Goal: Information Seeking & Learning: Learn about a topic

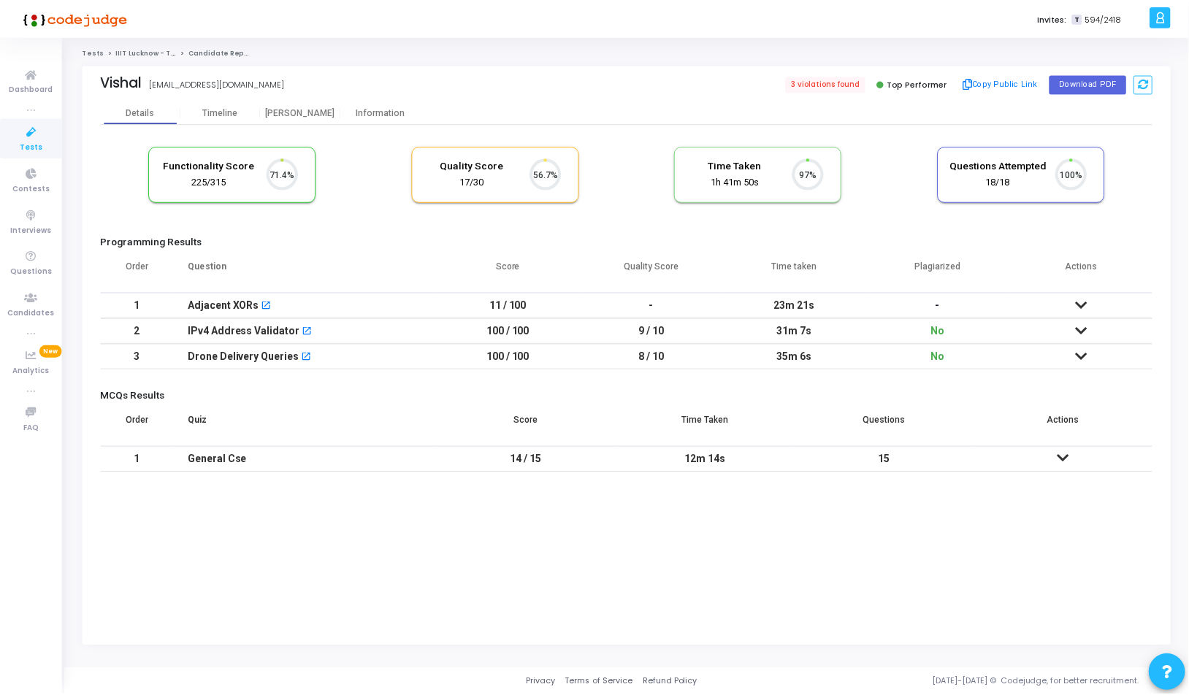
scroll to position [31, 37]
click at [311, 115] on div "[PERSON_NAME]" at bounding box center [301, 112] width 80 height 11
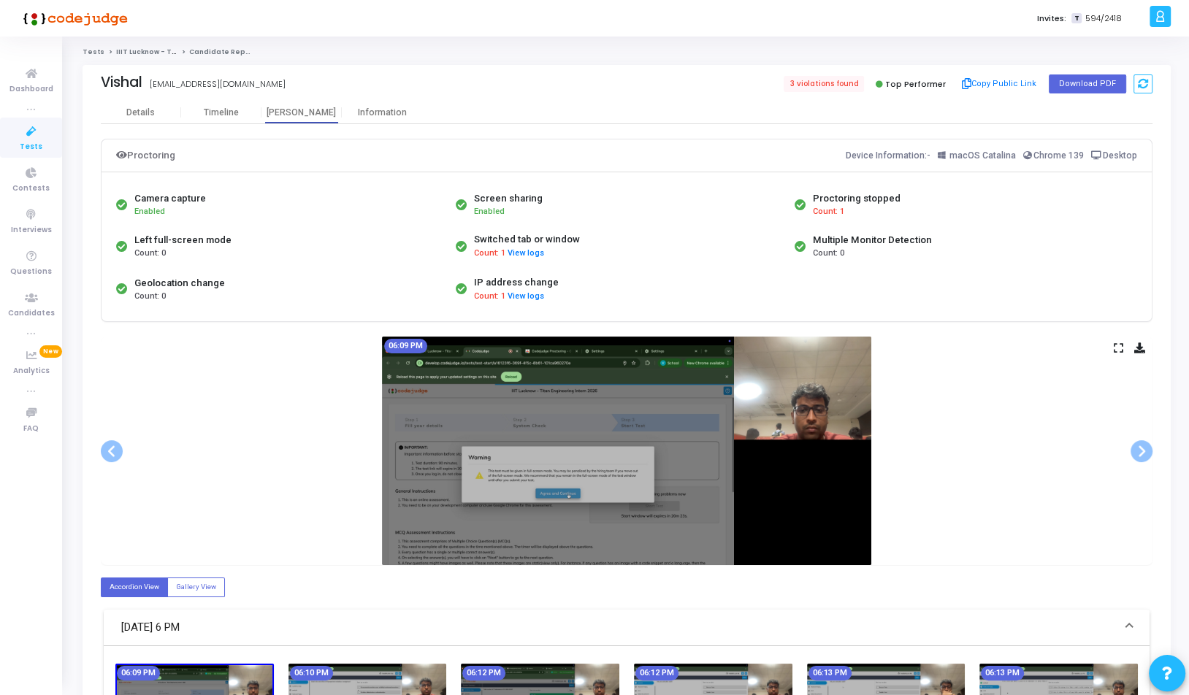
click at [1114, 345] on icon at bounding box center [1118, 348] width 9 height 8
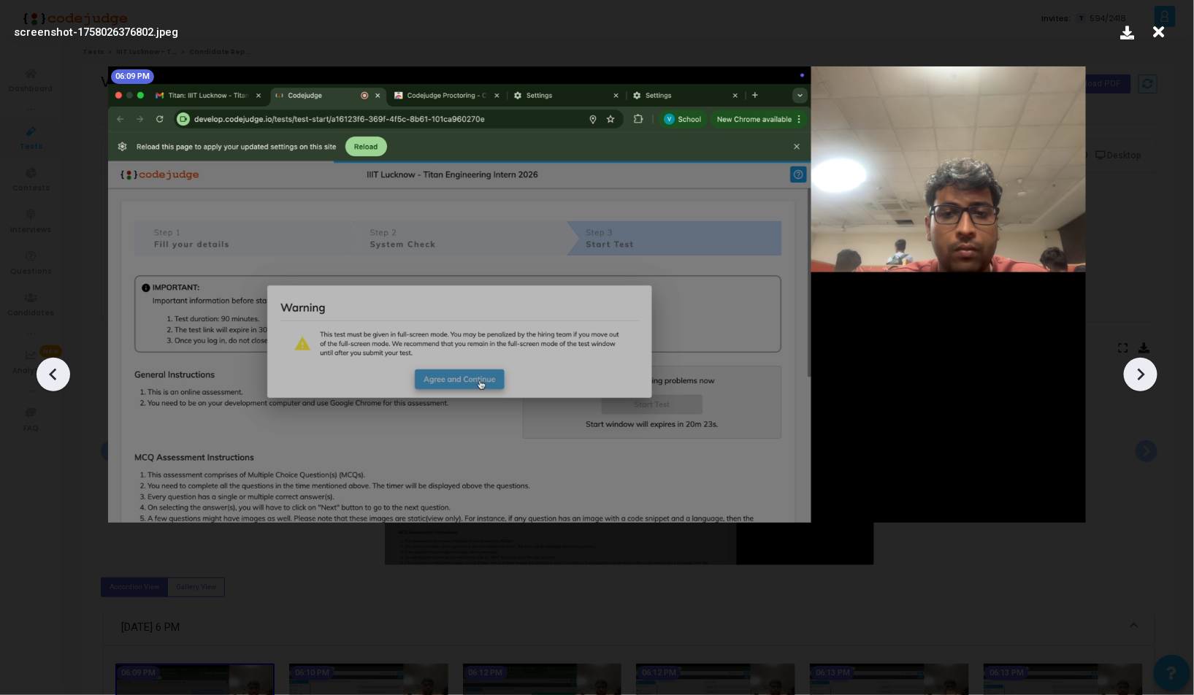
click at [1134, 369] on icon at bounding box center [1141, 375] width 22 height 22
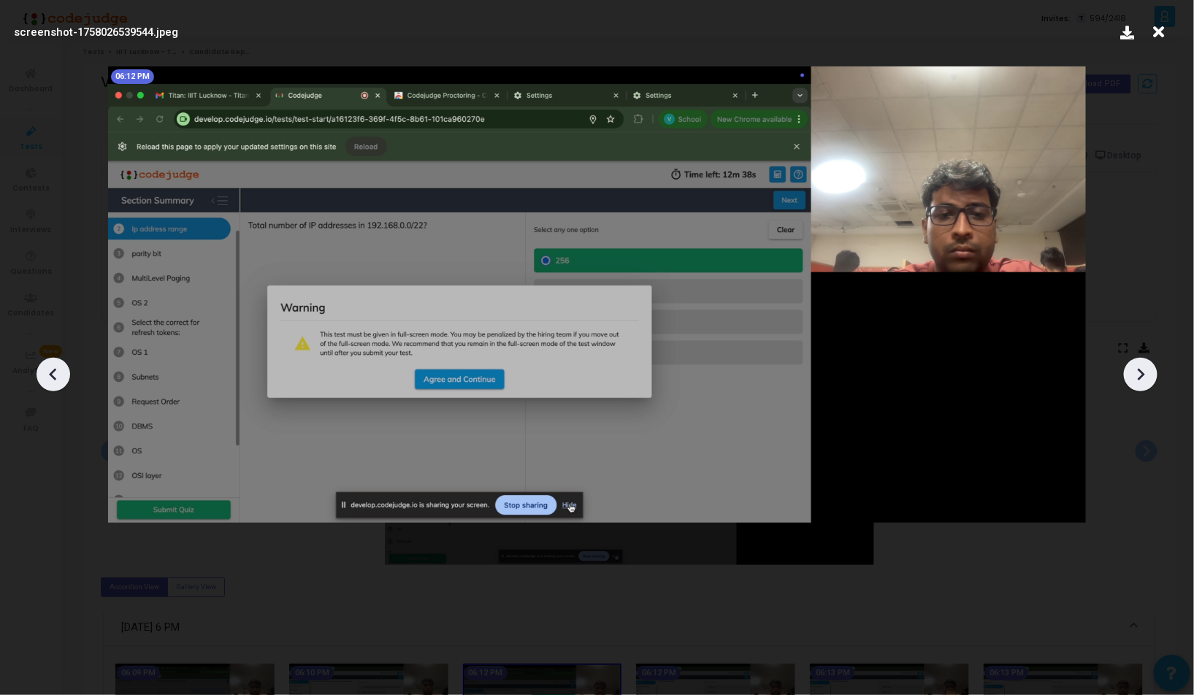
click at [1134, 369] on icon at bounding box center [1141, 375] width 22 height 22
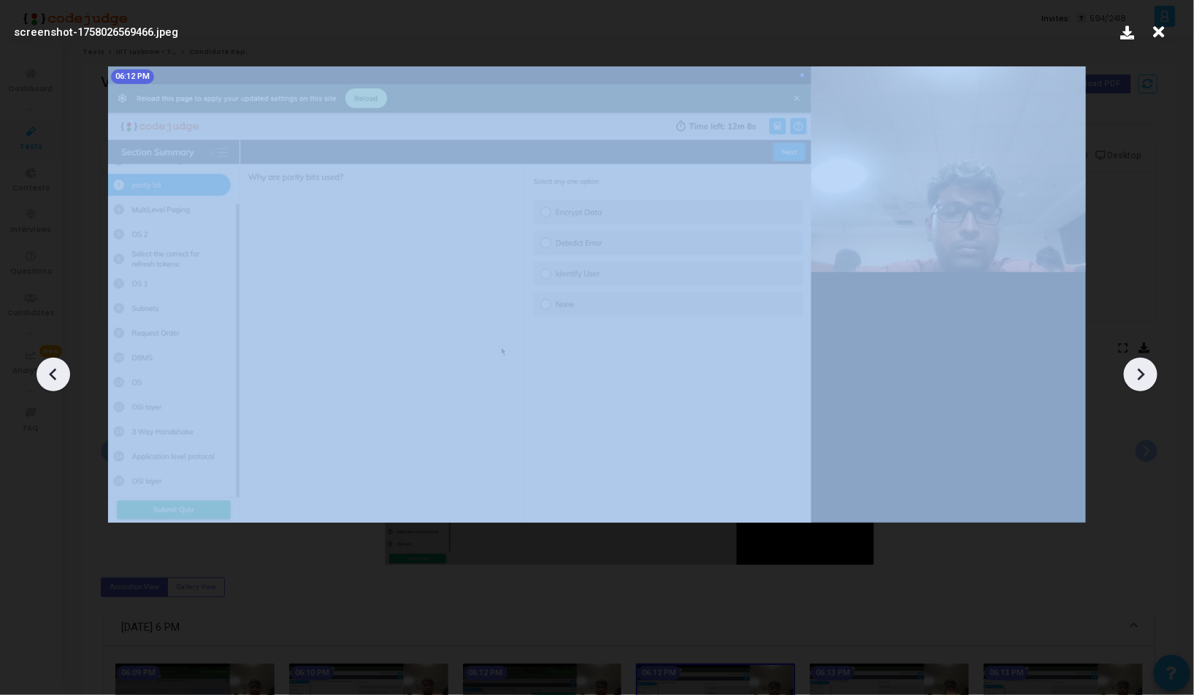
click at [1134, 369] on icon at bounding box center [1141, 375] width 22 height 22
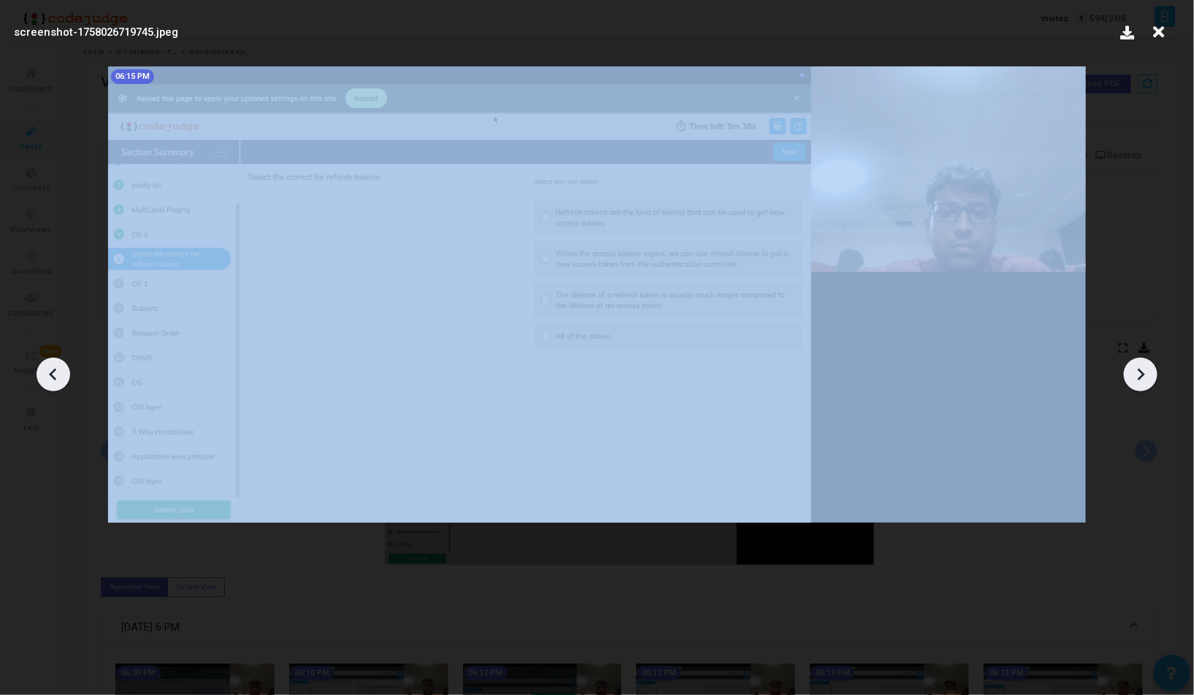
click at [1134, 369] on icon at bounding box center [1141, 375] width 22 height 22
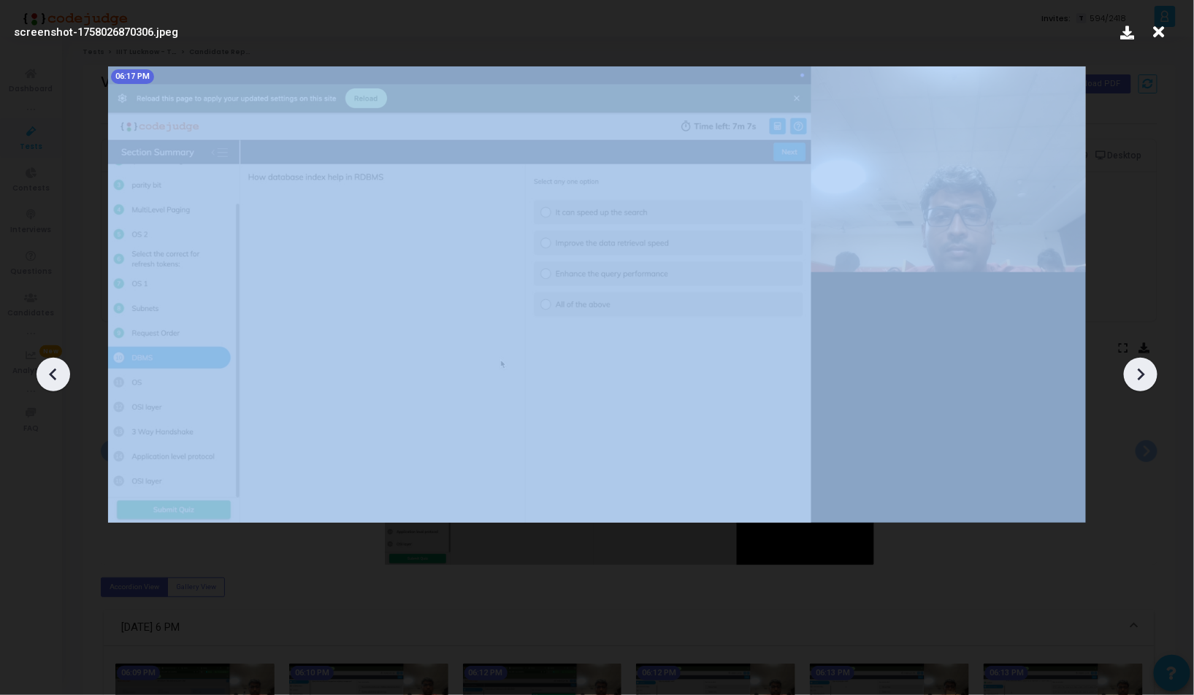
click at [1134, 369] on icon at bounding box center [1141, 375] width 22 height 22
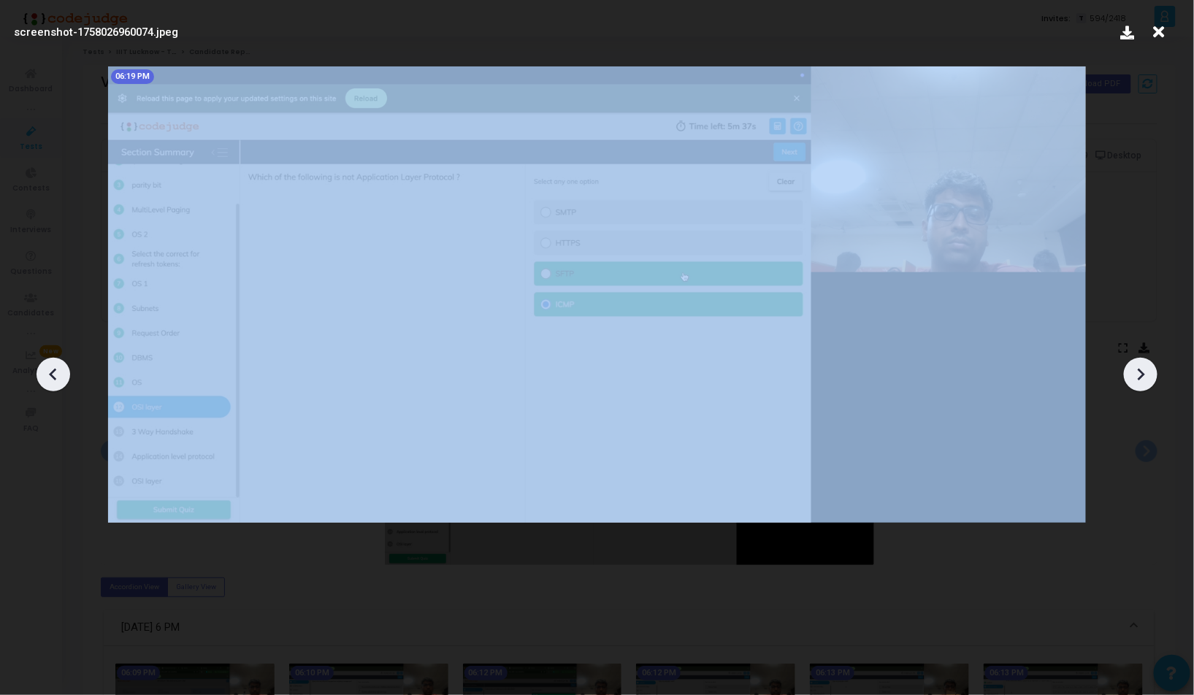
click at [1134, 369] on icon at bounding box center [1141, 375] width 22 height 22
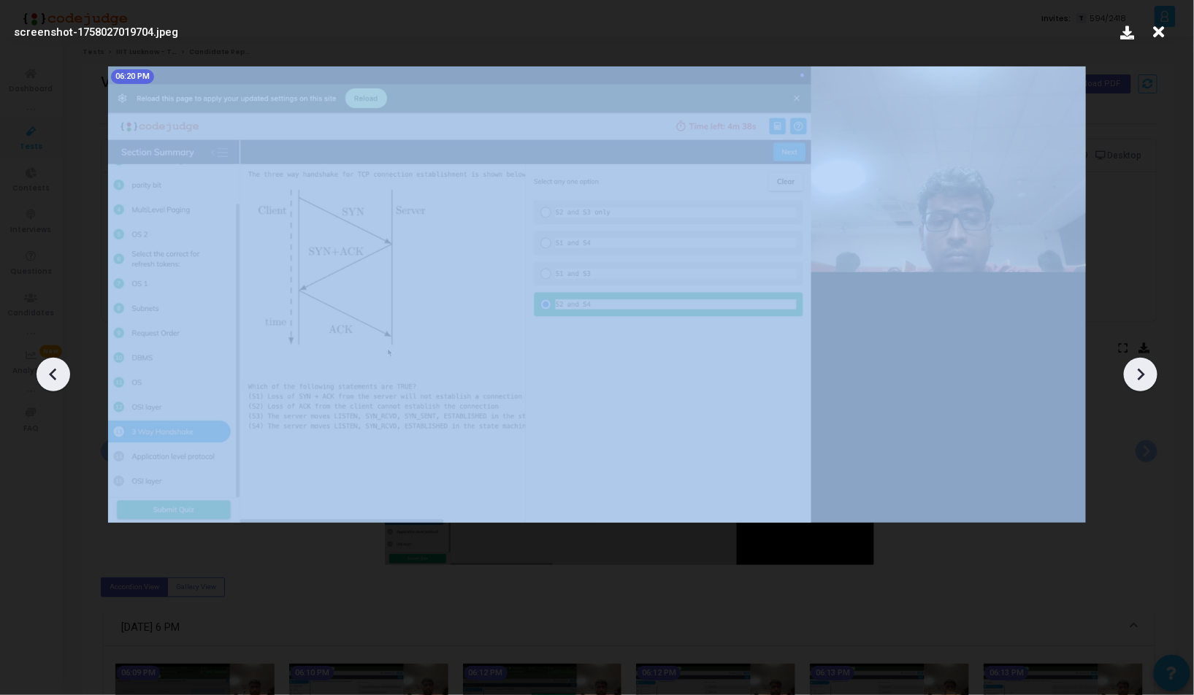
click at [1134, 369] on icon at bounding box center [1141, 375] width 22 height 22
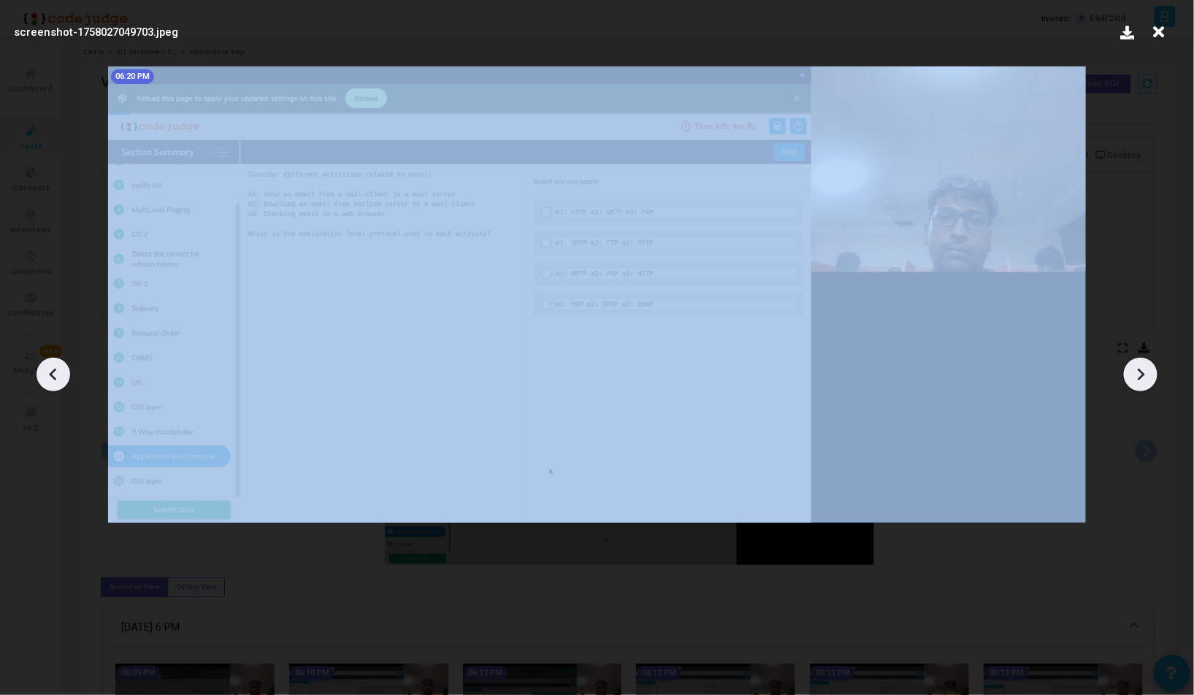
click at [1134, 369] on icon at bounding box center [1141, 375] width 22 height 22
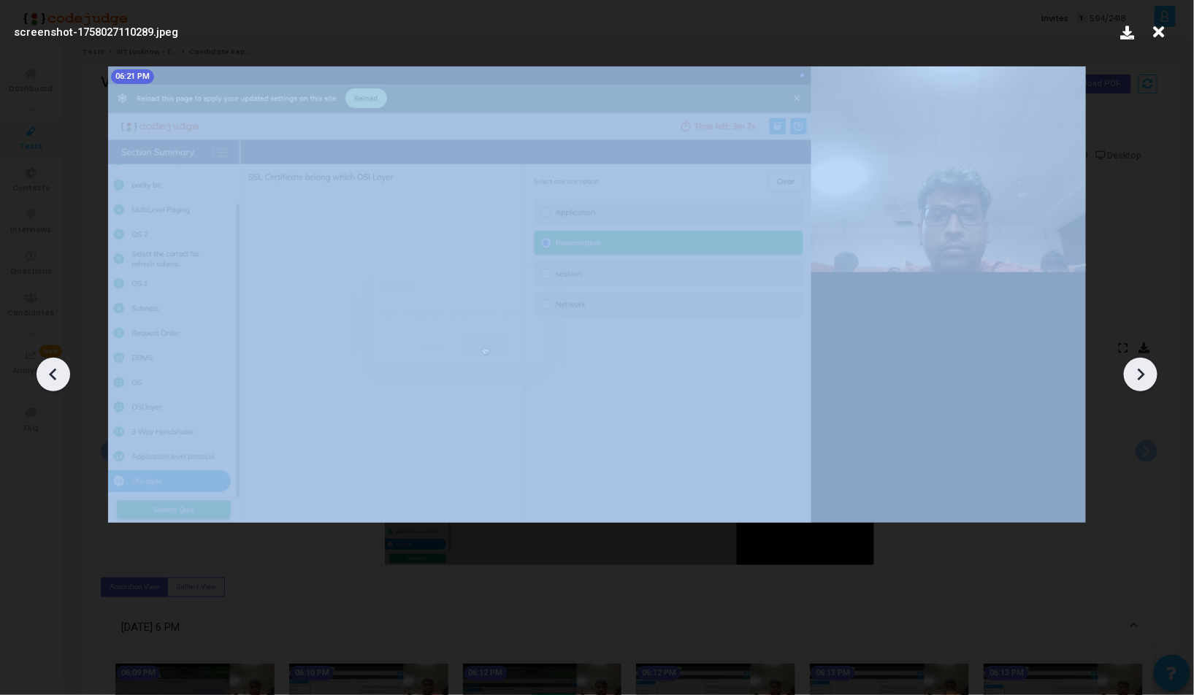
click at [1134, 369] on icon at bounding box center [1141, 375] width 22 height 22
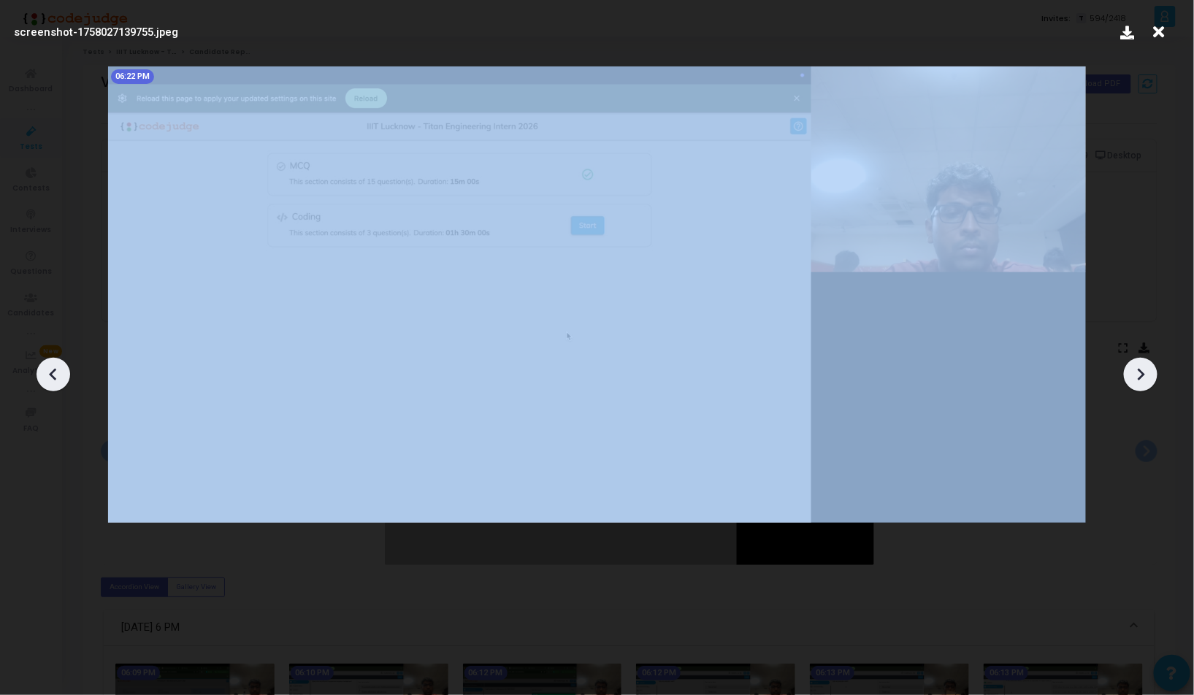
click at [1134, 369] on icon at bounding box center [1141, 375] width 22 height 22
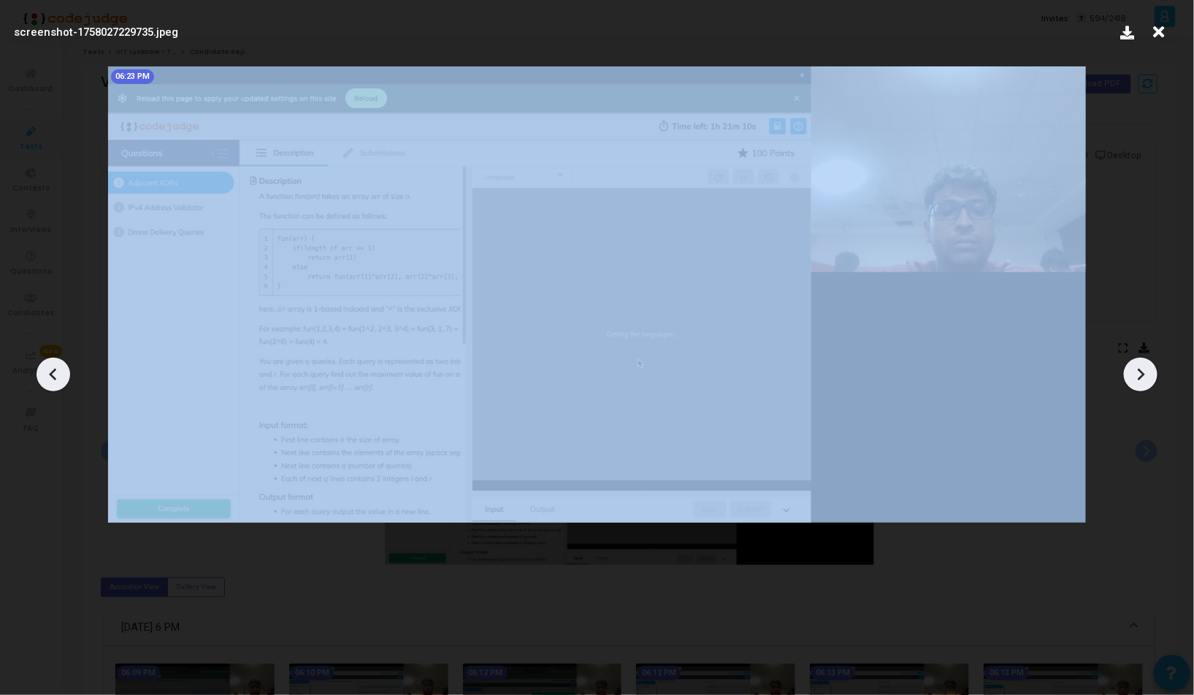
click at [1134, 369] on icon at bounding box center [1141, 375] width 22 height 22
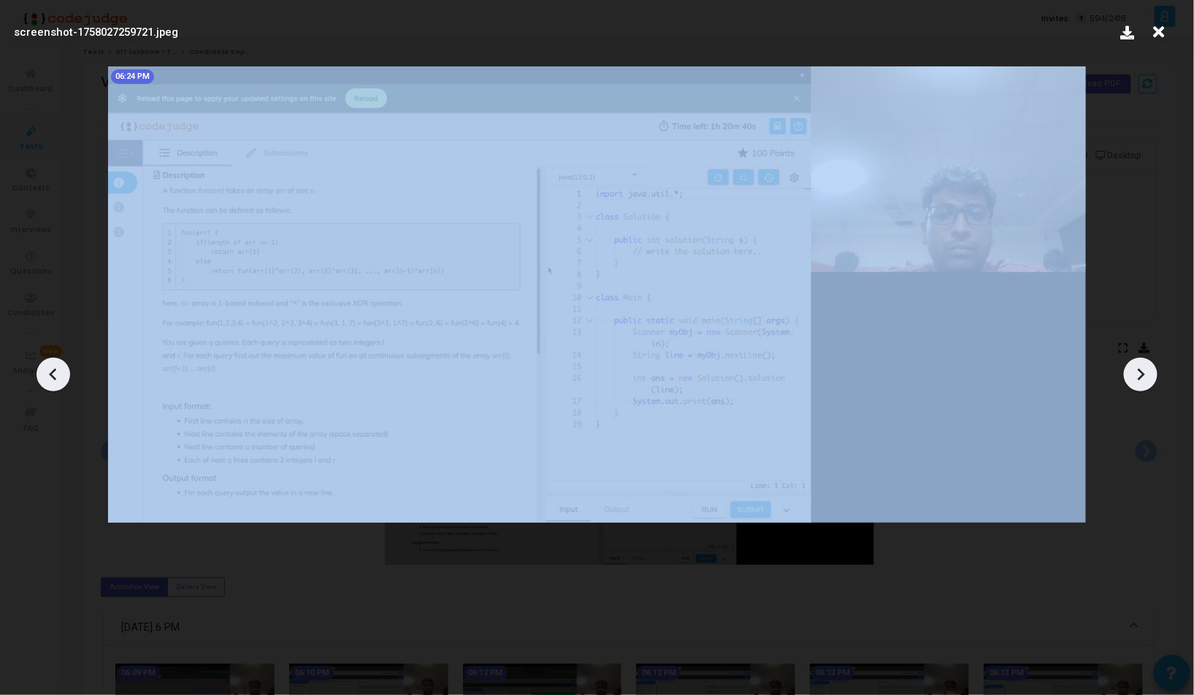
click at [1134, 369] on icon at bounding box center [1141, 375] width 22 height 22
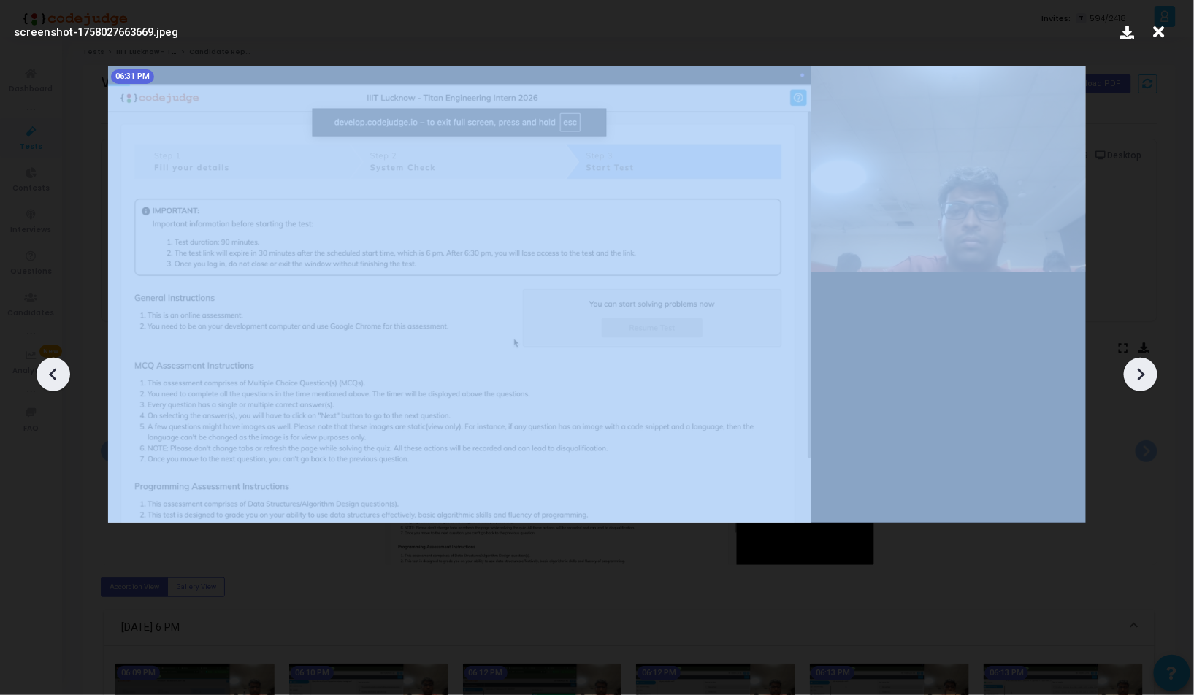
click at [1134, 369] on icon at bounding box center [1141, 375] width 22 height 22
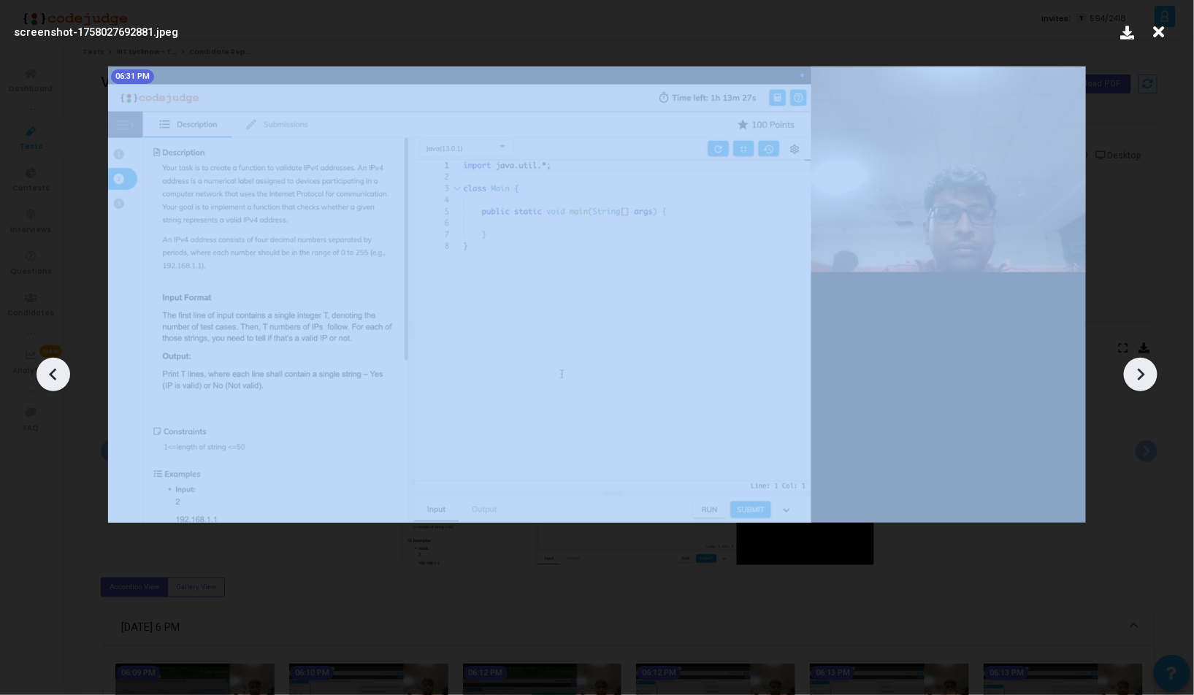
click at [1134, 369] on icon at bounding box center [1141, 375] width 22 height 22
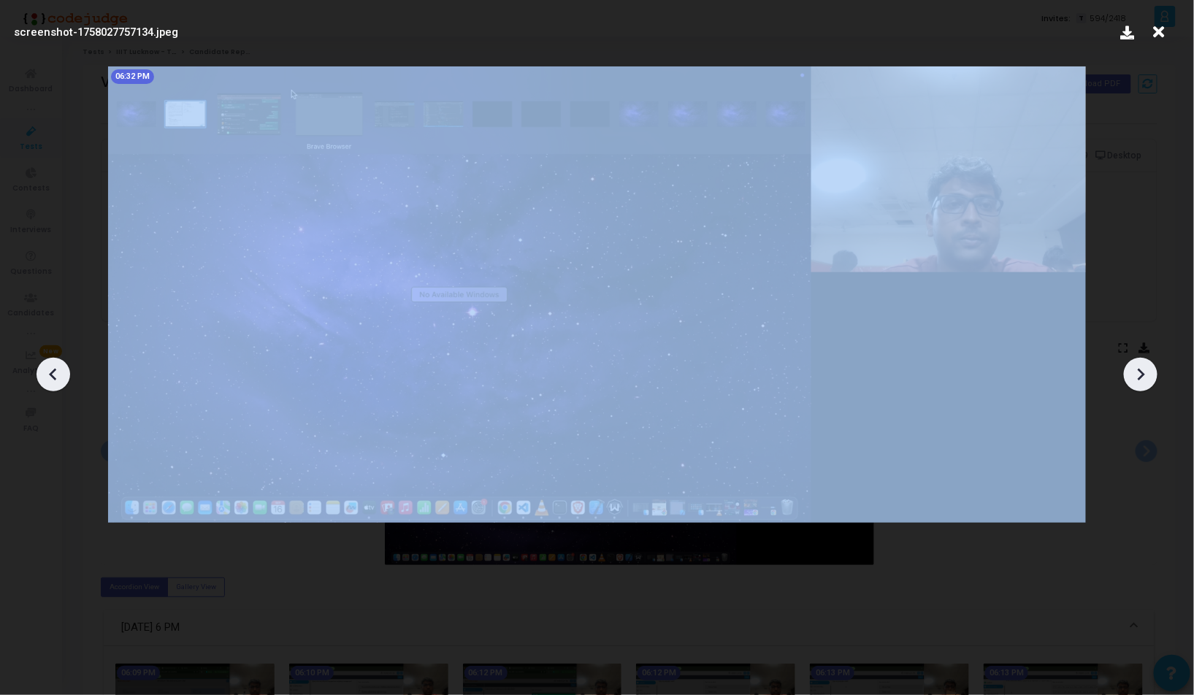
click at [1134, 369] on icon at bounding box center [1141, 375] width 22 height 22
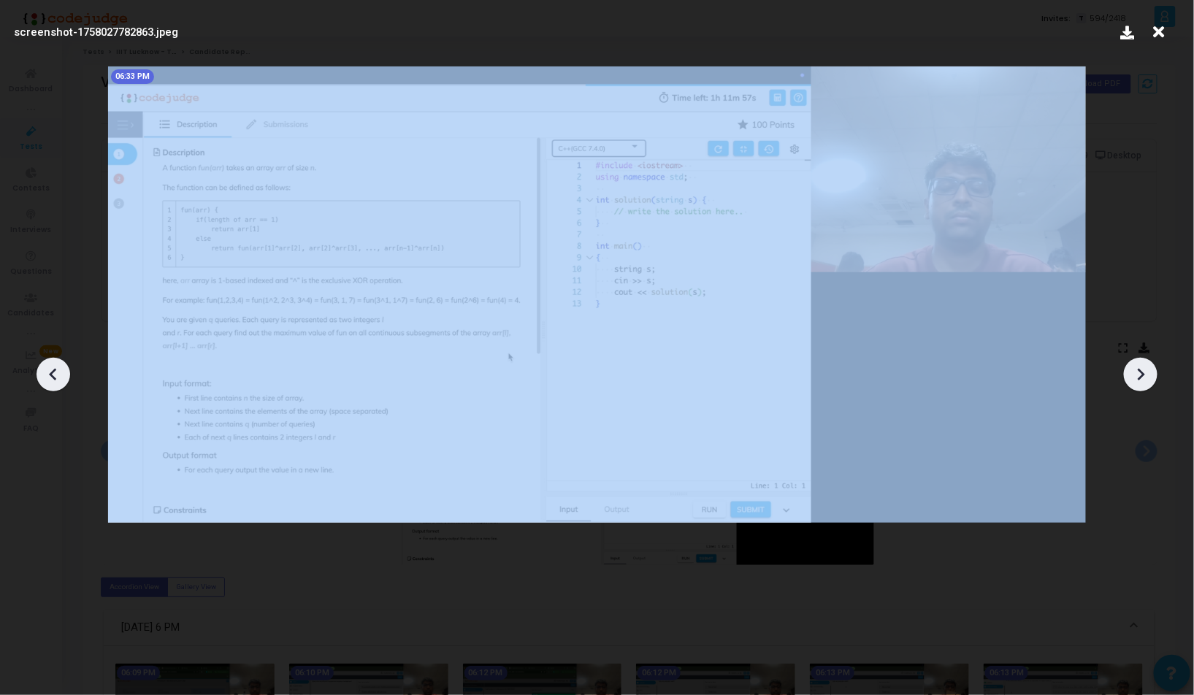
click at [1134, 369] on icon at bounding box center [1141, 375] width 22 height 22
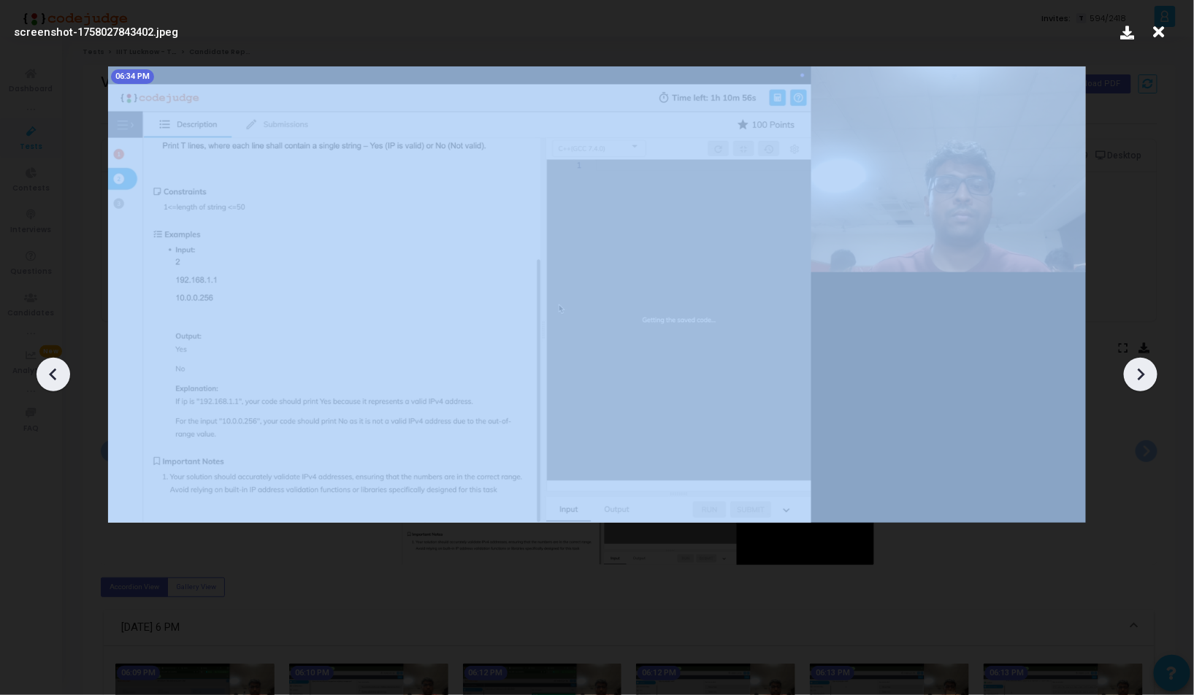
click at [1134, 369] on icon at bounding box center [1141, 375] width 22 height 22
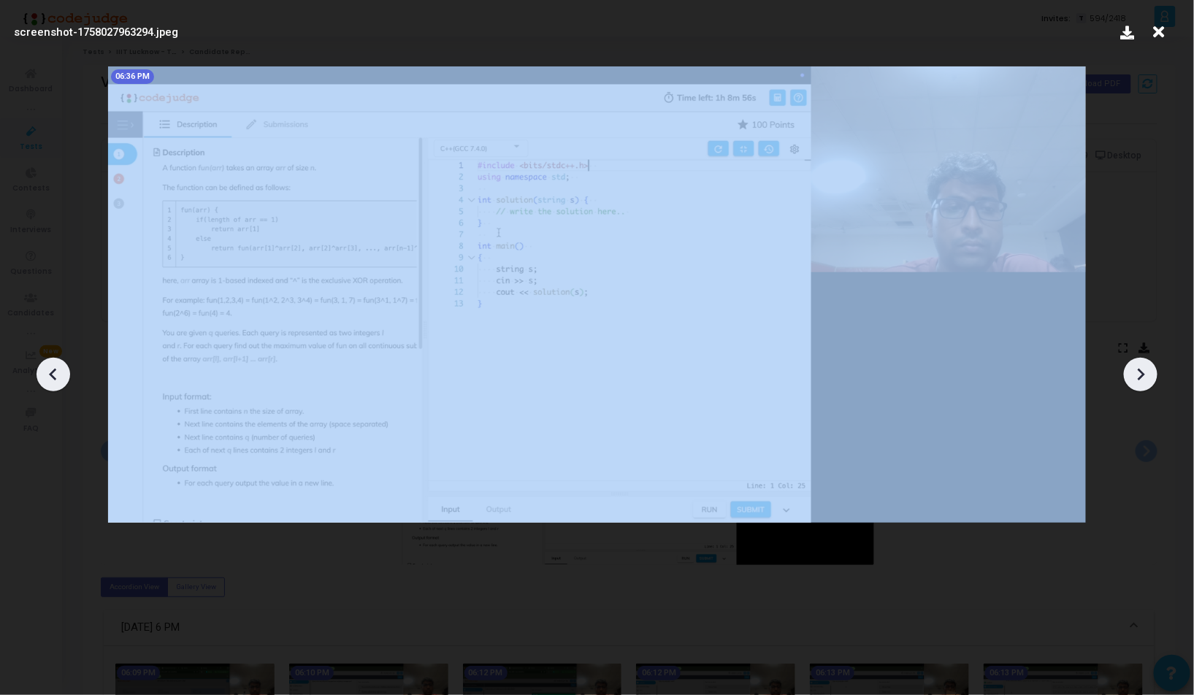
click at [1134, 369] on icon at bounding box center [1141, 375] width 22 height 22
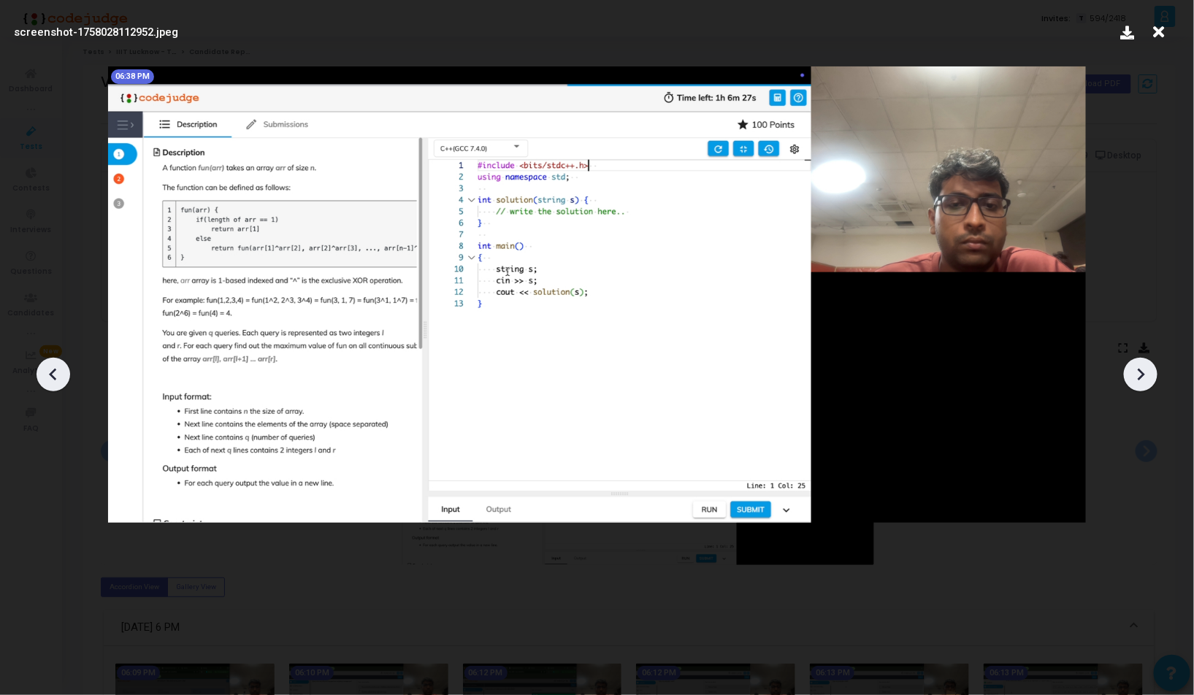
click at [1134, 369] on icon at bounding box center [1141, 375] width 22 height 22
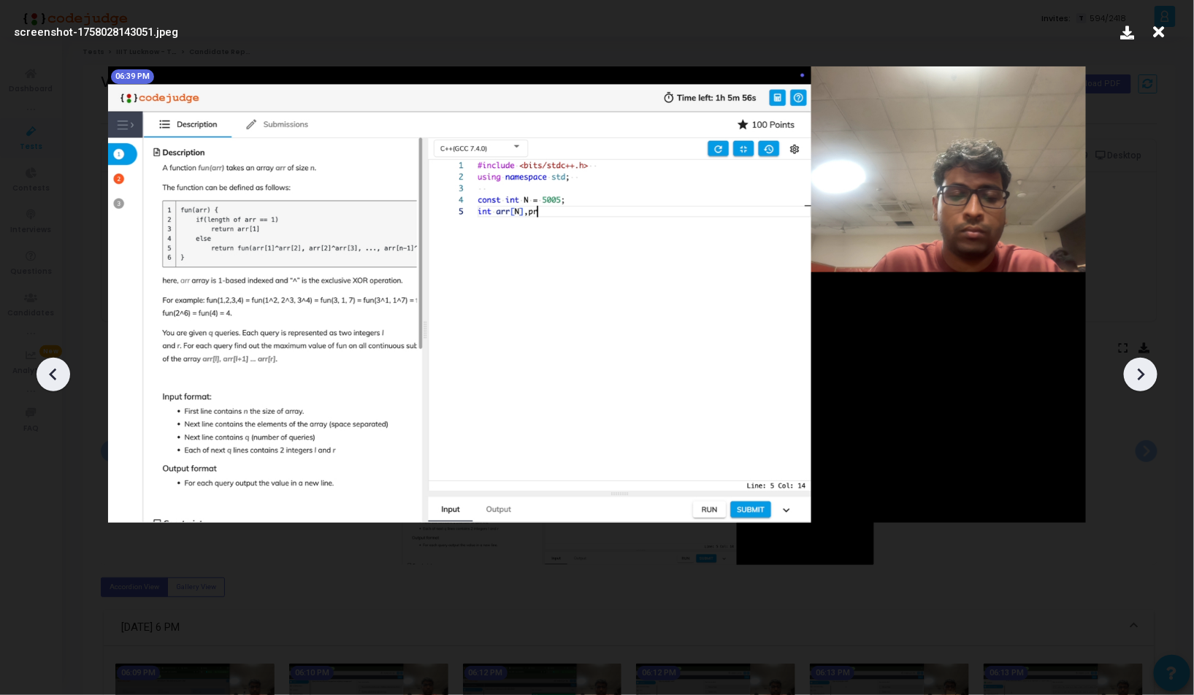
click at [1134, 369] on icon at bounding box center [1141, 375] width 22 height 22
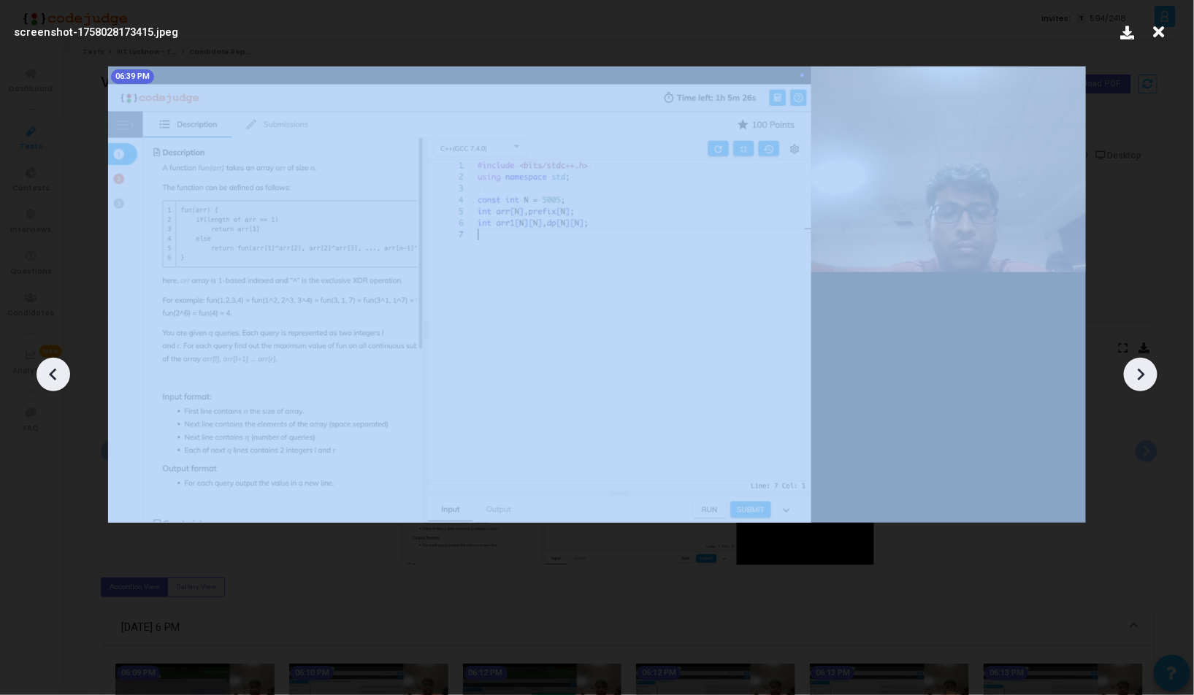
click at [58, 368] on icon at bounding box center [53, 375] width 22 height 22
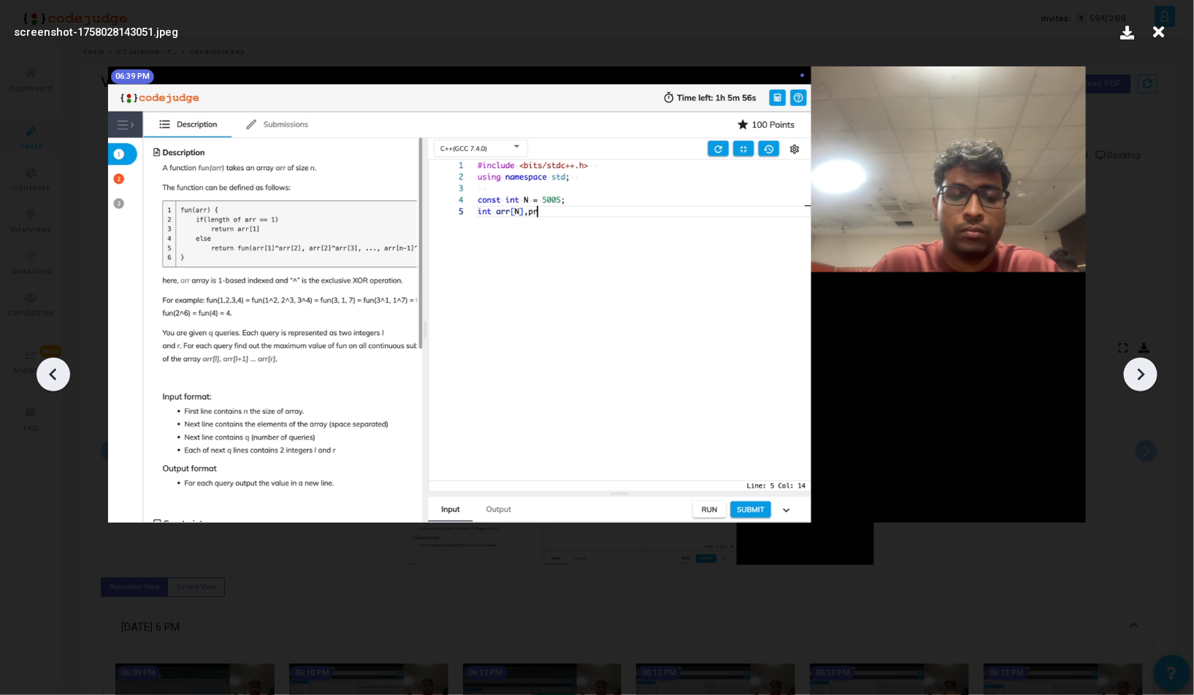
click at [58, 368] on icon at bounding box center [53, 375] width 22 height 22
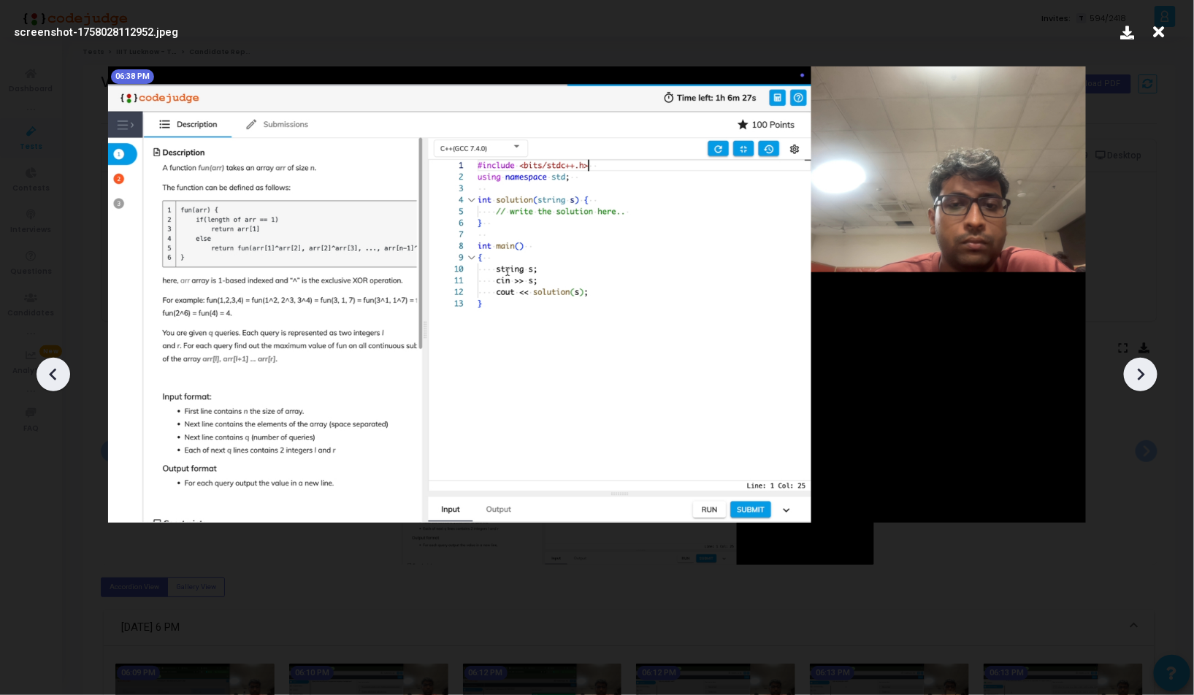
click at [58, 368] on icon at bounding box center [53, 375] width 22 height 22
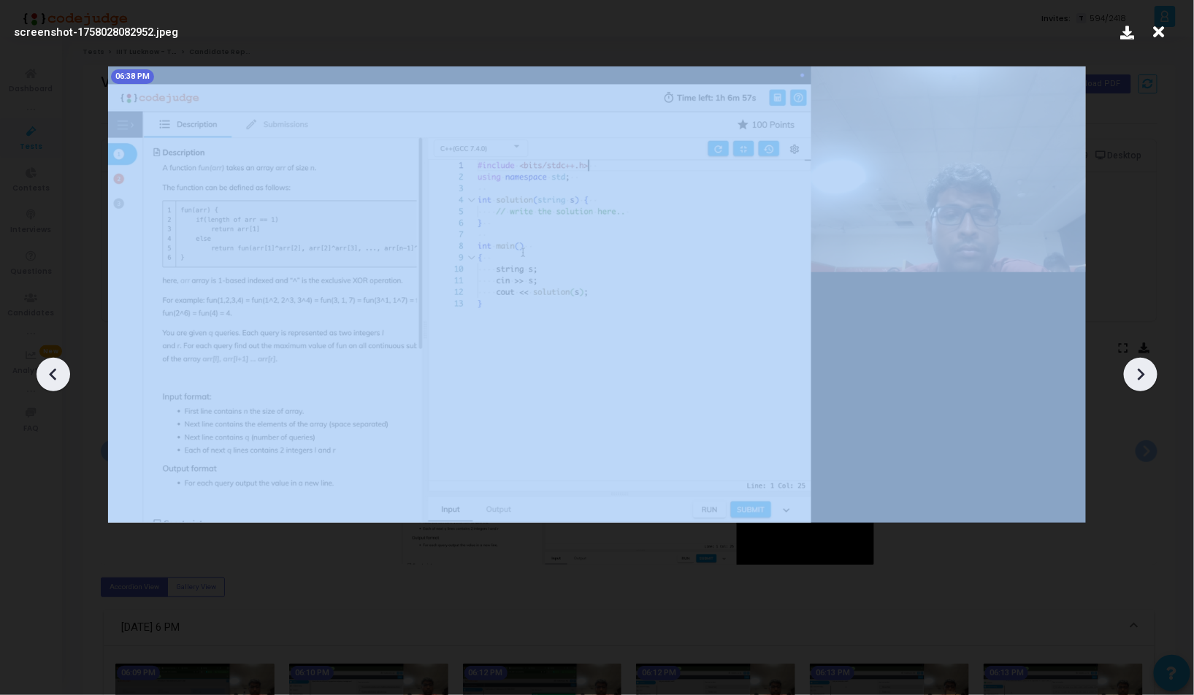
click at [58, 368] on icon at bounding box center [53, 375] width 22 height 22
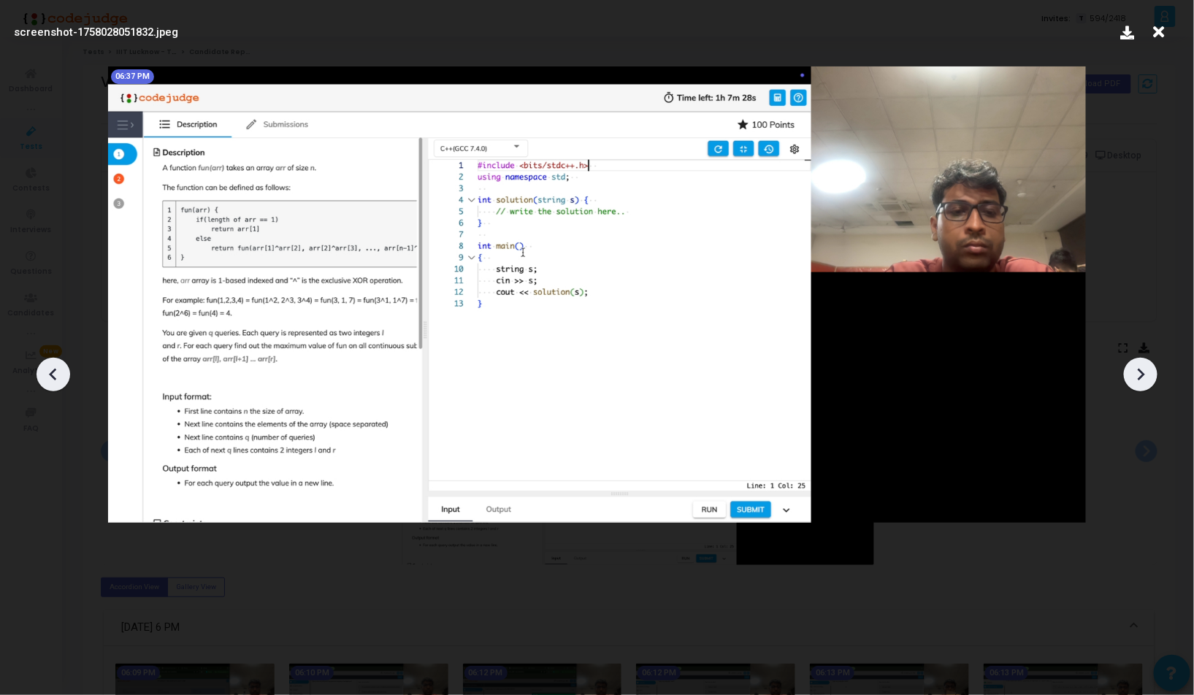
click at [58, 368] on icon at bounding box center [53, 375] width 22 height 22
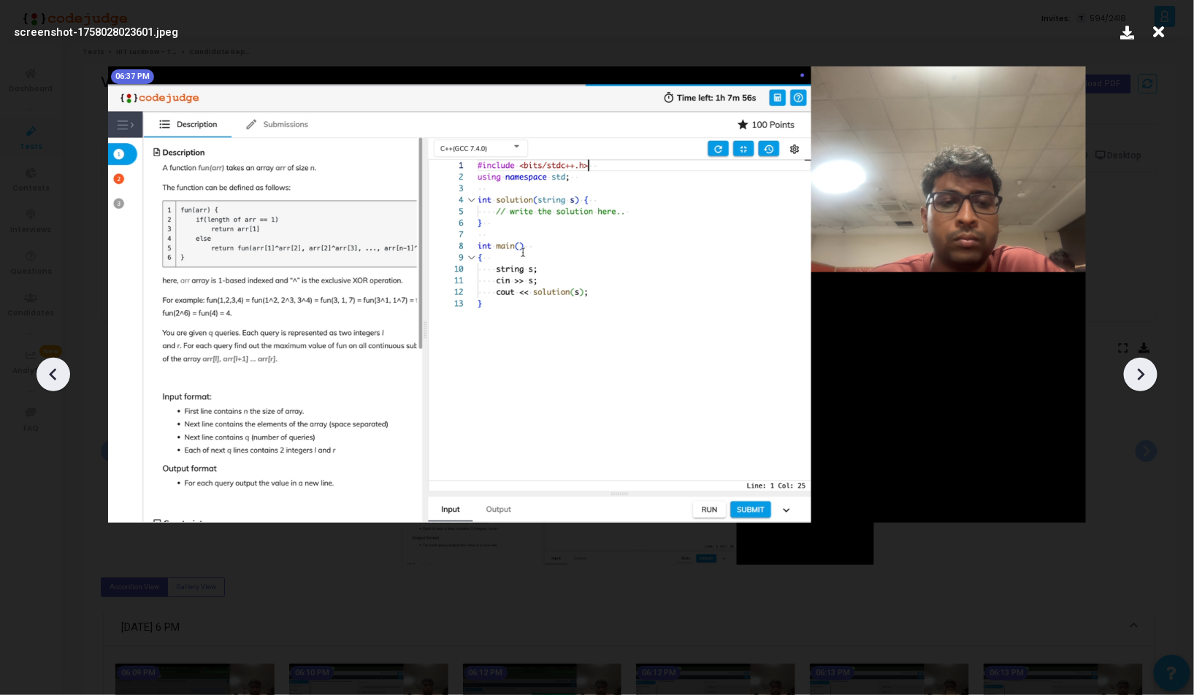
click at [58, 368] on icon at bounding box center [53, 375] width 22 height 22
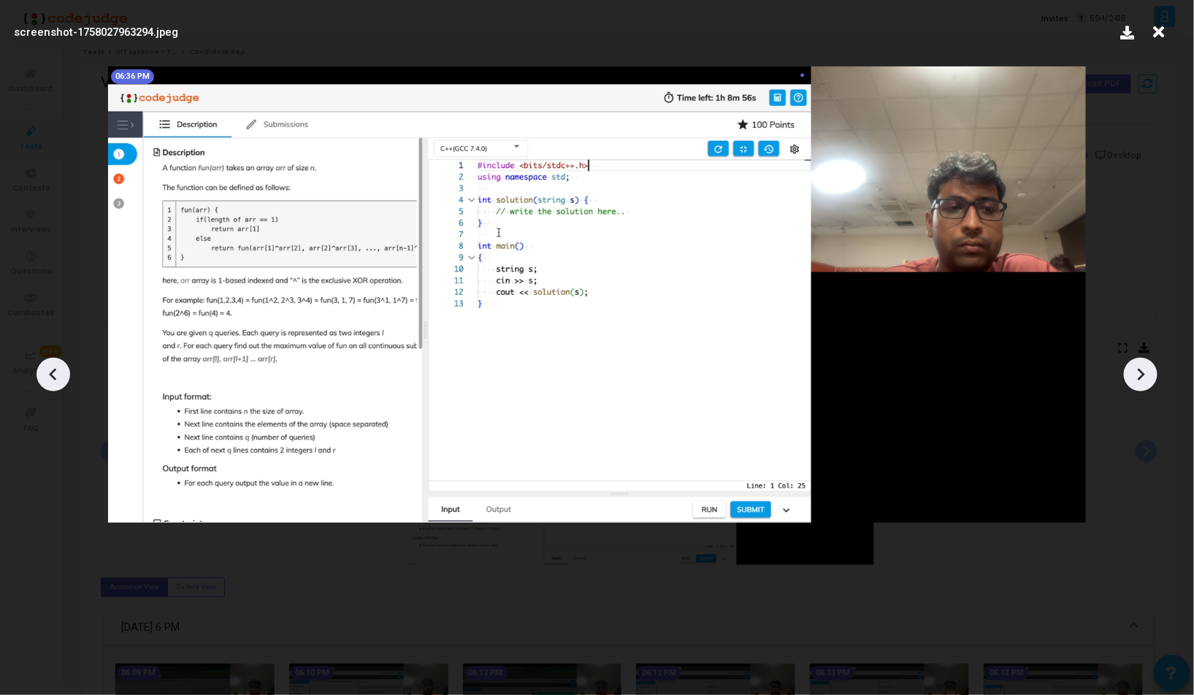
click at [58, 368] on icon at bounding box center [53, 375] width 22 height 22
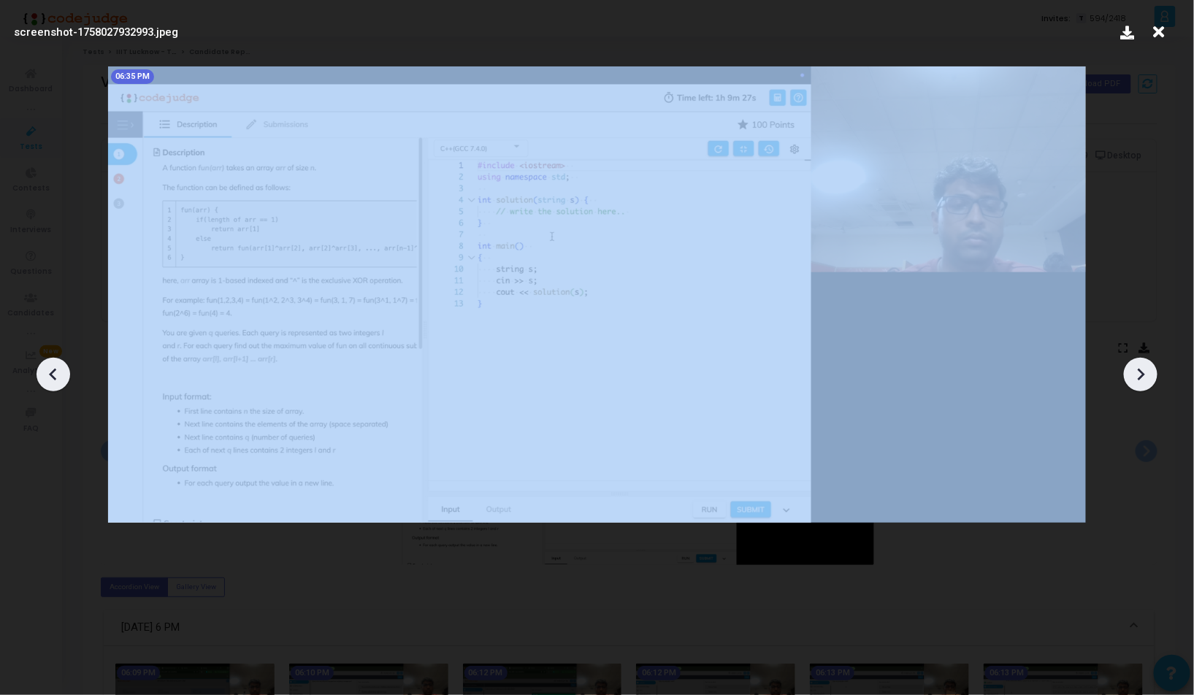
click at [58, 368] on icon at bounding box center [53, 375] width 22 height 22
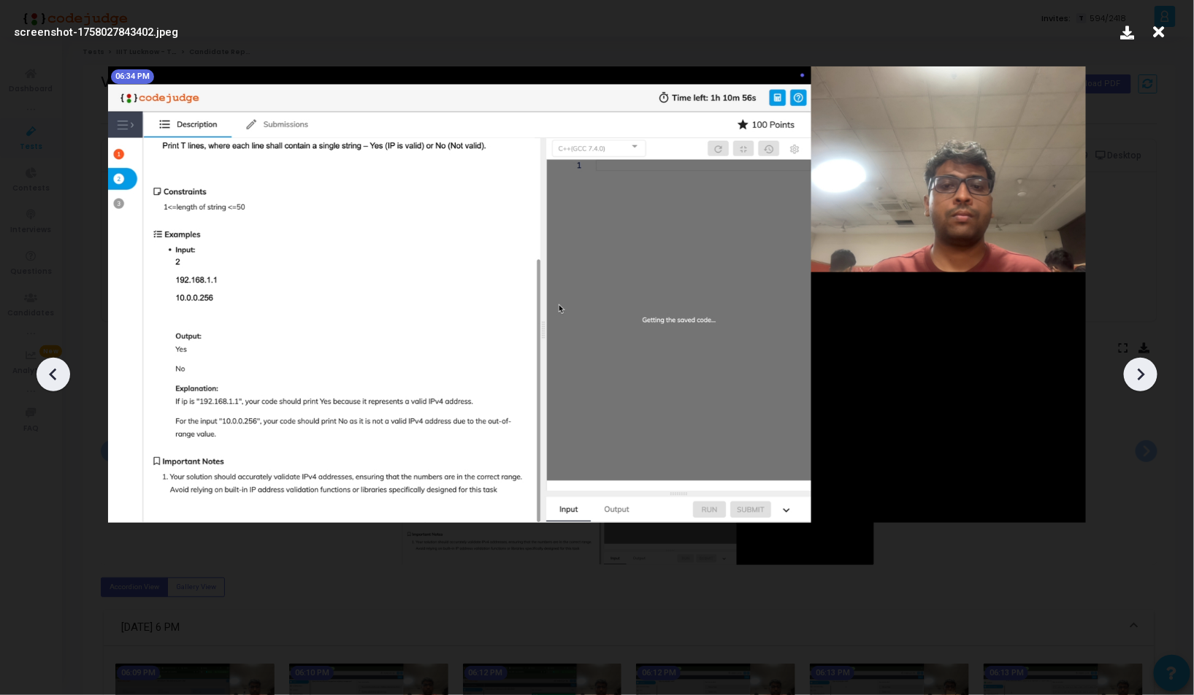
click at [1144, 375] on icon at bounding box center [1141, 375] width 7 height 12
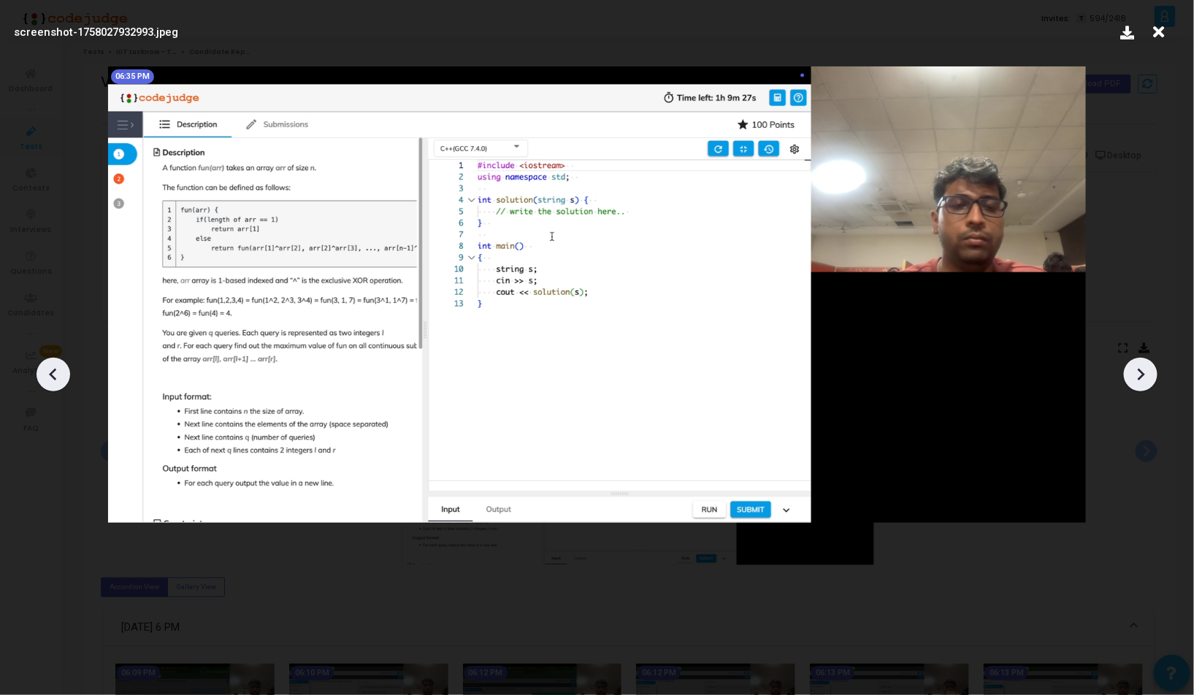
click at [1144, 375] on icon at bounding box center [1141, 375] width 7 height 12
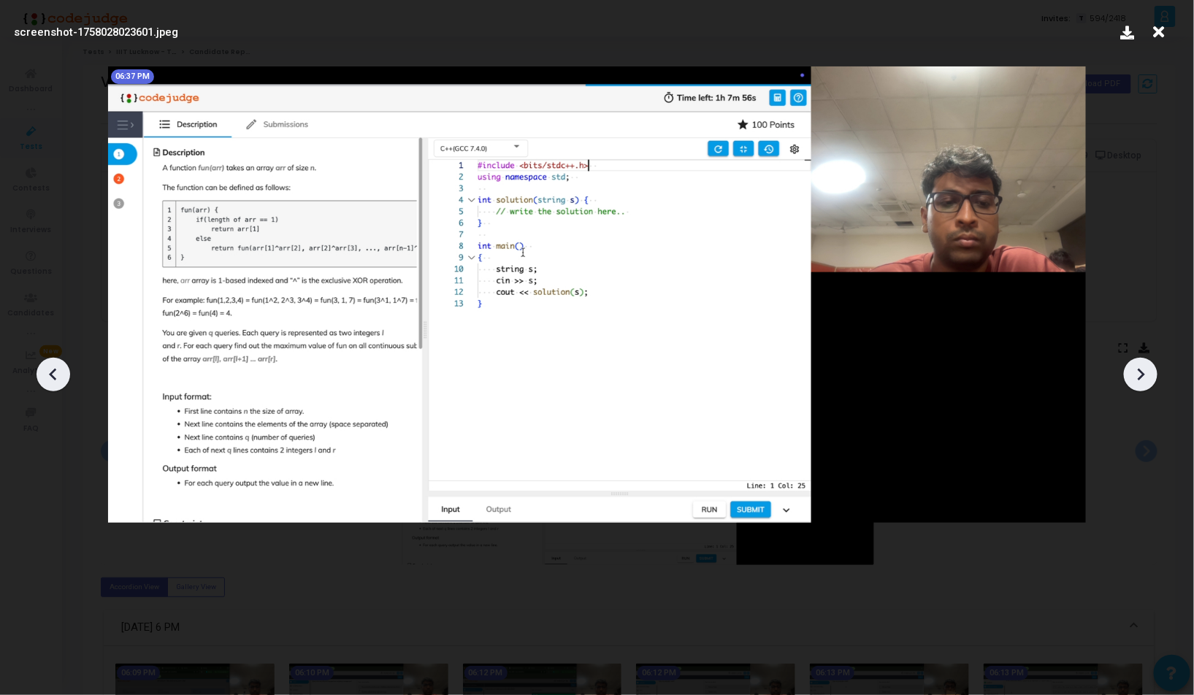
click at [1144, 375] on icon at bounding box center [1141, 375] width 7 height 12
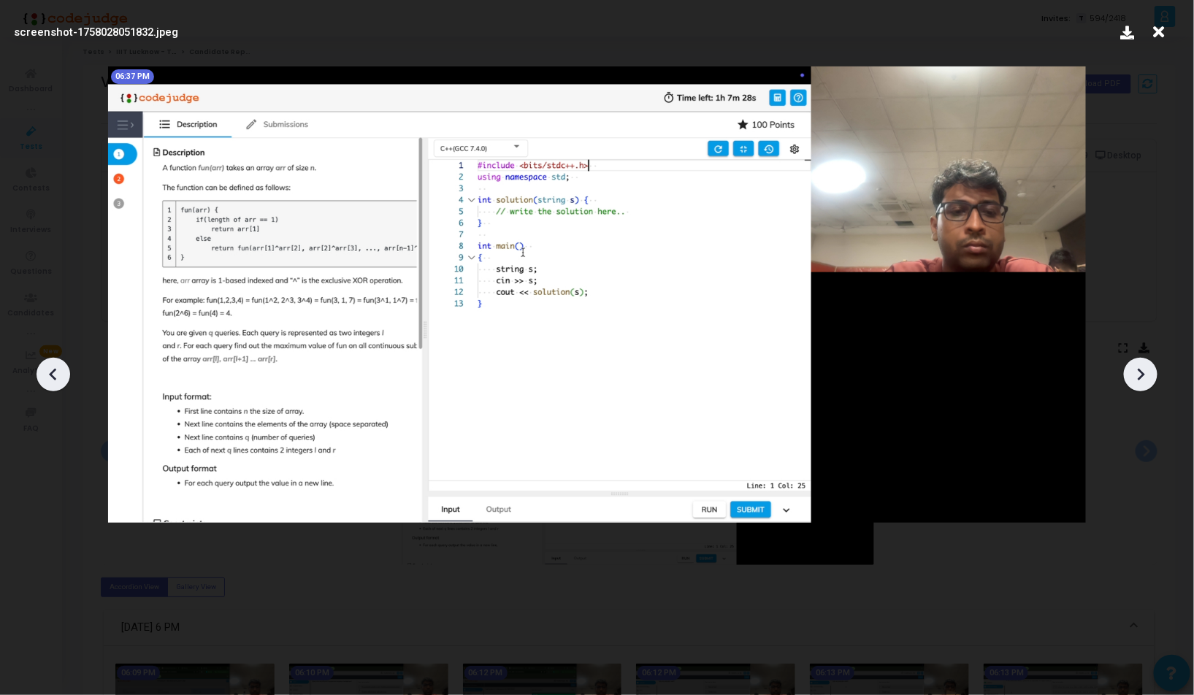
click at [1144, 375] on icon at bounding box center [1141, 375] width 7 height 12
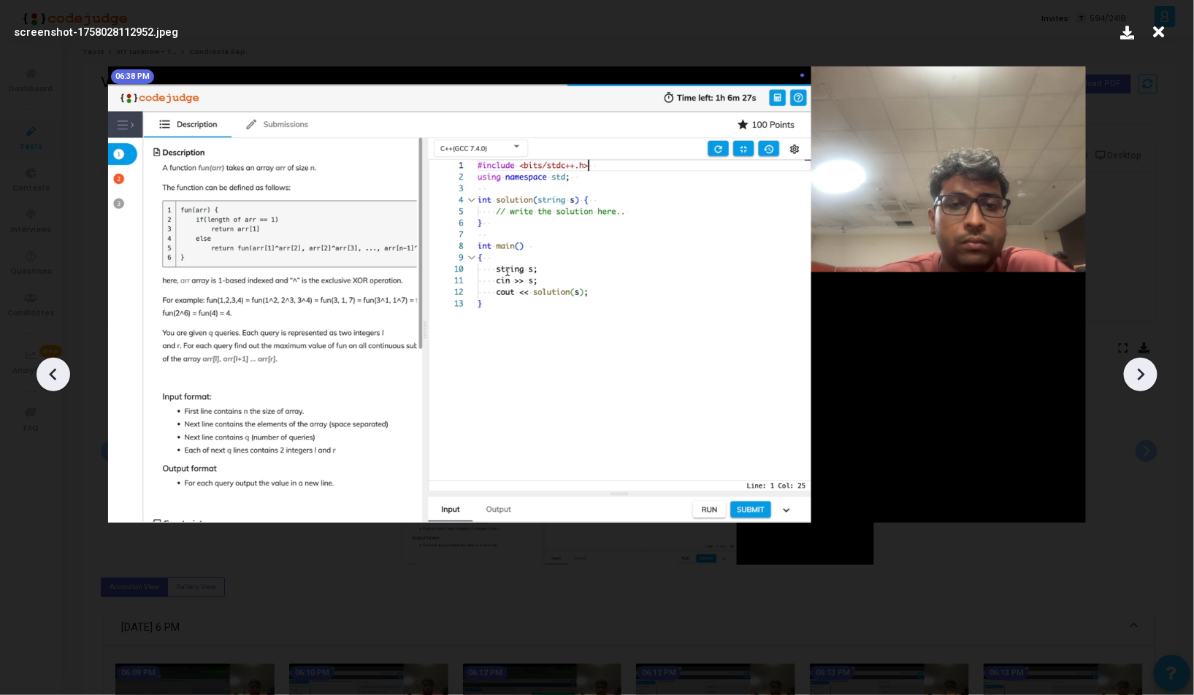
click at [1144, 375] on icon at bounding box center [1141, 375] width 7 height 12
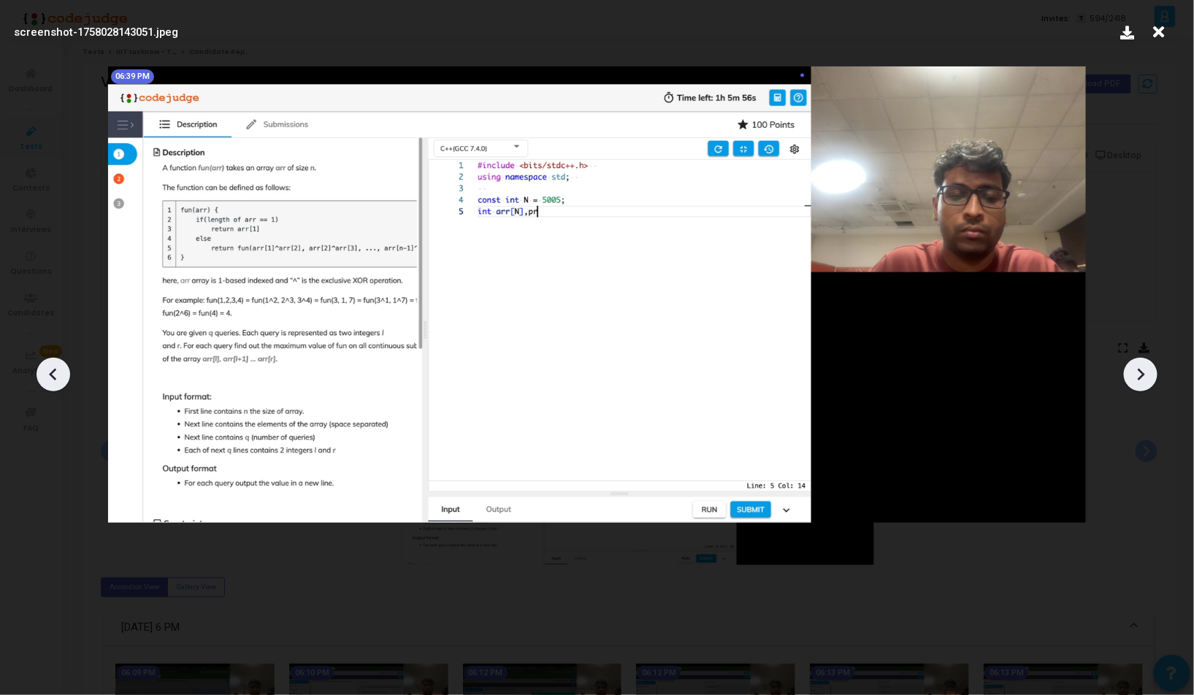
click at [1144, 375] on icon at bounding box center [1141, 375] width 7 height 12
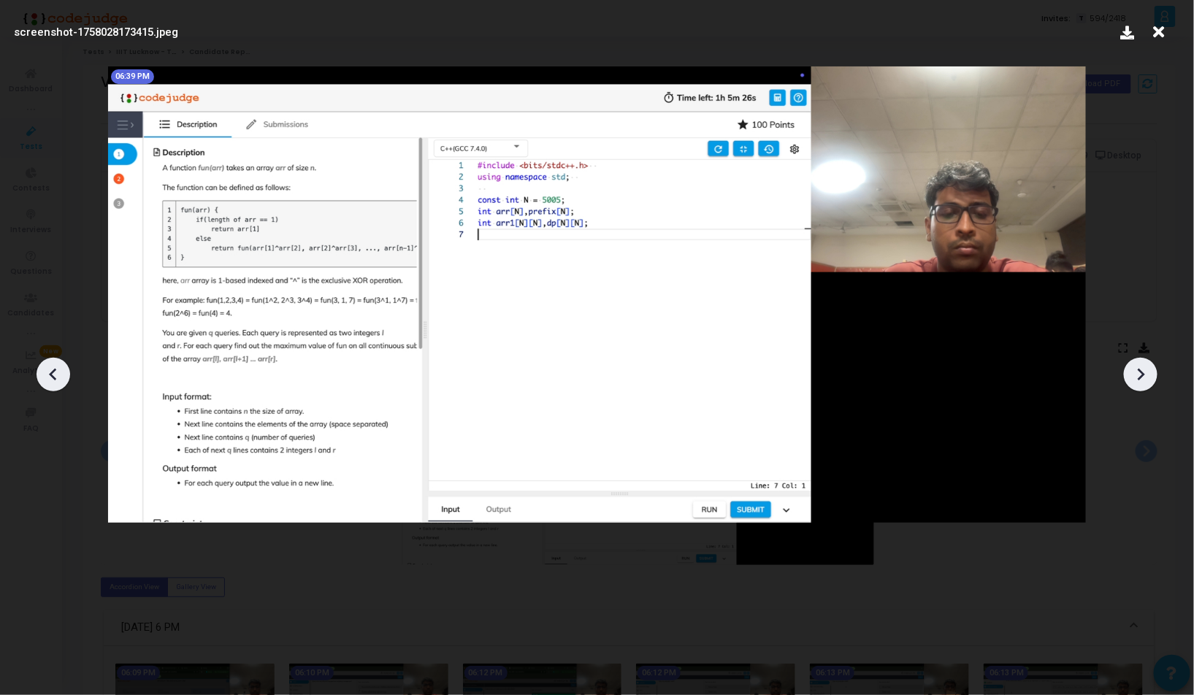
click at [1144, 375] on icon at bounding box center [1141, 375] width 7 height 12
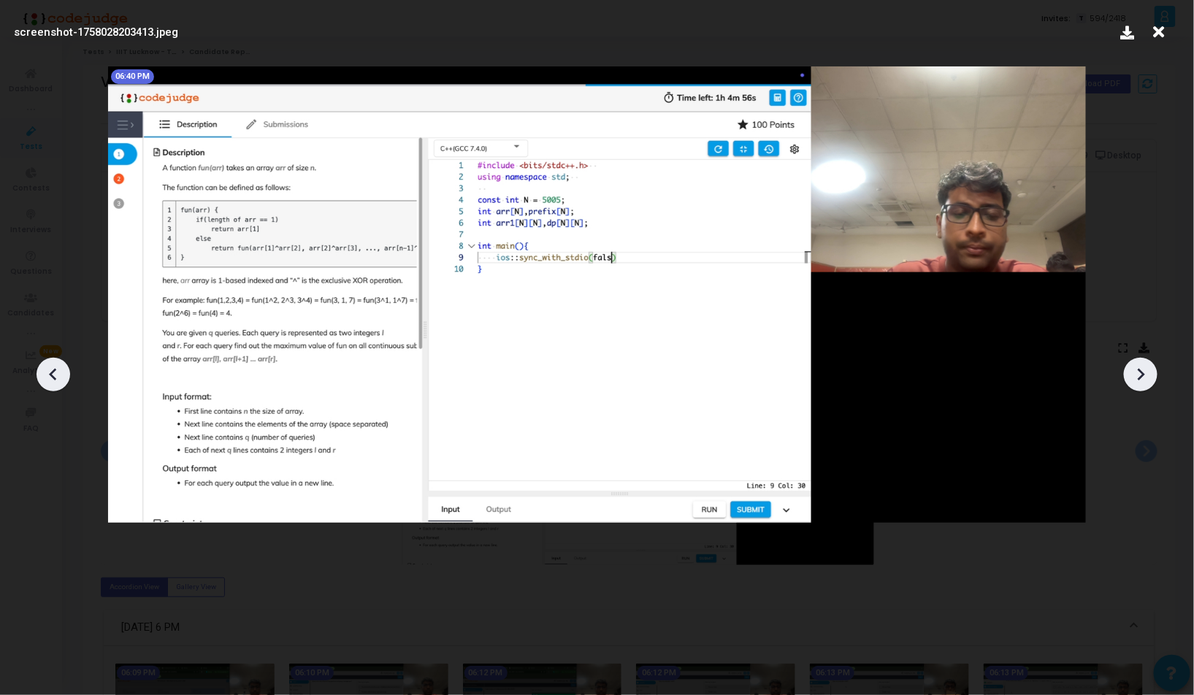
click at [1144, 375] on icon at bounding box center [1141, 375] width 7 height 12
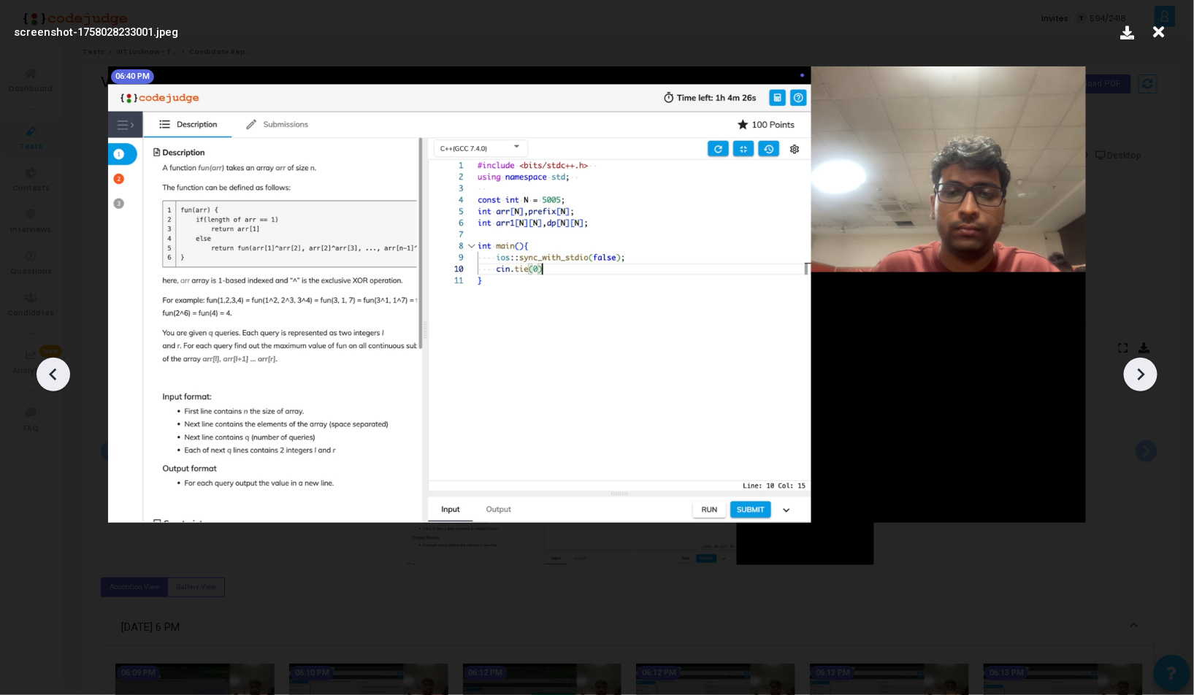
click at [1144, 375] on icon at bounding box center [1141, 375] width 7 height 12
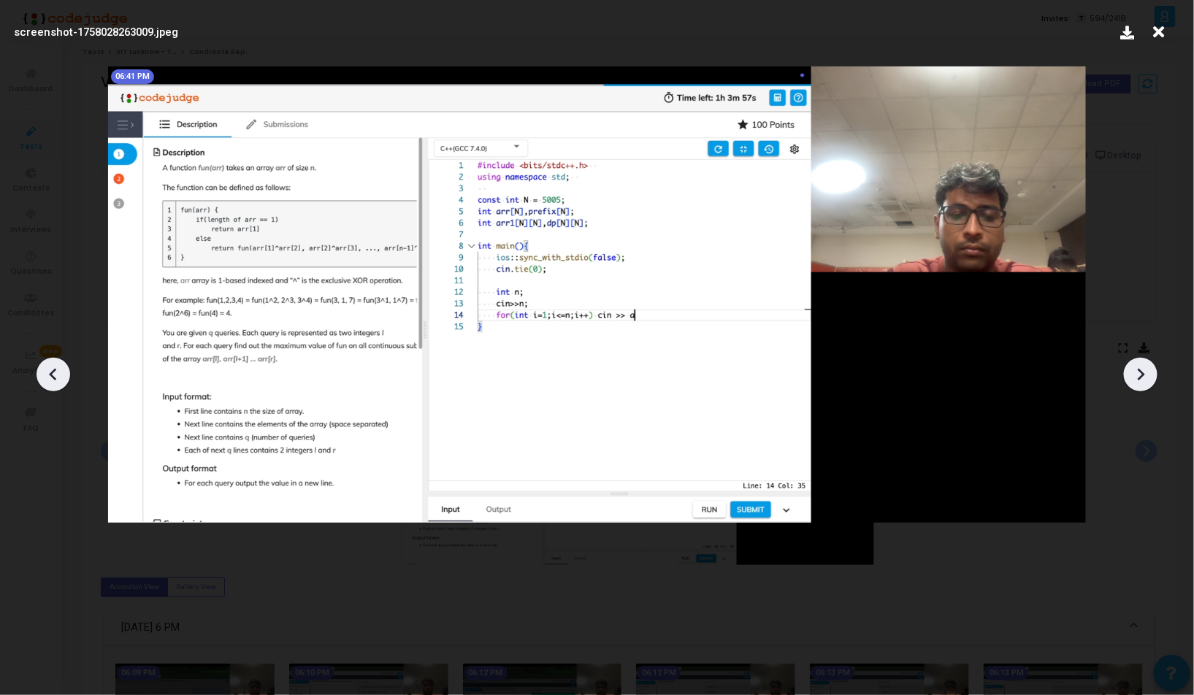
click at [1144, 375] on icon at bounding box center [1141, 375] width 7 height 12
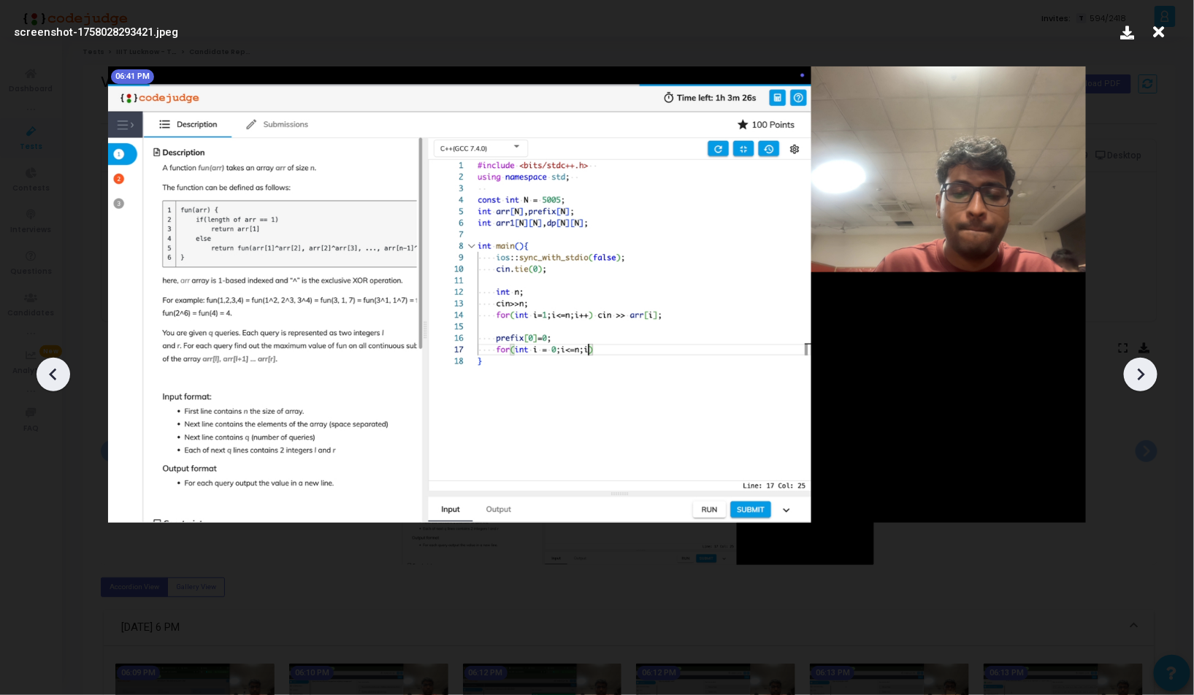
click at [1144, 375] on icon at bounding box center [1141, 375] width 7 height 12
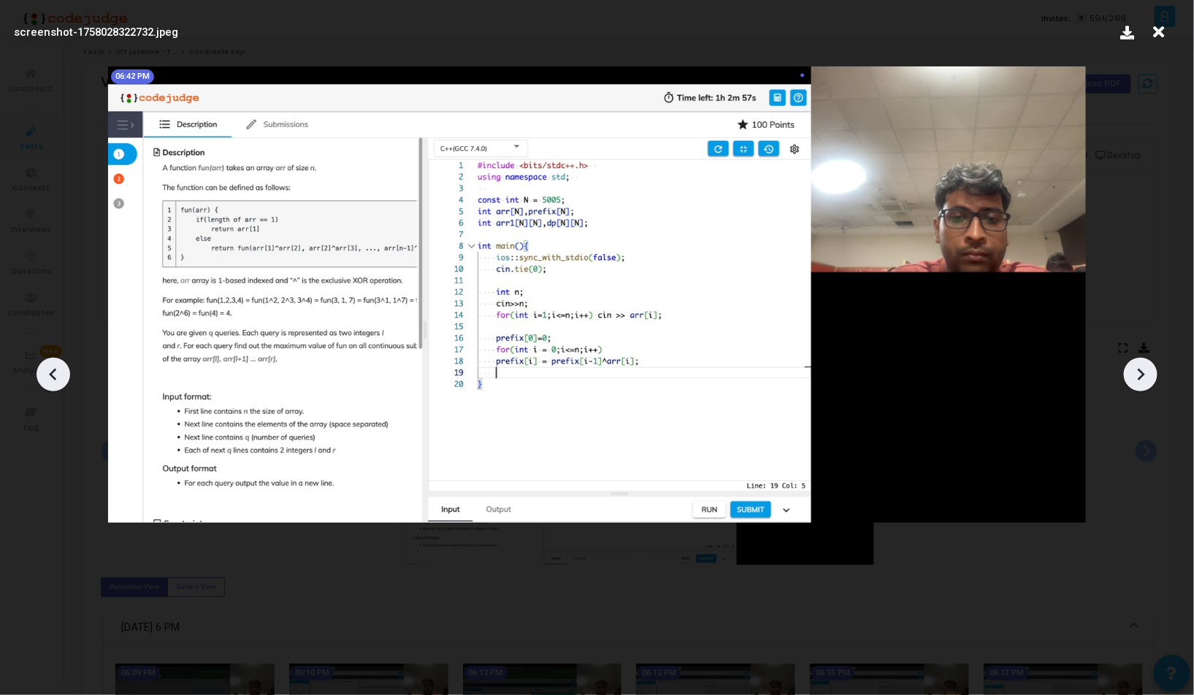
click at [1144, 375] on icon at bounding box center [1141, 375] width 7 height 12
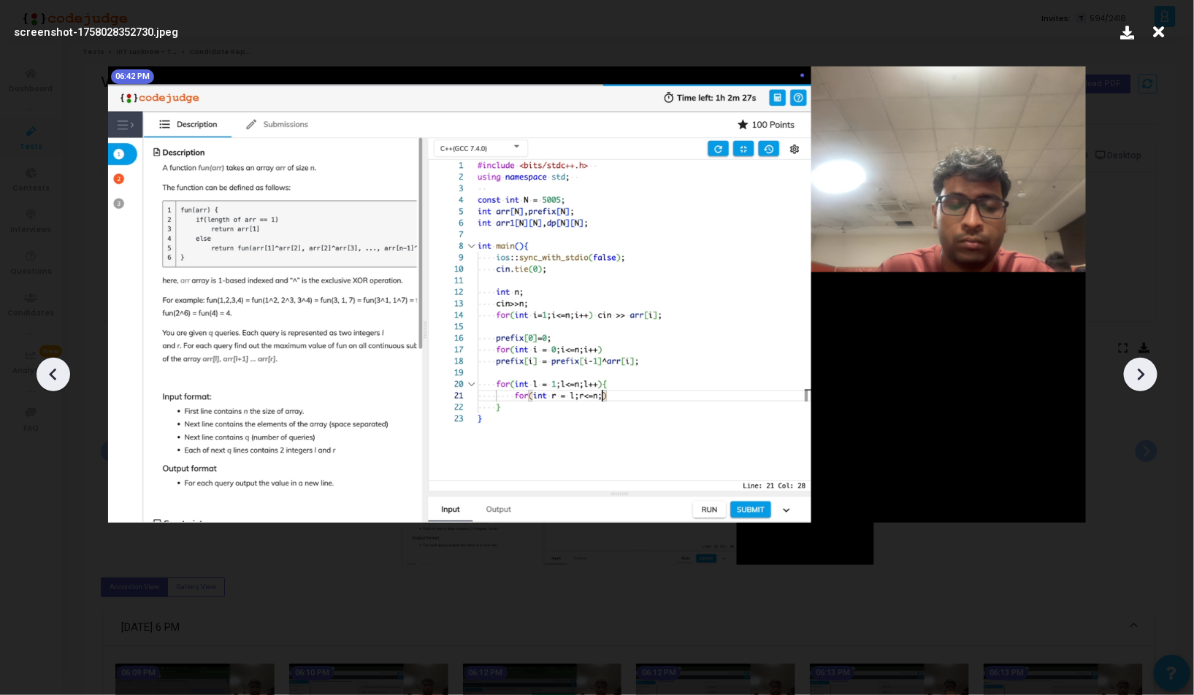
click at [1144, 375] on icon at bounding box center [1141, 375] width 7 height 12
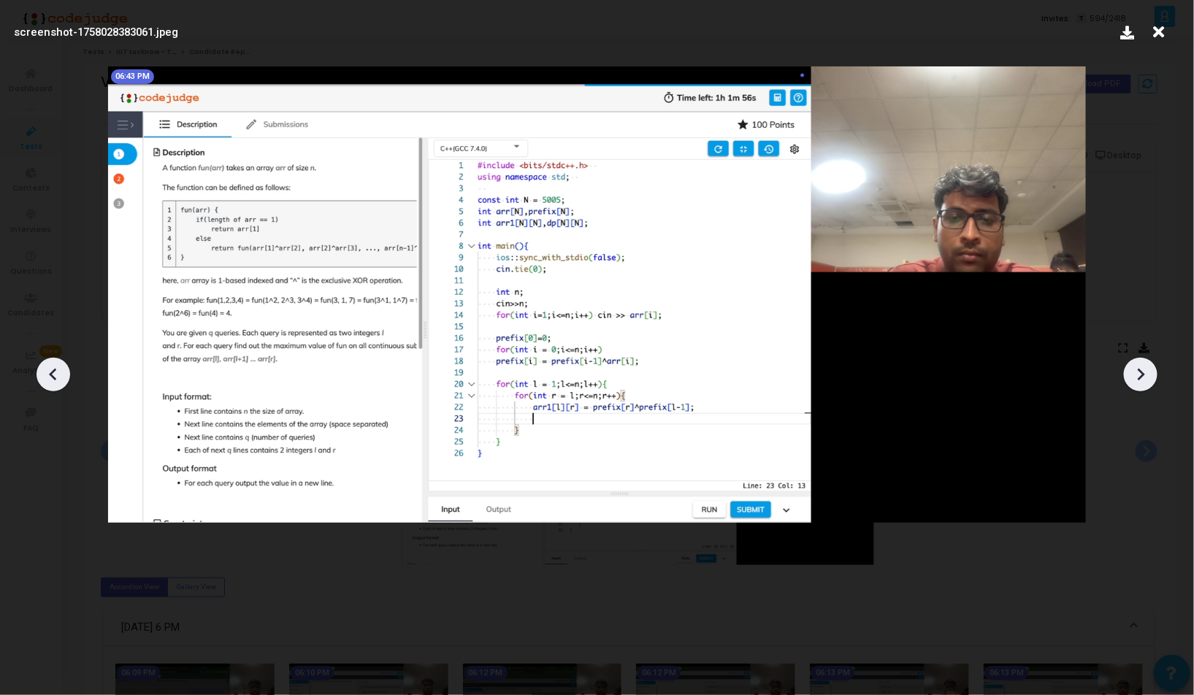
click at [1144, 375] on icon at bounding box center [1141, 375] width 7 height 12
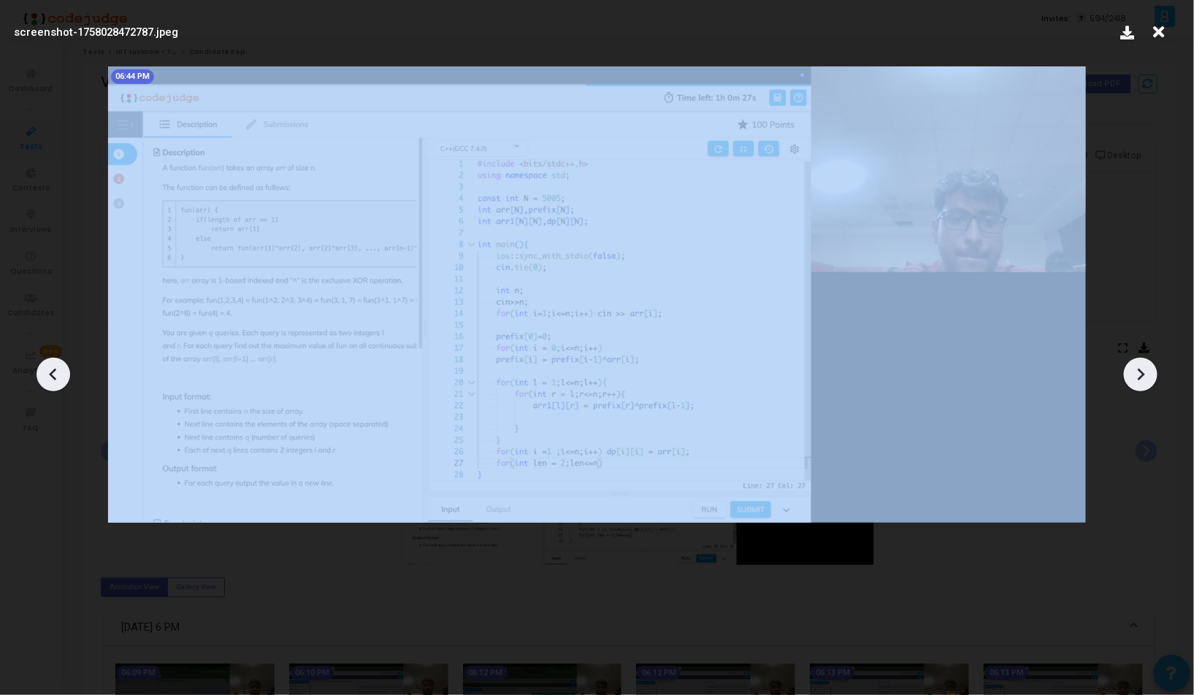
click at [1144, 375] on icon at bounding box center [1141, 375] width 7 height 12
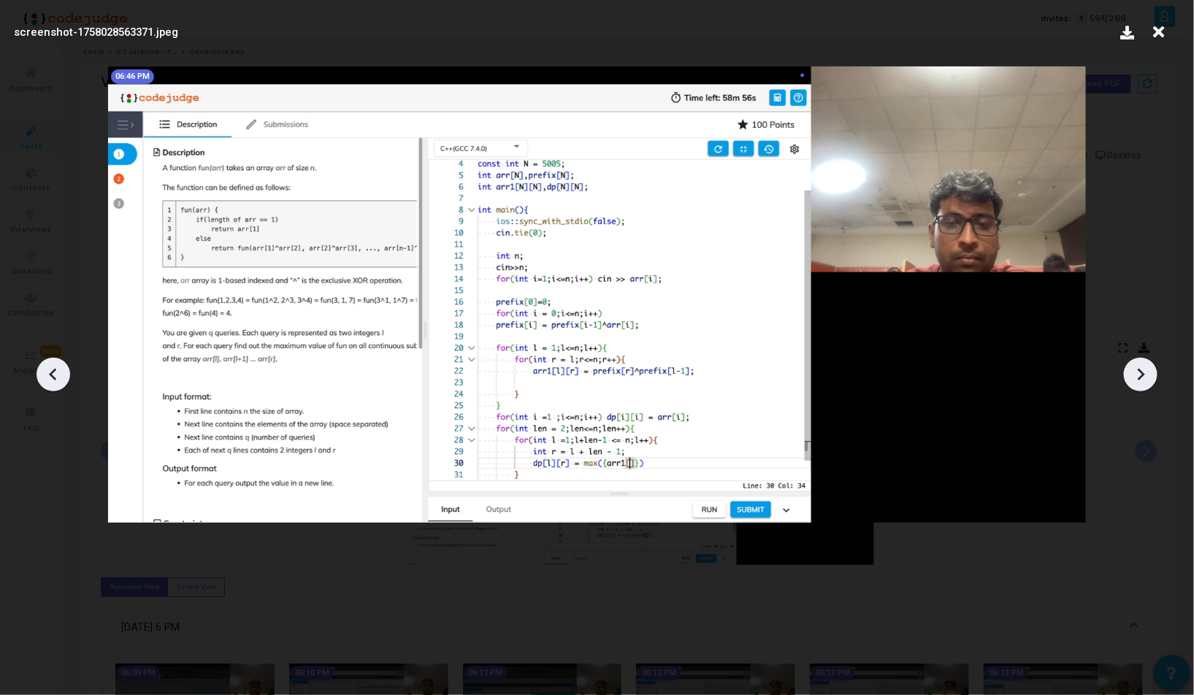
click at [1144, 375] on icon at bounding box center [1141, 375] width 7 height 12
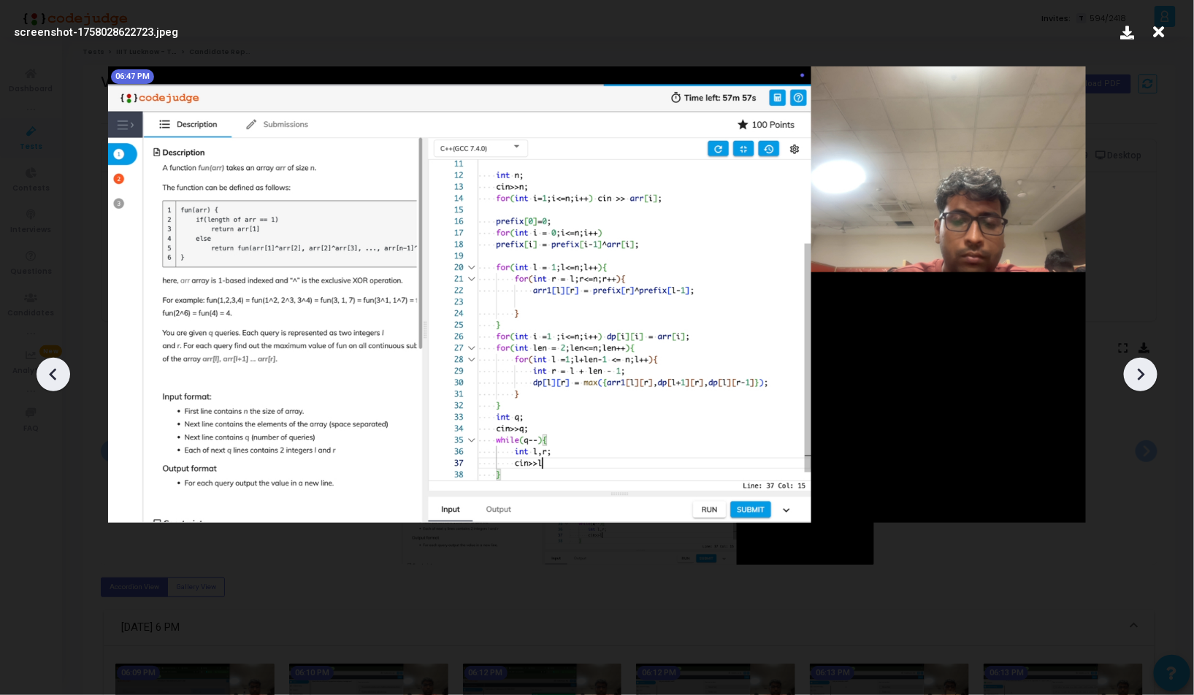
click at [1144, 375] on icon at bounding box center [1141, 375] width 7 height 12
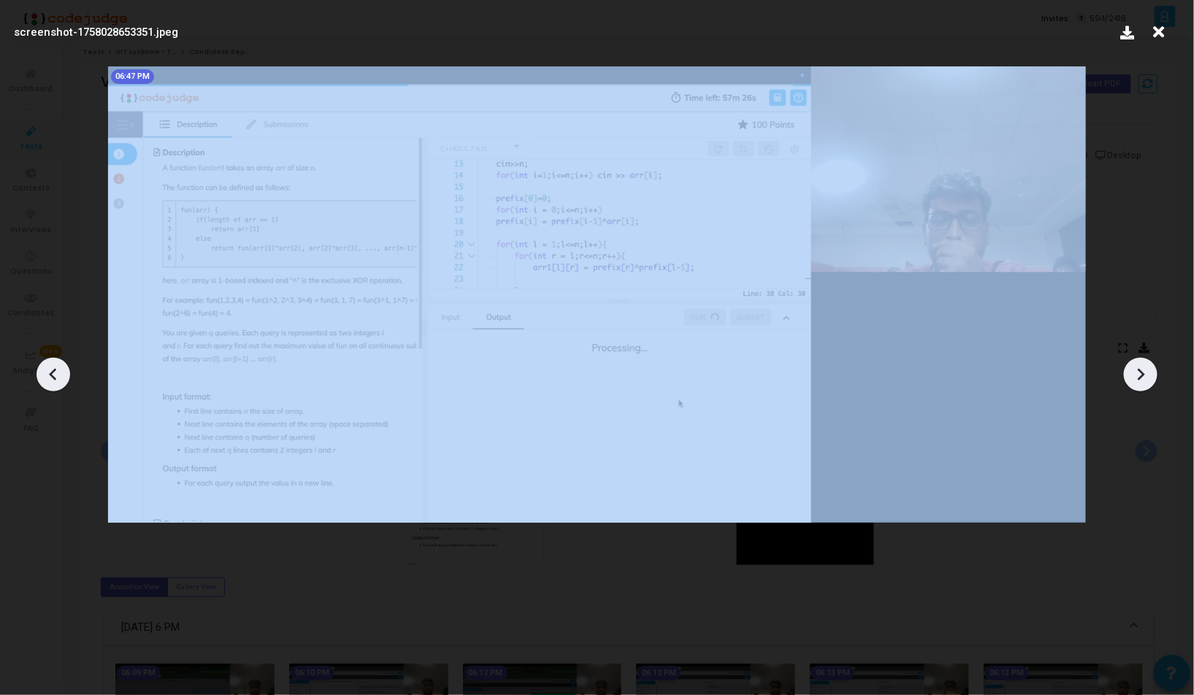
click at [1144, 375] on icon at bounding box center [1141, 375] width 7 height 12
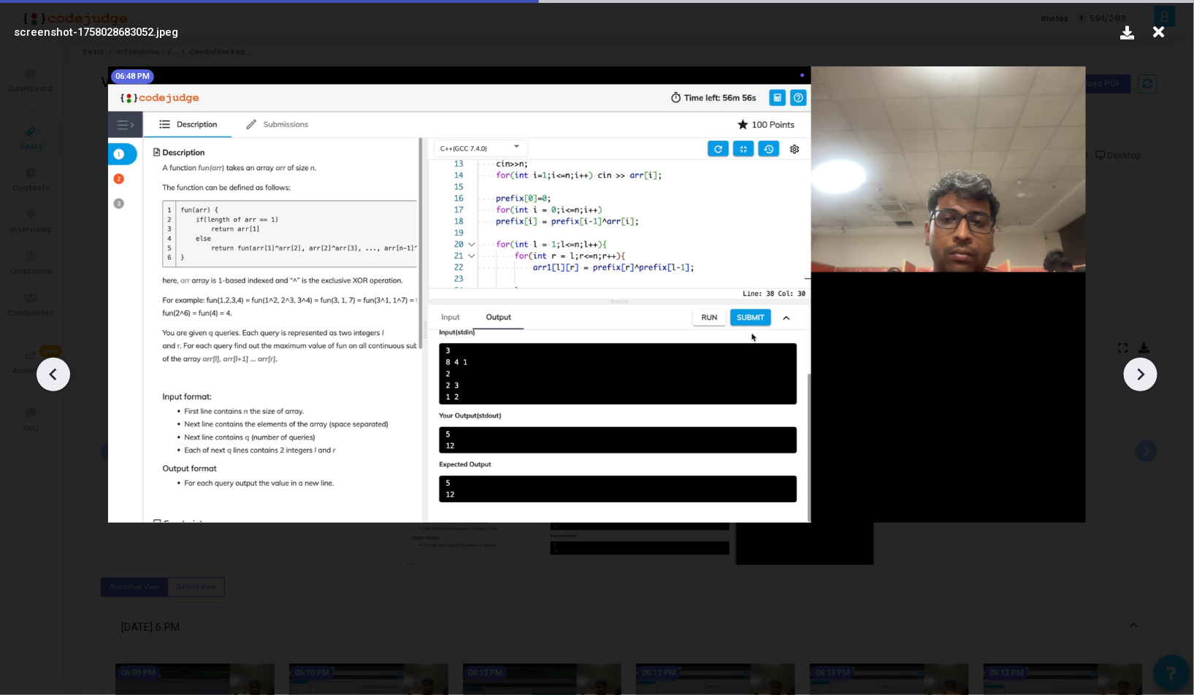
click at [1144, 375] on icon at bounding box center [1141, 375] width 7 height 12
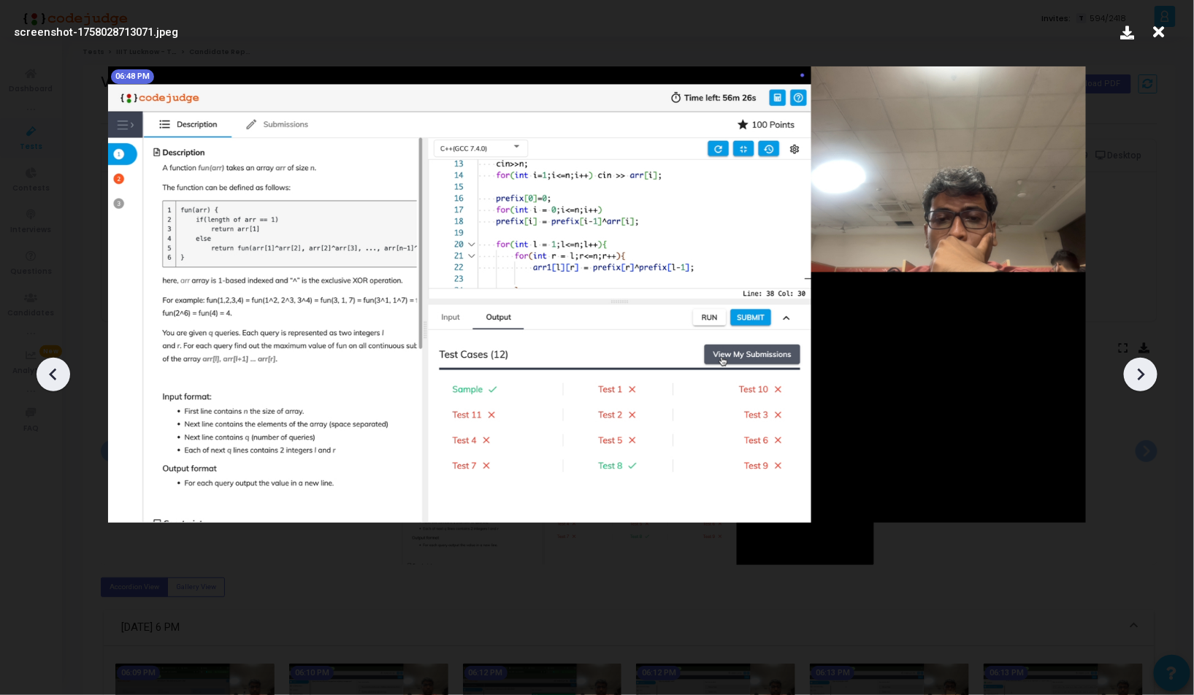
click at [1144, 375] on icon at bounding box center [1141, 375] width 7 height 12
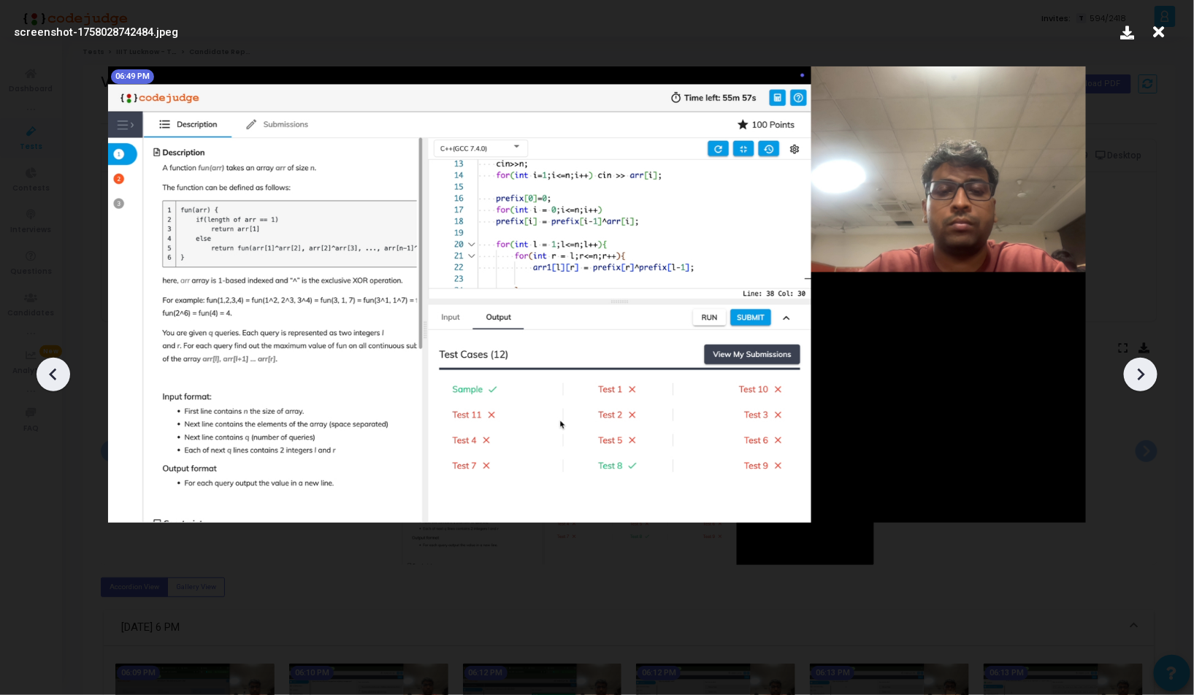
click at [1144, 375] on icon at bounding box center [1141, 375] width 7 height 12
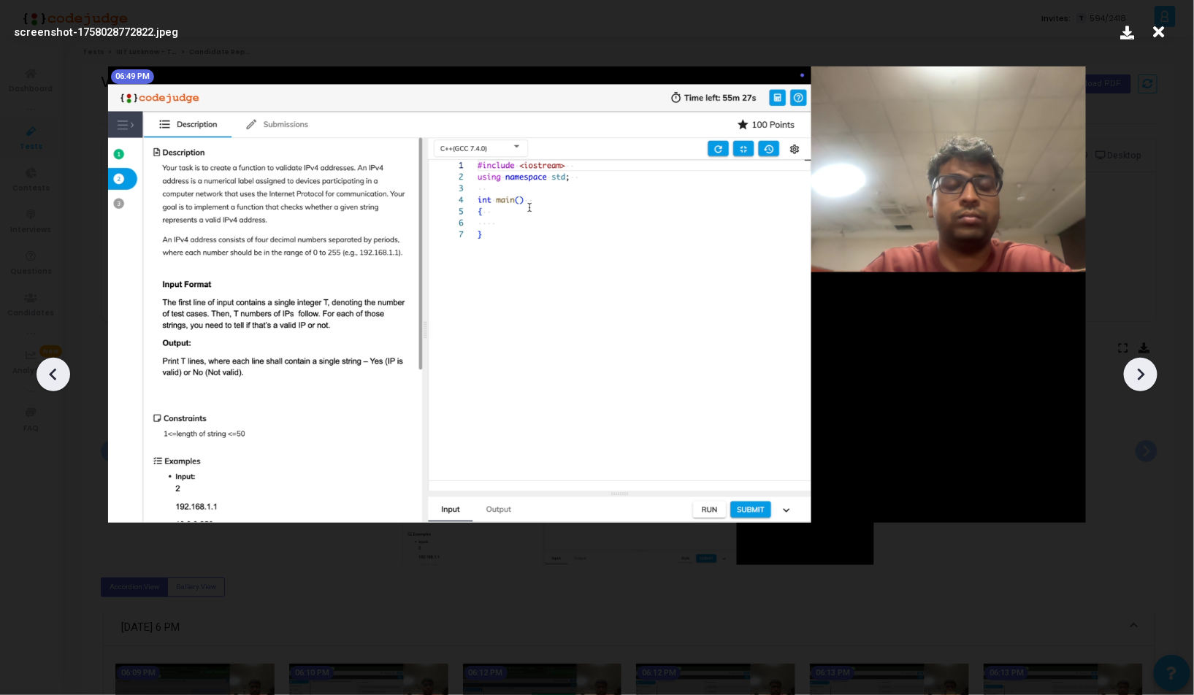
click at [56, 372] on icon at bounding box center [53, 375] width 22 height 22
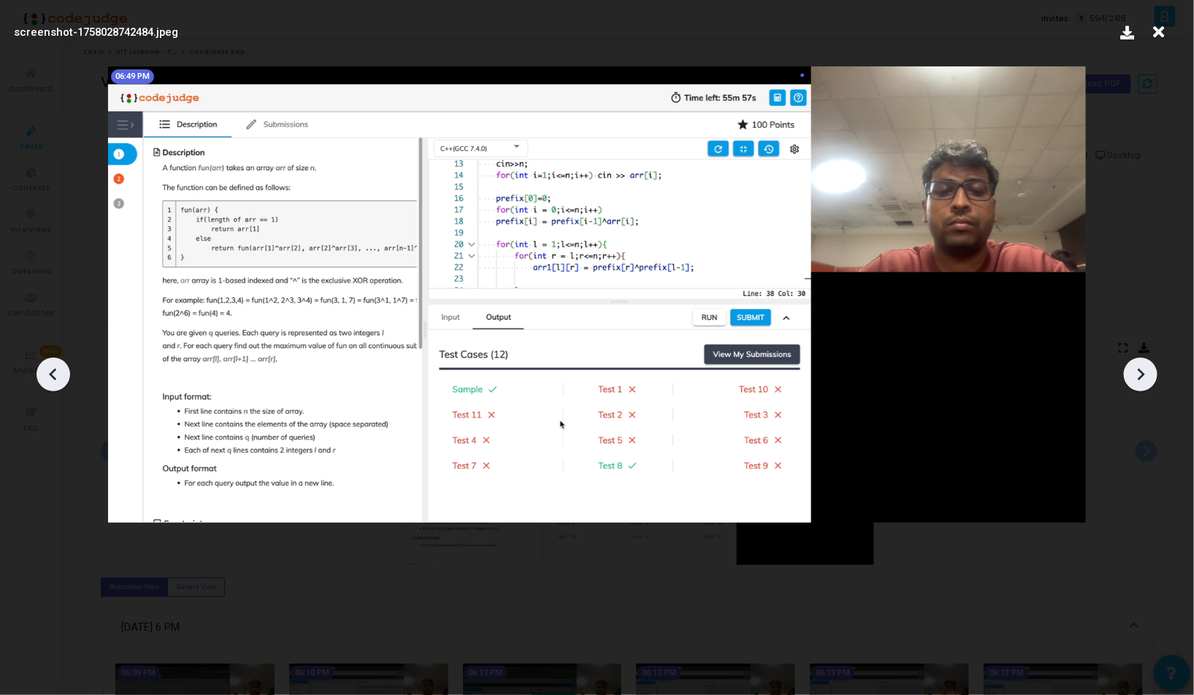
click at [56, 372] on icon at bounding box center [53, 375] width 22 height 22
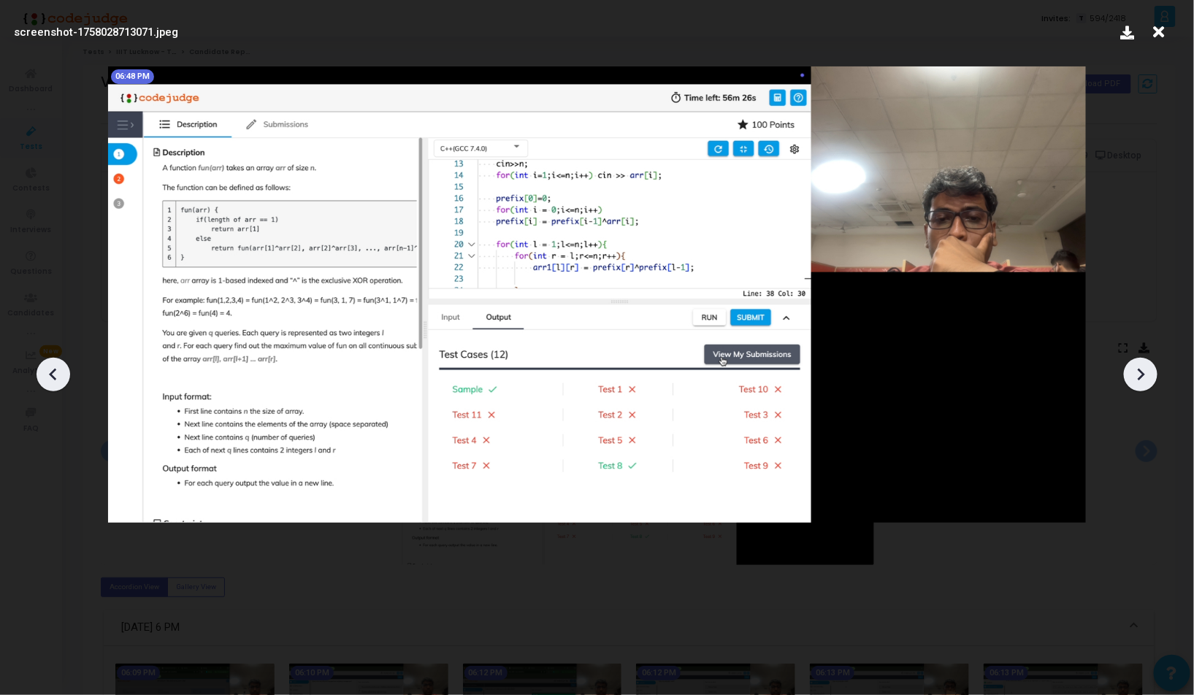
click at [56, 372] on icon at bounding box center [53, 375] width 22 height 22
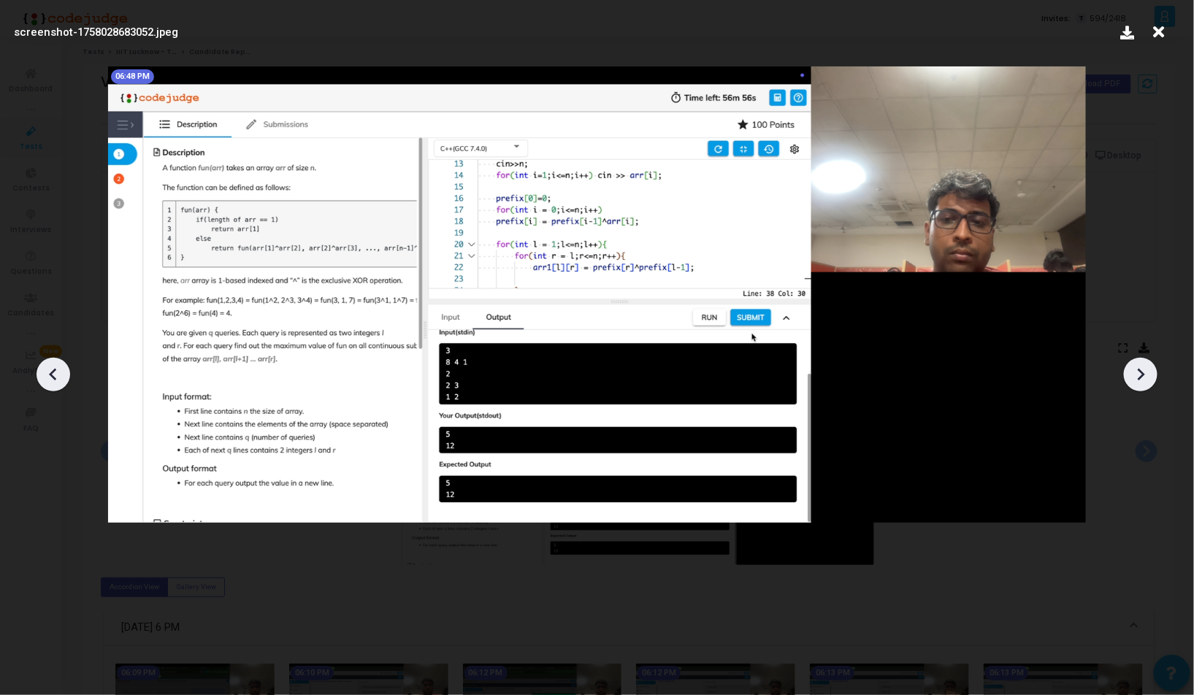
click at [56, 372] on icon at bounding box center [53, 375] width 22 height 22
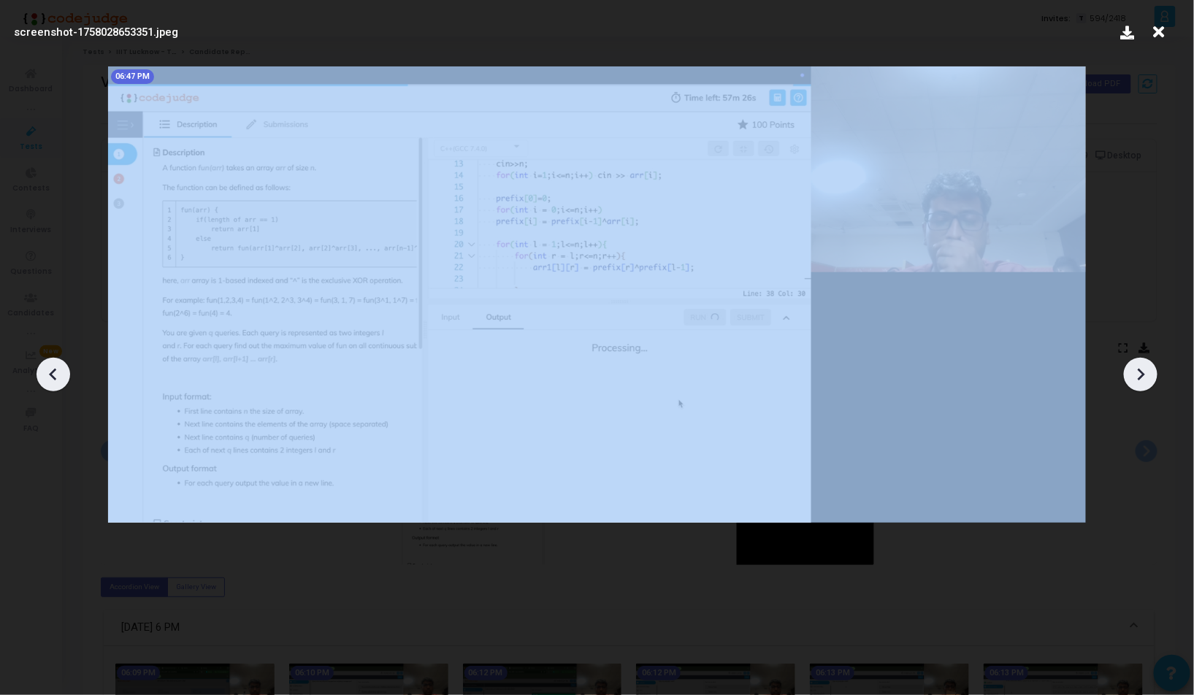
click at [56, 372] on icon at bounding box center [53, 375] width 22 height 22
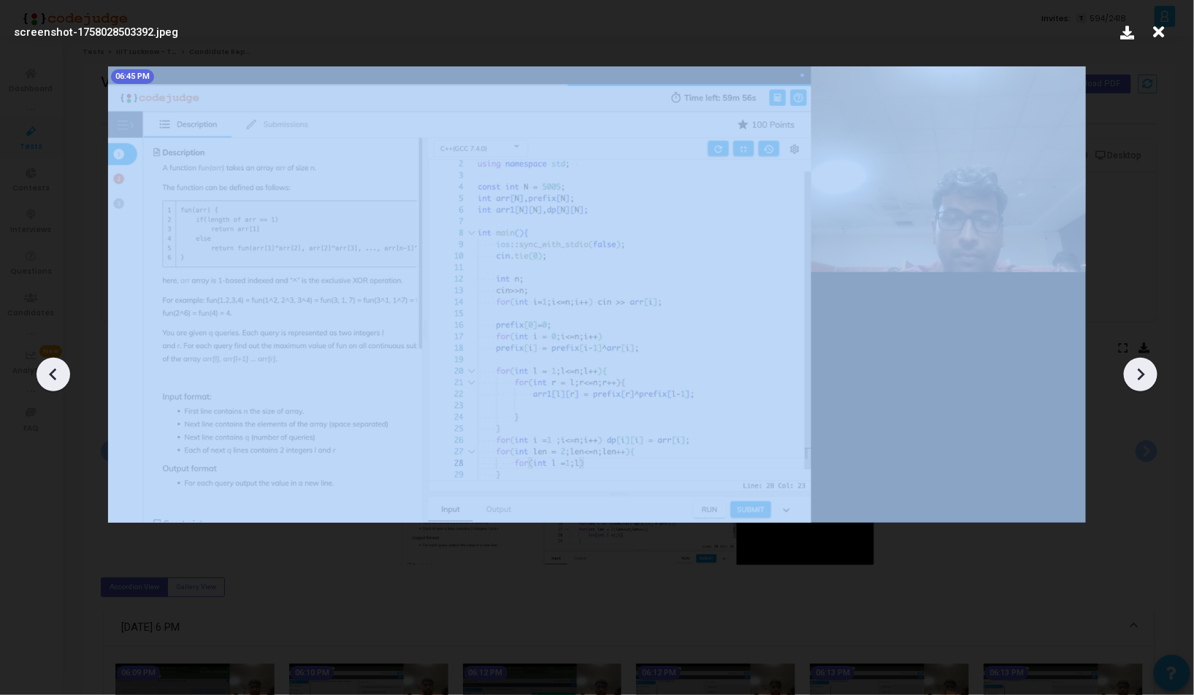
click at [56, 372] on icon at bounding box center [53, 375] width 22 height 22
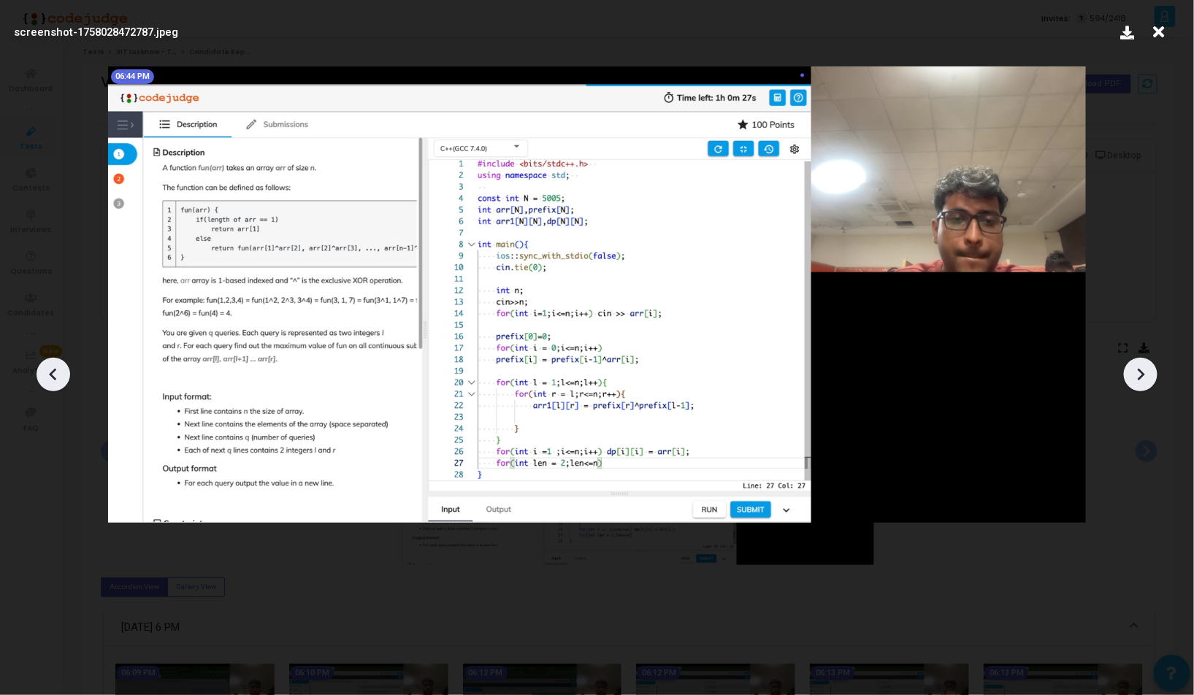
click at [56, 372] on icon at bounding box center [53, 375] width 22 height 22
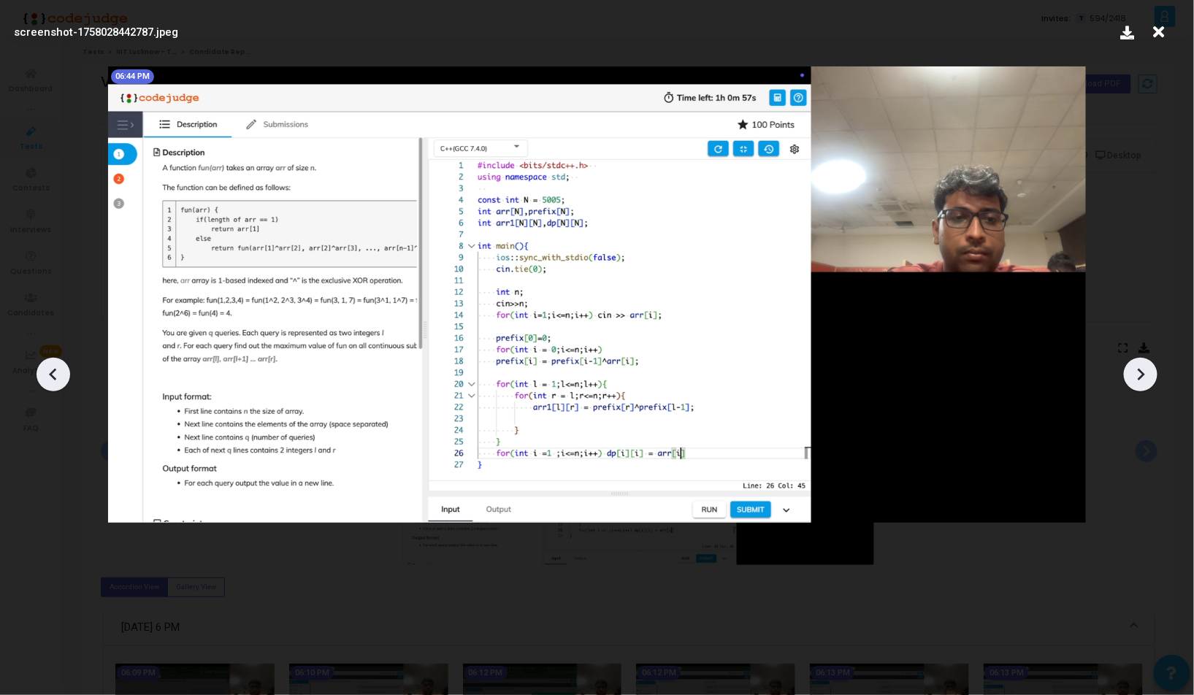
click at [56, 372] on icon at bounding box center [53, 375] width 22 height 22
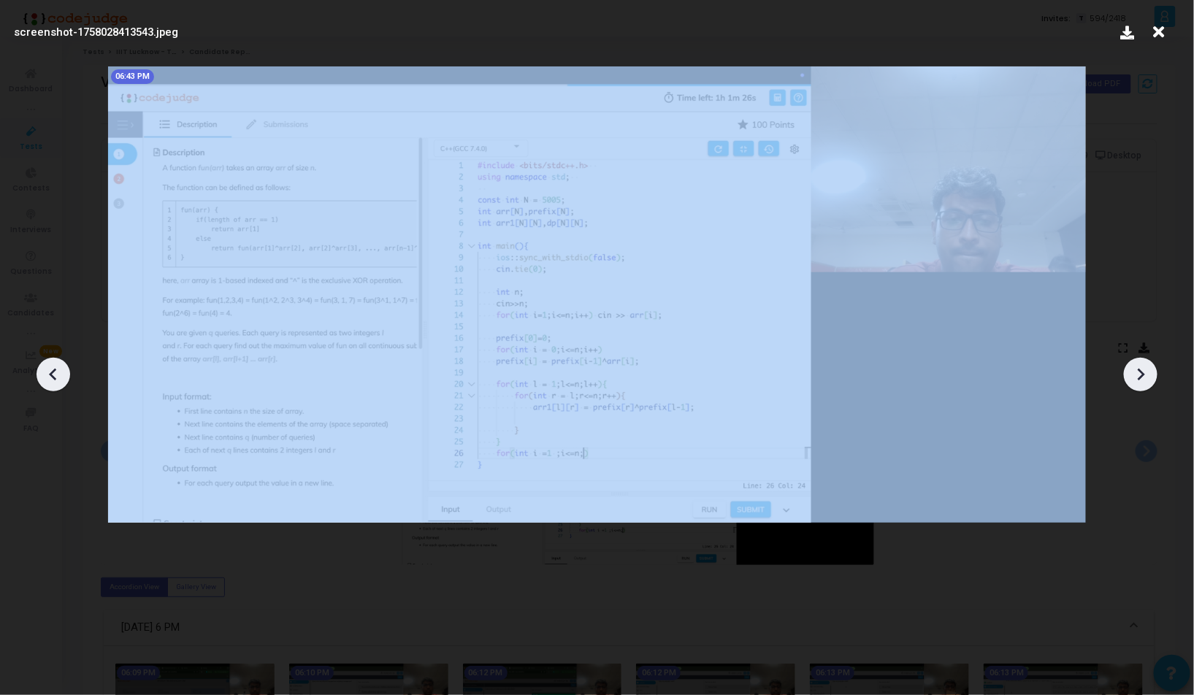
click at [56, 372] on icon at bounding box center [53, 375] width 22 height 22
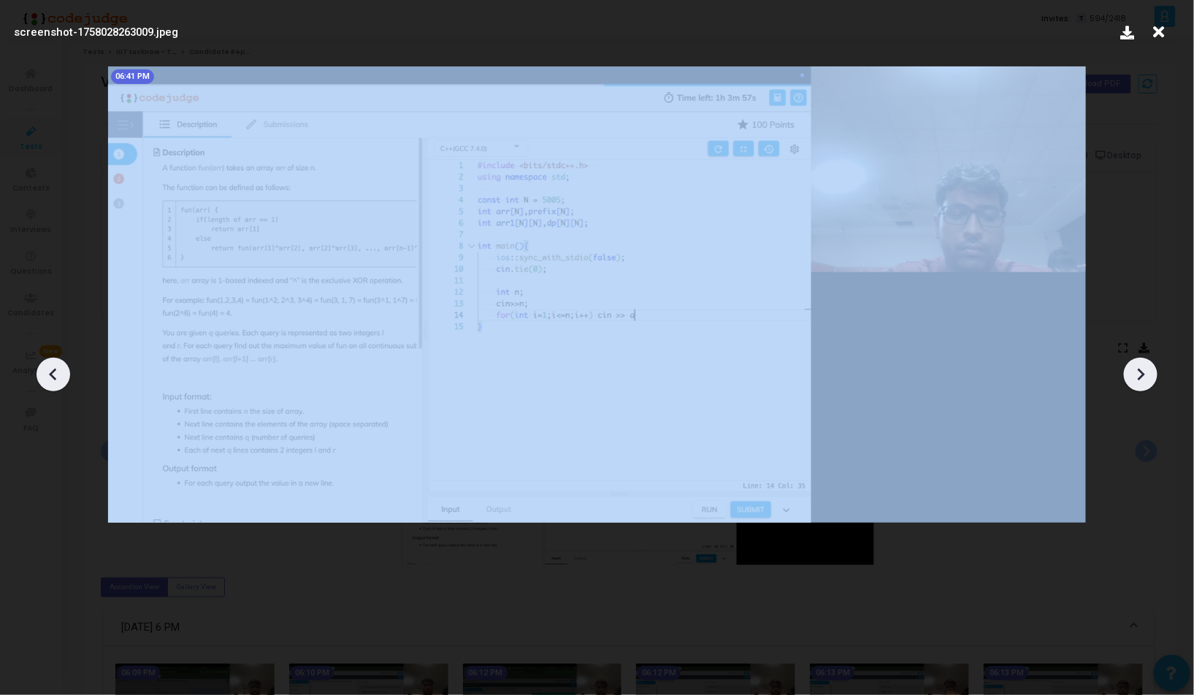
click at [56, 372] on icon at bounding box center [53, 375] width 22 height 22
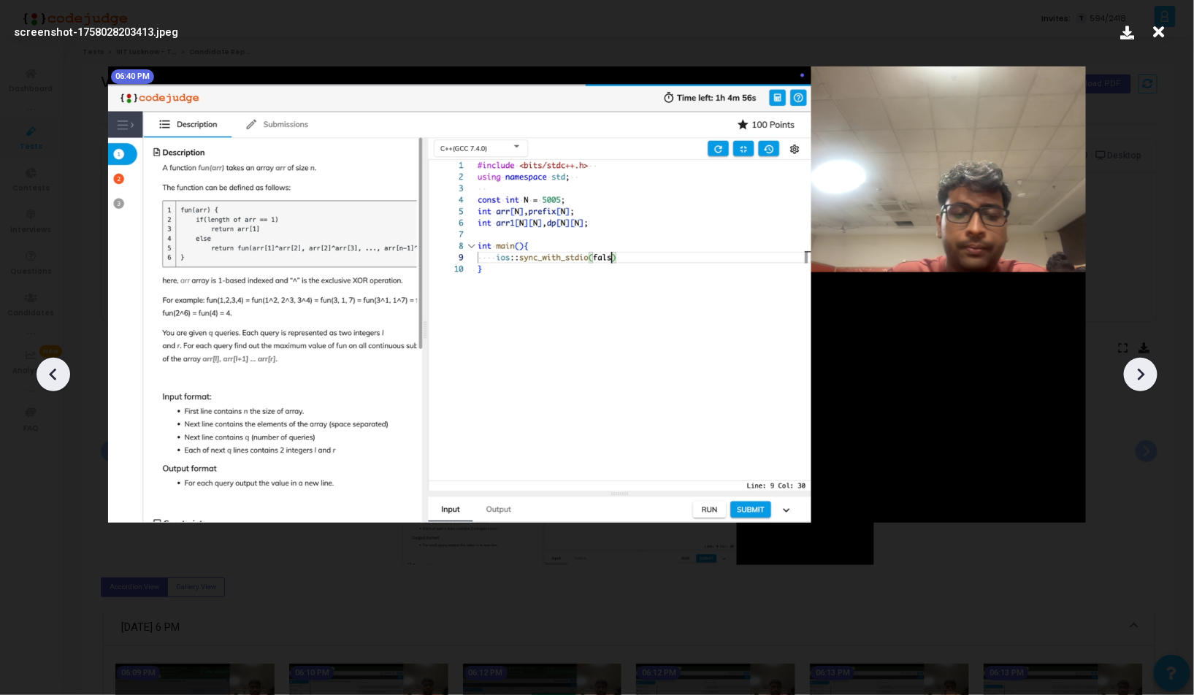
click at [56, 372] on icon at bounding box center [53, 375] width 22 height 22
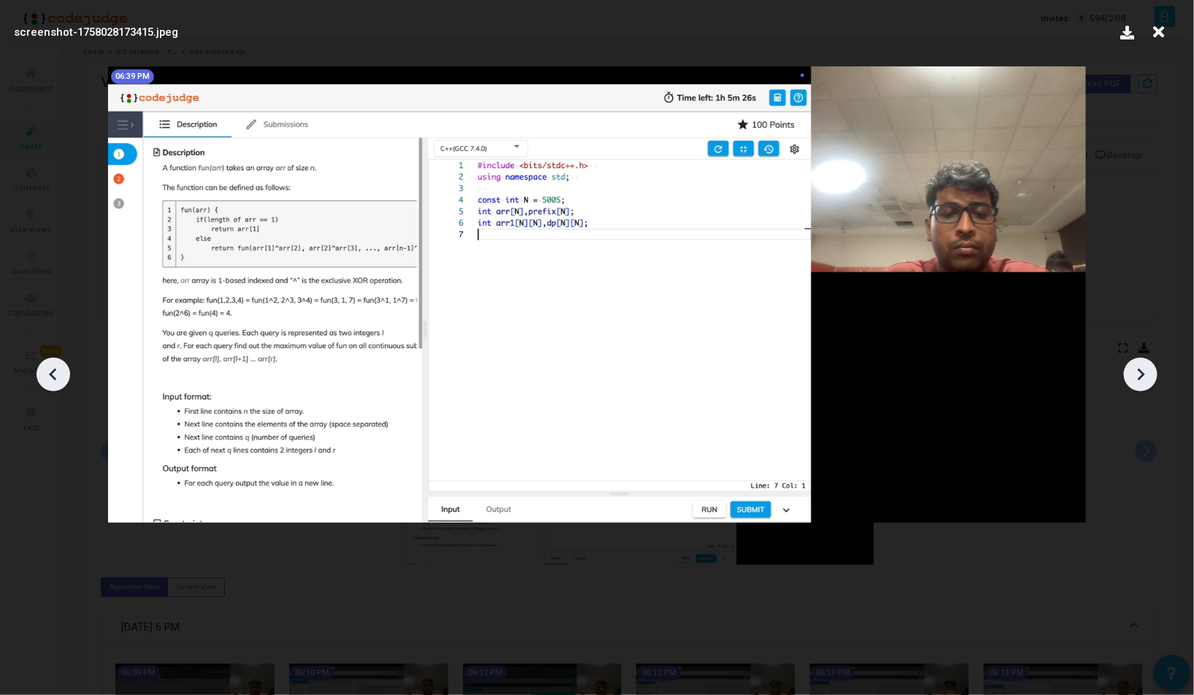
click at [56, 372] on icon at bounding box center [53, 375] width 22 height 22
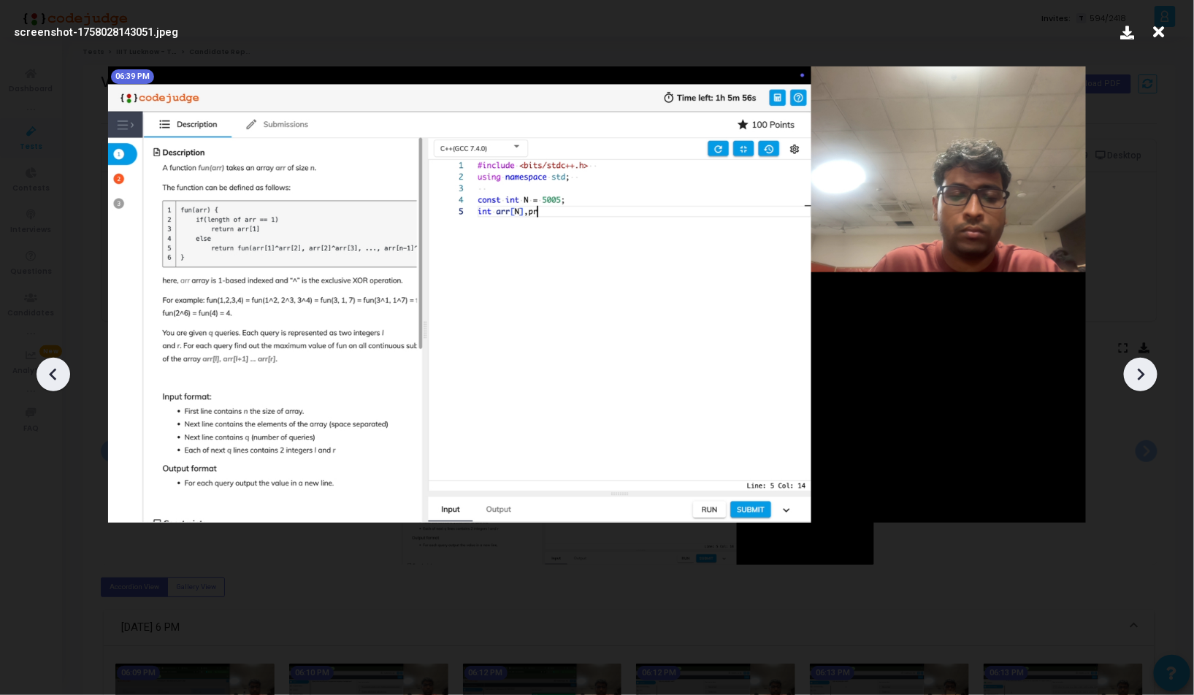
click at [56, 372] on icon at bounding box center [53, 375] width 22 height 22
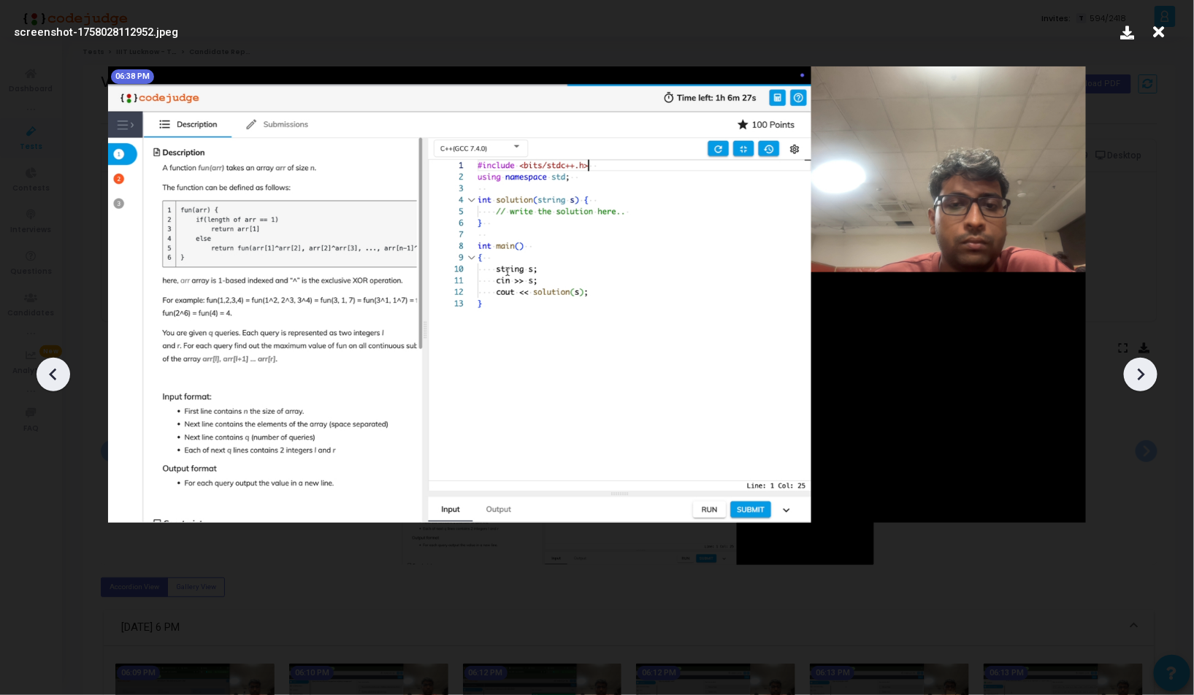
click at [56, 372] on icon at bounding box center [53, 375] width 22 height 22
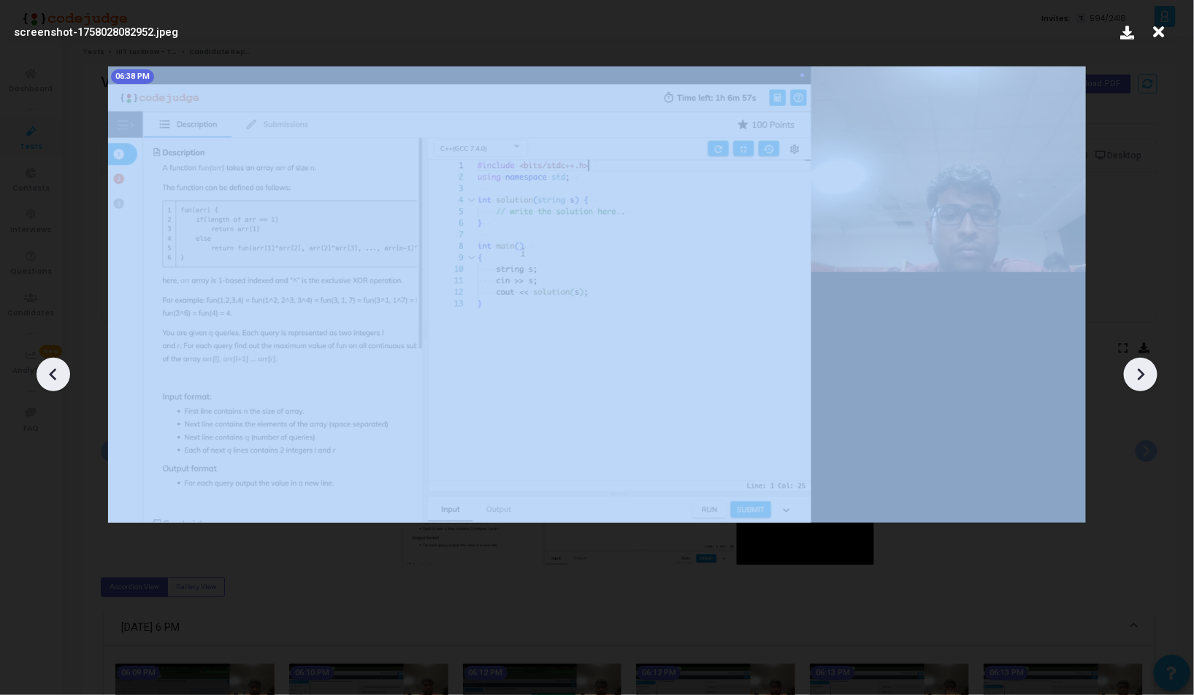
click at [1133, 367] on icon at bounding box center [1141, 375] width 22 height 22
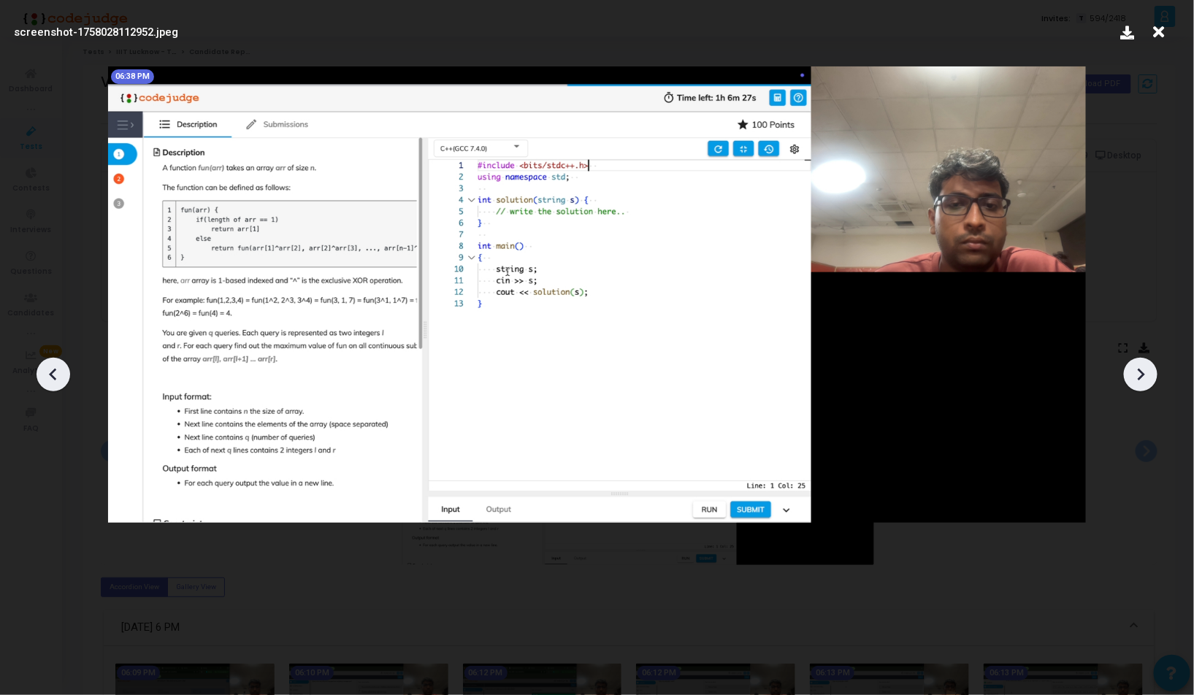
click at [1133, 367] on icon at bounding box center [1141, 375] width 22 height 22
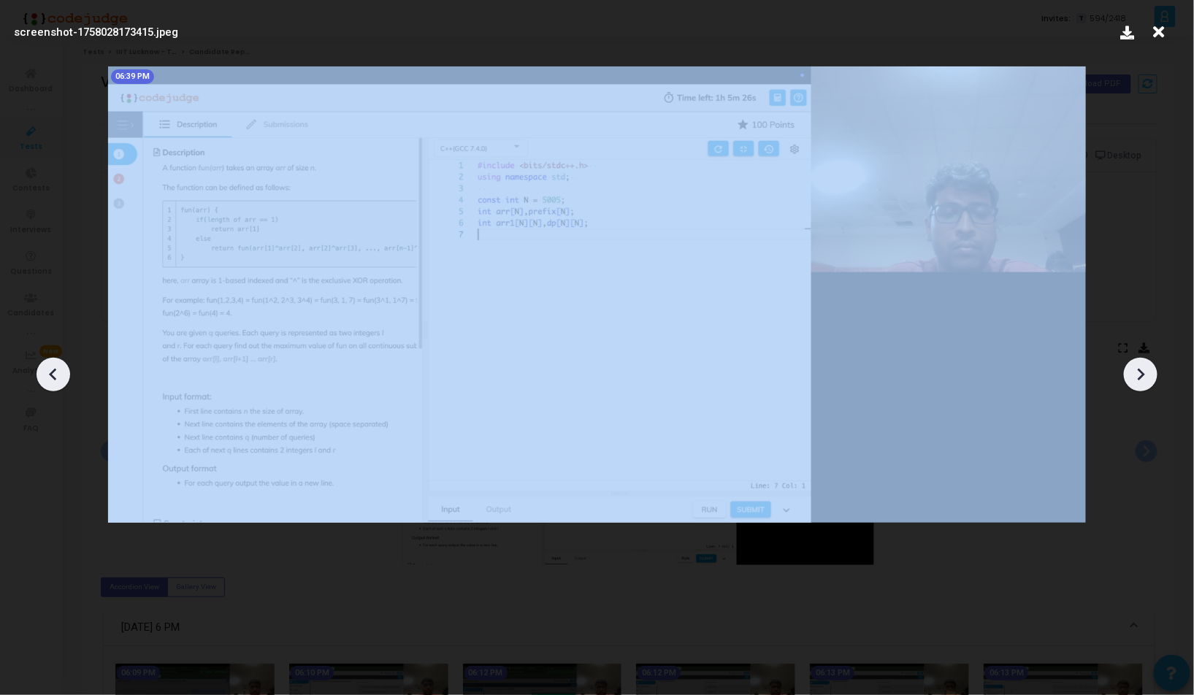
click at [1133, 367] on icon at bounding box center [1141, 375] width 22 height 22
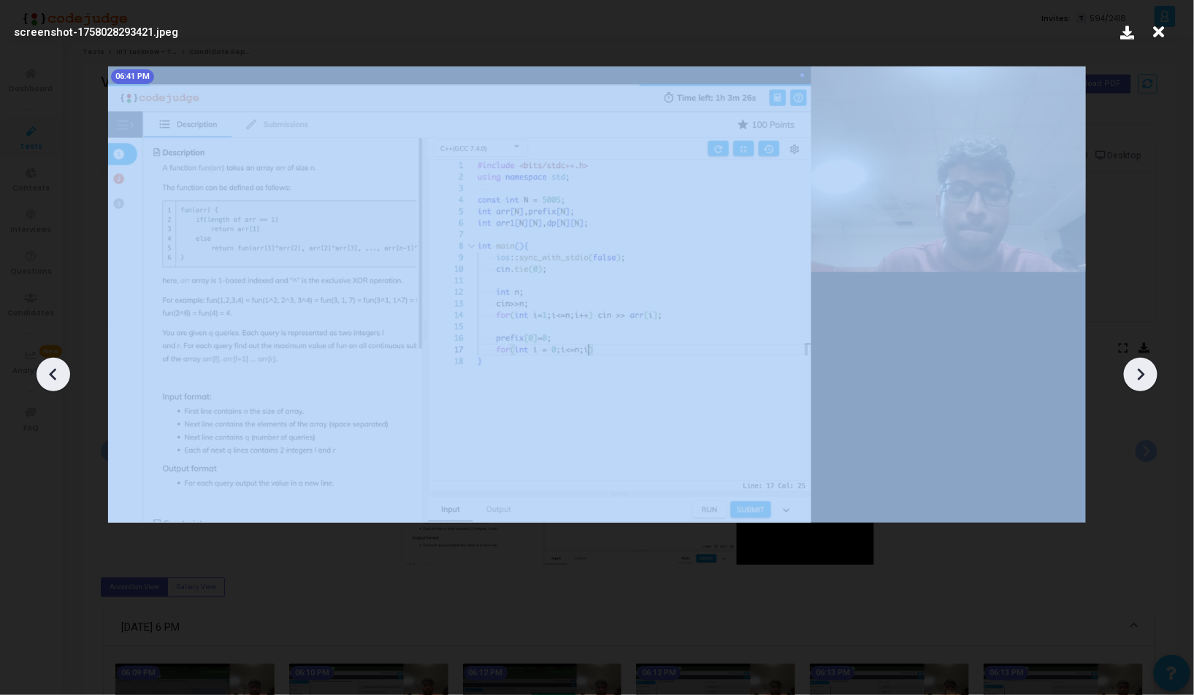
click at [1133, 367] on icon at bounding box center [1141, 375] width 22 height 22
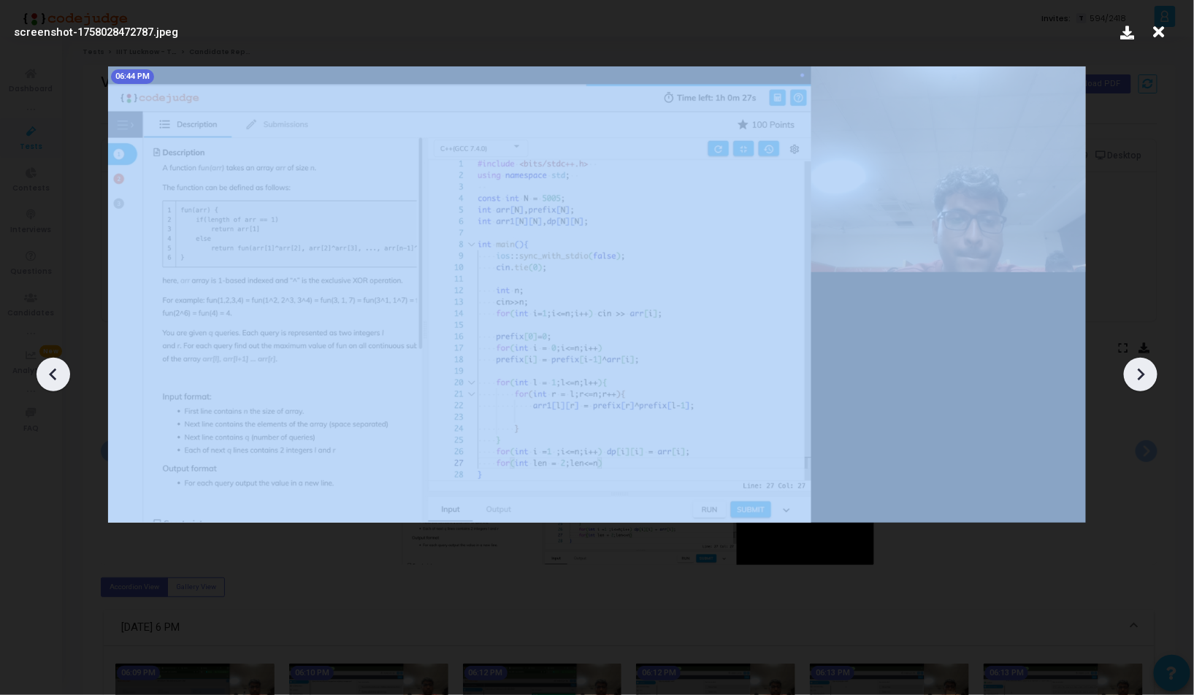
click at [1133, 367] on icon at bounding box center [1141, 375] width 22 height 22
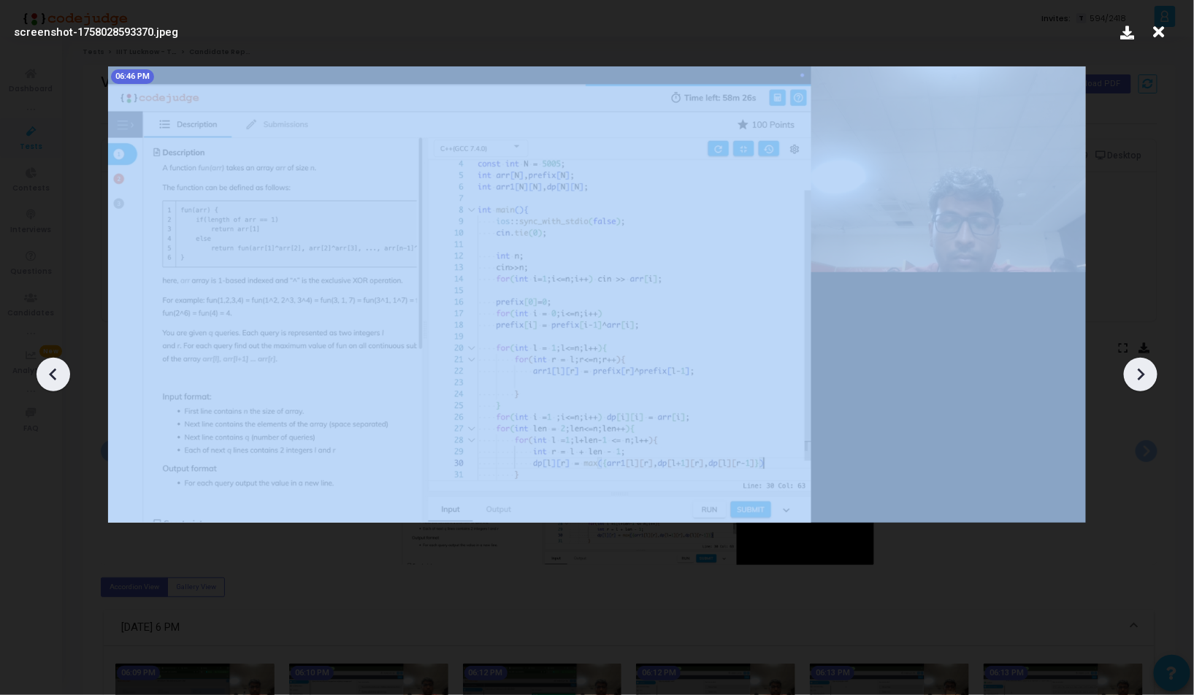
click at [1133, 367] on icon at bounding box center [1141, 375] width 22 height 22
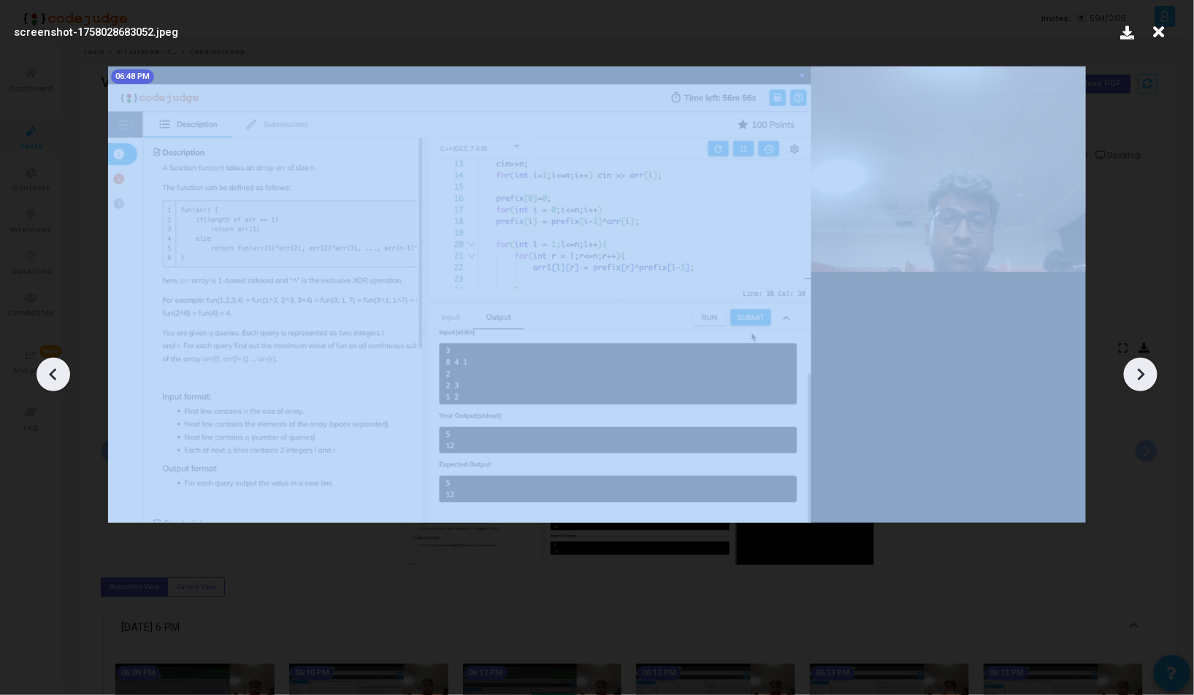
click at [1133, 367] on icon at bounding box center [1141, 375] width 22 height 22
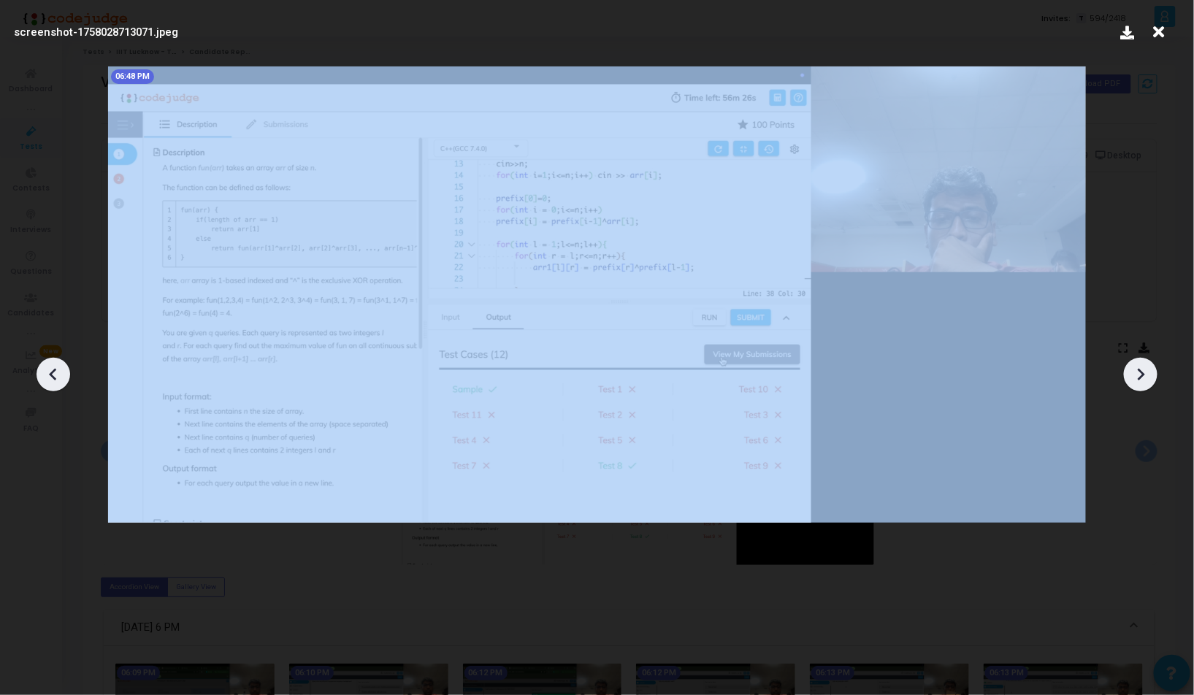
click at [1133, 367] on icon at bounding box center [1141, 375] width 22 height 22
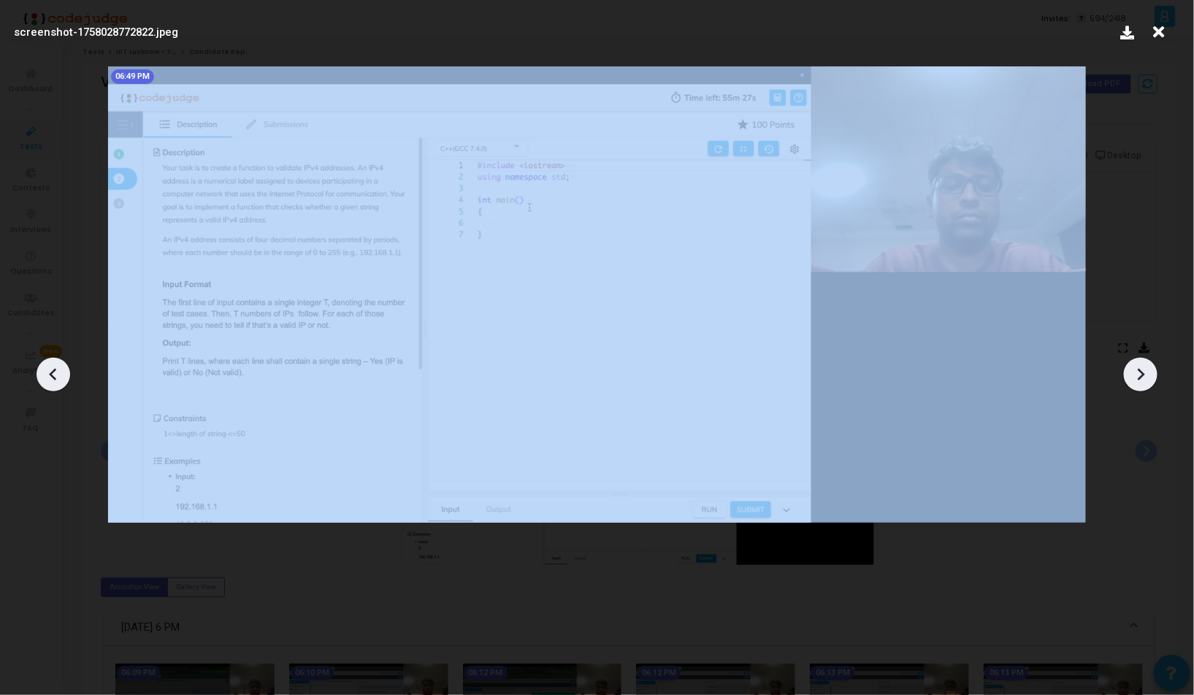
click at [1133, 367] on icon at bounding box center [1141, 375] width 22 height 22
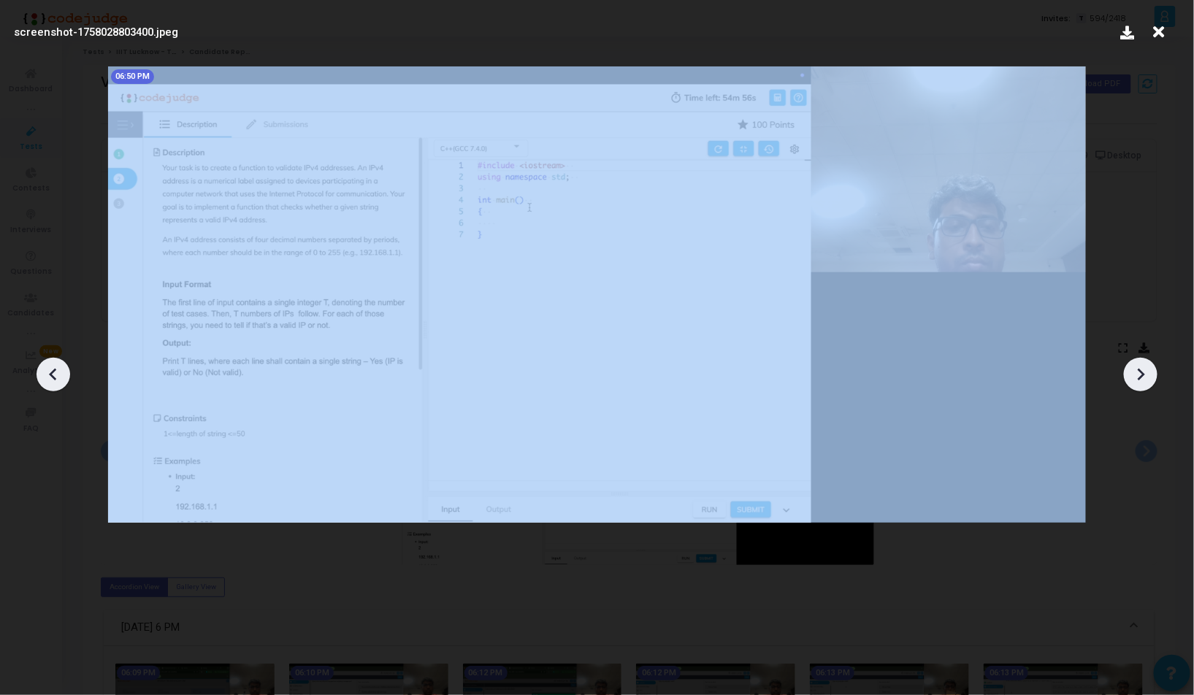
click at [1133, 367] on icon at bounding box center [1141, 375] width 22 height 22
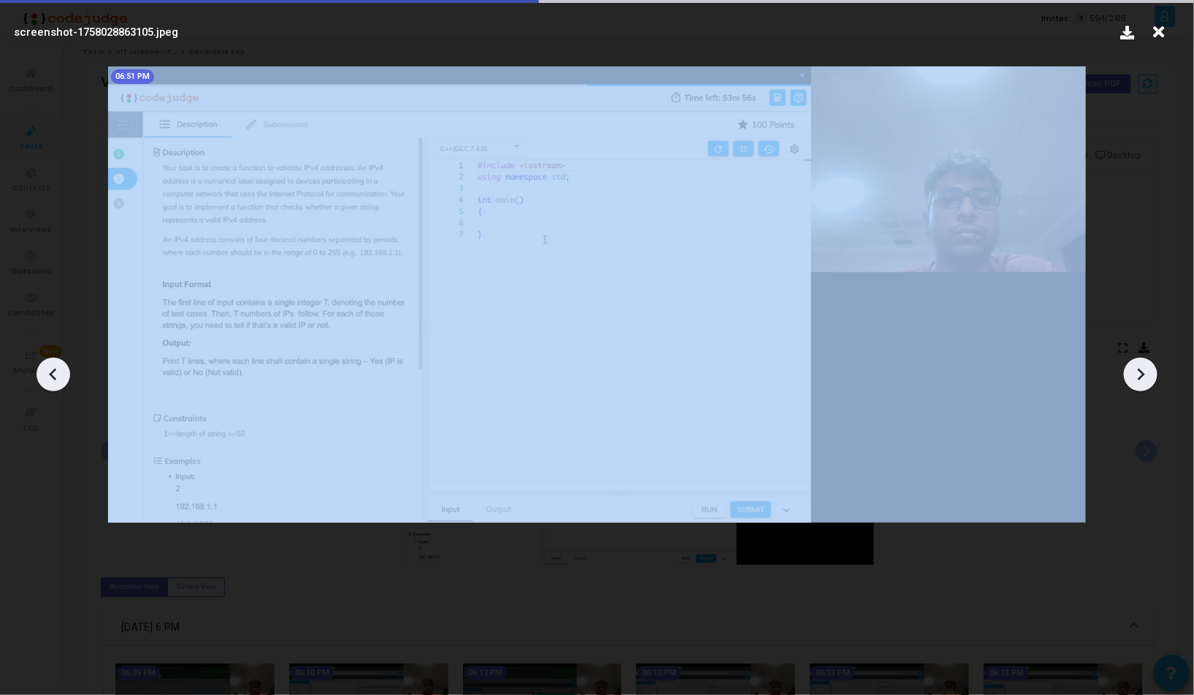
click at [1133, 367] on icon at bounding box center [1141, 375] width 22 height 22
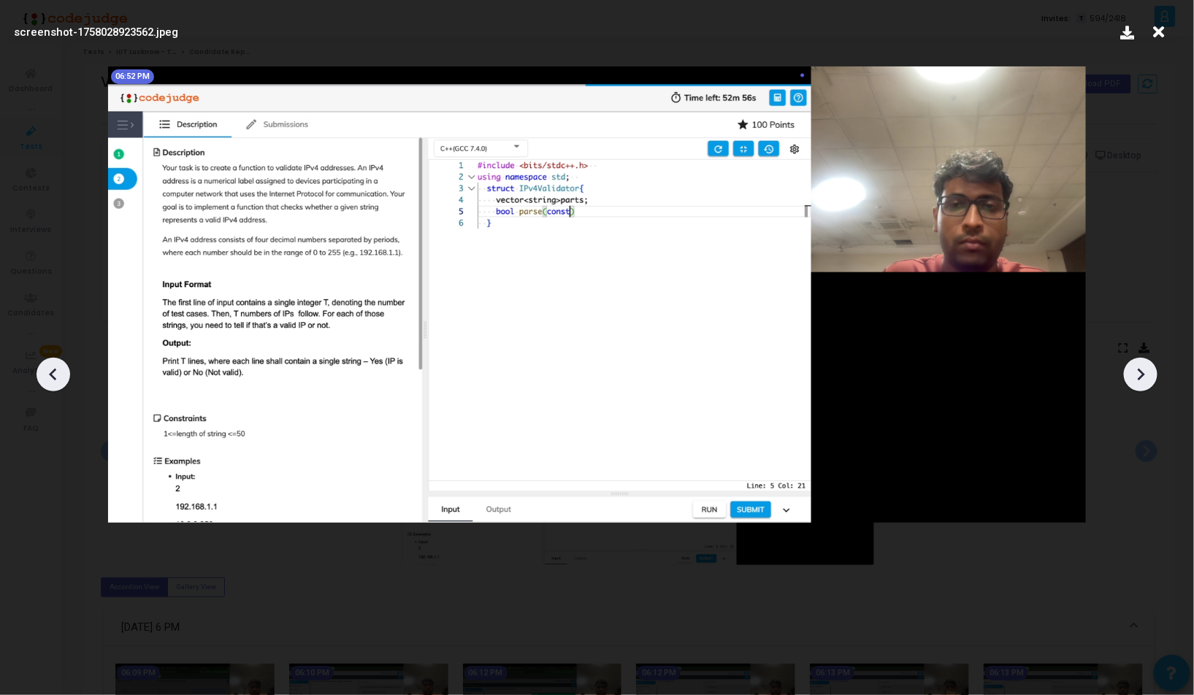
click at [1133, 367] on icon at bounding box center [1141, 375] width 22 height 22
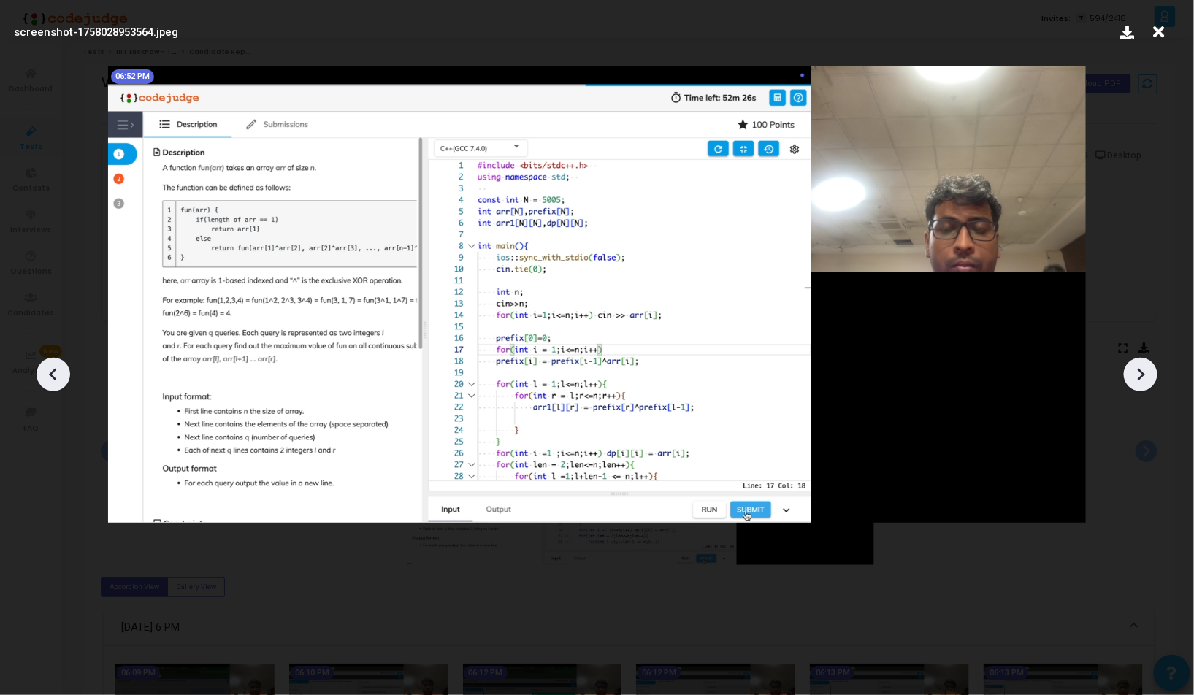
click at [1147, 366] on icon at bounding box center [1141, 375] width 22 height 22
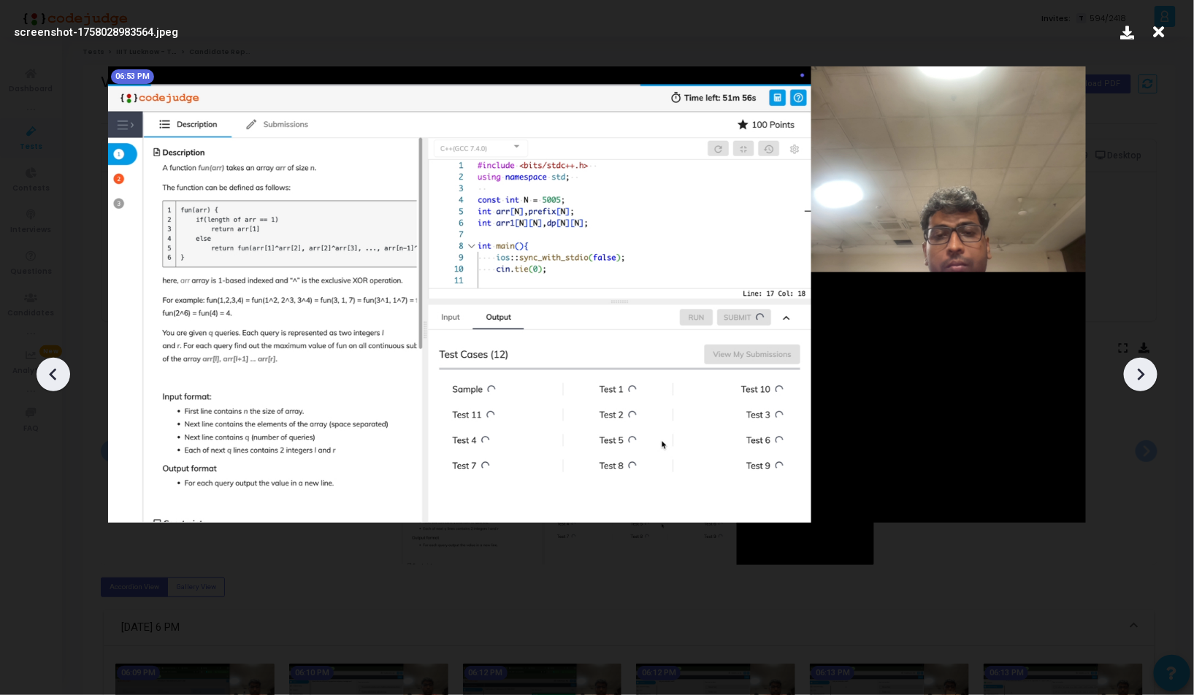
click at [1147, 366] on icon at bounding box center [1141, 375] width 22 height 22
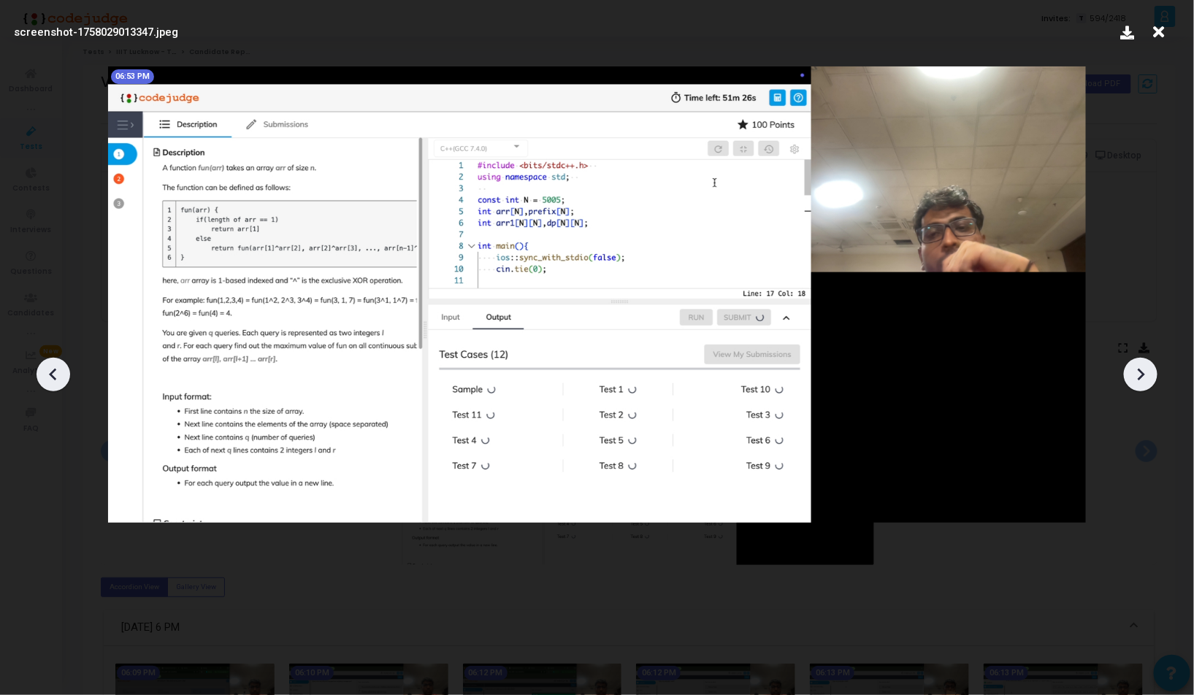
click at [1147, 367] on icon at bounding box center [1141, 375] width 22 height 22
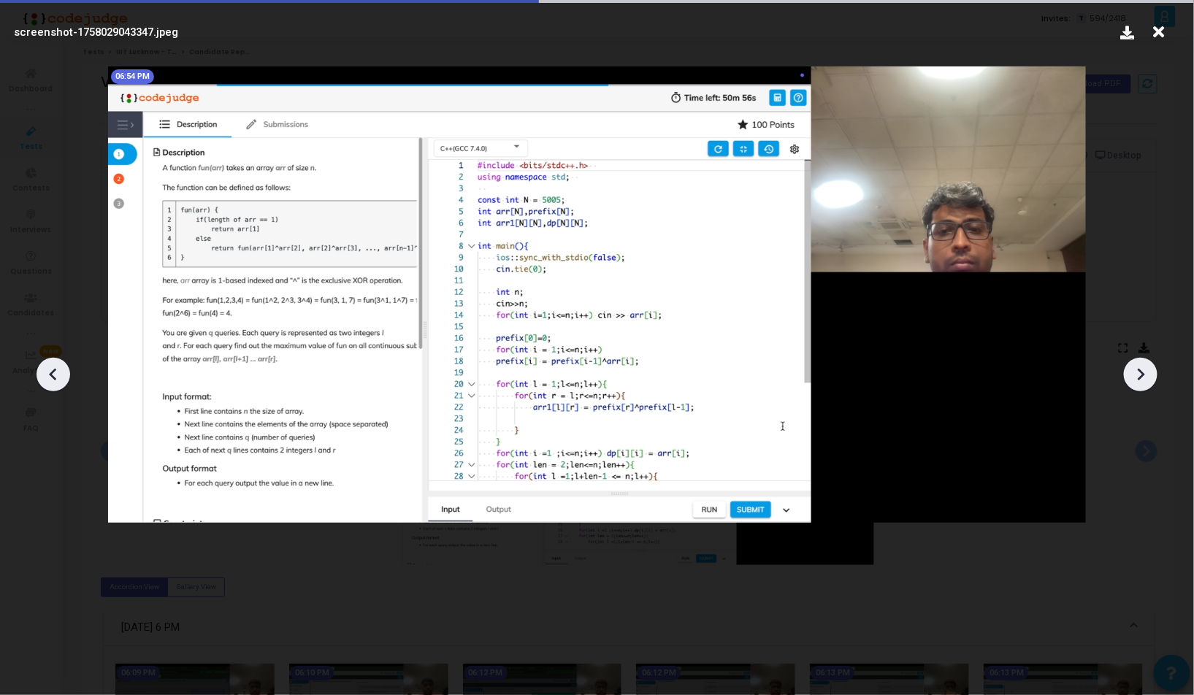
click at [1147, 367] on icon at bounding box center [1141, 375] width 22 height 22
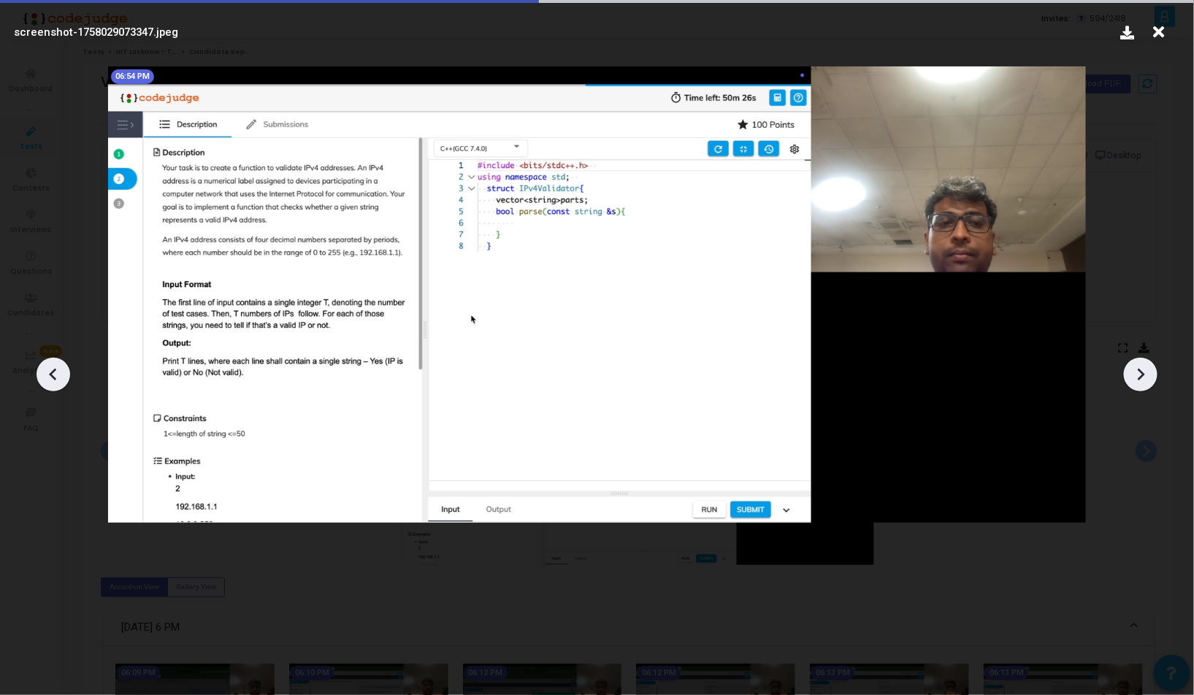
click at [1147, 367] on icon at bounding box center [1141, 375] width 22 height 22
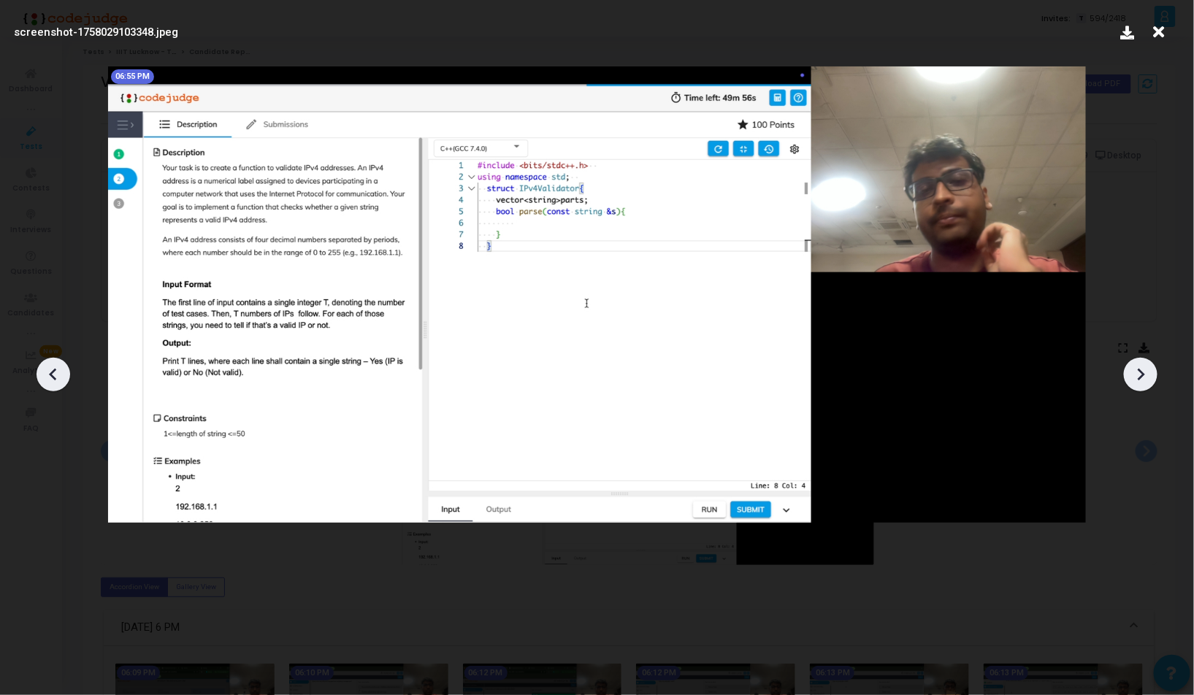
click at [1147, 367] on icon at bounding box center [1141, 375] width 22 height 22
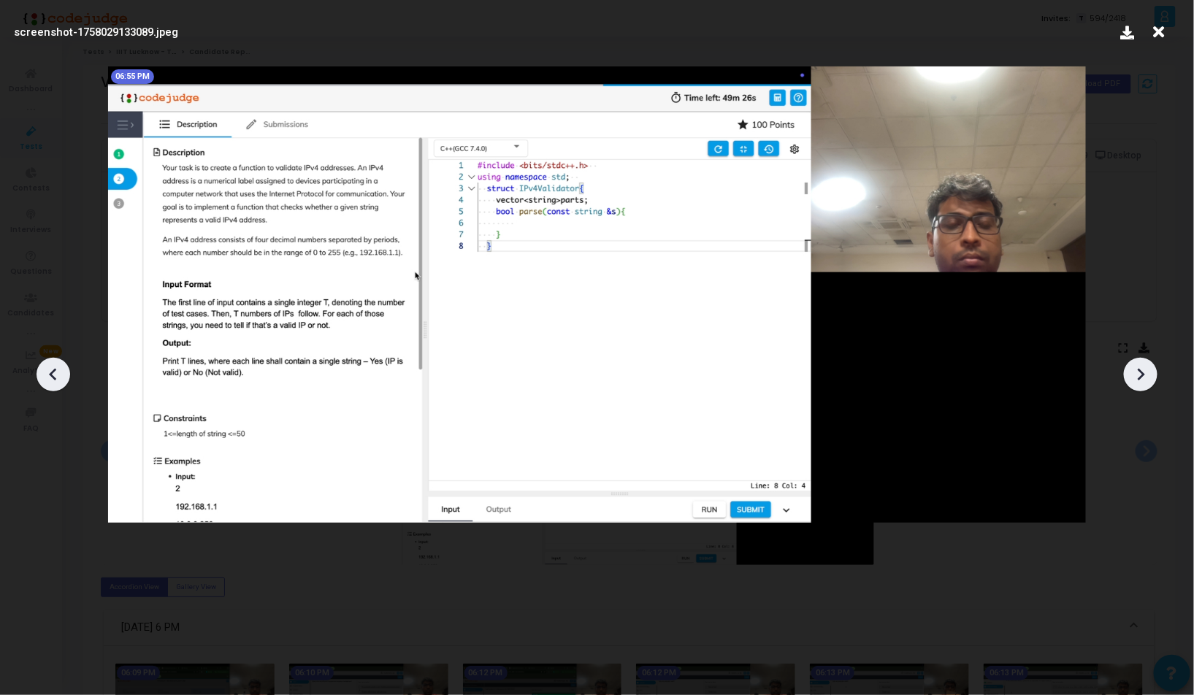
click at [1147, 367] on icon at bounding box center [1141, 375] width 22 height 22
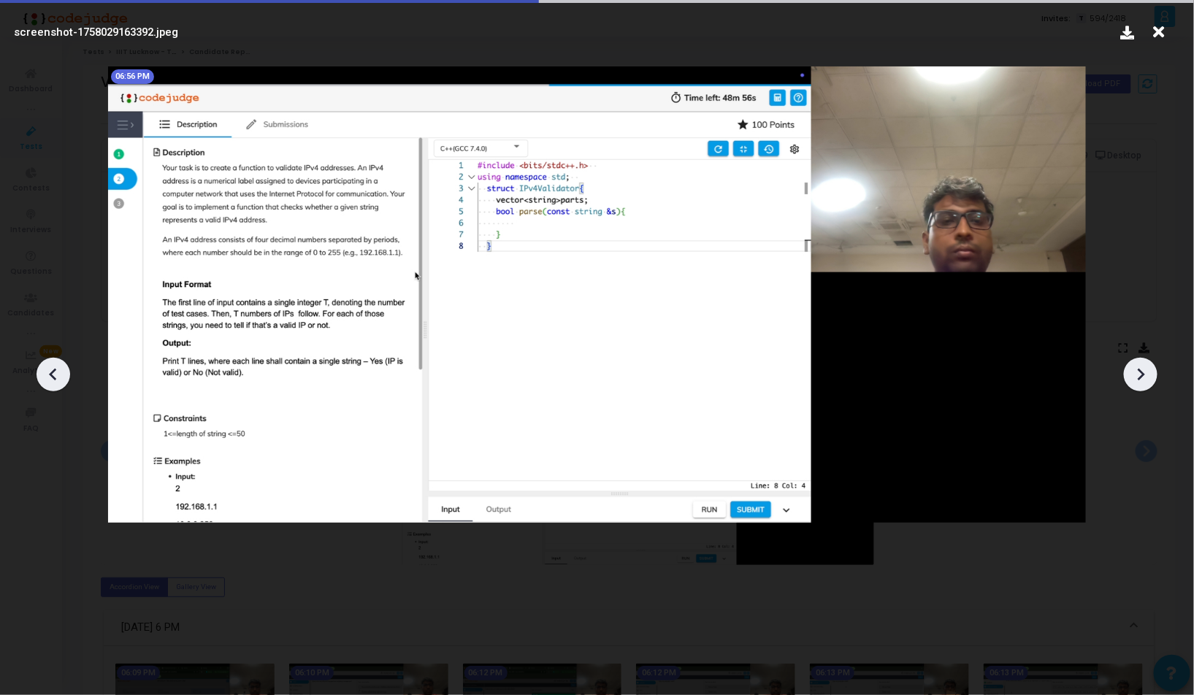
click at [1147, 367] on icon at bounding box center [1141, 375] width 22 height 22
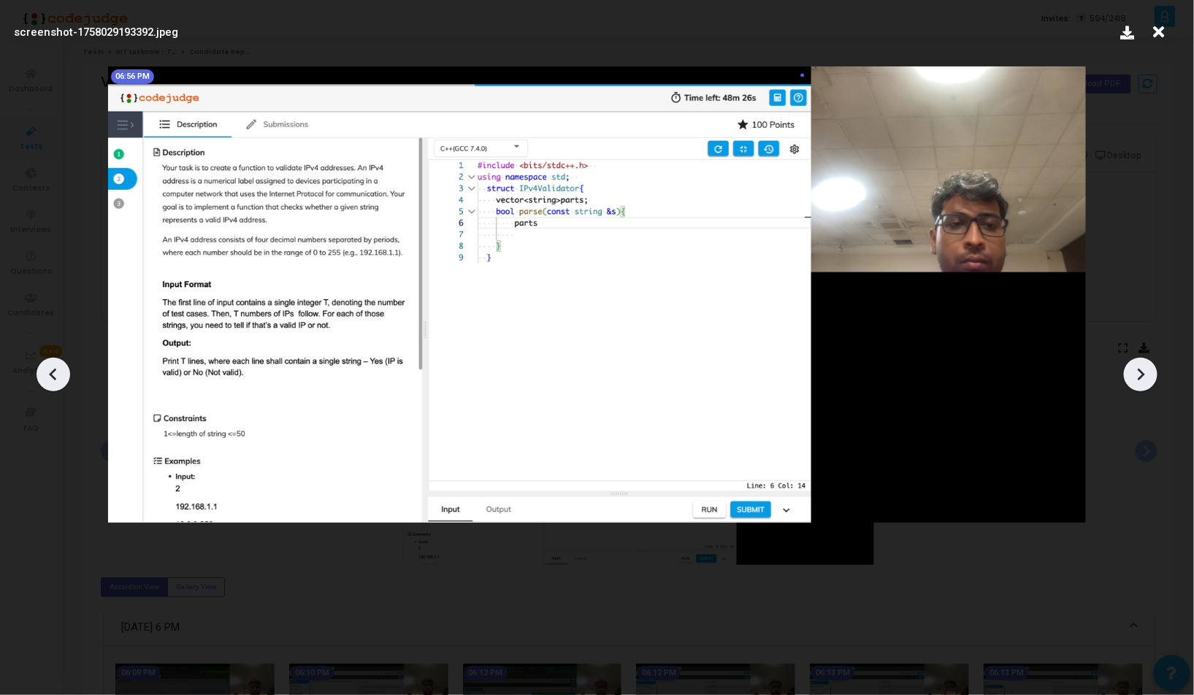
click at [1147, 367] on icon at bounding box center [1141, 375] width 22 height 22
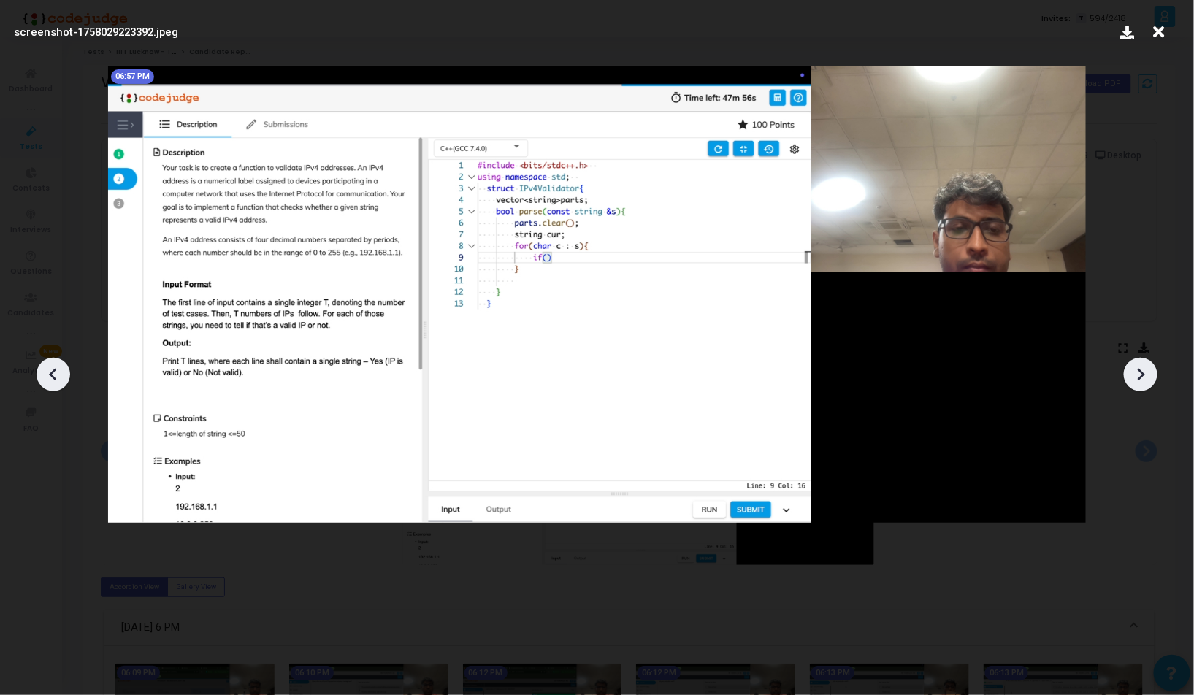
click at [1147, 367] on icon at bounding box center [1141, 375] width 22 height 22
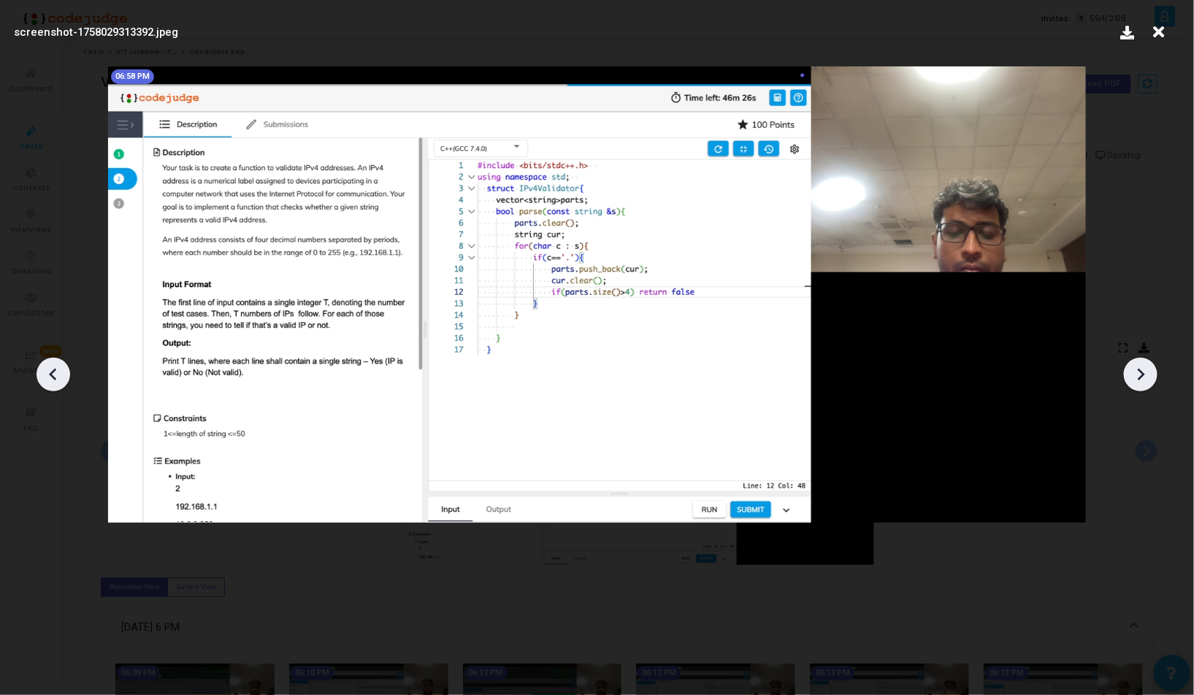
click at [1147, 367] on icon at bounding box center [1141, 375] width 22 height 22
click at [1139, 370] on icon at bounding box center [1141, 375] width 7 height 12
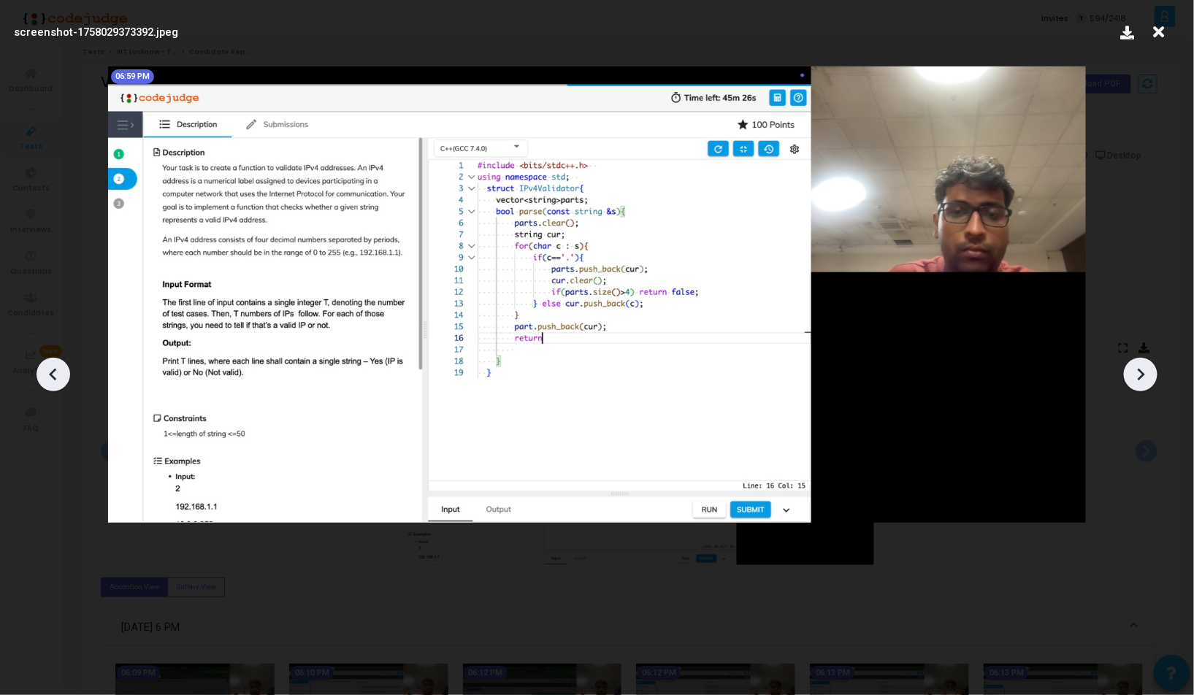
click at [1139, 370] on icon at bounding box center [1141, 375] width 7 height 12
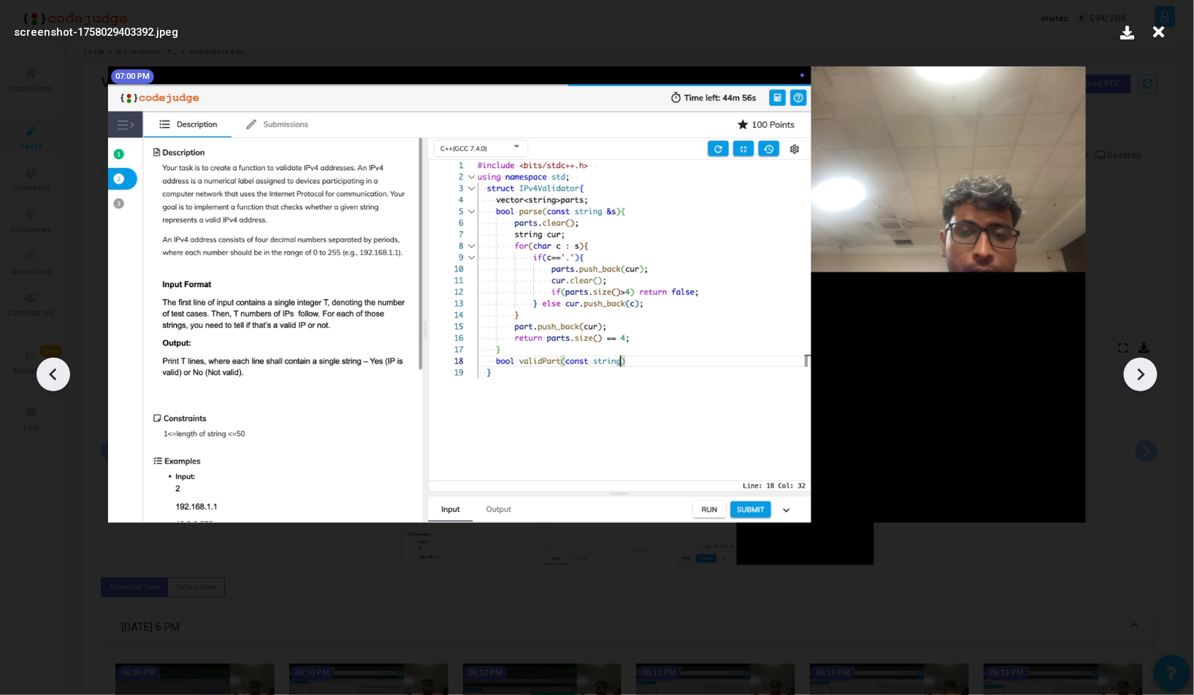
click at [1139, 370] on icon at bounding box center [1141, 375] width 7 height 12
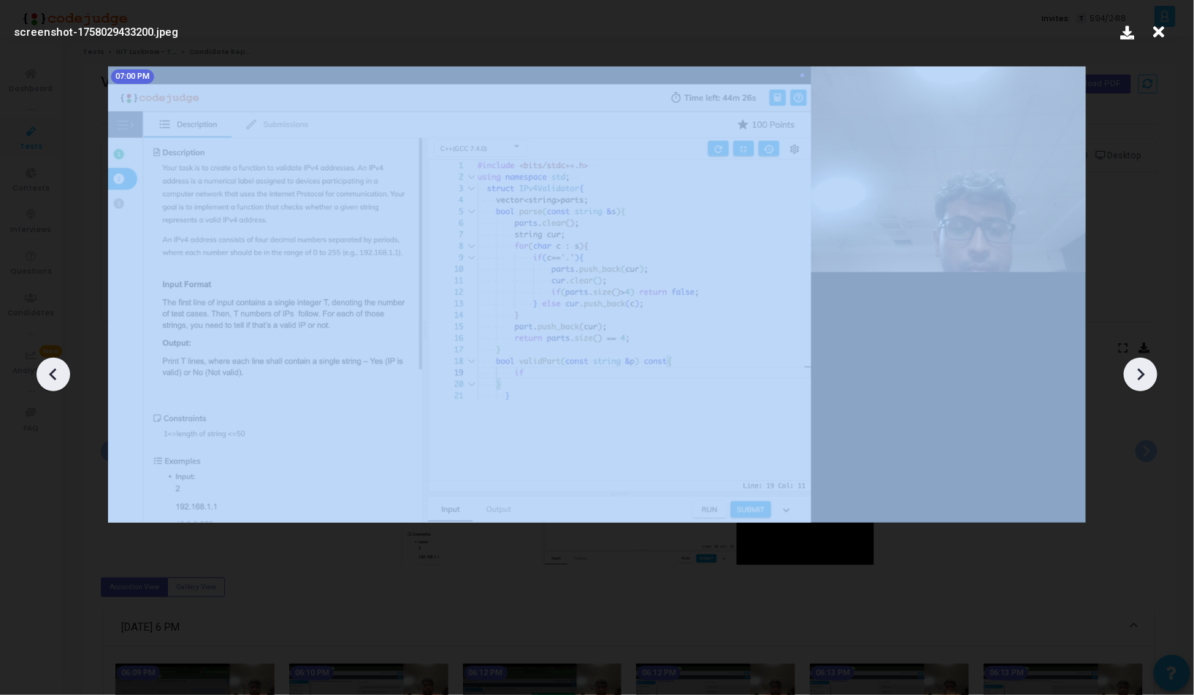
click at [1139, 370] on icon at bounding box center [1141, 375] width 7 height 12
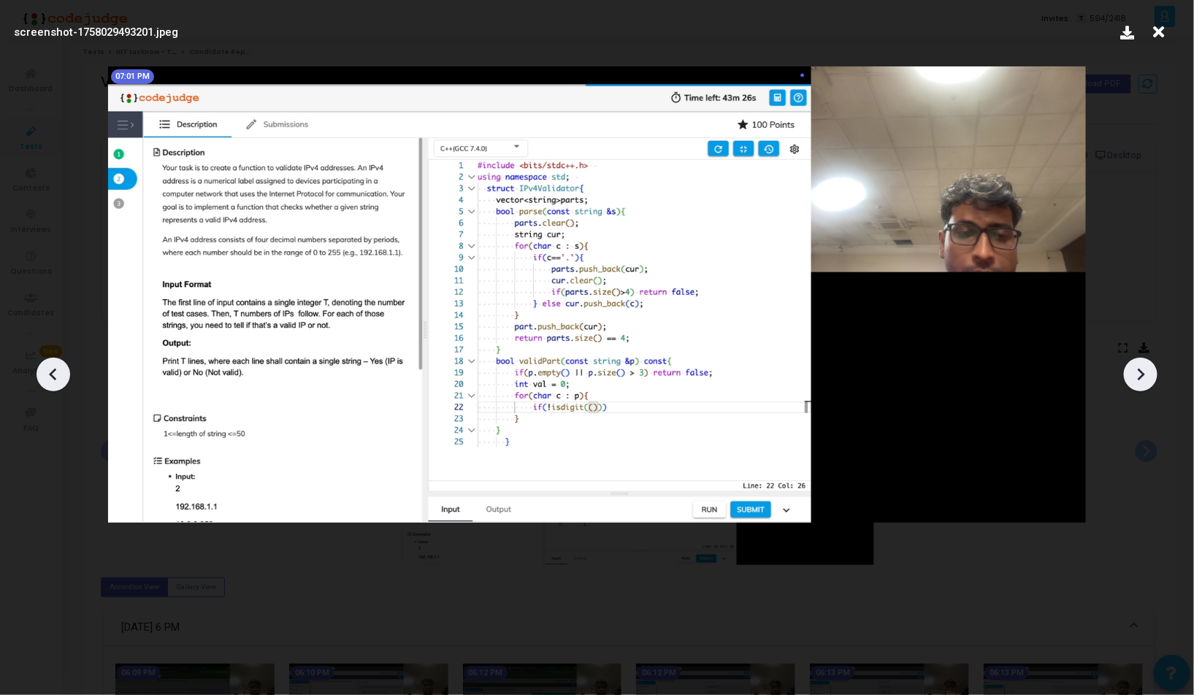
click at [1139, 370] on icon at bounding box center [1141, 375] width 7 height 12
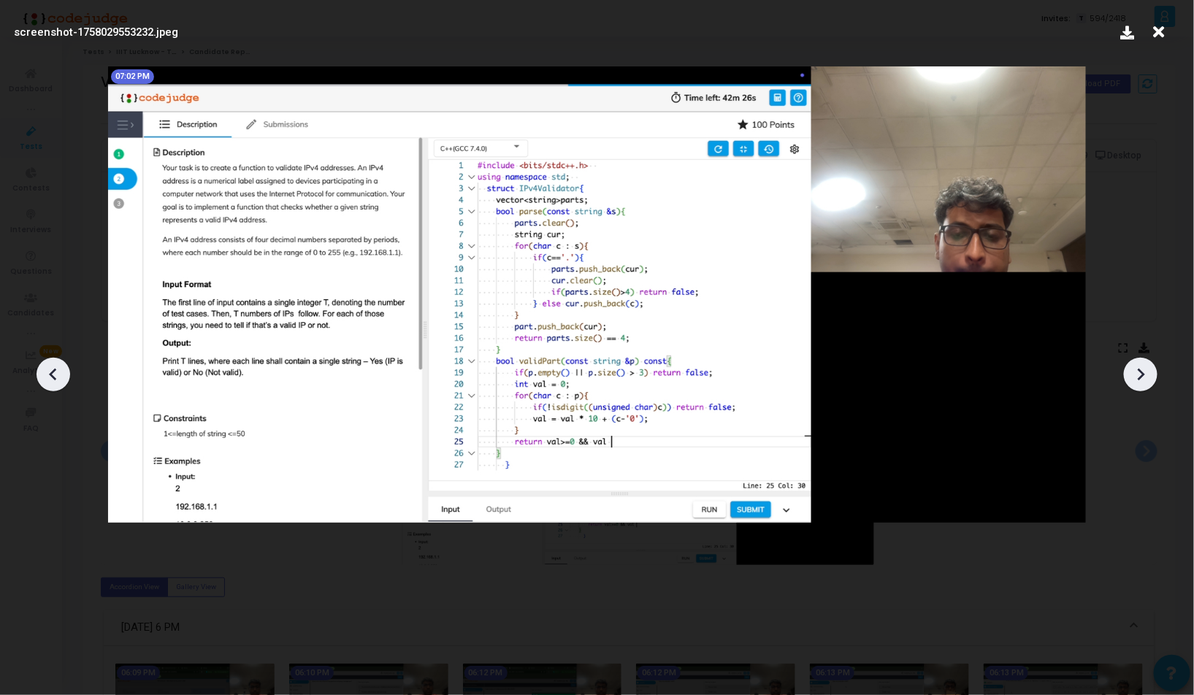
click at [1139, 370] on icon at bounding box center [1141, 375] width 7 height 12
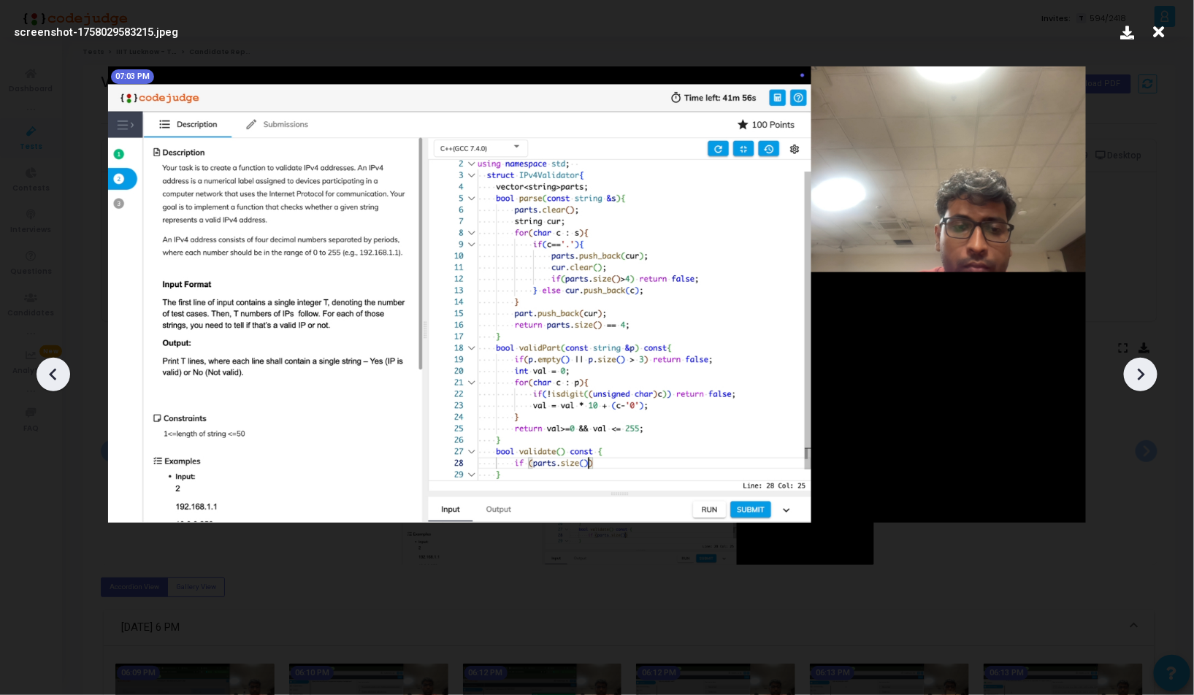
click at [1139, 370] on icon at bounding box center [1141, 375] width 7 height 12
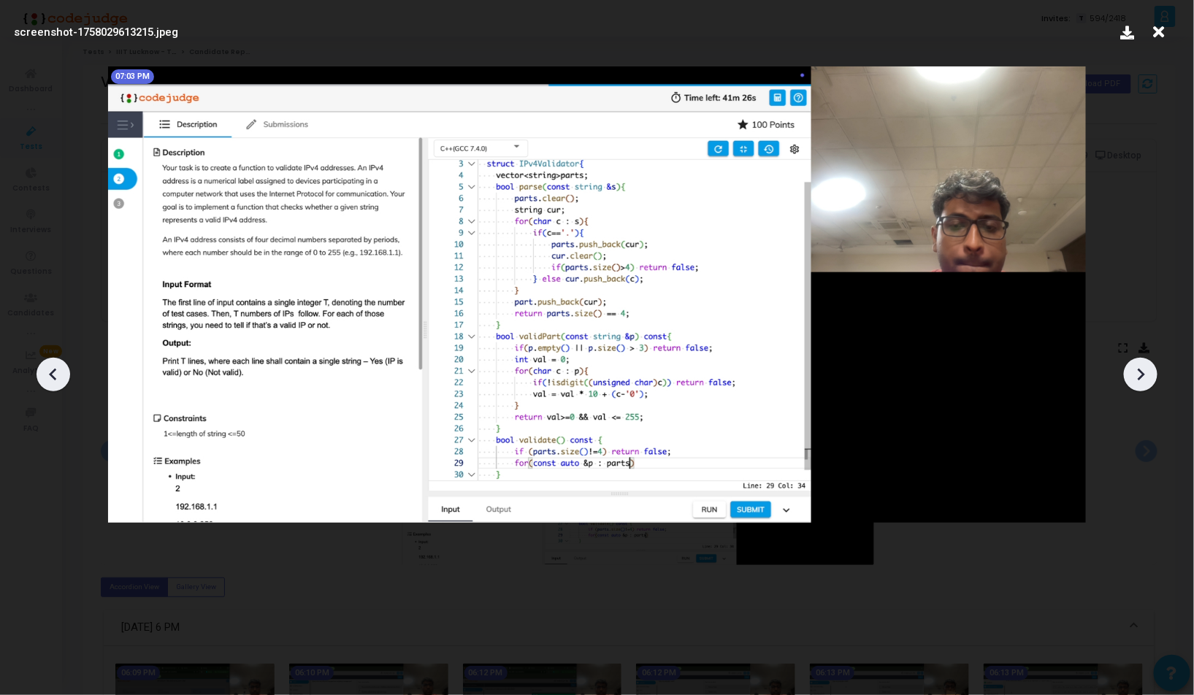
click at [1139, 370] on icon at bounding box center [1141, 375] width 7 height 12
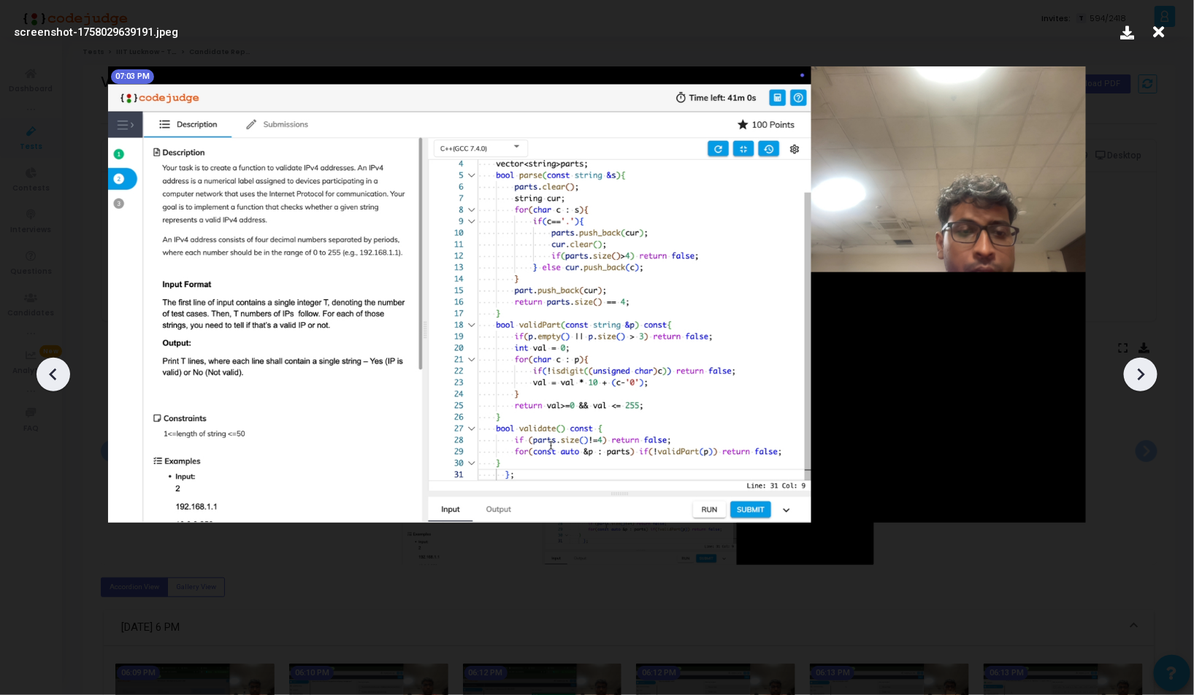
click at [1139, 370] on icon at bounding box center [1141, 375] width 7 height 12
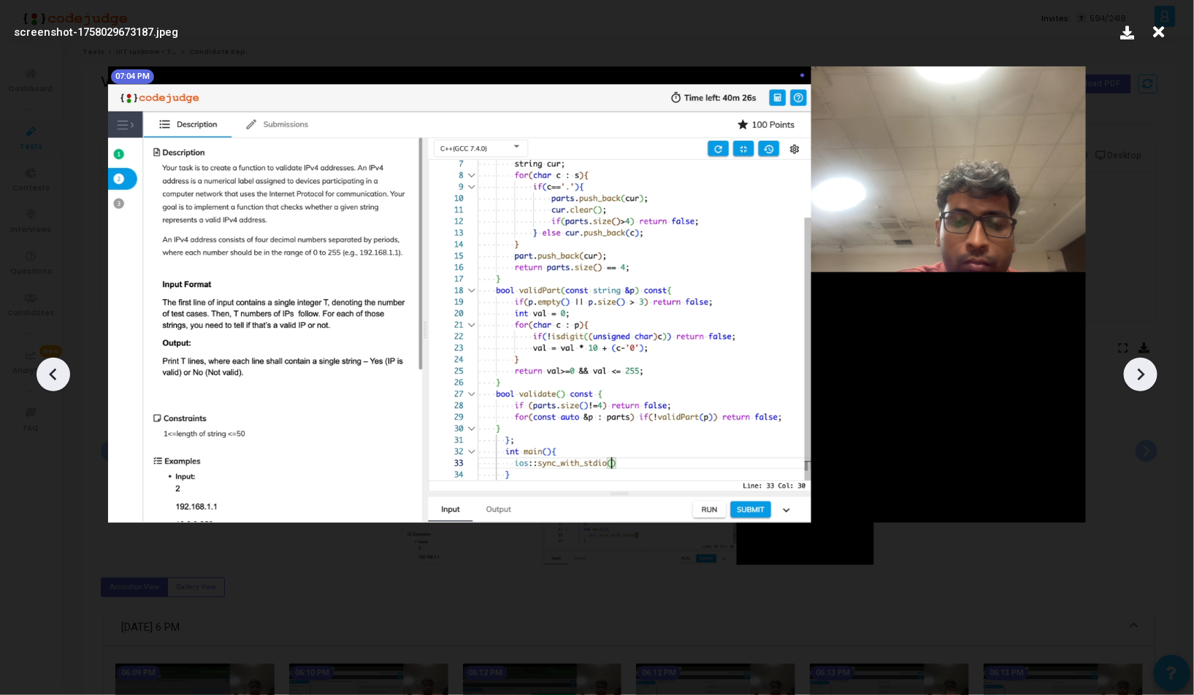
click at [1139, 370] on icon at bounding box center [1141, 375] width 7 height 12
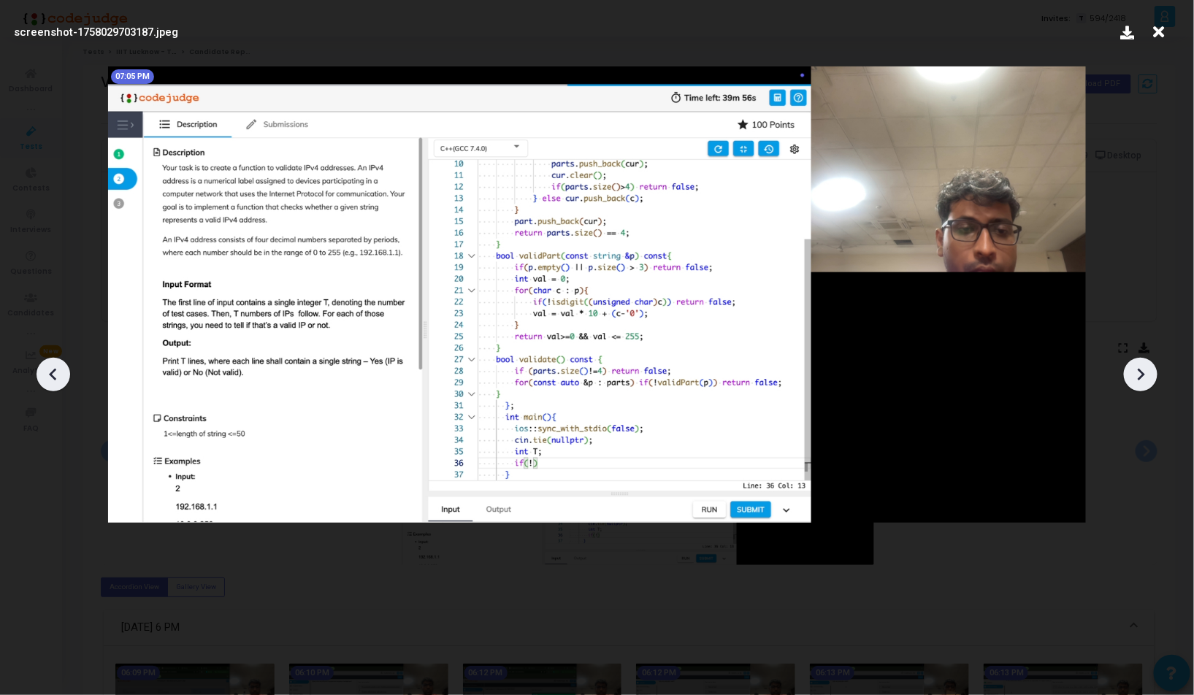
click at [1139, 370] on icon at bounding box center [1141, 375] width 7 height 12
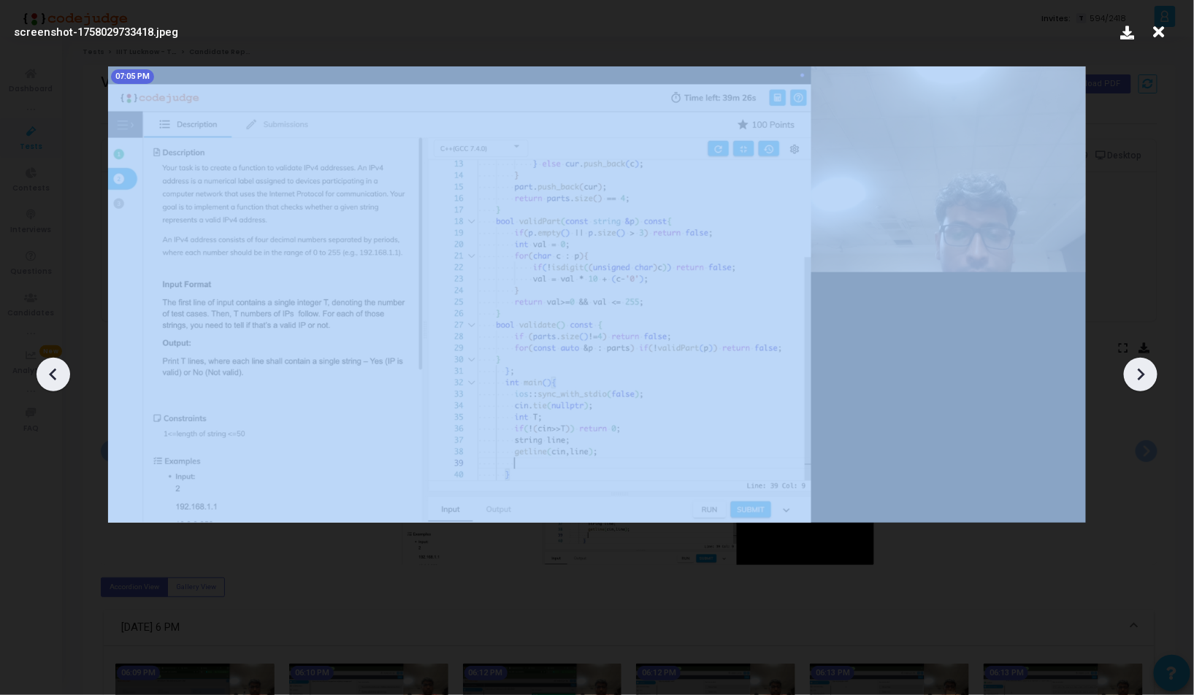
click at [1139, 370] on icon at bounding box center [1141, 375] width 7 height 12
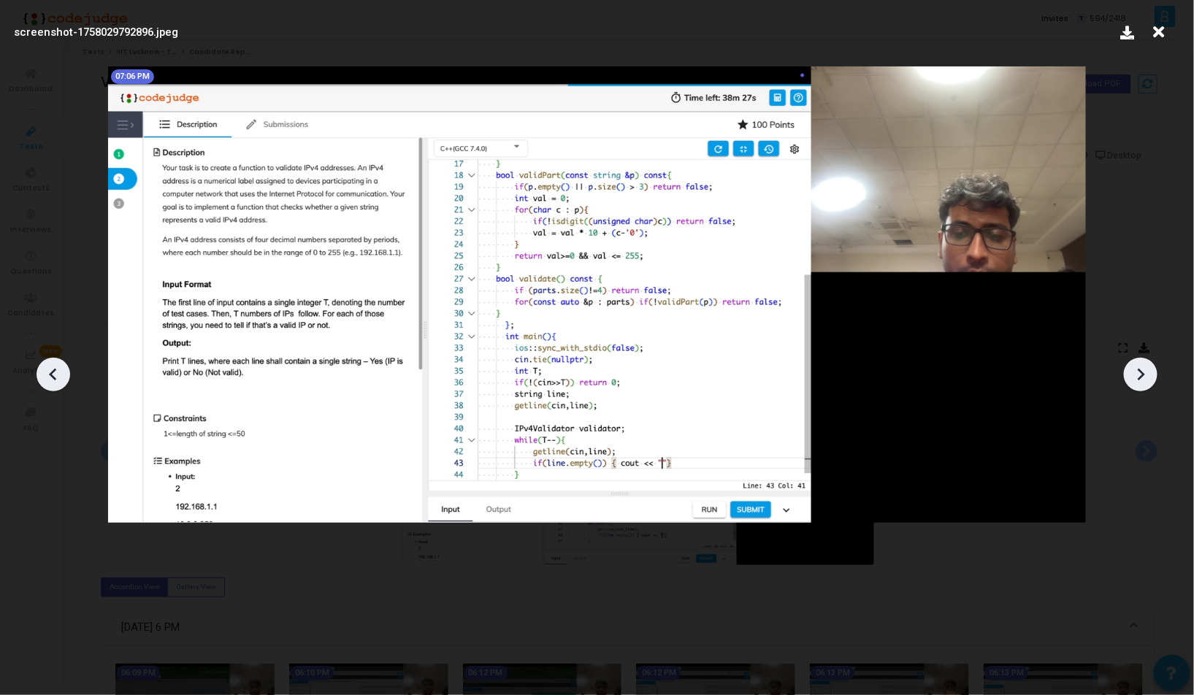
click at [1139, 370] on icon at bounding box center [1141, 375] width 7 height 12
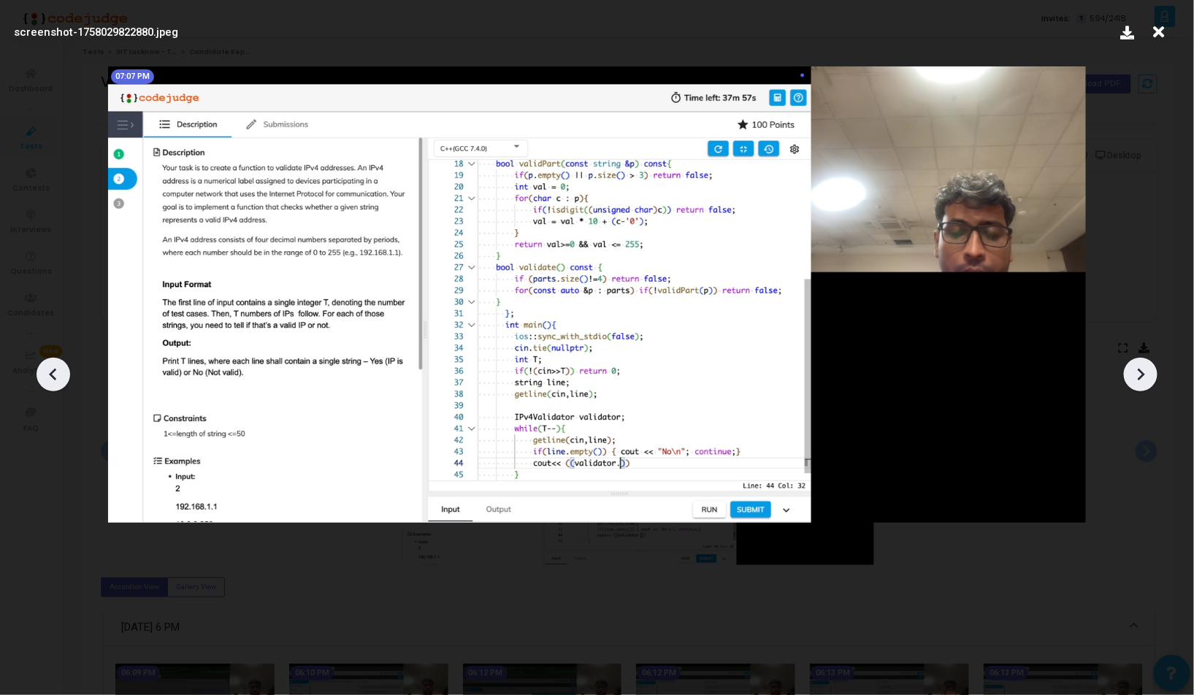
click at [1139, 370] on icon at bounding box center [1141, 375] width 7 height 12
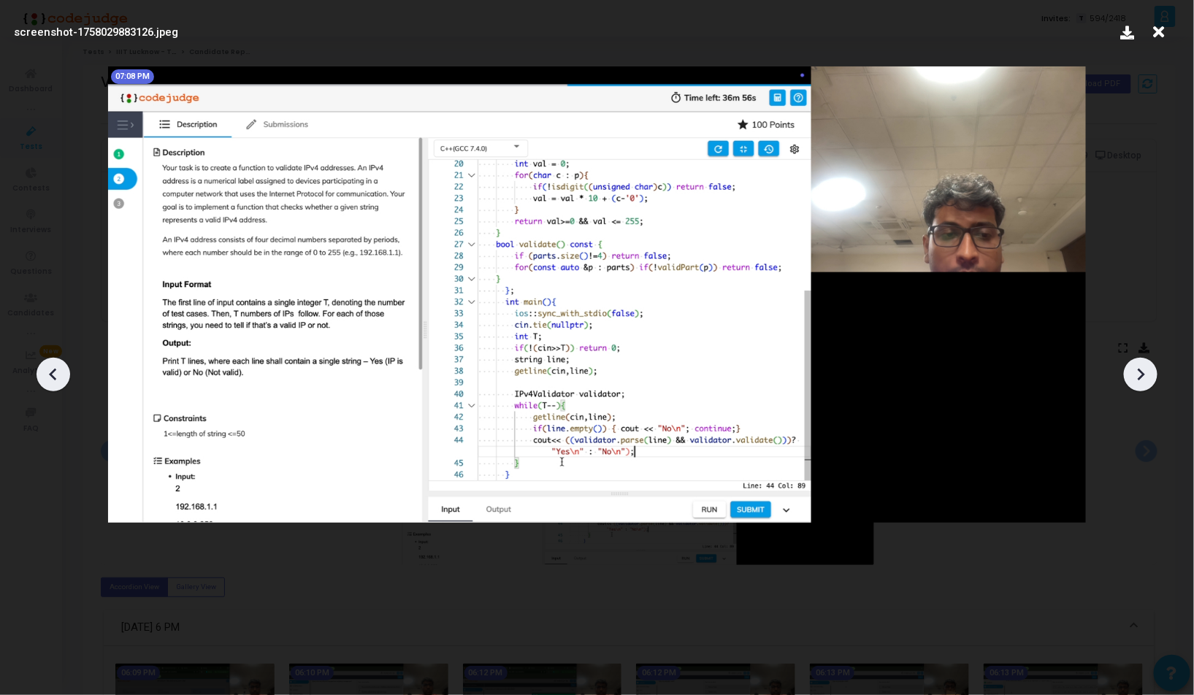
click at [1139, 370] on icon at bounding box center [1141, 375] width 7 height 12
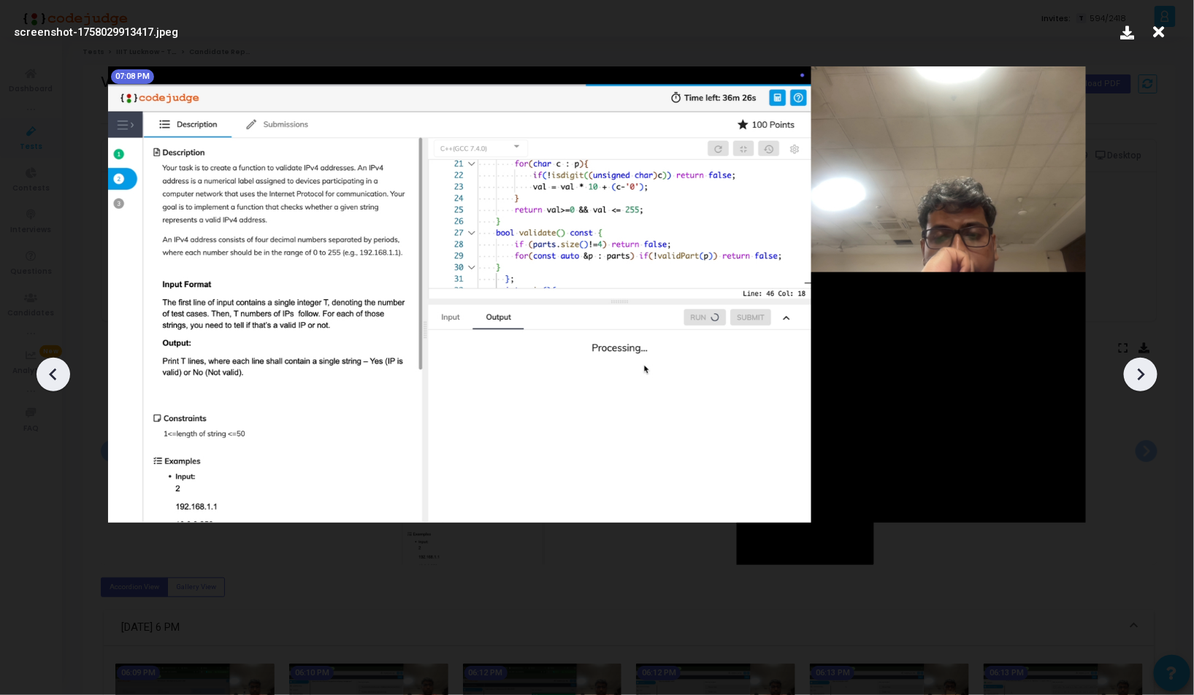
click at [1139, 370] on icon at bounding box center [1141, 375] width 7 height 12
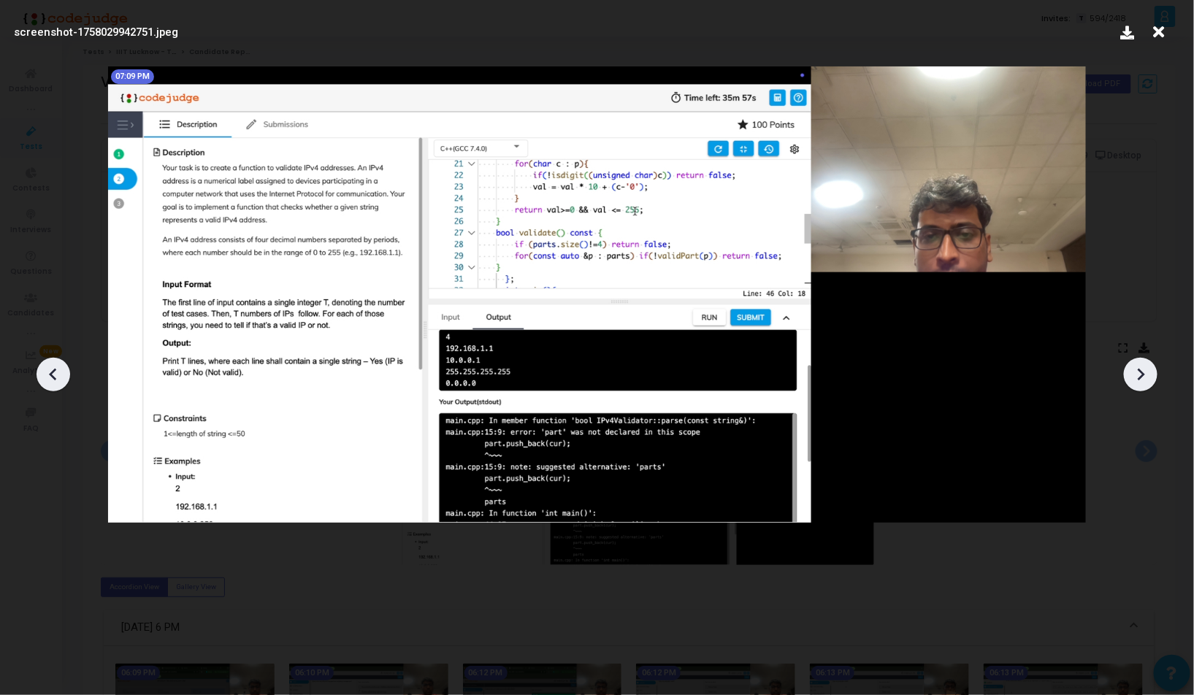
click at [1139, 370] on icon at bounding box center [1141, 375] width 7 height 12
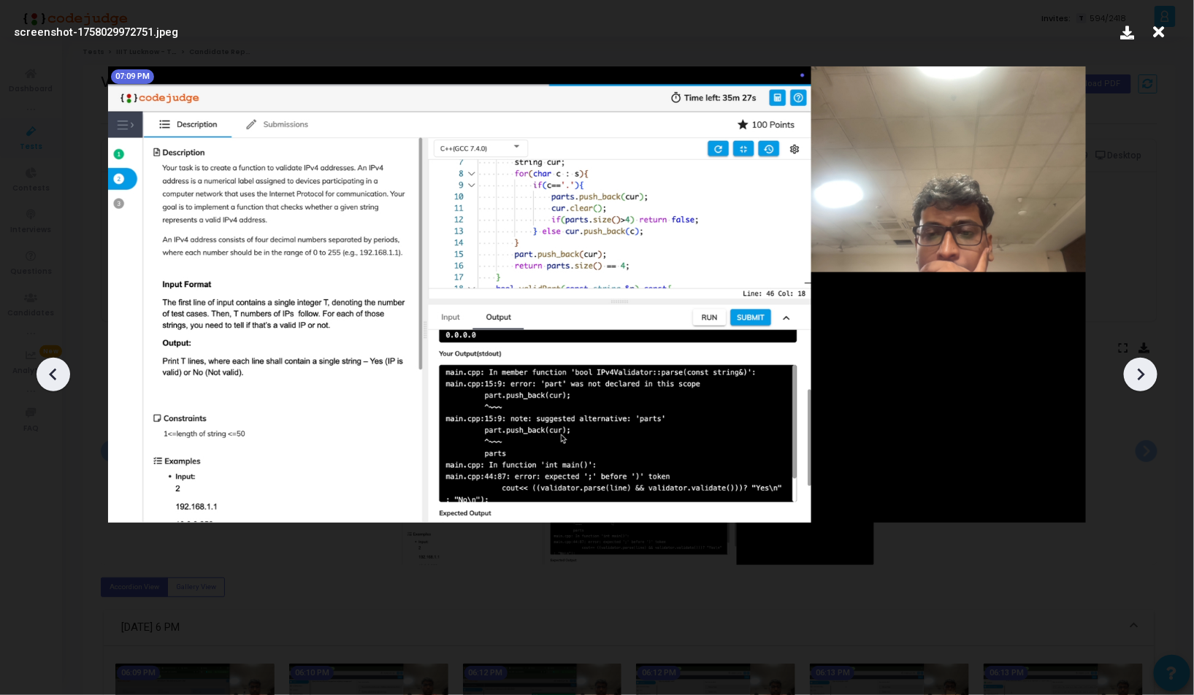
click at [1139, 370] on icon at bounding box center [1141, 375] width 7 height 12
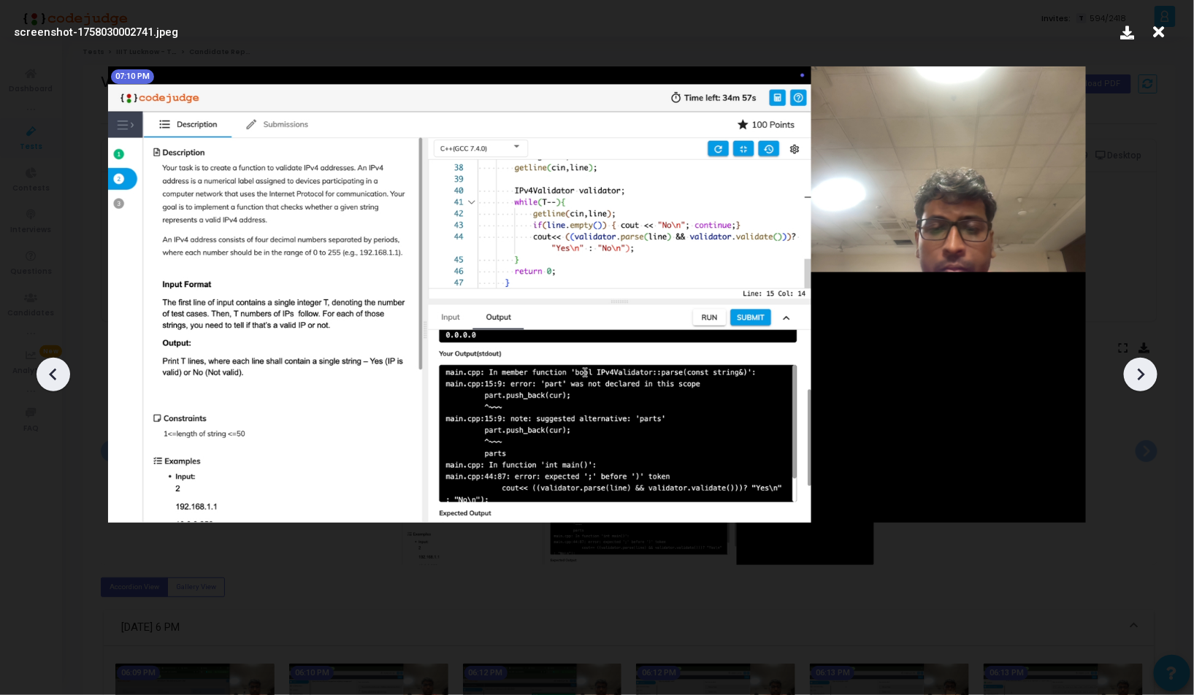
click at [1139, 370] on icon at bounding box center [1141, 375] width 7 height 12
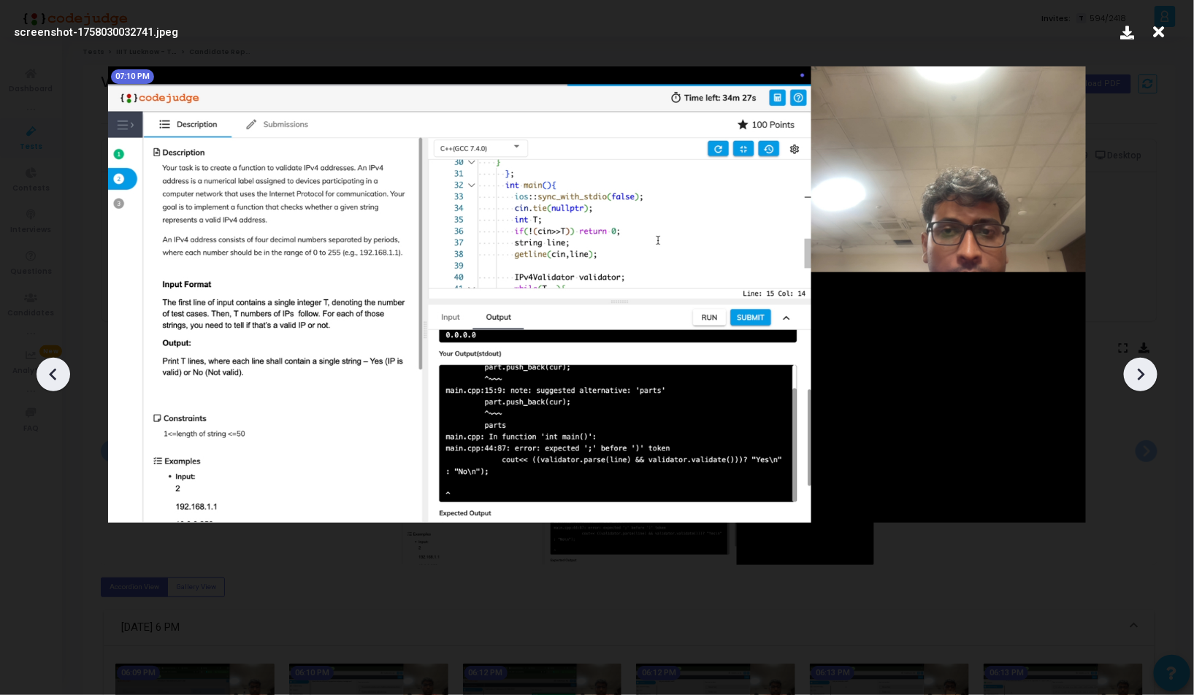
click at [1139, 370] on icon at bounding box center [1141, 375] width 7 height 12
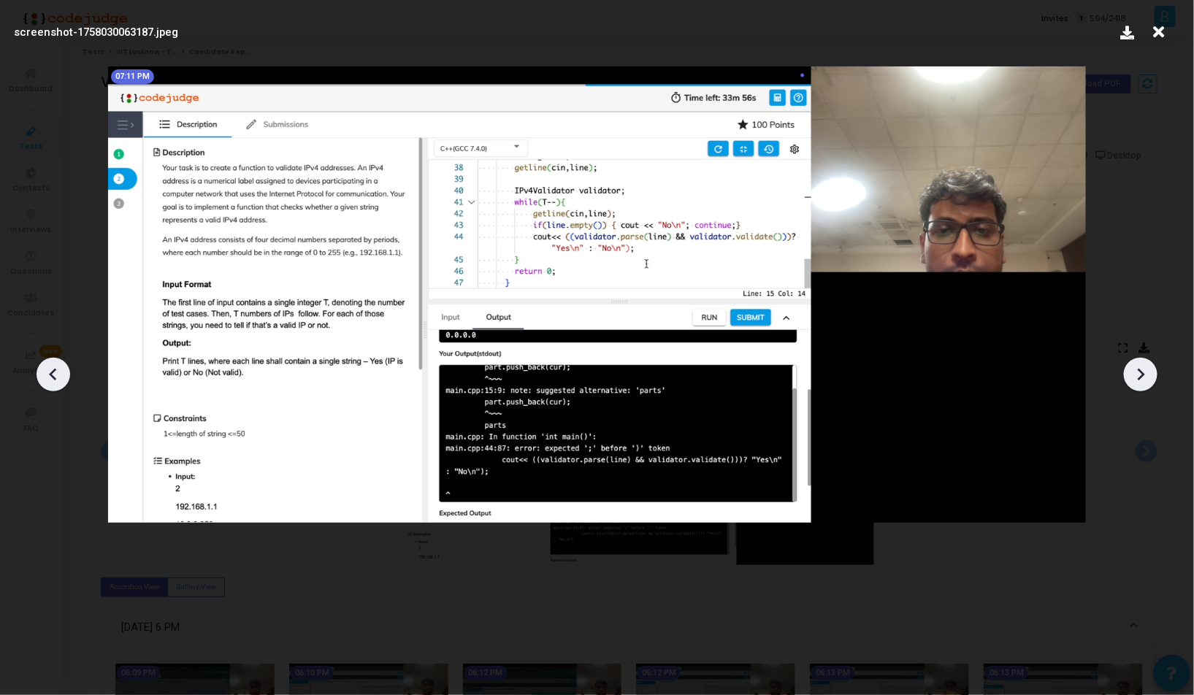
click at [1139, 370] on icon at bounding box center [1141, 375] width 7 height 12
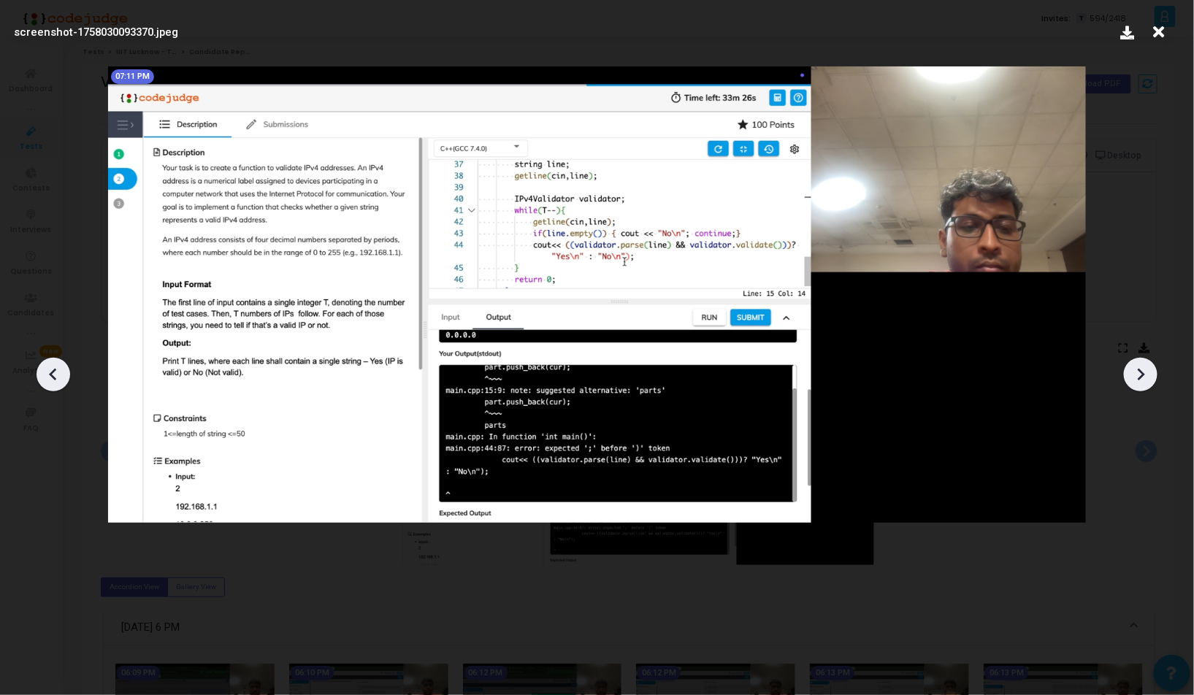
click at [1139, 370] on icon at bounding box center [1141, 375] width 7 height 12
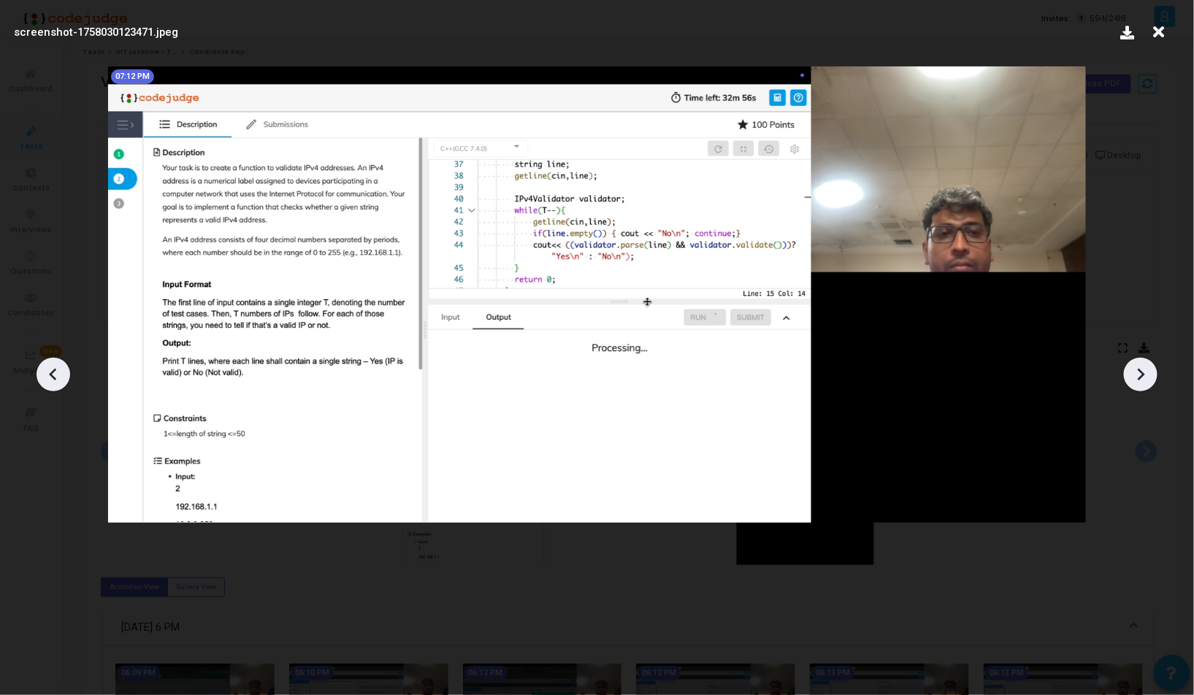
click at [1139, 370] on icon at bounding box center [1141, 375] width 7 height 12
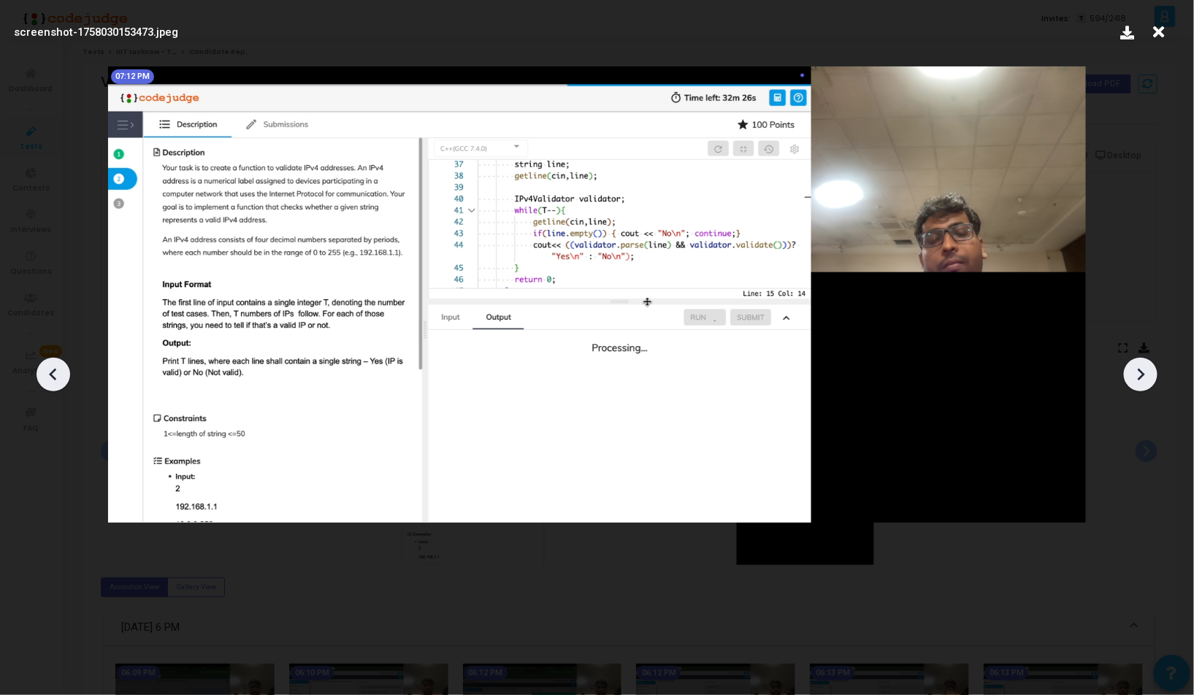
click at [1139, 370] on icon at bounding box center [1141, 375] width 7 height 12
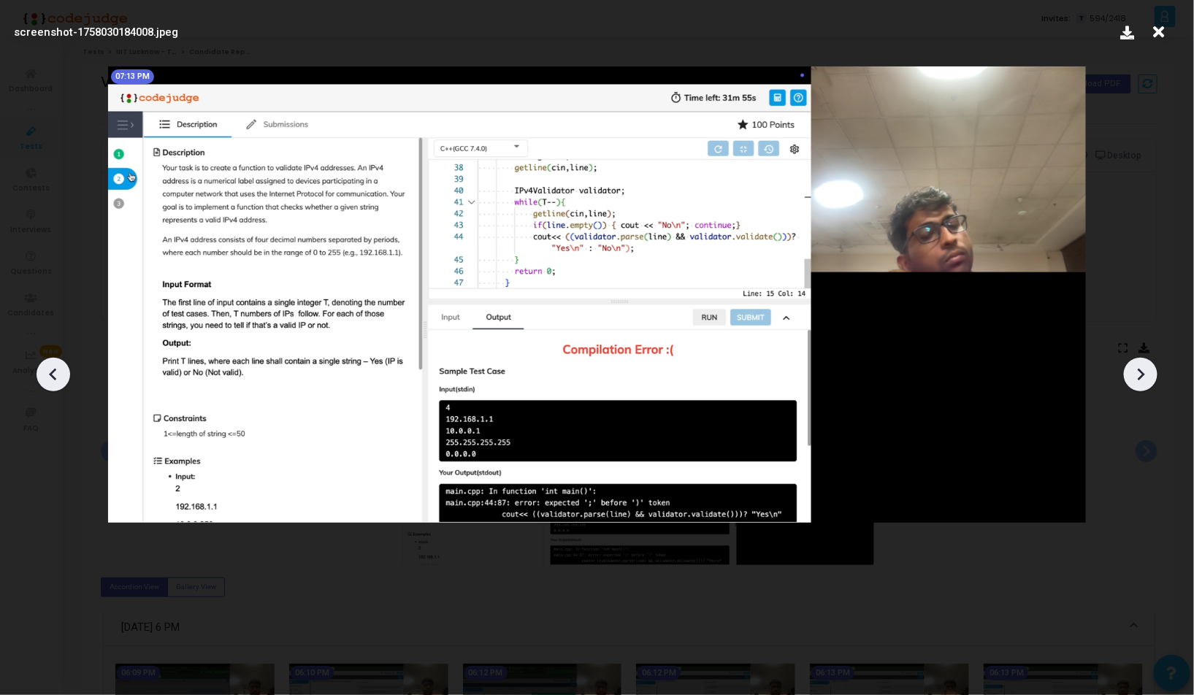
click at [1139, 370] on icon at bounding box center [1141, 375] width 7 height 12
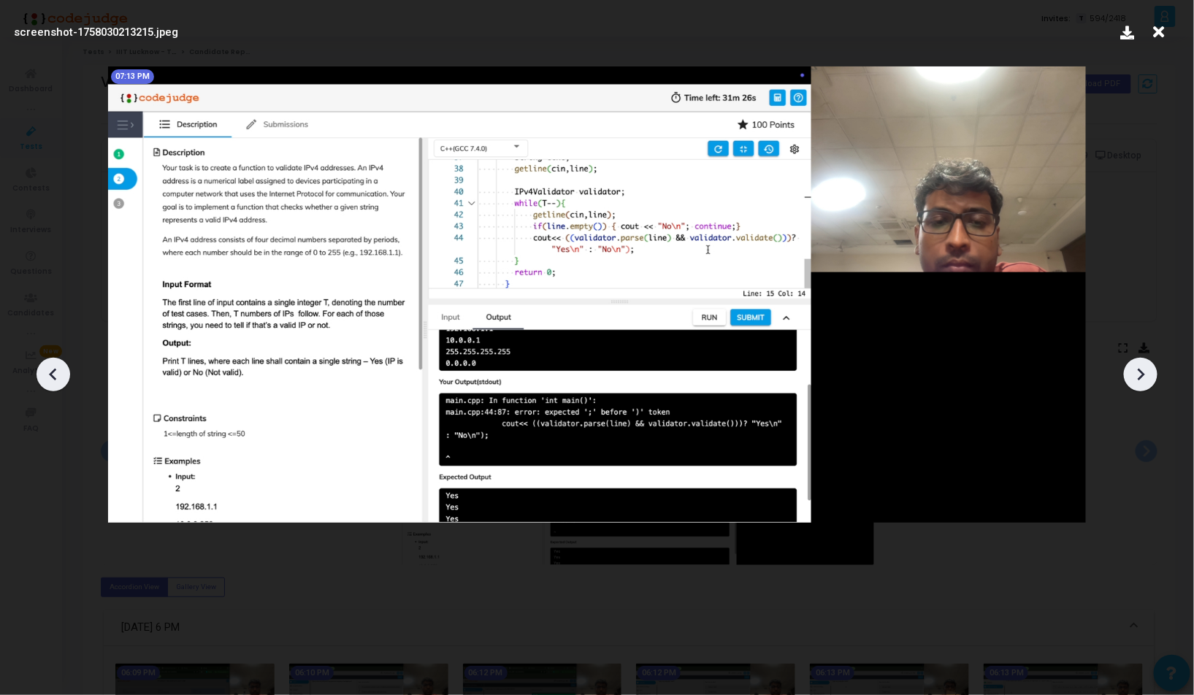
click at [1139, 370] on icon at bounding box center [1141, 375] width 7 height 12
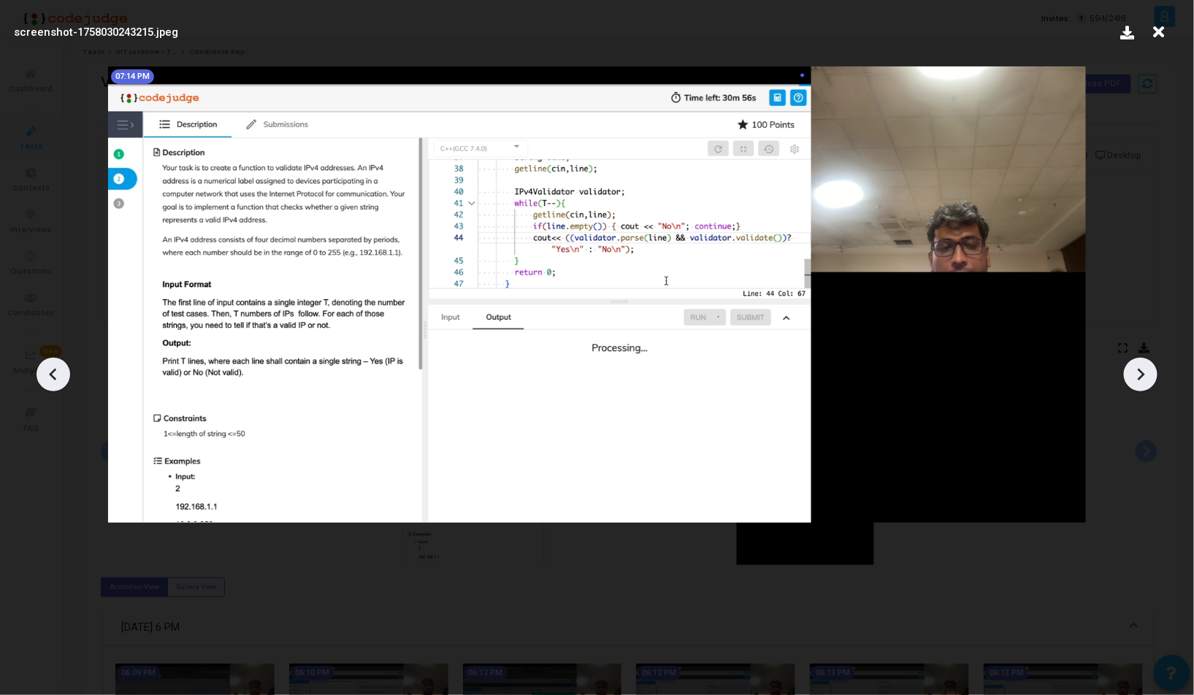
click at [1139, 370] on icon at bounding box center [1141, 375] width 7 height 12
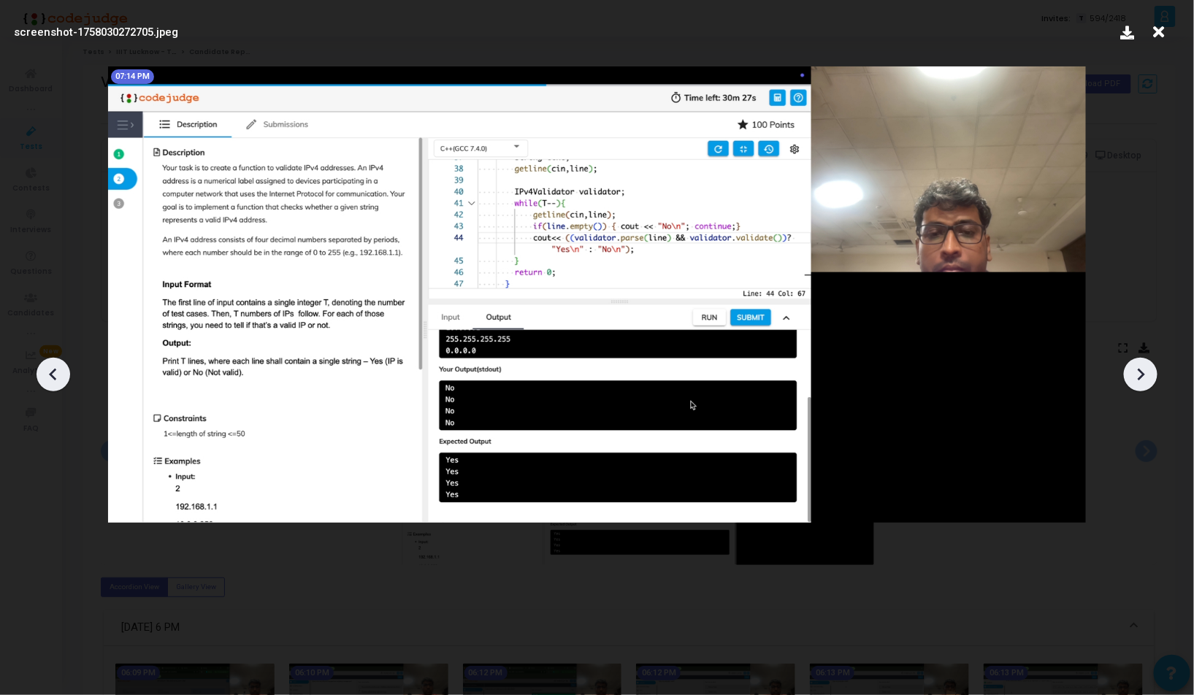
click at [1139, 370] on icon at bounding box center [1141, 375] width 7 height 12
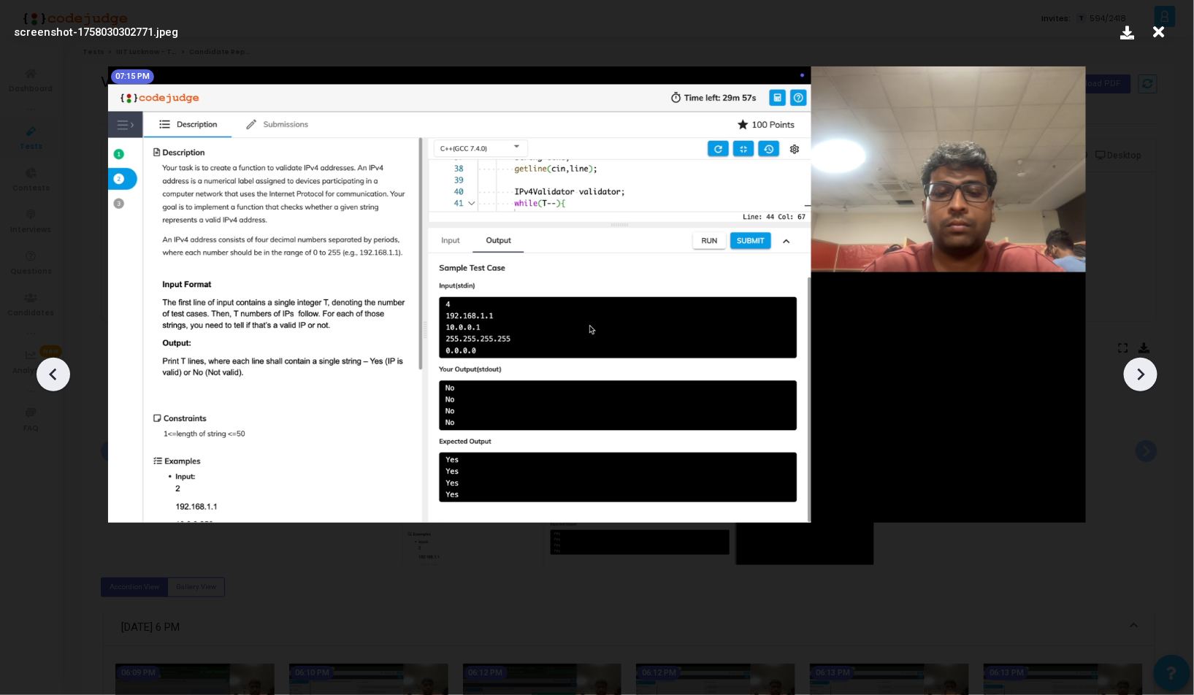
click at [1139, 370] on icon at bounding box center [1141, 375] width 7 height 12
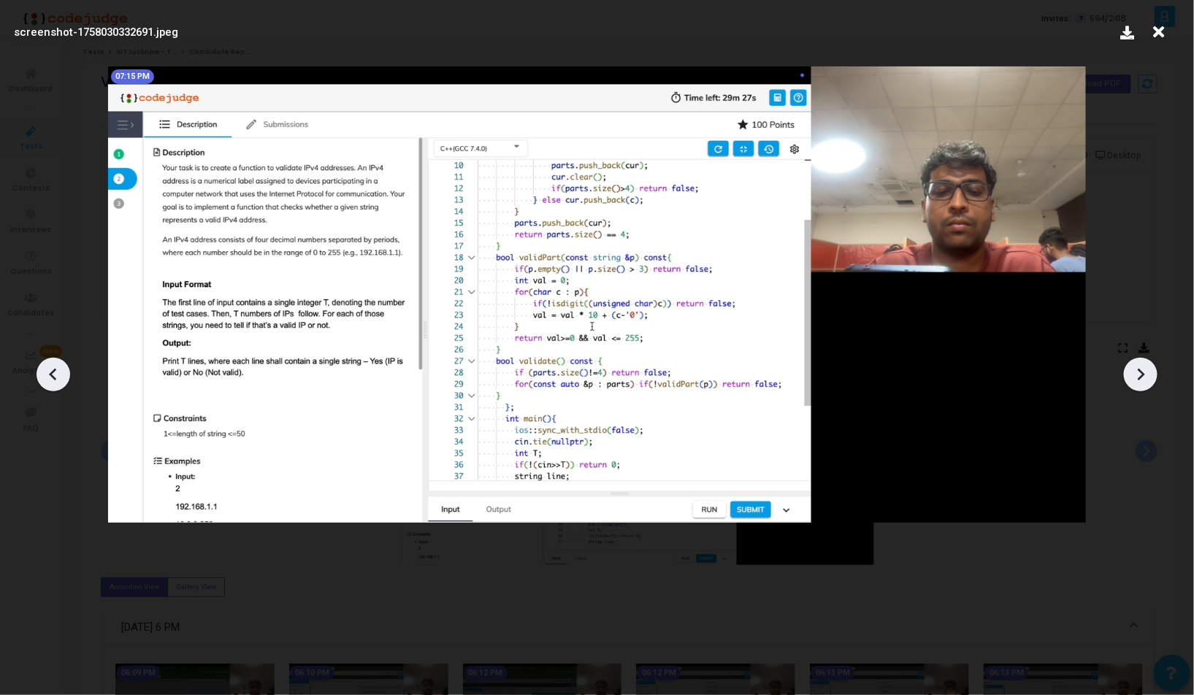
click at [1139, 370] on icon at bounding box center [1141, 375] width 7 height 12
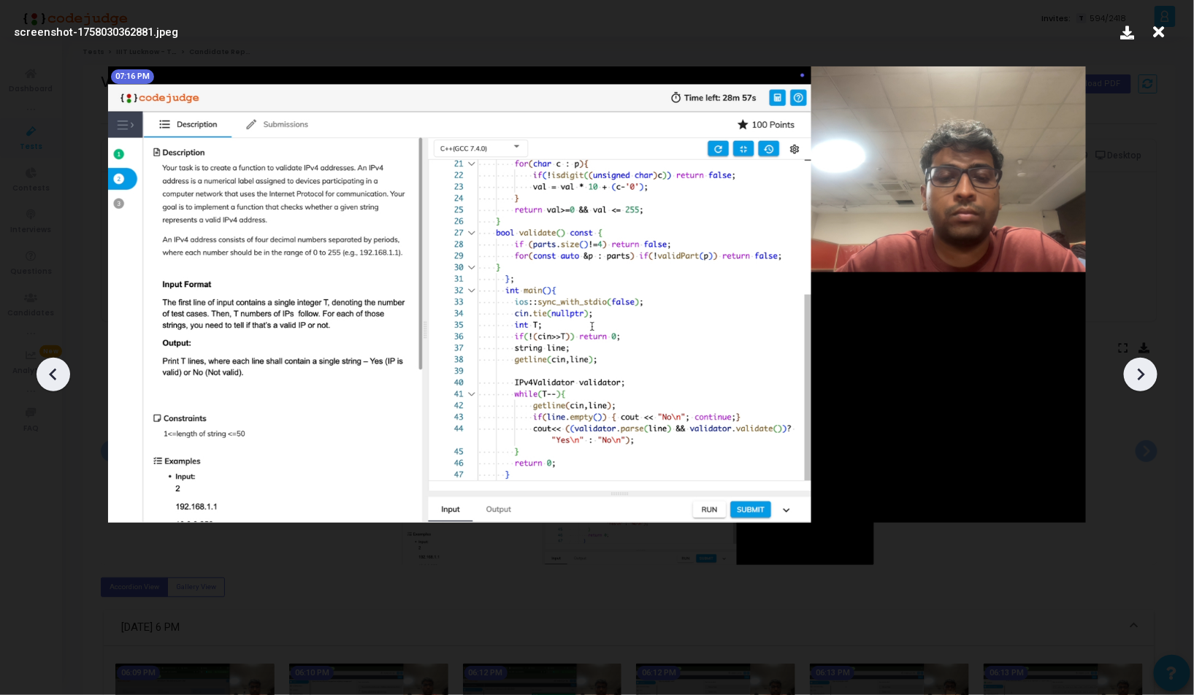
click at [1139, 370] on icon at bounding box center [1141, 375] width 7 height 12
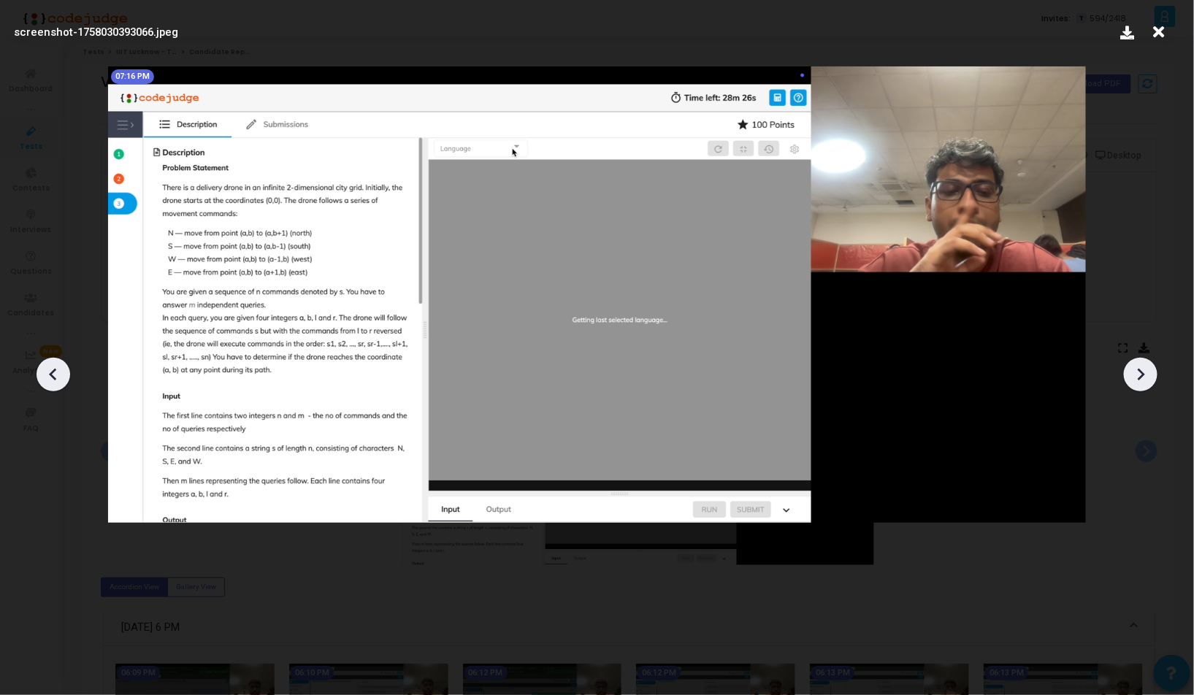
click at [1139, 370] on icon at bounding box center [1141, 375] width 7 height 12
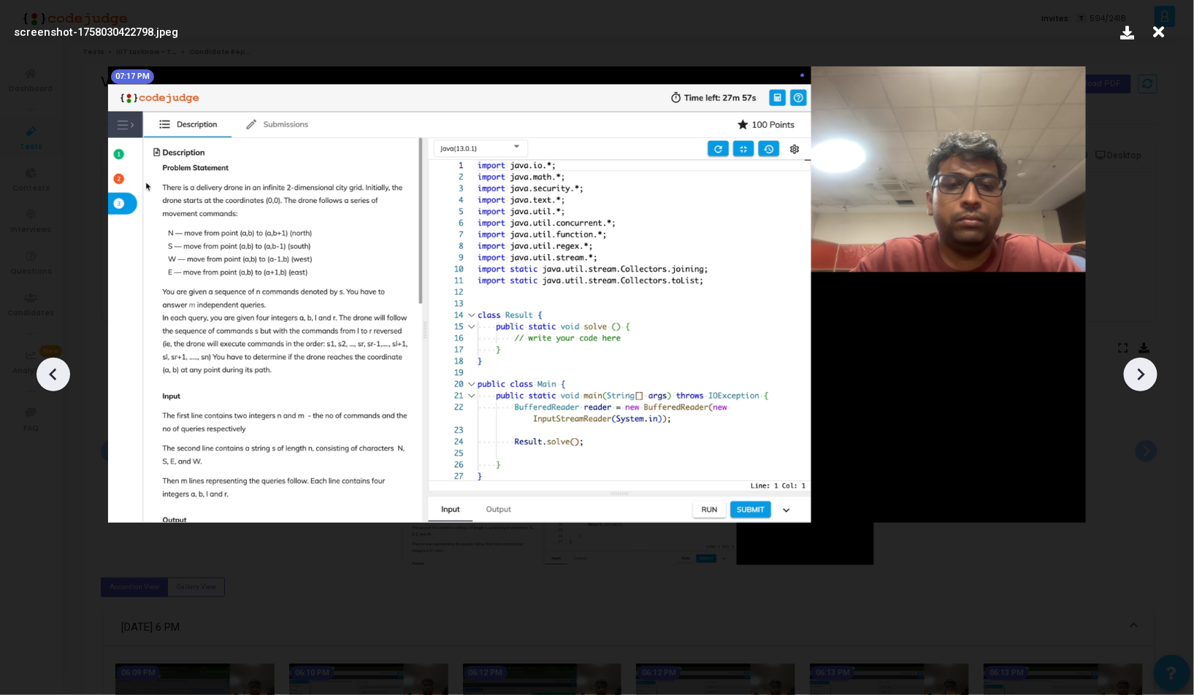
click at [1139, 370] on icon at bounding box center [1141, 375] width 7 height 12
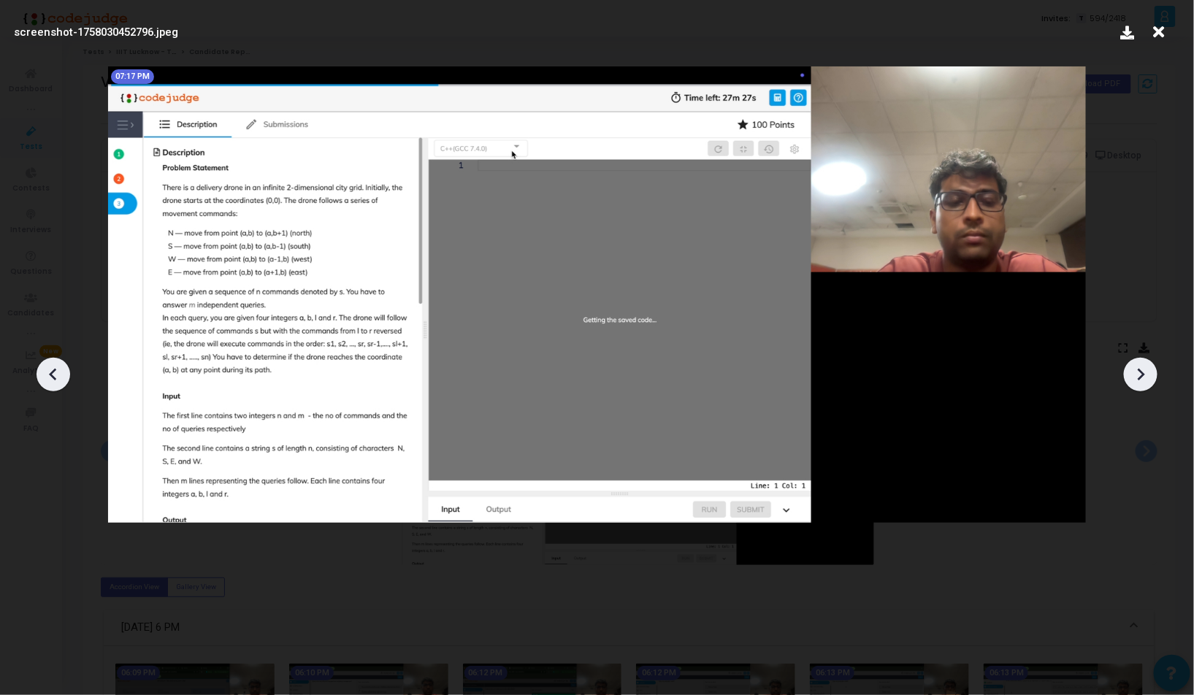
click at [1139, 370] on icon at bounding box center [1141, 375] width 7 height 12
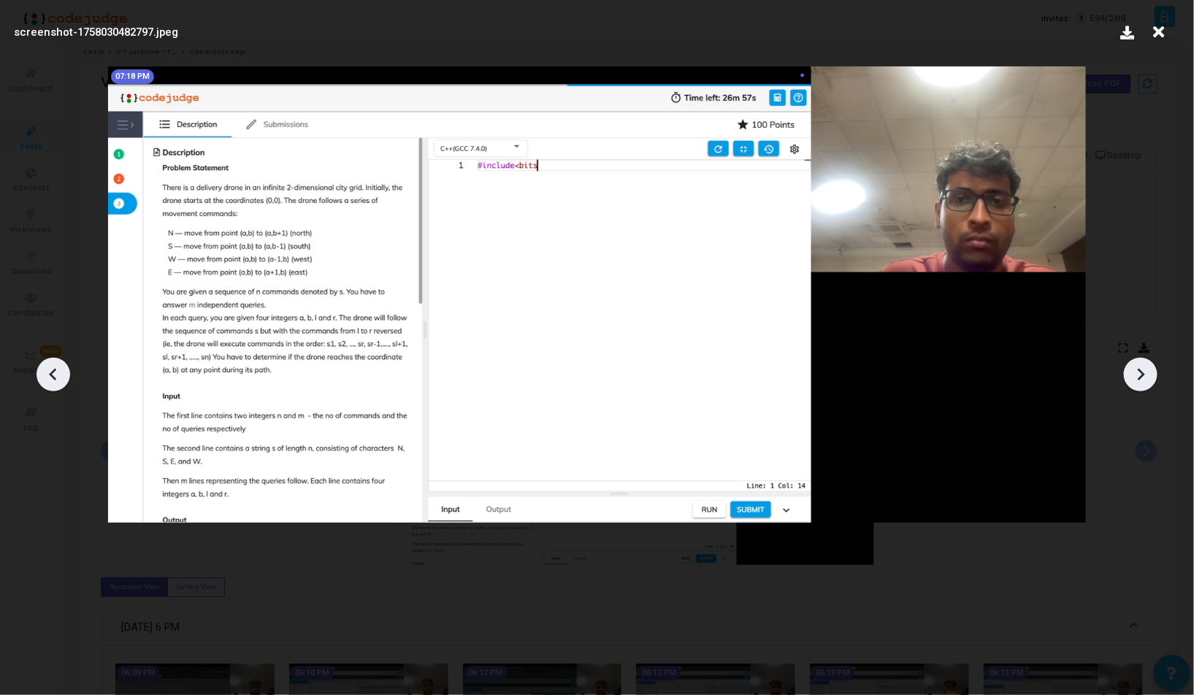
click at [1139, 370] on icon at bounding box center [1141, 375] width 7 height 12
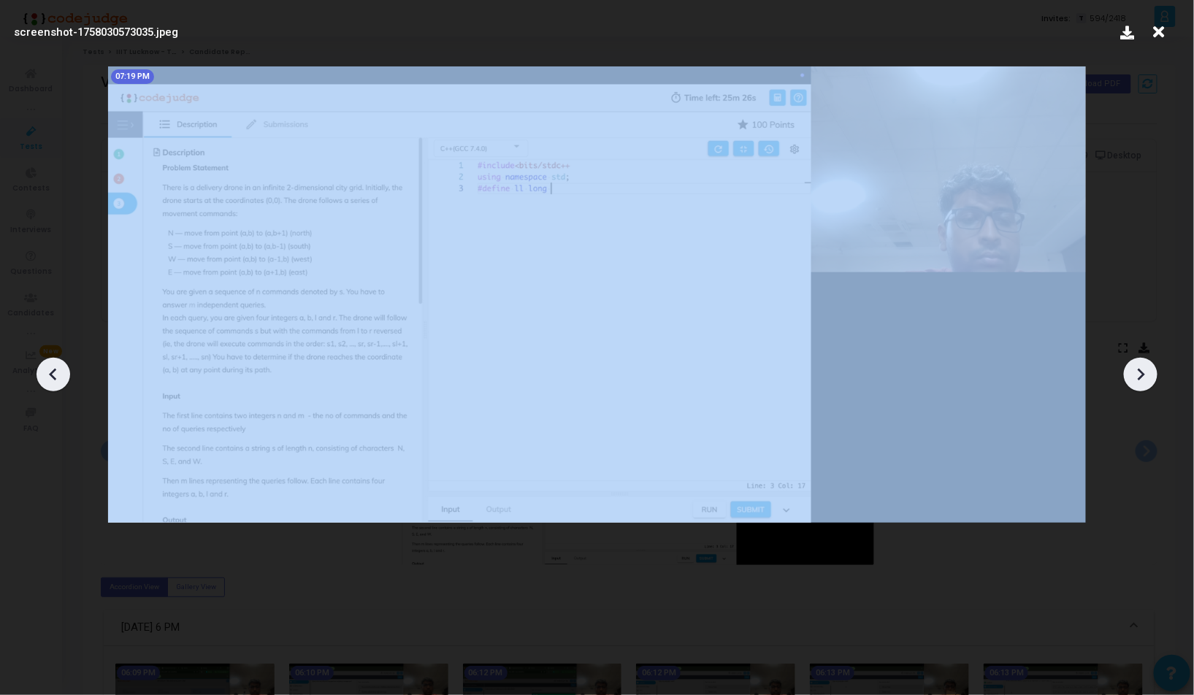
click at [1139, 370] on icon at bounding box center [1141, 375] width 7 height 12
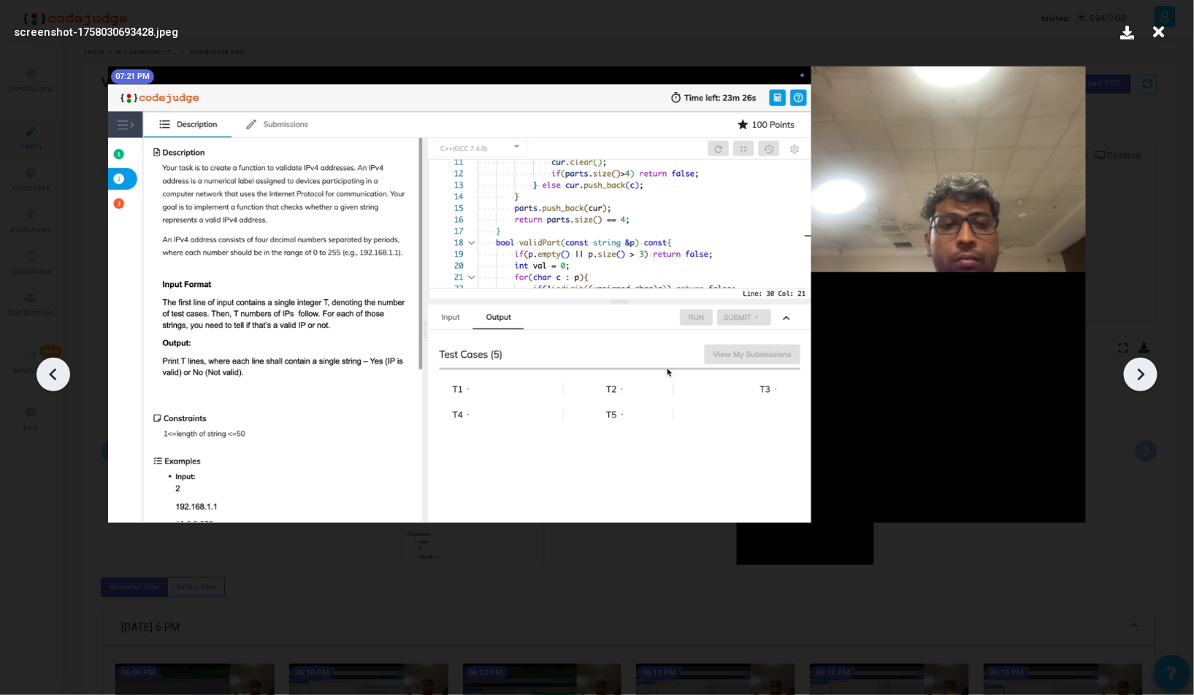
click at [1139, 370] on icon at bounding box center [1141, 375] width 7 height 12
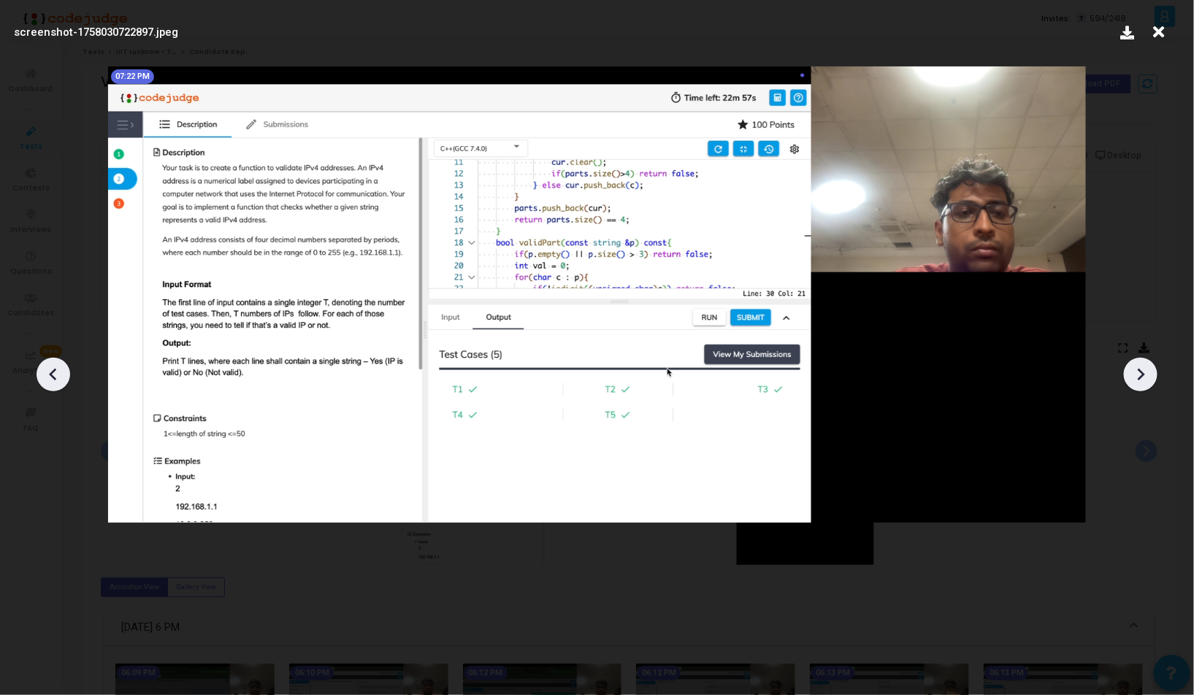
click at [1139, 370] on icon at bounding box center [1141, 375] width 7 height 12
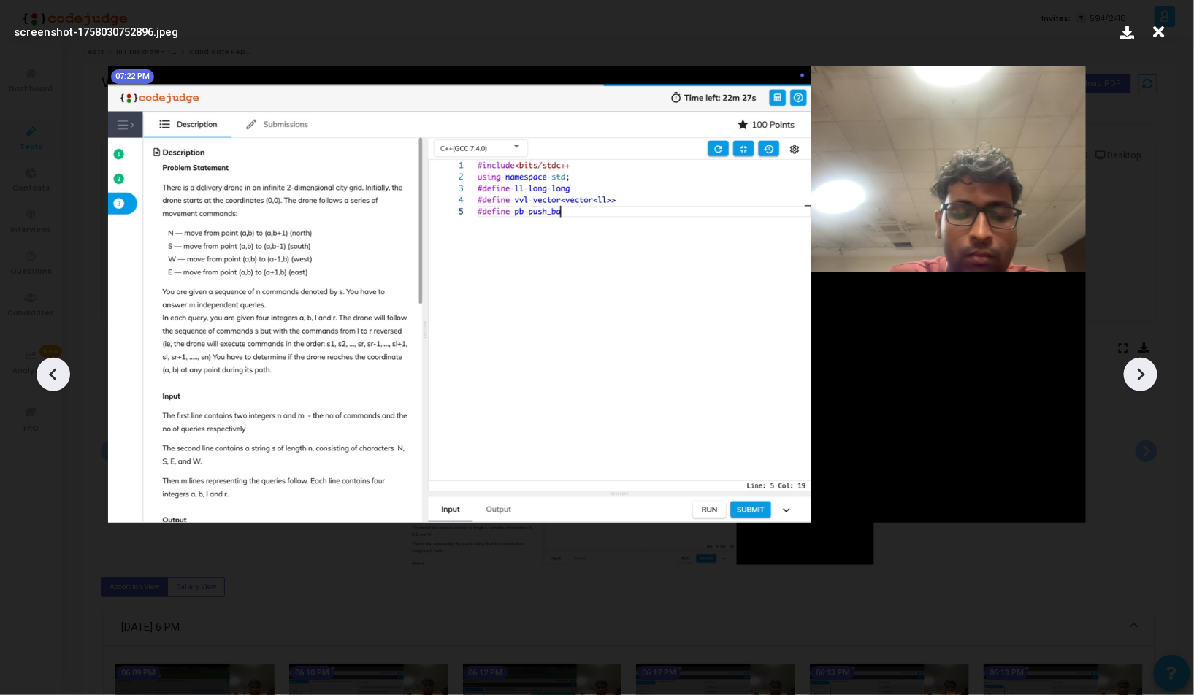
click at [46, 364] on icon at bounding box center [53, 375] width 22 height 22
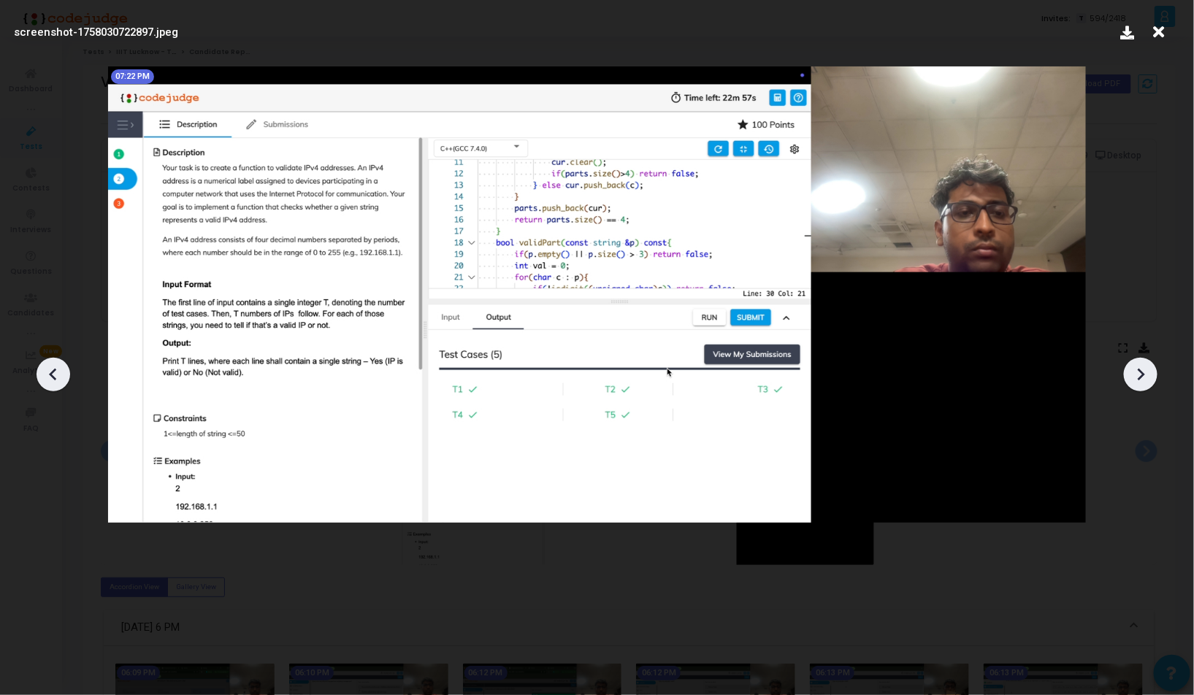
click at [46, 364] on icon at bounding box center [53, 375] width 22 height 22
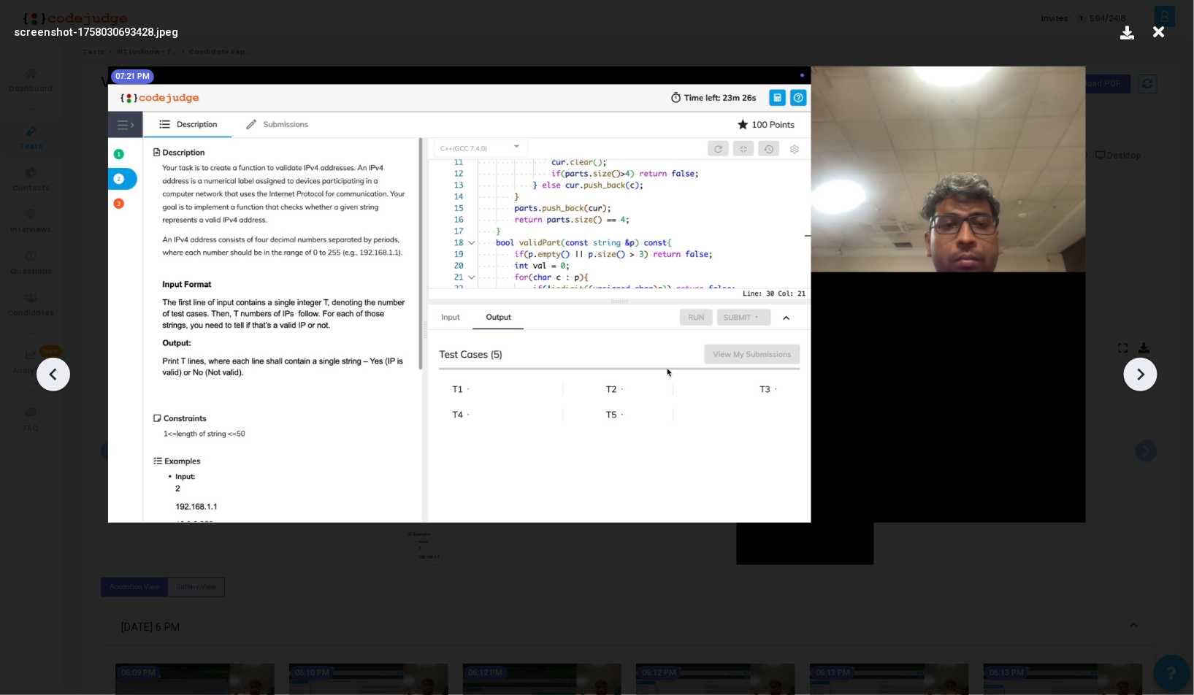
click at [46, 364] on icon at bounding box center [53, 375] width 22 height 22
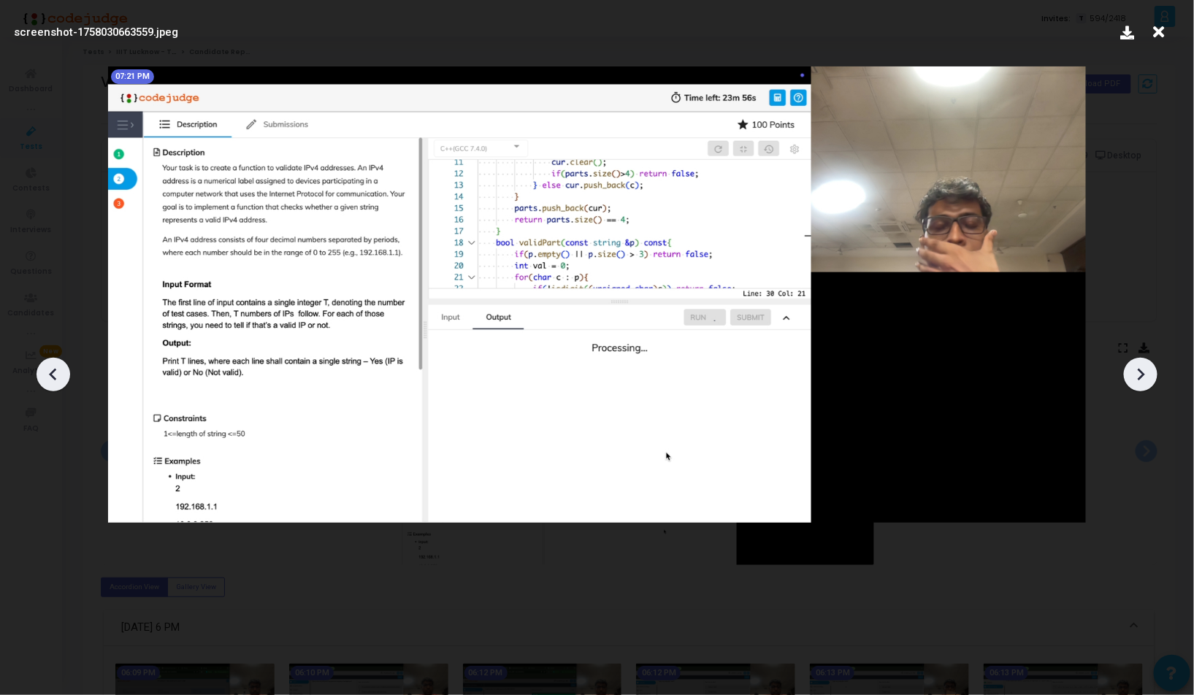
click at [46, 364] on icon at bounding box center [53, 375] width 22 height 22
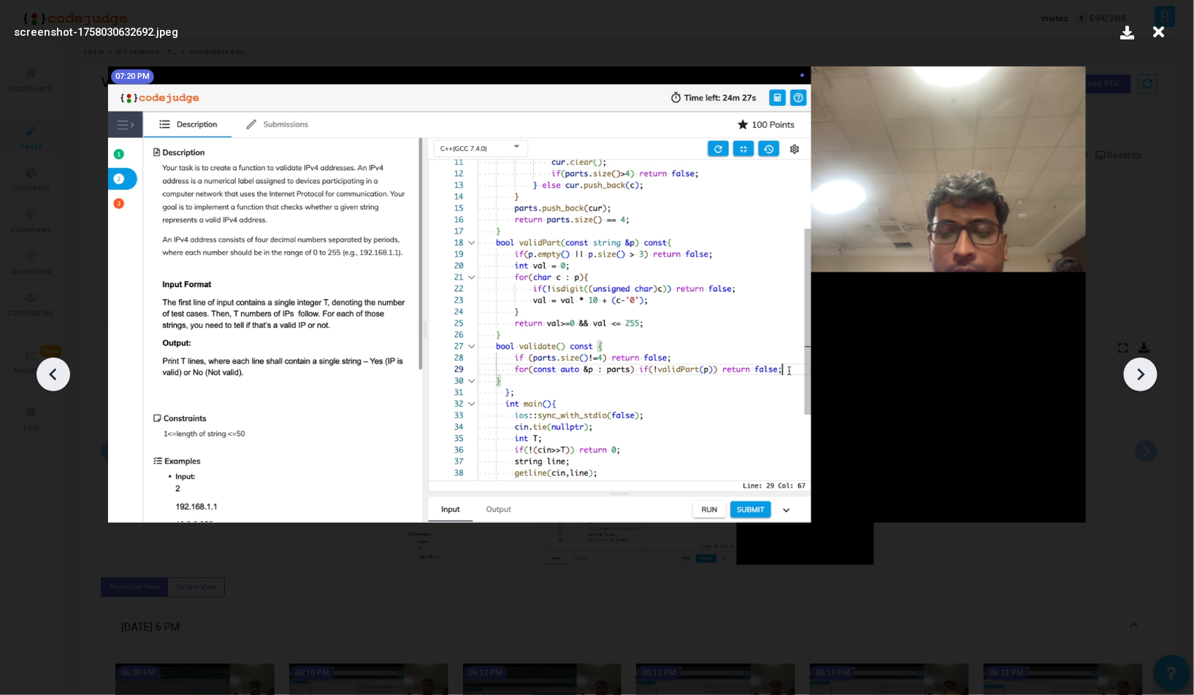
click at [46, 364] on icon at bounding box center [53, 375] width 22 height 22
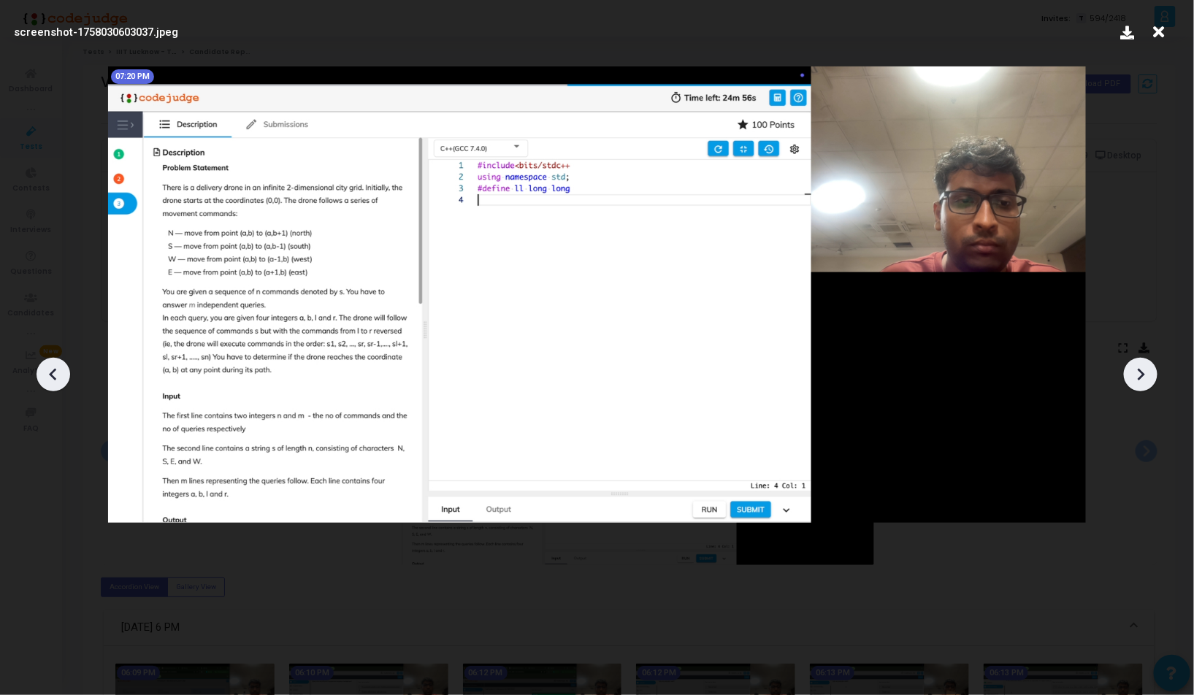
click at [1133, 367] on icon at bounding box center [1141, 375] width 22 height 22
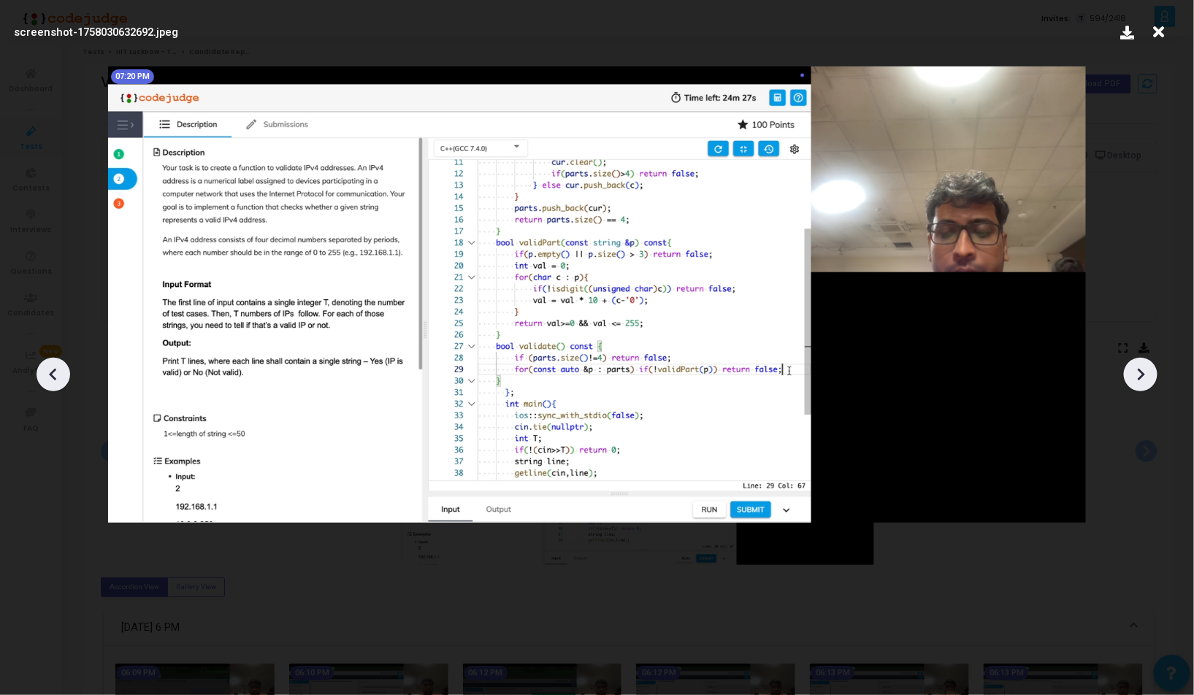
click at [57, 374] on icon at bounding box center [53, 375] width 22 height 22
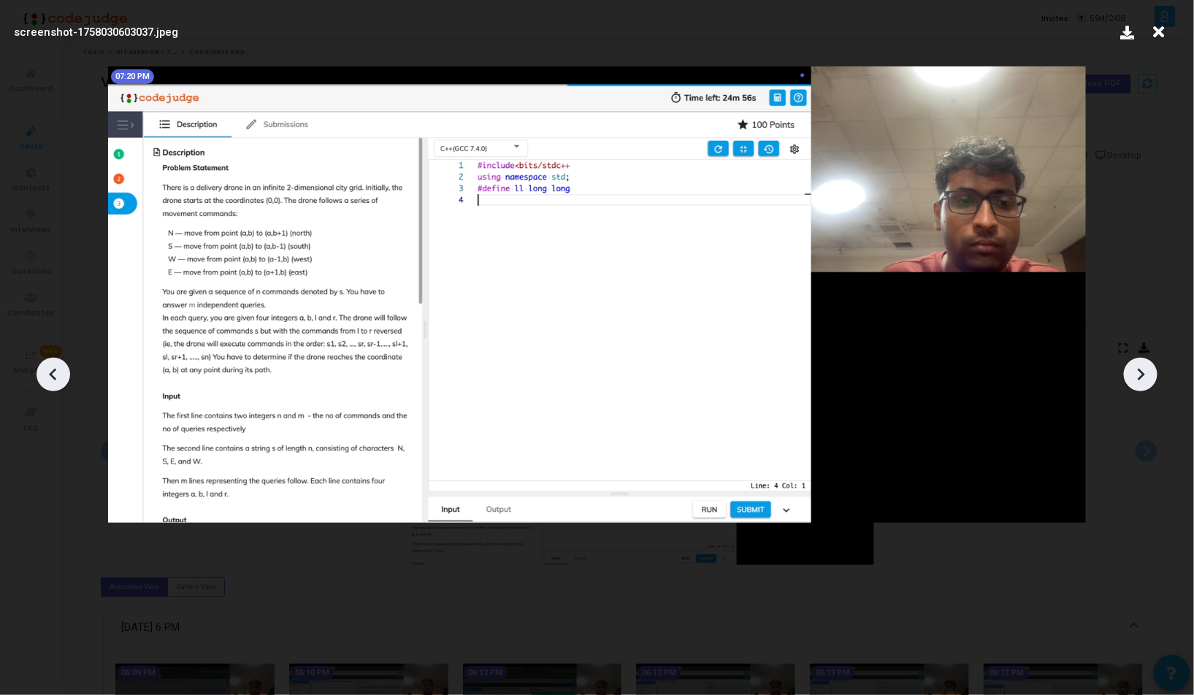
click at [57, 374] on icon at bounding box center [53, 375] width 22 height 22
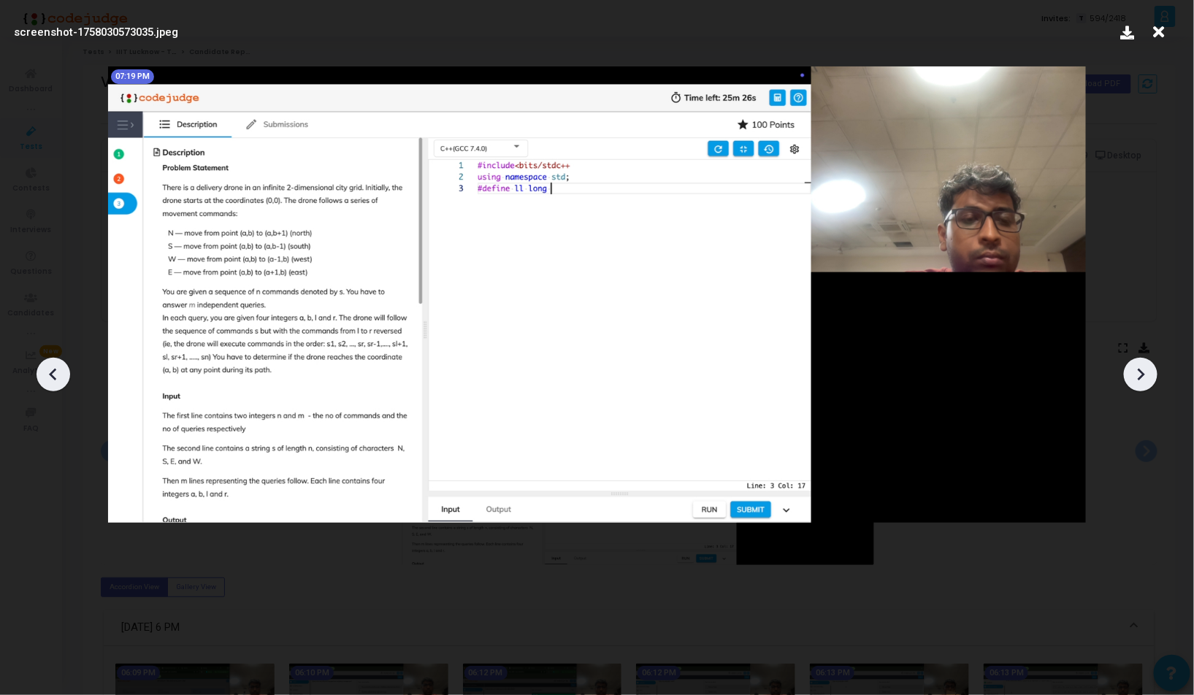
click at [57, 374] on icon at bounding box center [53, 375] width 22 height 22
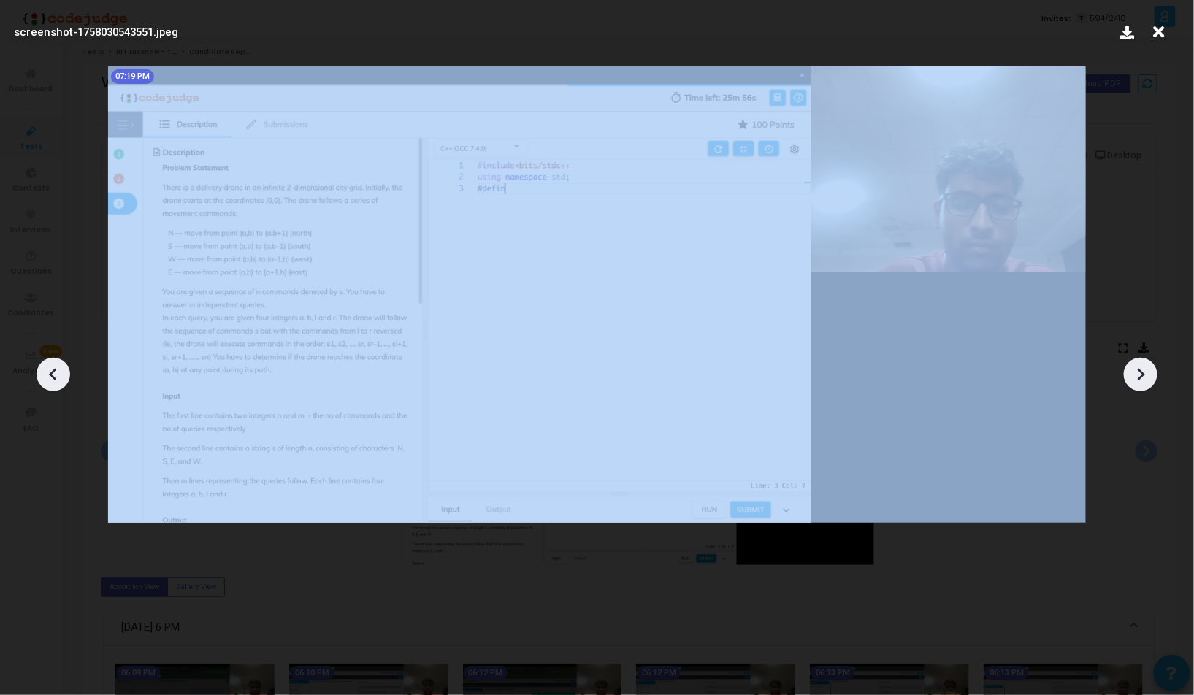
click at [57, 374] on icon at bounding box center [53, 375] width 22 height 22
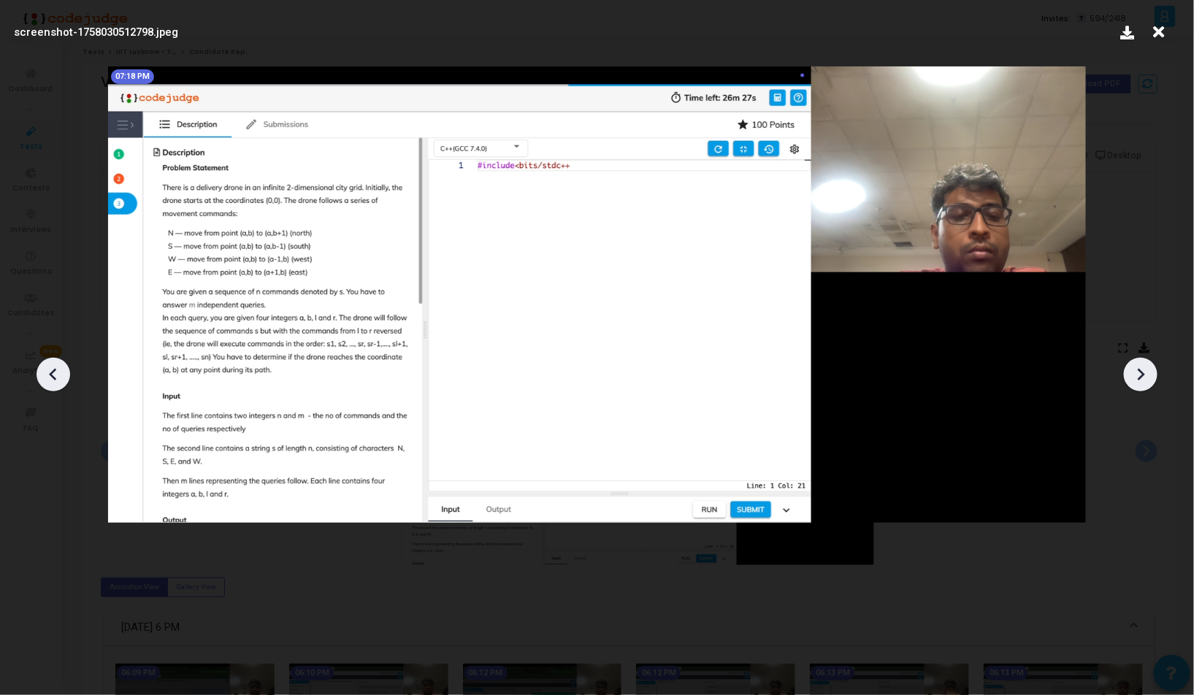
click at [57, 374] on icon at bounding box center [53, 375] width 22 height 22
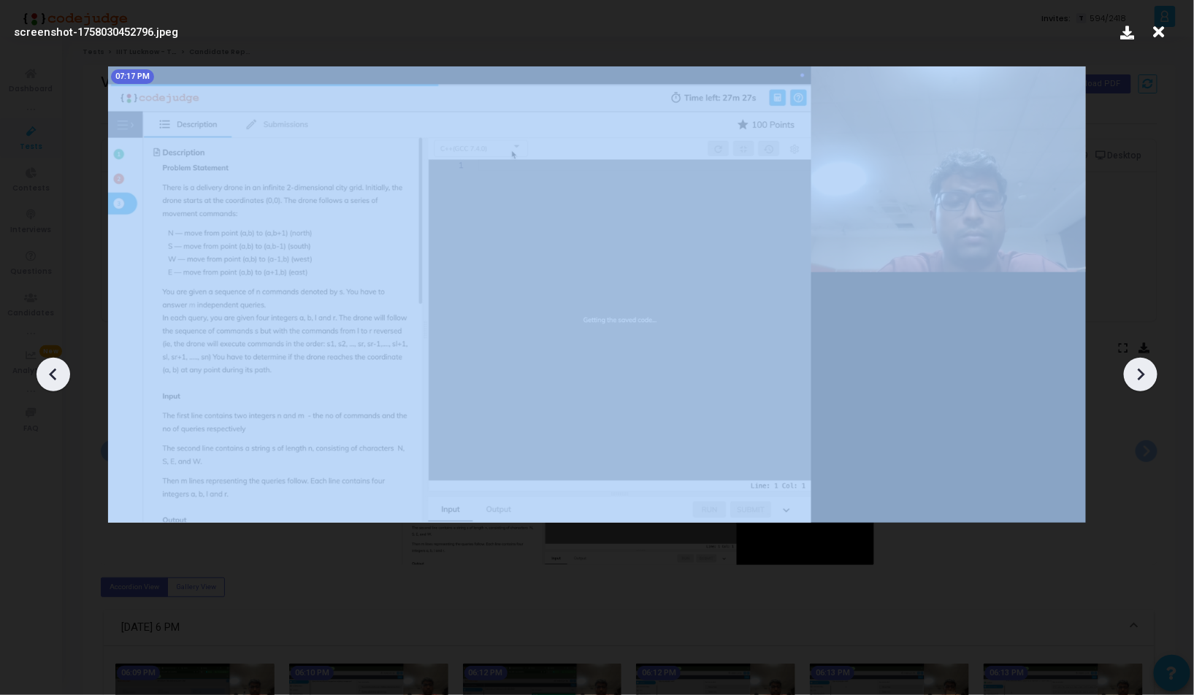
click at [57, 374] on icon at bounding box center [53, 375] width 22 height 22
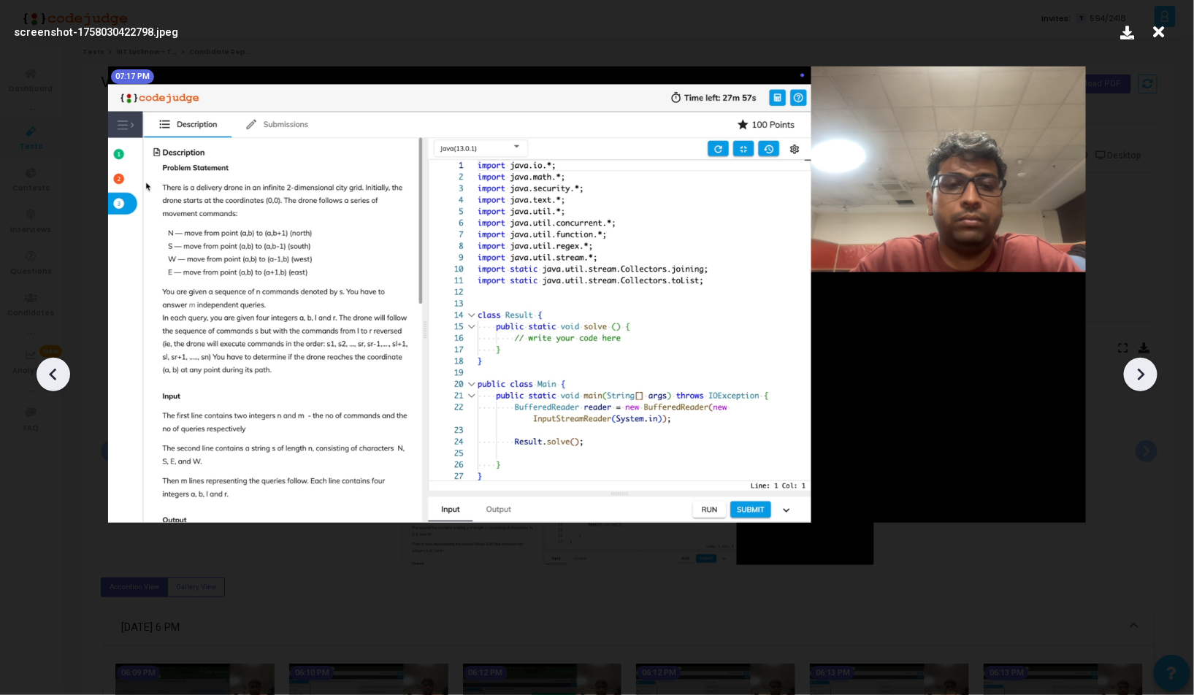
click at [57, 374] on icon at bounding box center [53, 375] width 22 height 22
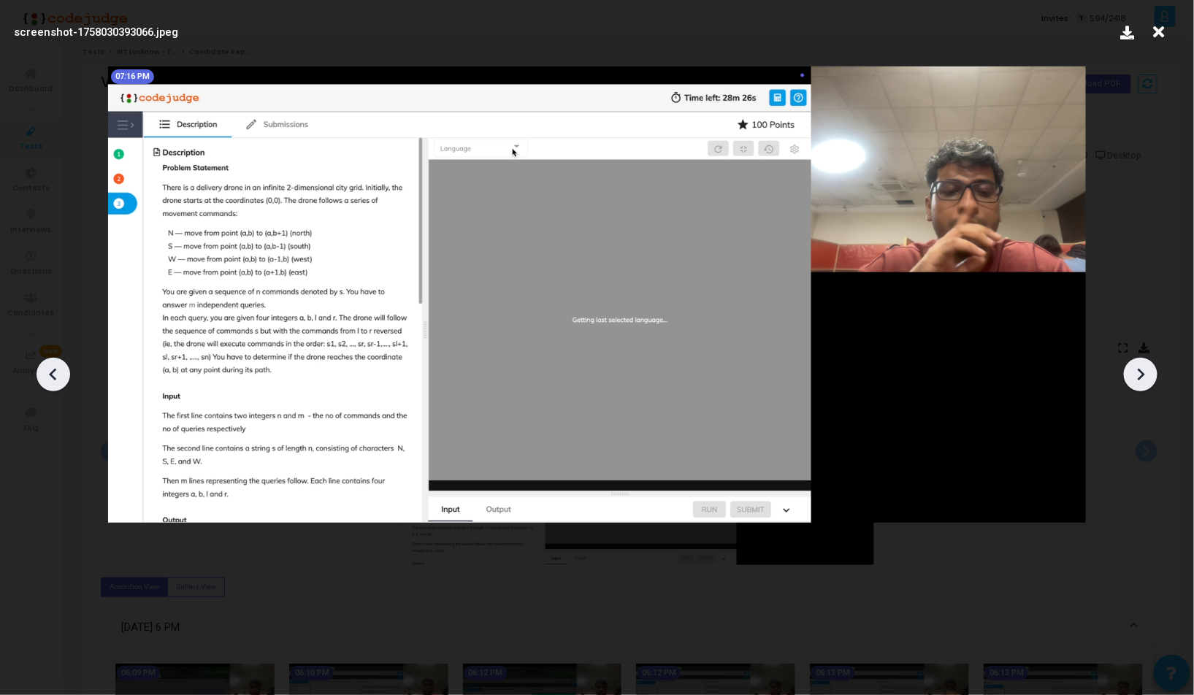
click at [57, 374] on icon at bounding box center [53, 375] width 22 height 22
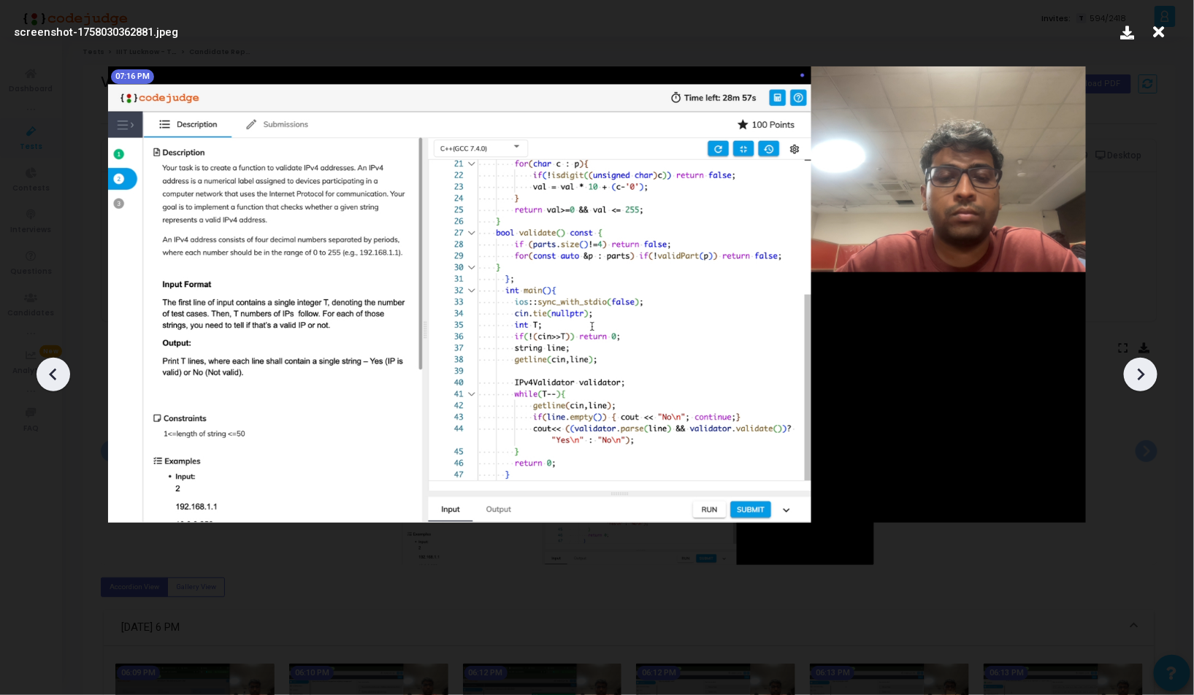
click at [1150, 373] on icon at bounding box center [1141, 375] width 22 height 22
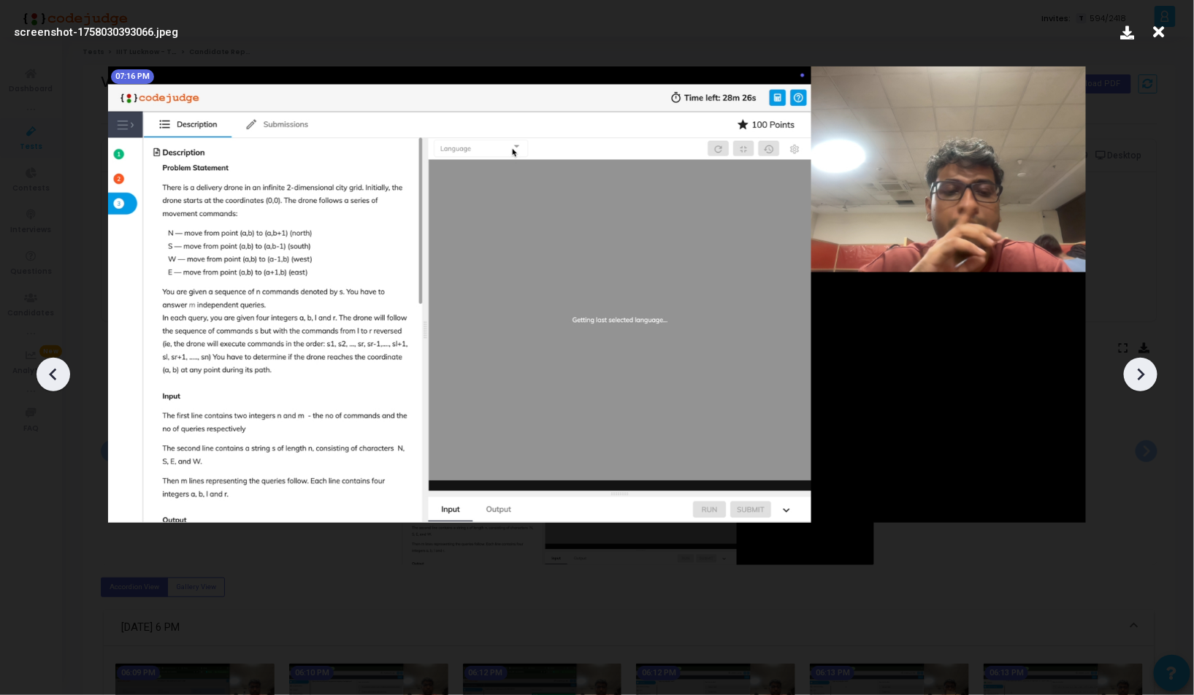
click at [1150, 373] on icon at bounding box center [1141, 375] width 22 height 22
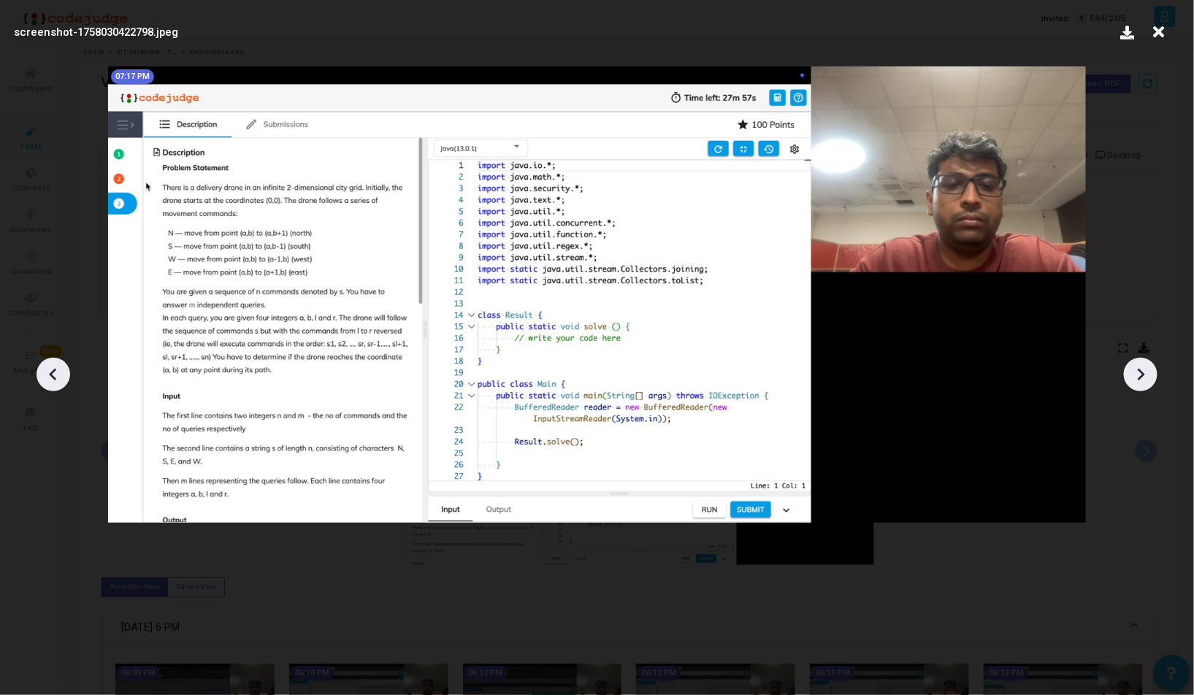
click at [1150, 373] on icon at bounding box center [1141, 375] width 22 height 22
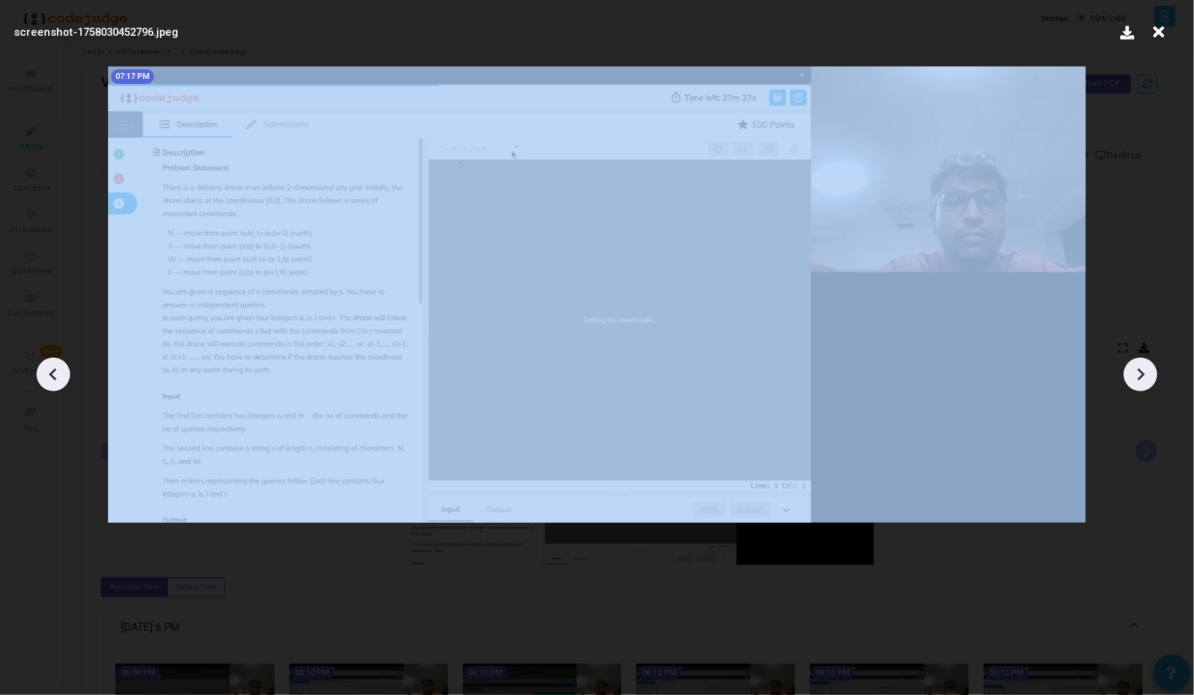
click at [1150, 373] on icon at bounding box center [1141, 375] width 22 height 22
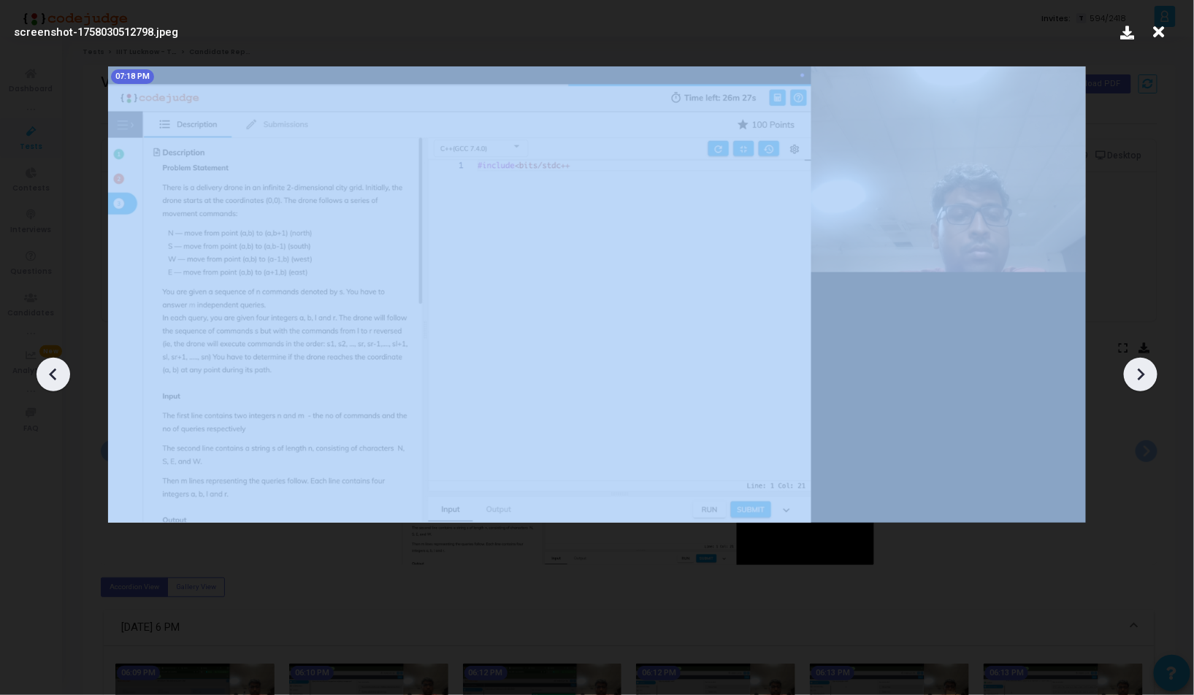
click at [1150, 373] on icon at bounding box center [1141, 375] width 22 height 22
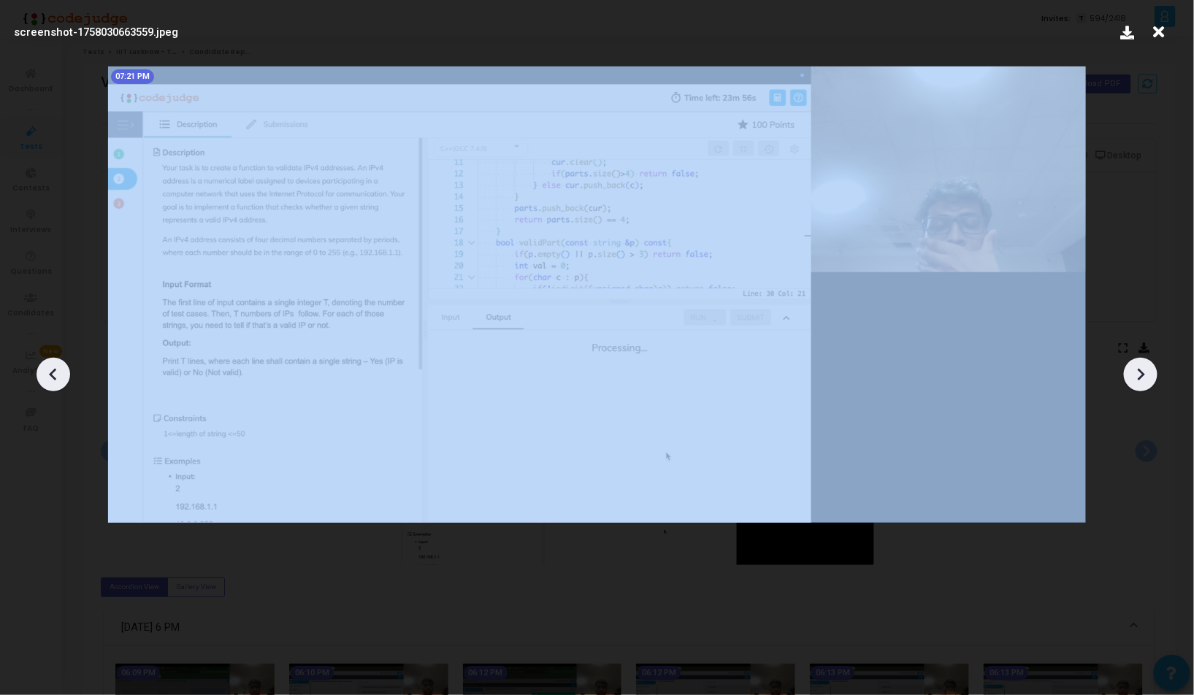
click at [1150, 373] on icon at bounding box center [1141, 375] width 22 height 22
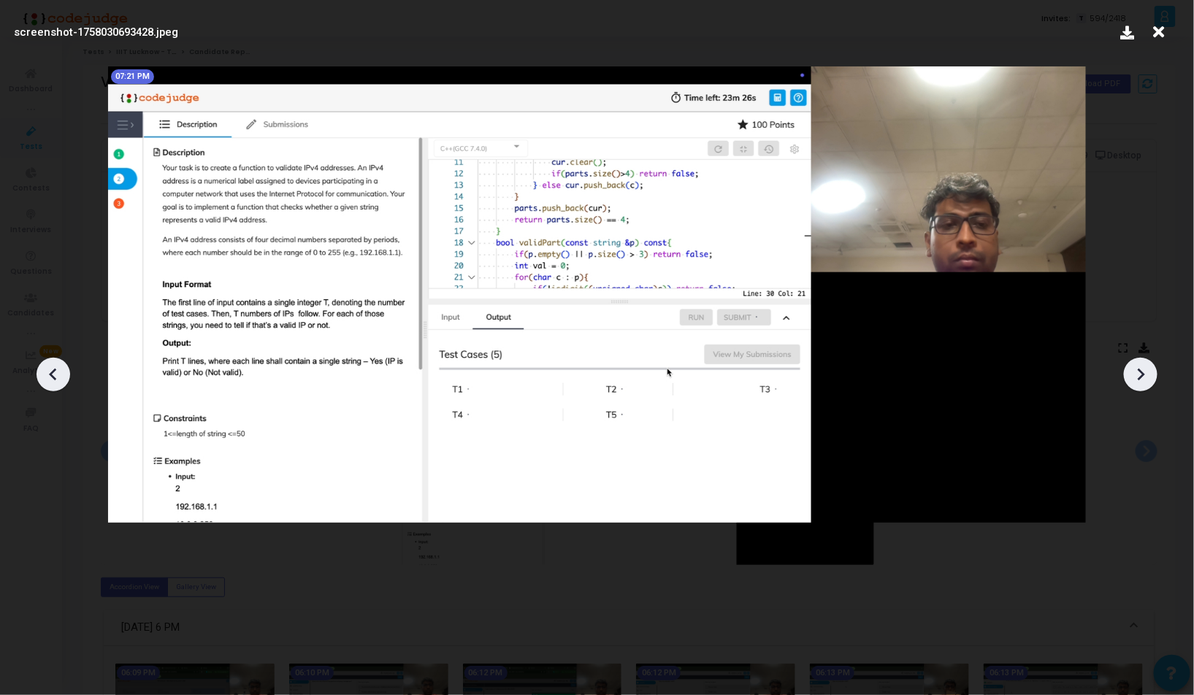
click at [1150, 373] on icon at bounding box center [1141, 375] width 22 height 22
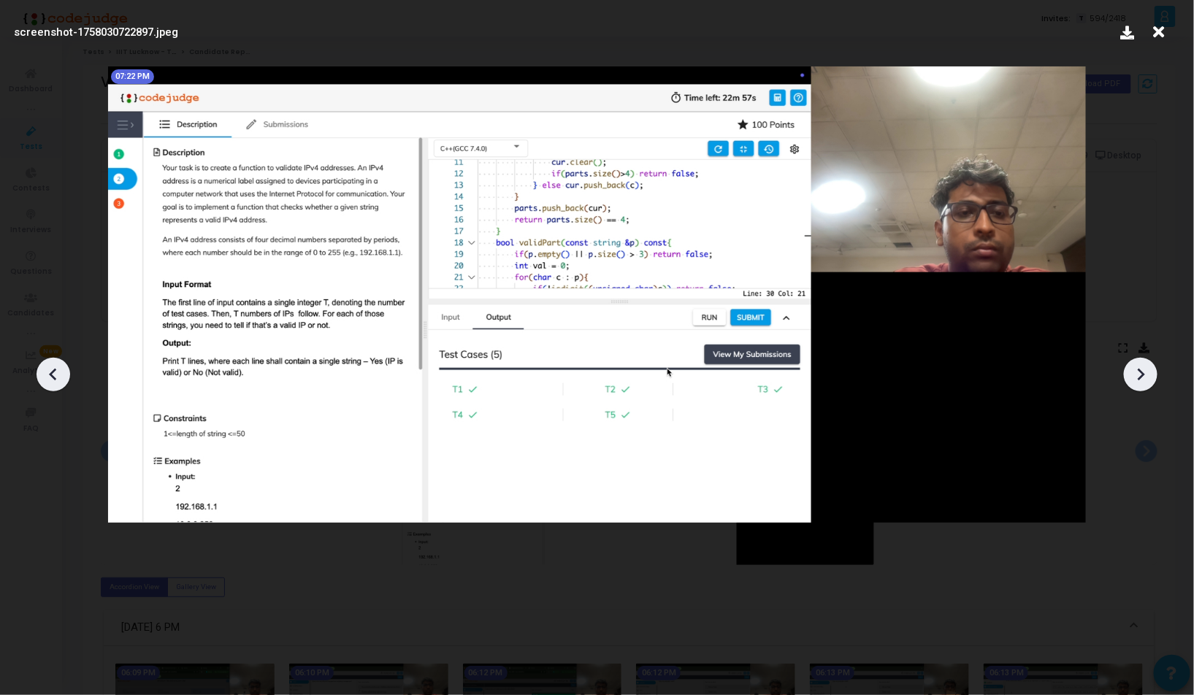
click at [1150, 373] on icon at bounding box center [1141, 375] width 22 height 22
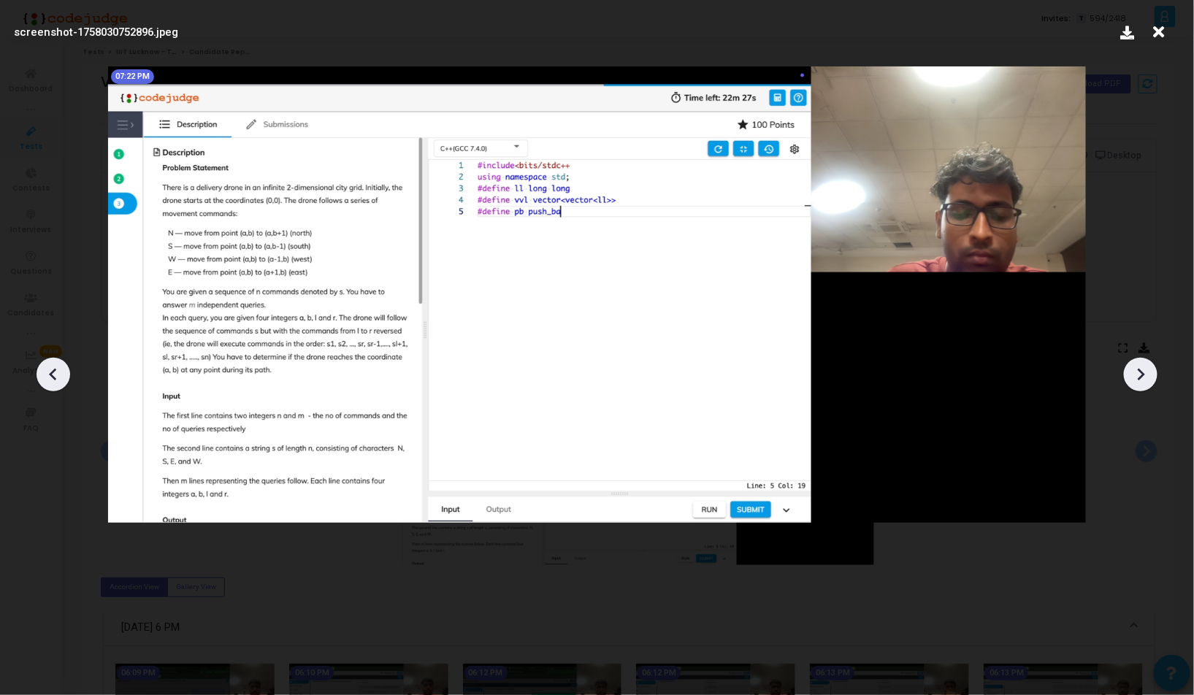
click at [1150, 373] on icon at bounding box center [1141, 375] width 22 height 22
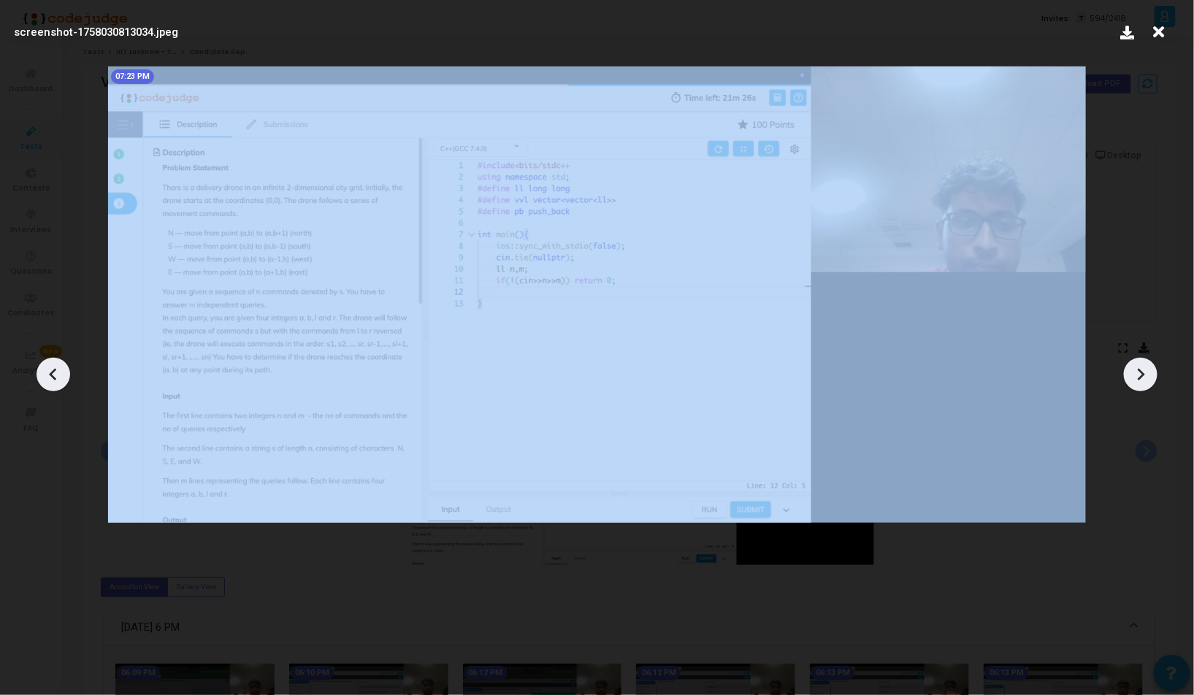
click at [1150, 373] on icon at bounding box center [1141, 375] width 22 height 22
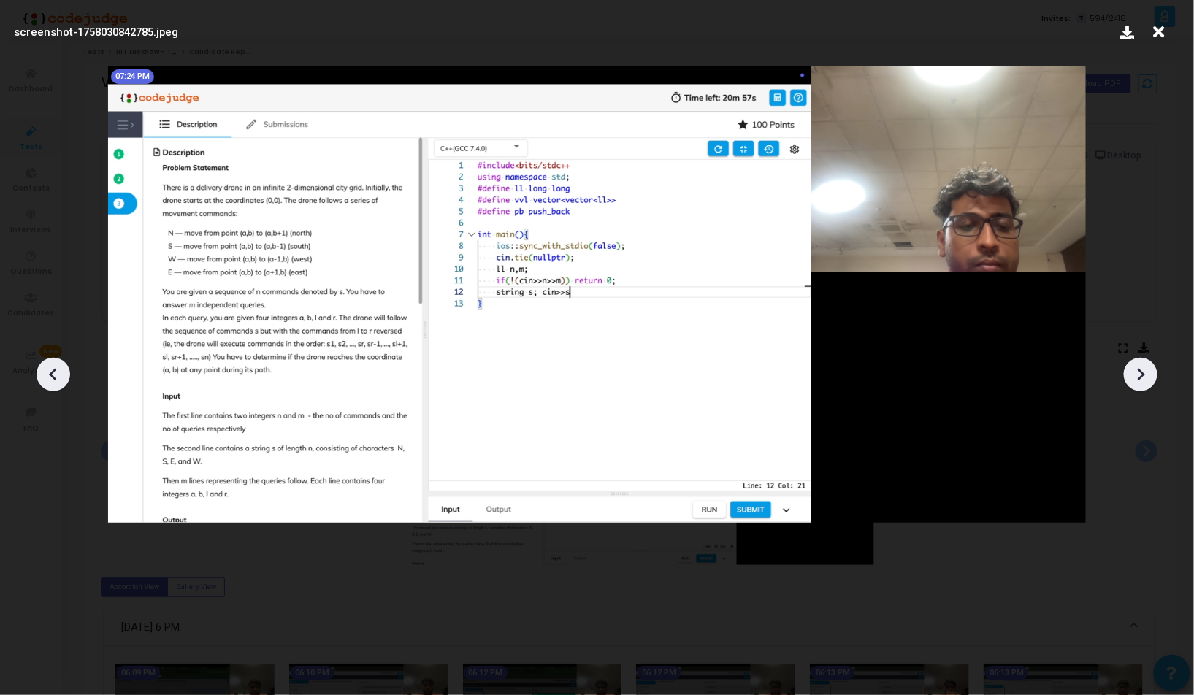
click at [1150, 373] on icon at bounding box center [1141, 375] width 22 height 22
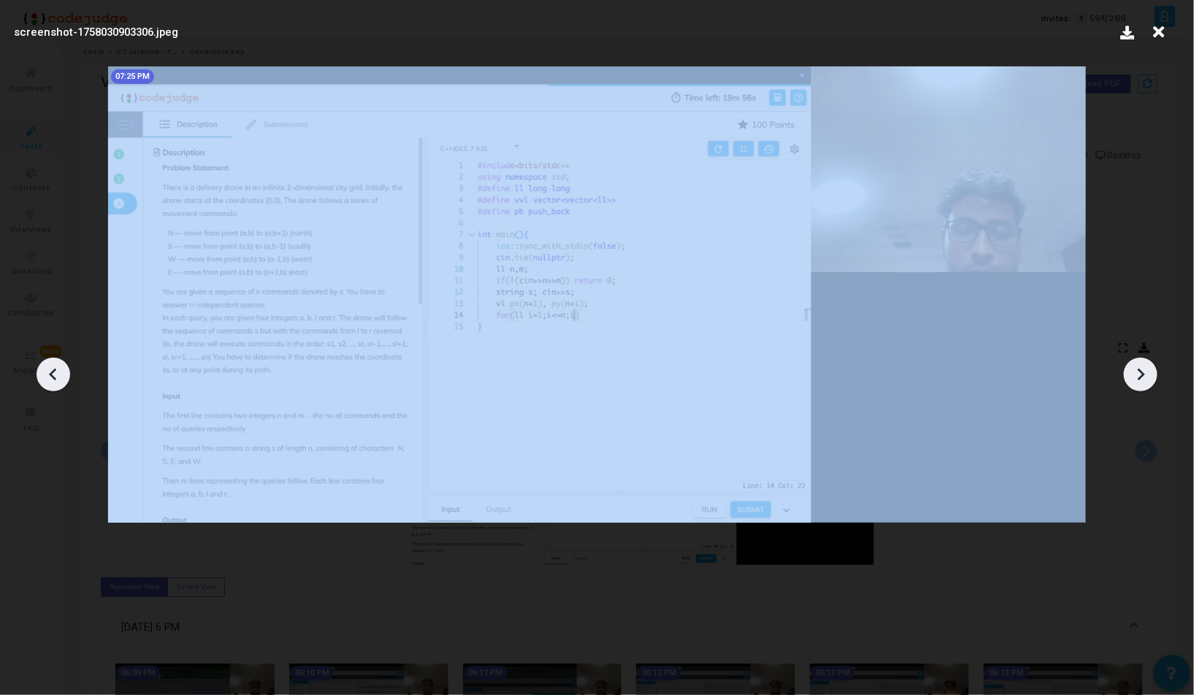
click at [1150, 373] on icon at bounding box center [1141, 375] width 22 height 22
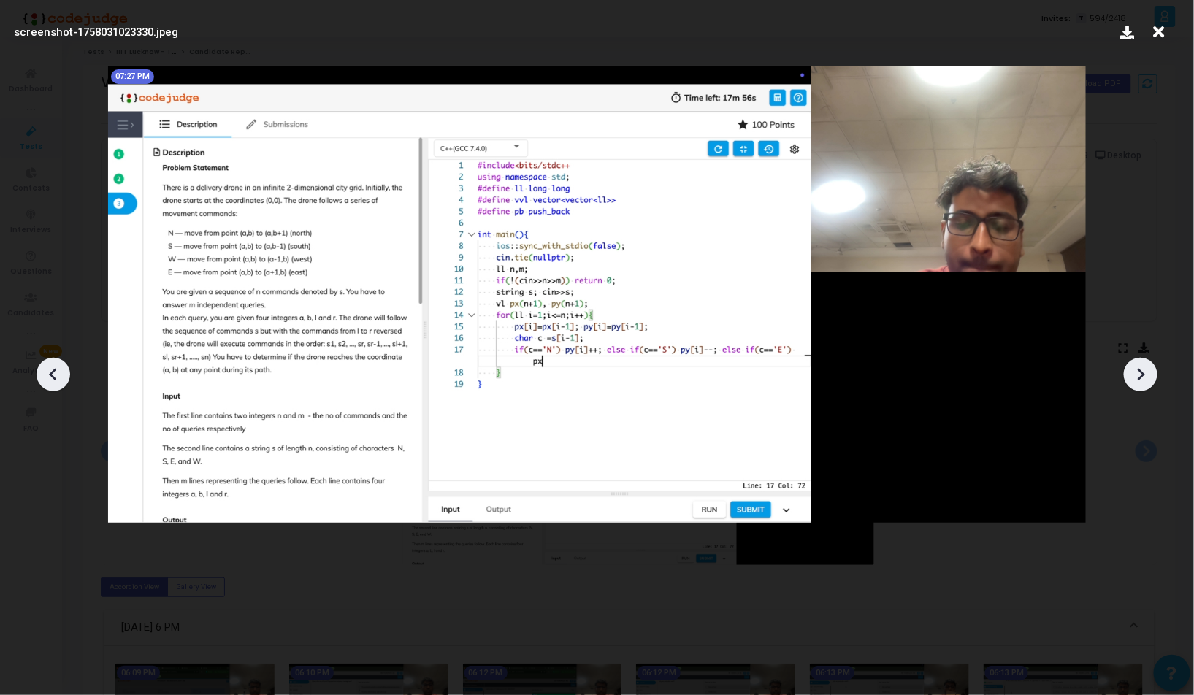
click at [1150, 373] on icon at bounding box center [1141, 375] width 22 height 22
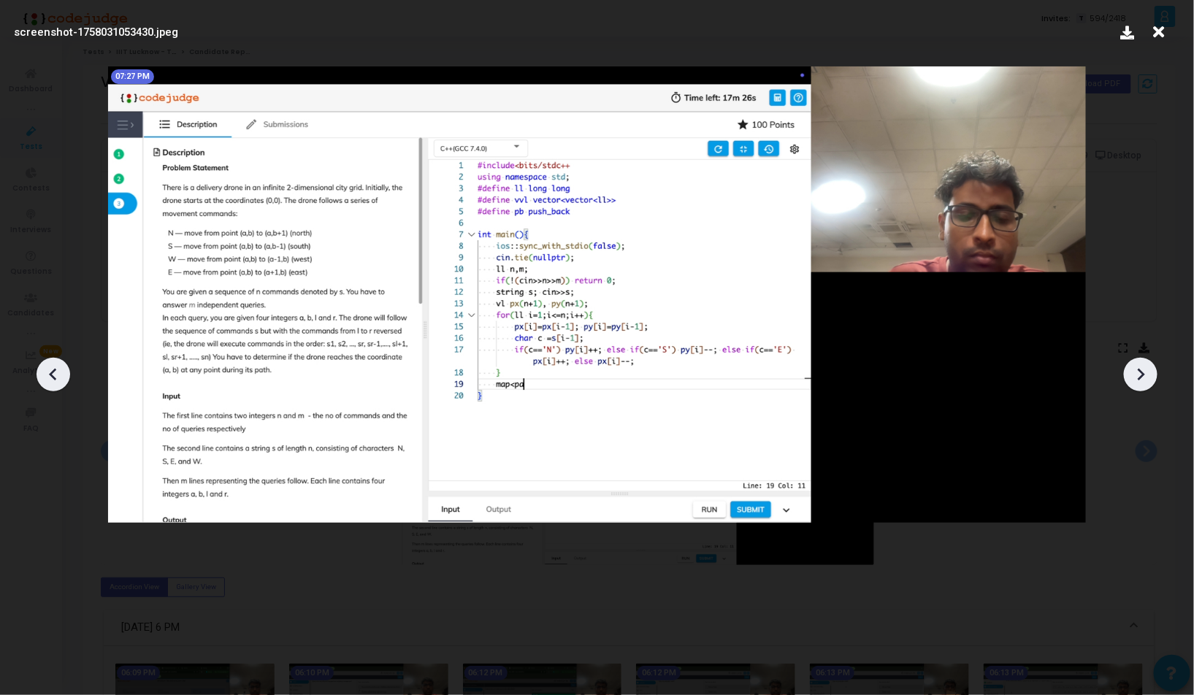
click at [1150, 373] on icon at bounding box center [1141, 375] width 22 height 22
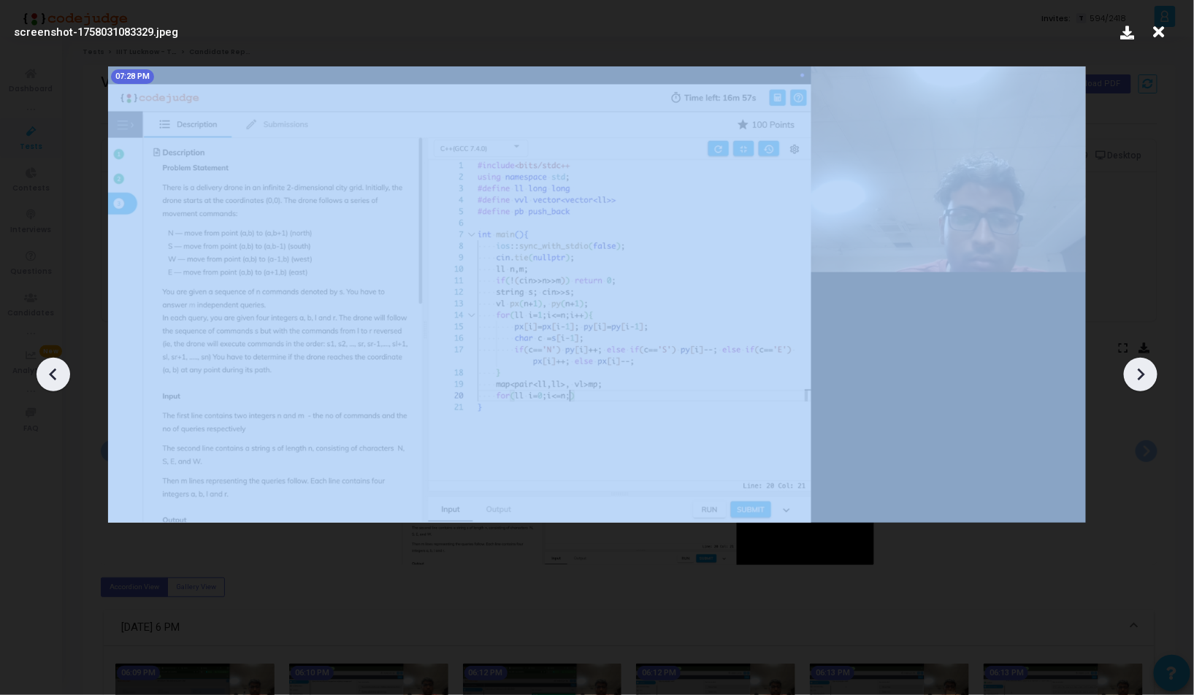
click at [1150, 373] on icon at bounding box center [1141, 375] width 22 height 22
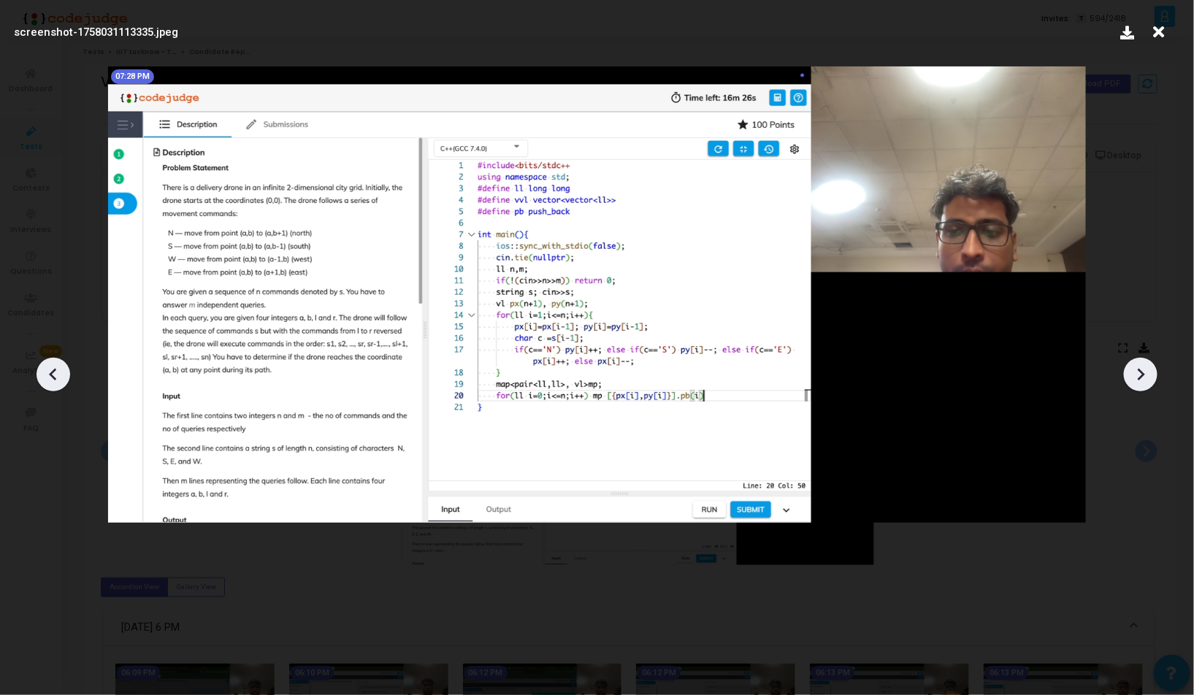
click at [1150, 373] on icon at bounding box center [1141, 375] width 22 height 22
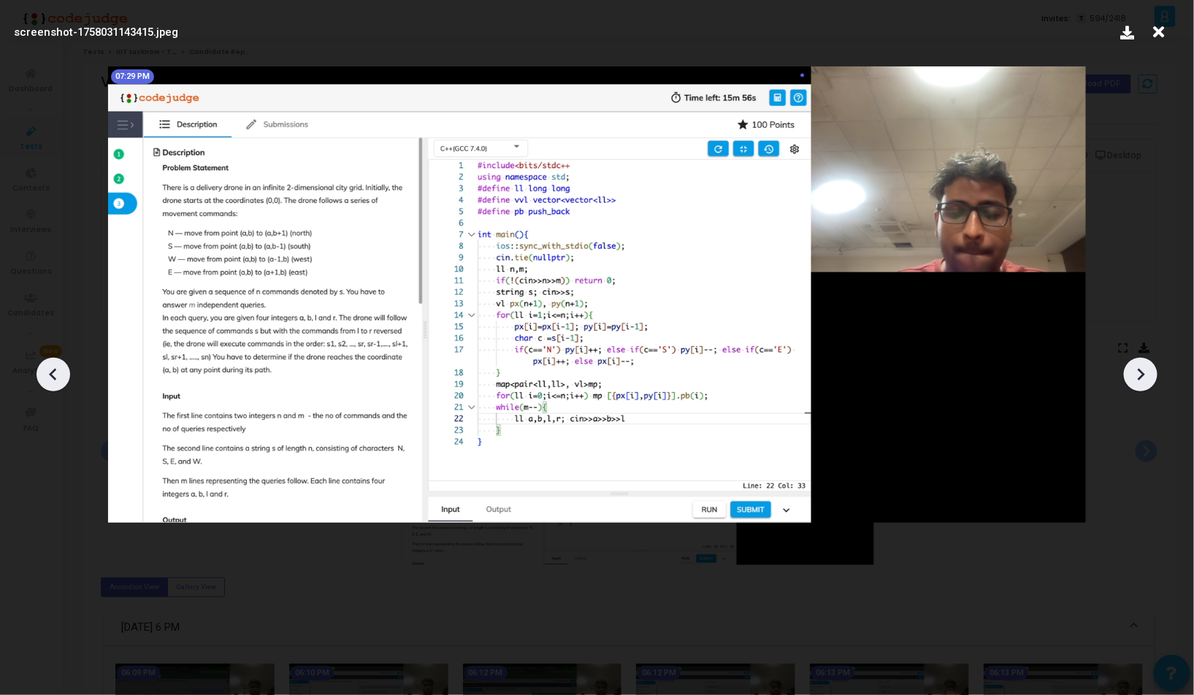
click at [1150, 373] on icon at bounding box center [1141, 375] width 22 height 22
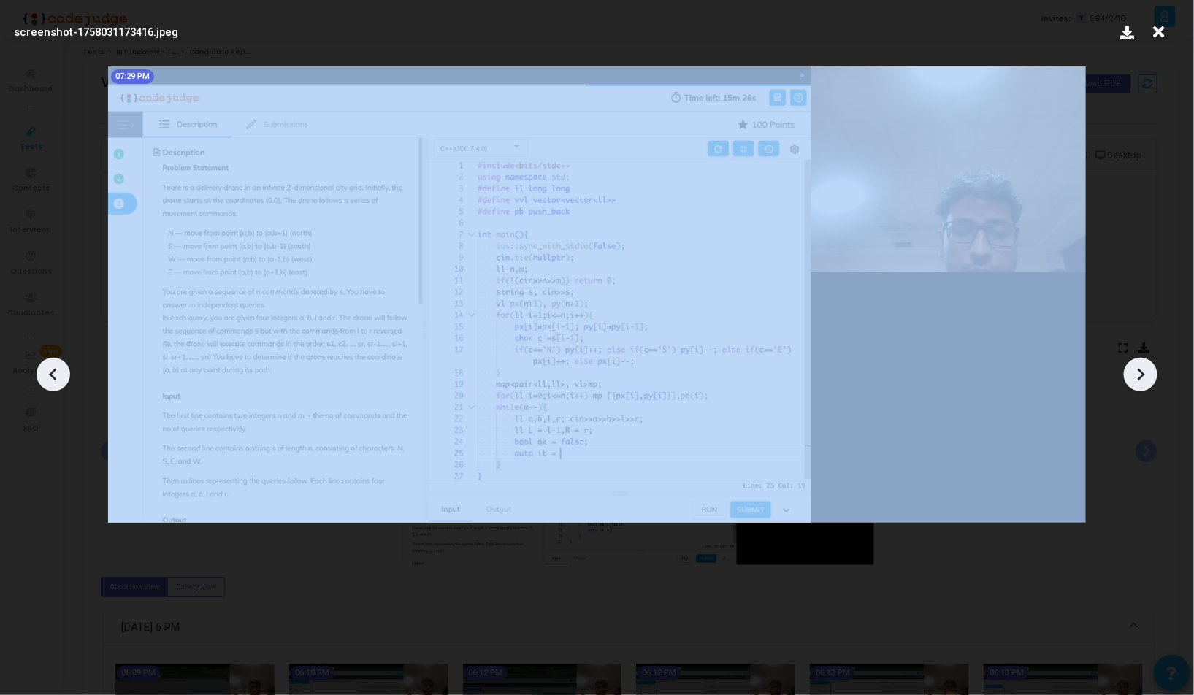
click at [1150, 373] on icon at bounding box center [1141, 375] width 22 height 22
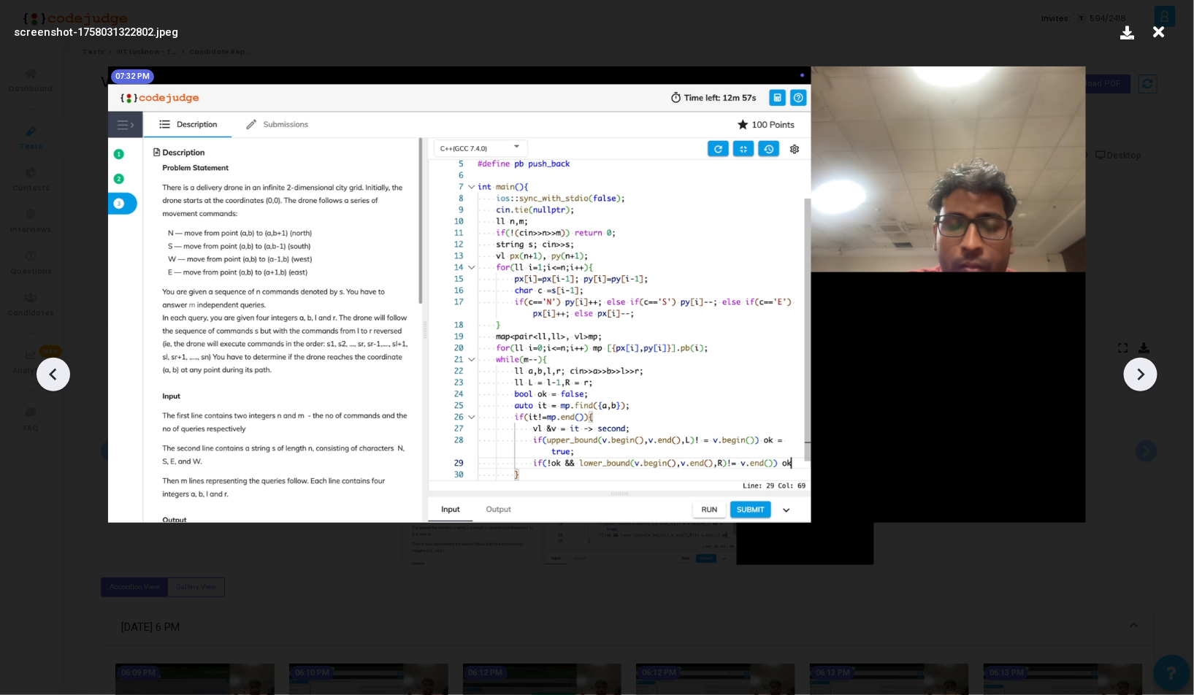
click at [1150, 373] on icon at bounding box center [1141, 375] width 22 height 22
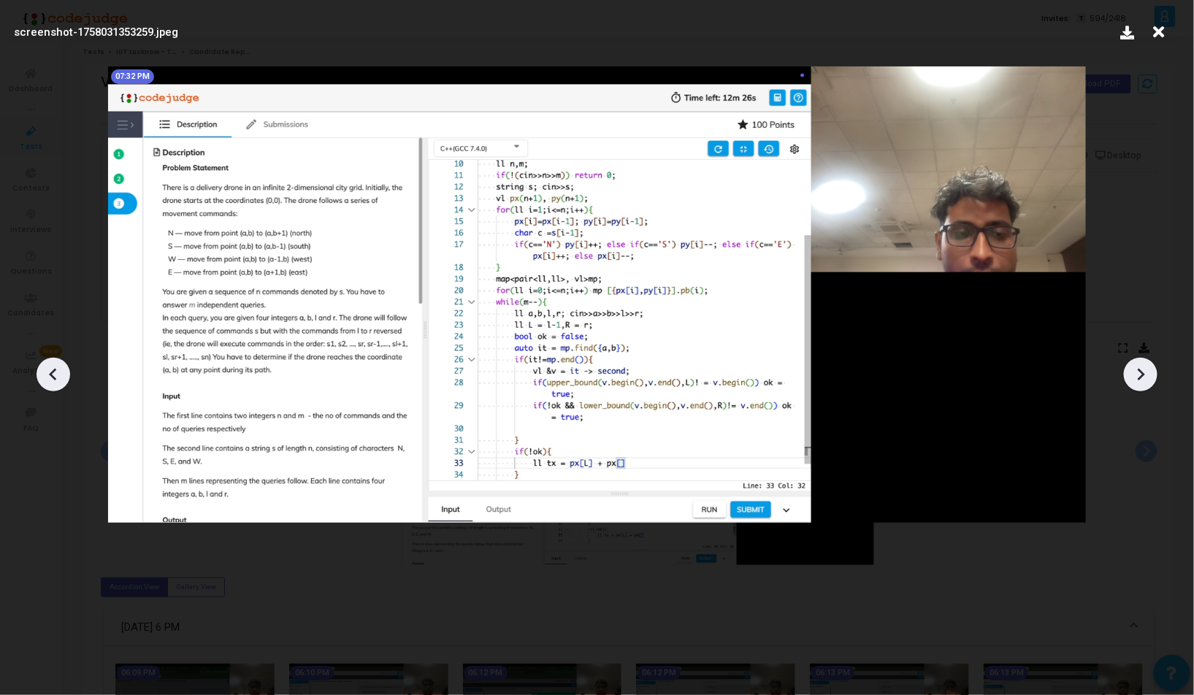
click at [1150, 373] on icon at bounding box center [1141, 375] width 22 height 22
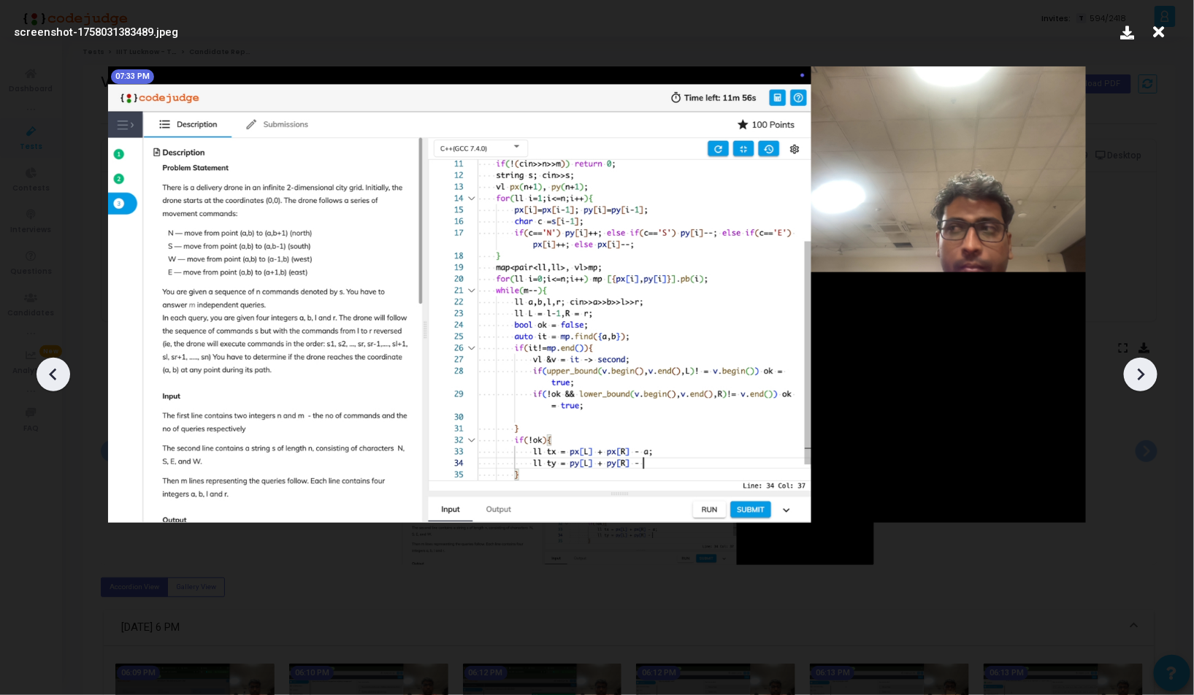
click at [1150, 373] on icon at bounding box center [1141, 375] width 22 height 22
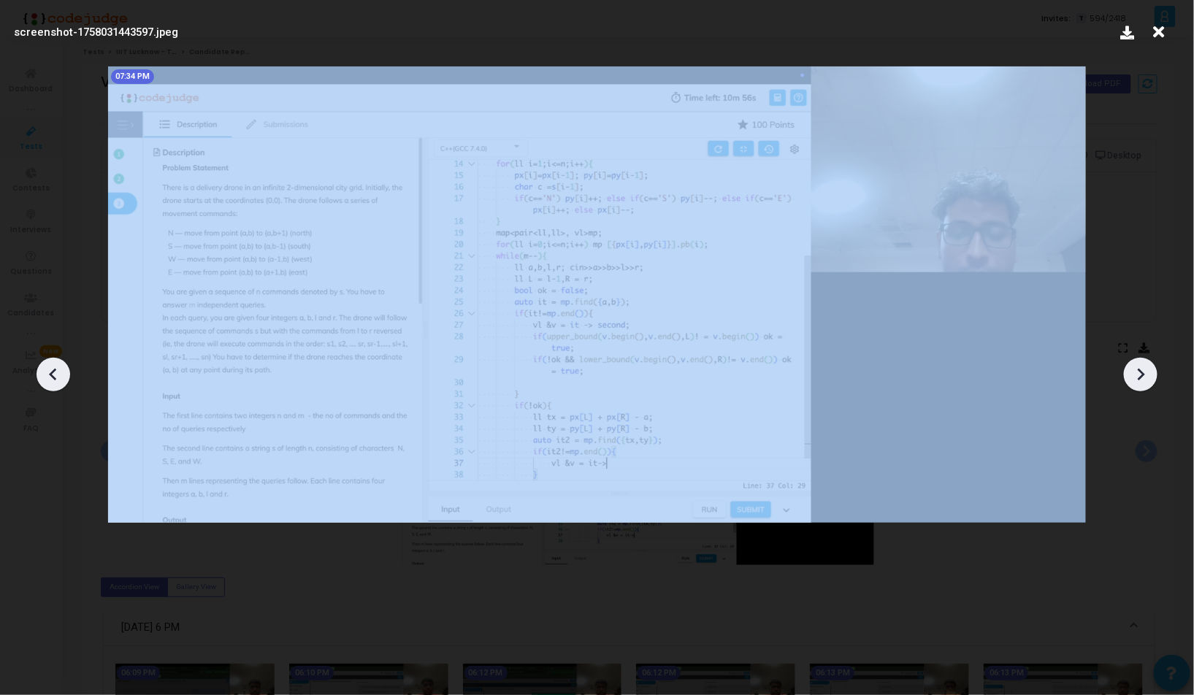
click at [1150, 373] on icon at bounding box center [1141, 375] width 22 height 22
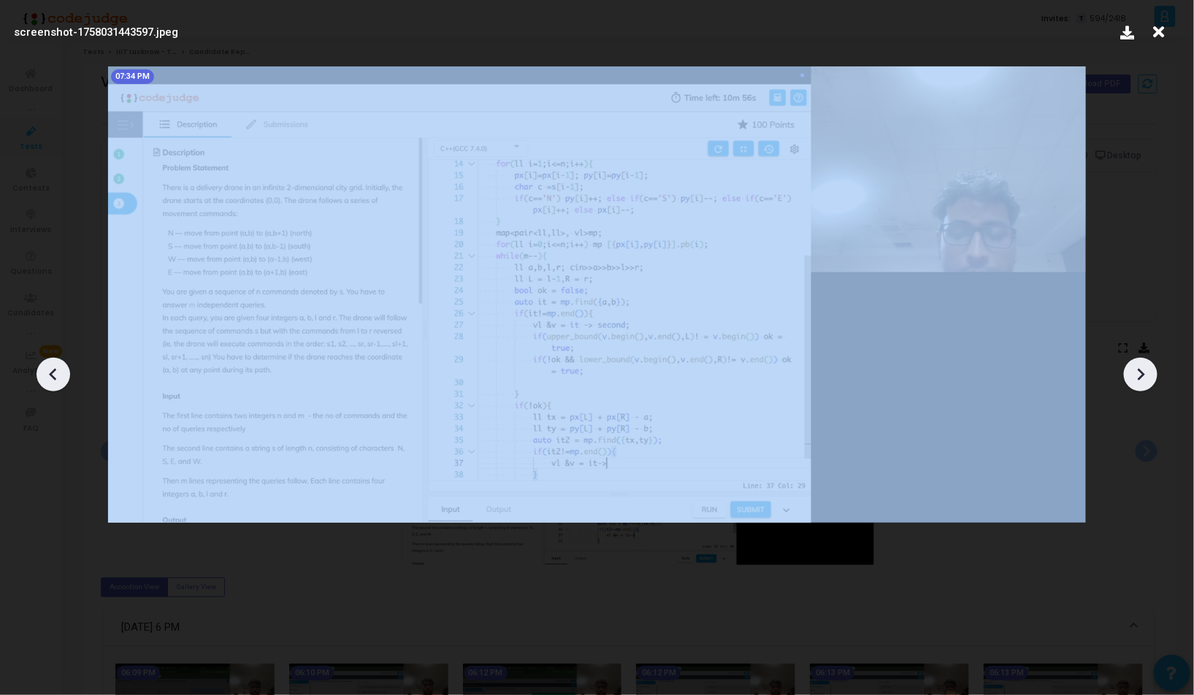
click at [1150, 373] on icon at bounding box center [1141, 375] width 22 height 22
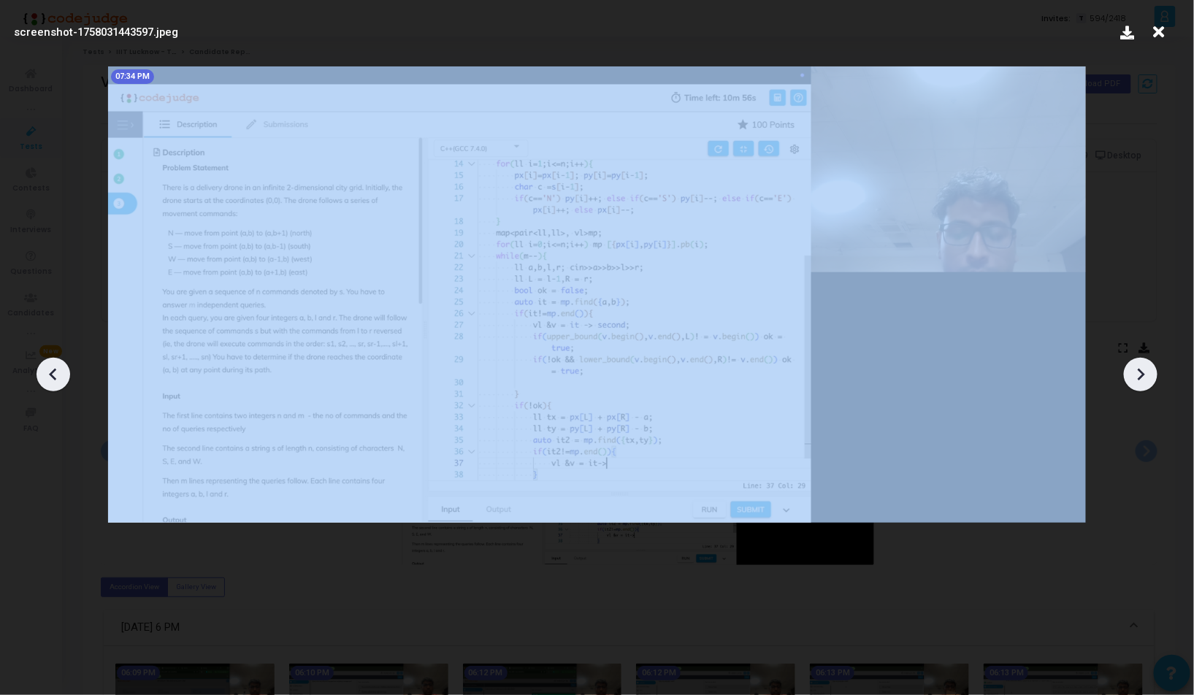
click at [1150, 373] on icon at bounding box center [1141, 375] width 22 height 22
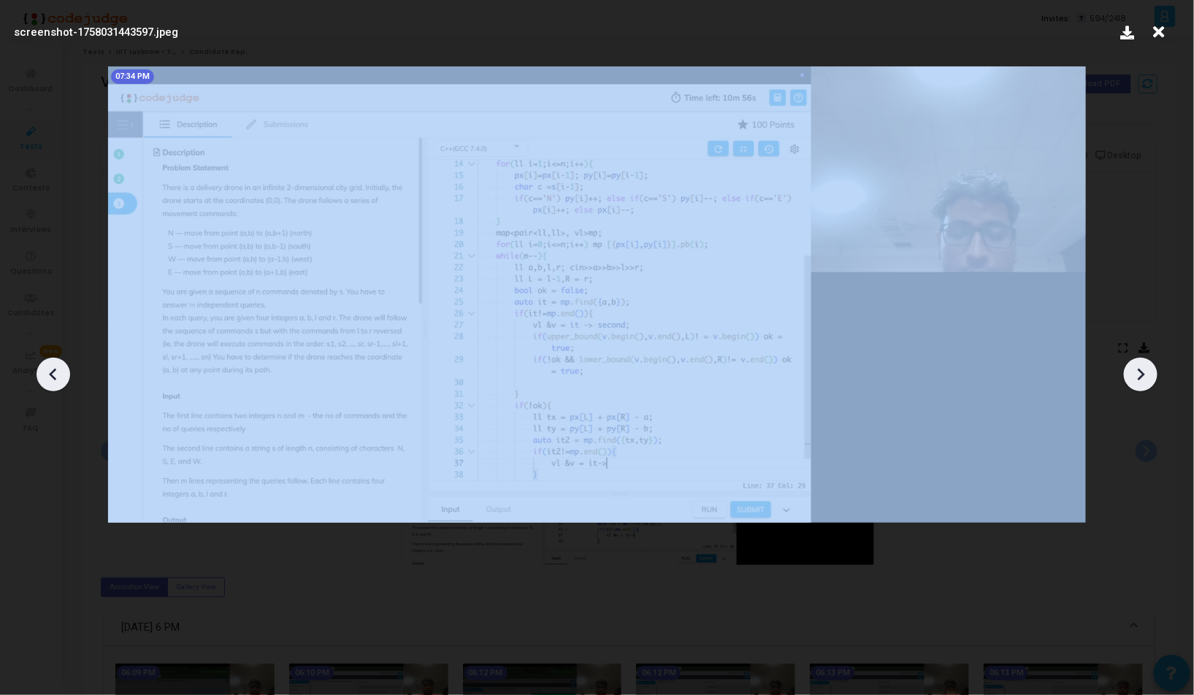
click at [1150, 373] on icon at bounding box center [1141, 375] width 22 height 22
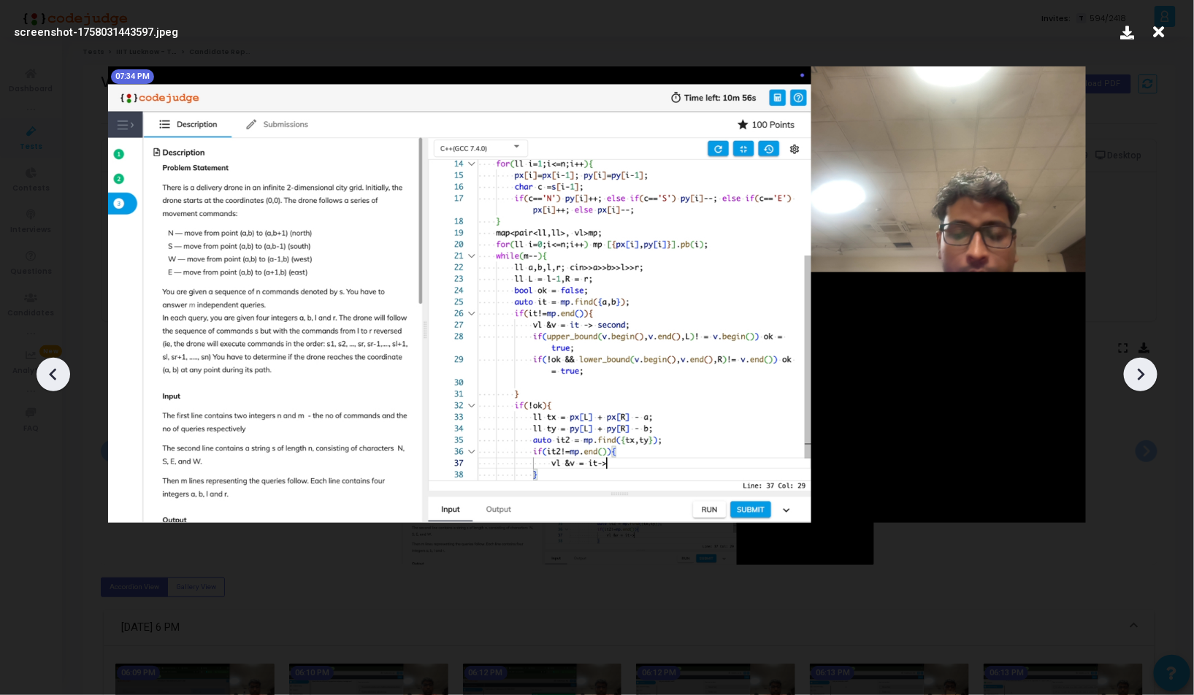
click at [1137, 370] on icon at bounding box center [1141, 375] width 22 height 22
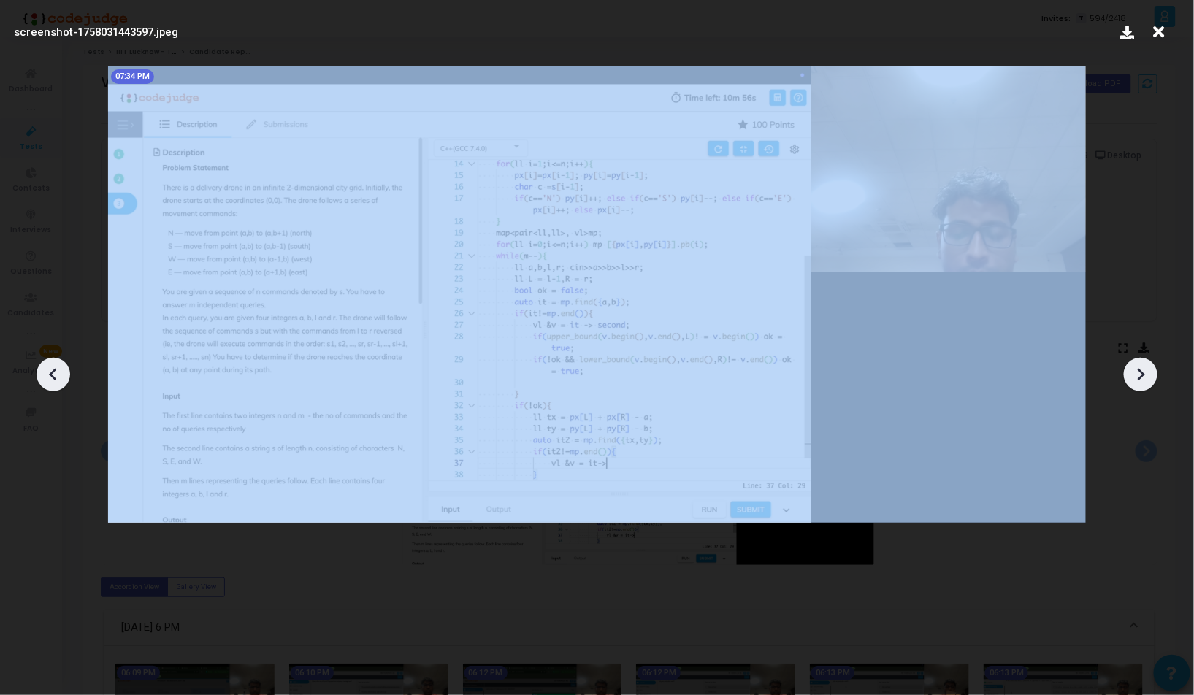
click at [1137, 370] on icon at bounding box center [1141, 375] width 22 height 22
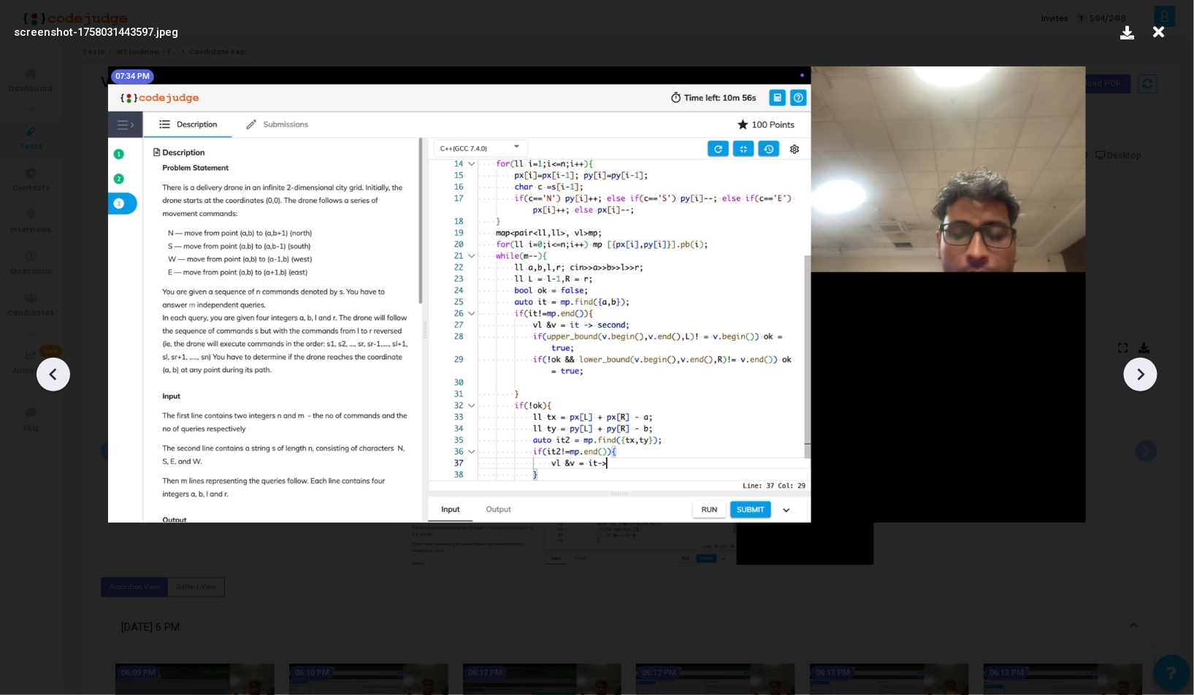
click at [1132, 279] on div at bounding box center [597, 370] width 1194 height 652
click at [1163, 28] on icon at bounding box center [1159, 32] width 23 height 28
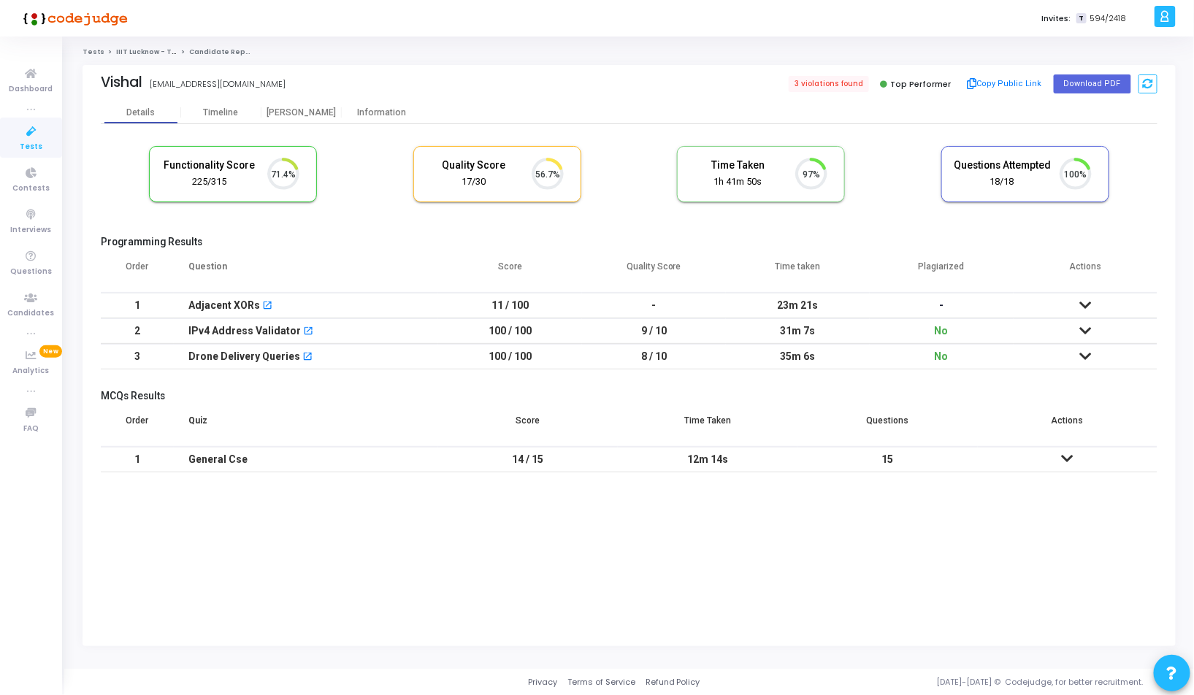
scroll to position [31, 37]
click at [238, 118] on div "Timeline" at bounding box center [221, 112] width 80 height 11
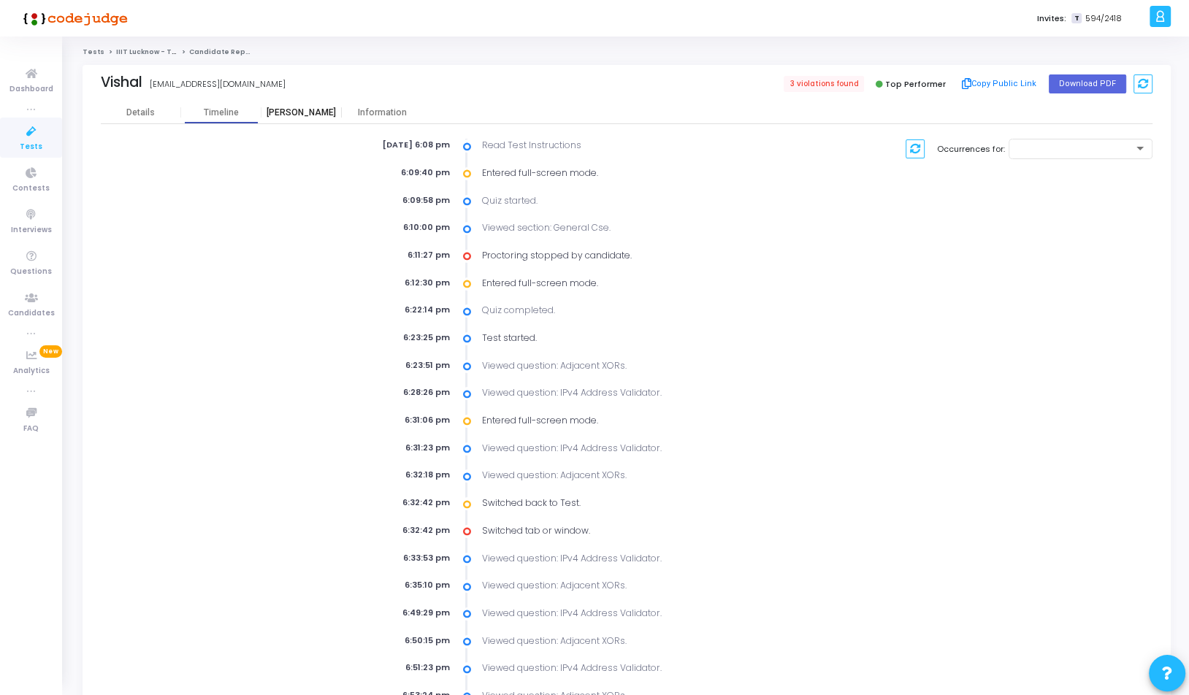
click at [302, 112] on div "[PERSON_NAME]" at bounding box center [301, 112] width 80 height 11
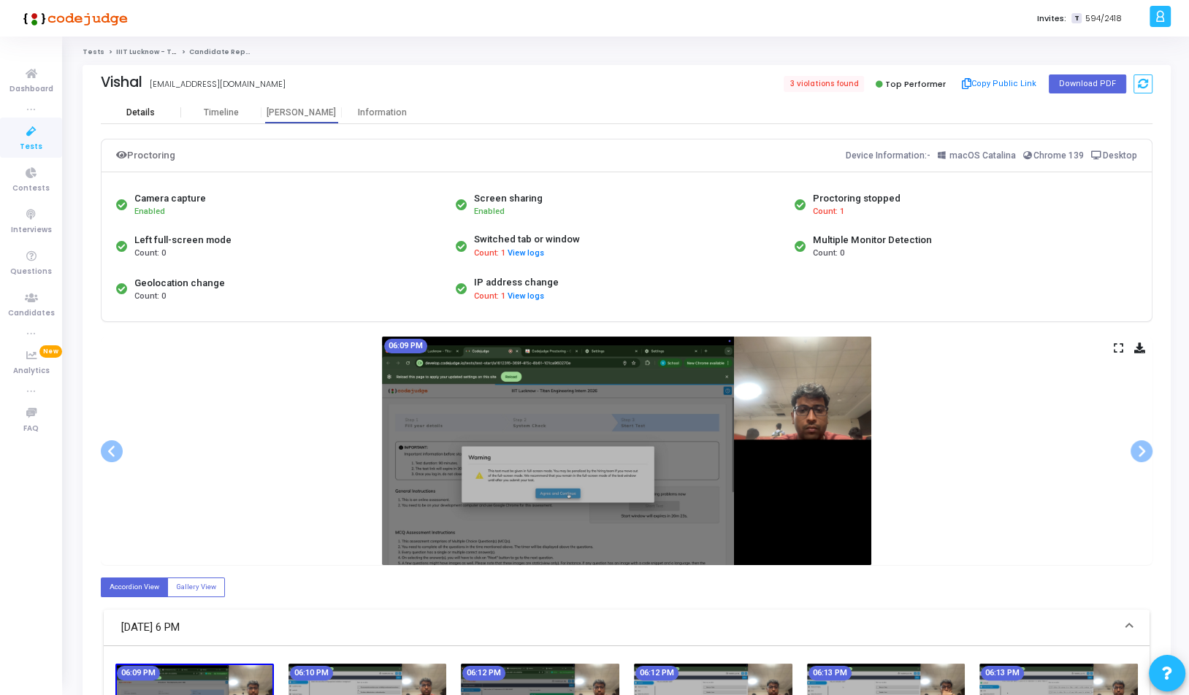
click at [127, 112] on div "Details" at bounding box center [140, 112] width 28 height 11
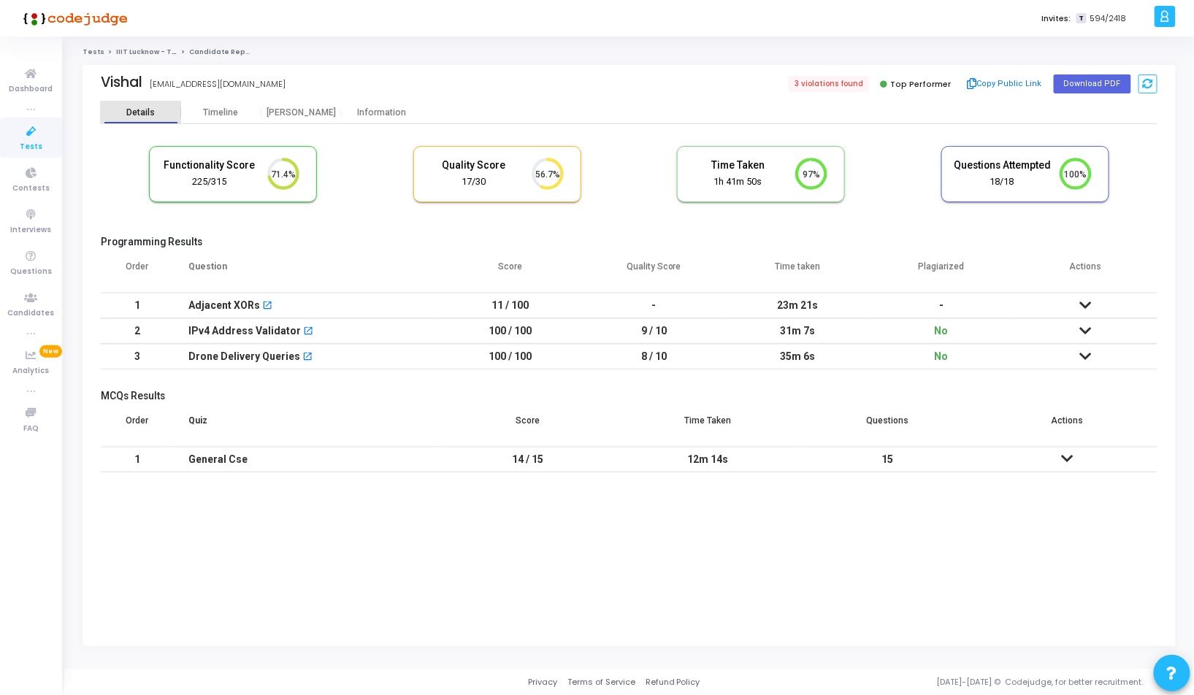
scroll to position [31, 37]
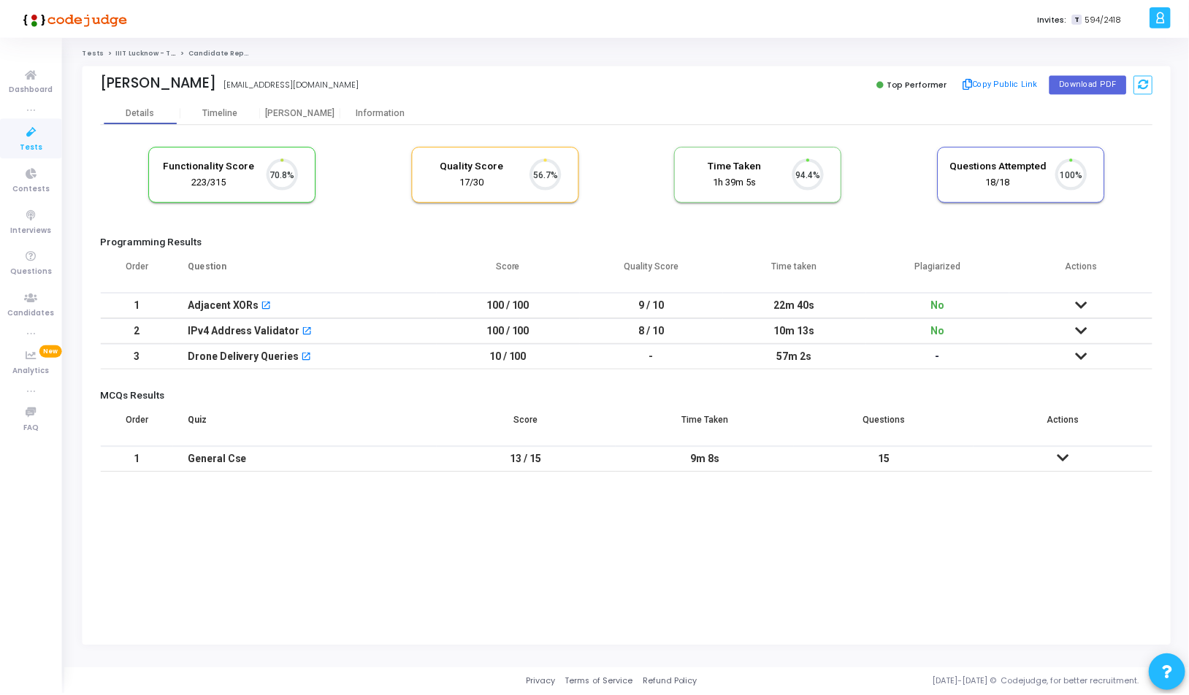
scroll to position [31, 37]
click at [297, 107] on div "[PERSON_NAME]" at bounding box center [301, 113] width 80 height 22
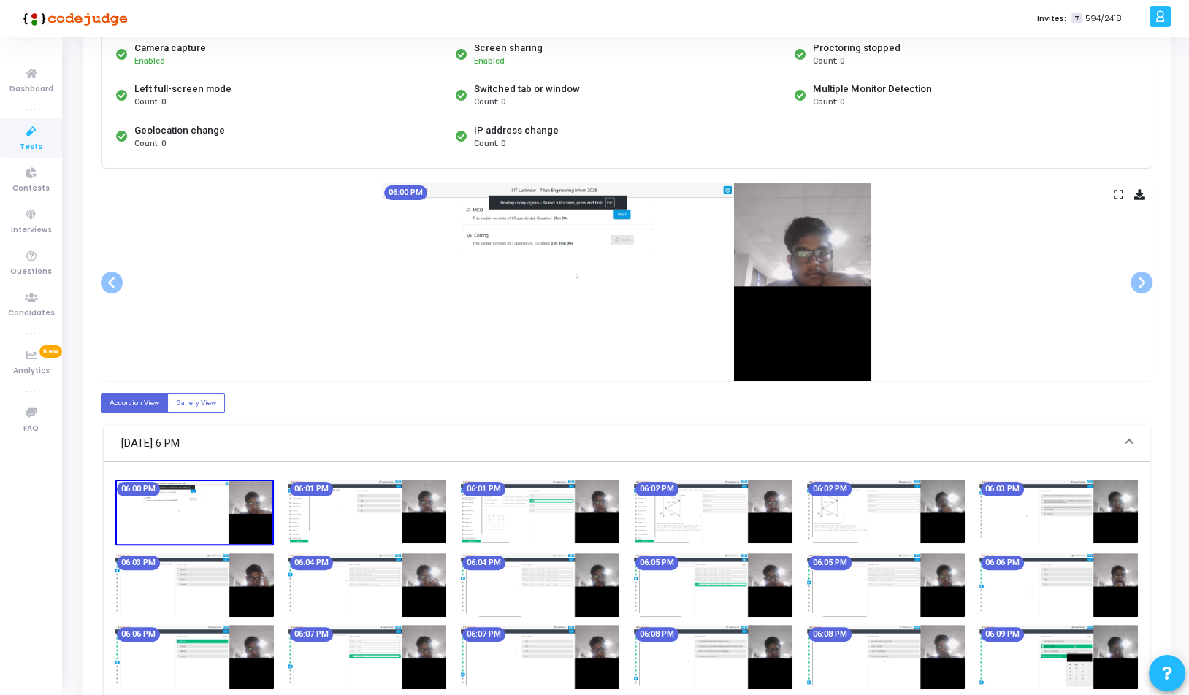
scroll to position [113, 0]
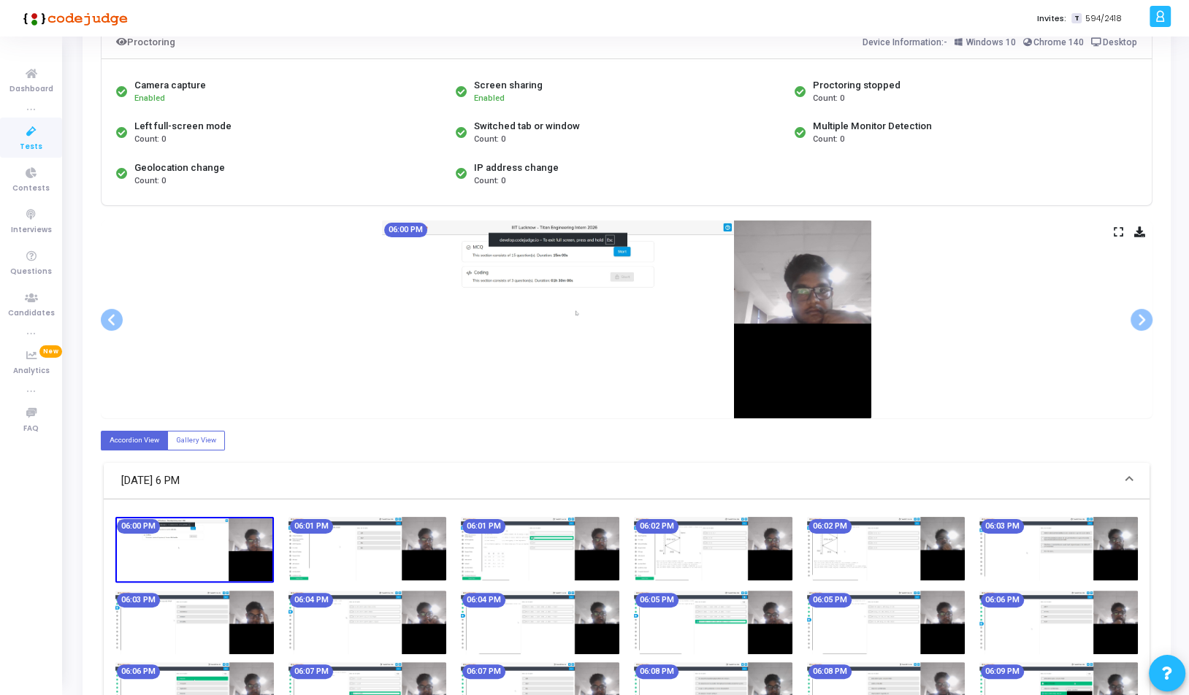
click at [1115, 228] on icon at bounding box center [1118, 232] width 9 height 8
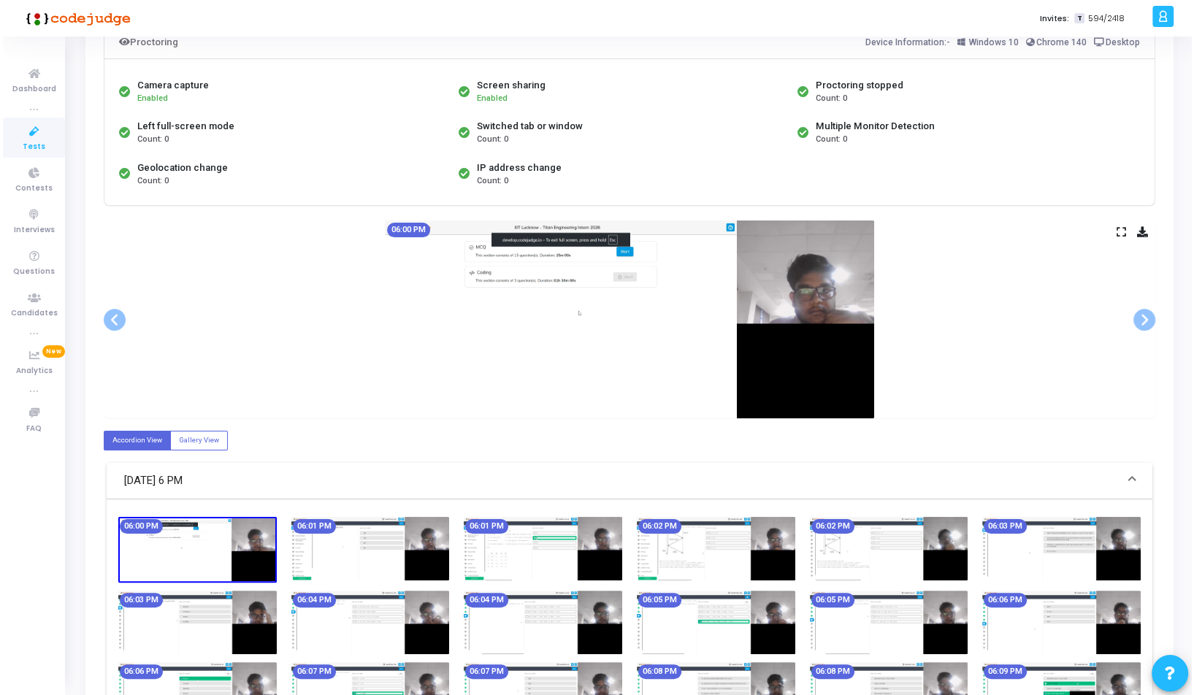
scroll to position [0, 0]
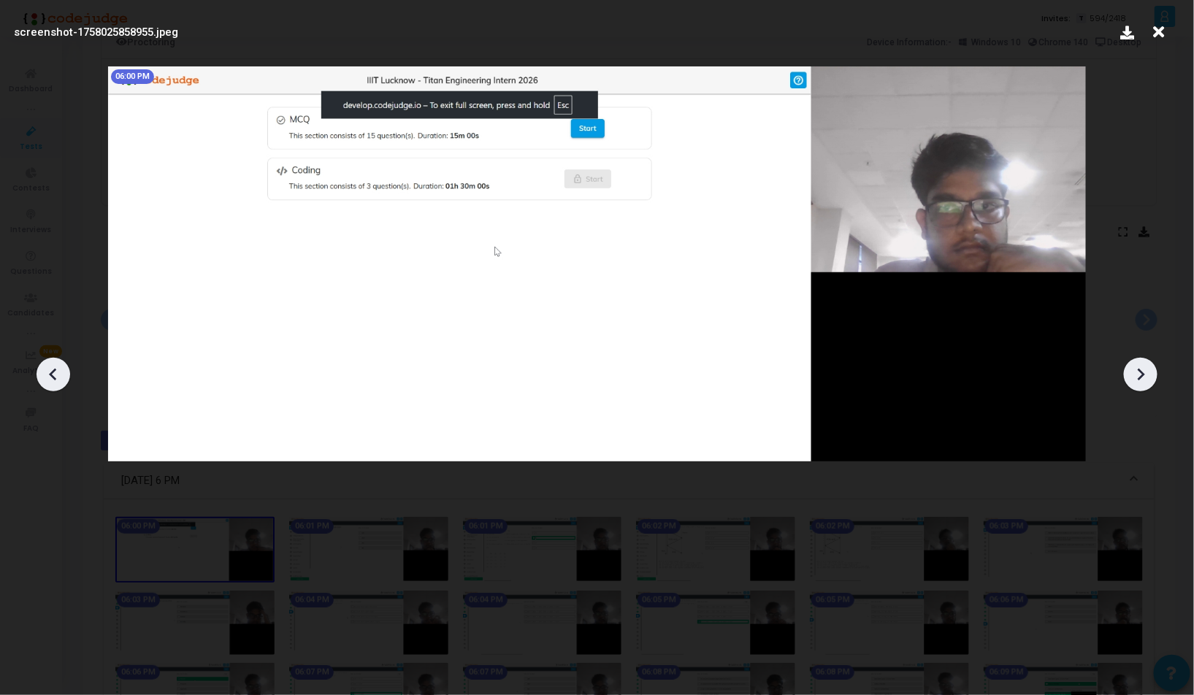
click at [1150, 375] on icon at bounding box center [1141, 375] width 22 height 22
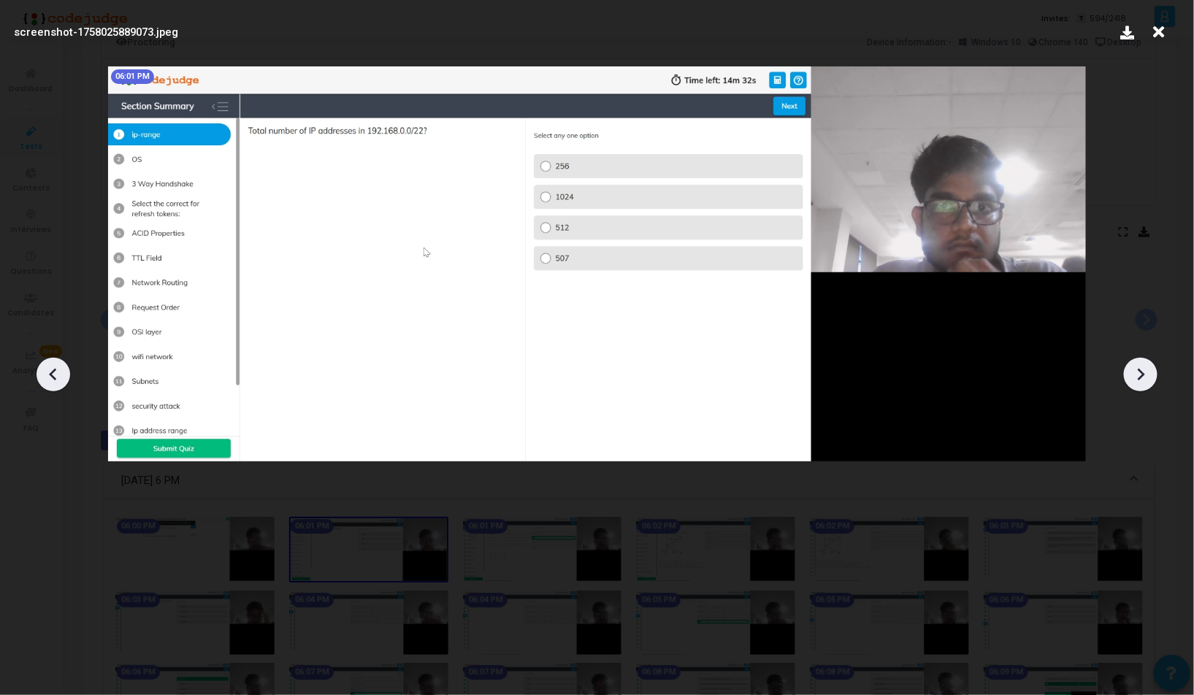
click at [1150, 375] on icon at bounding box center [1141, 375] width 22 height 22
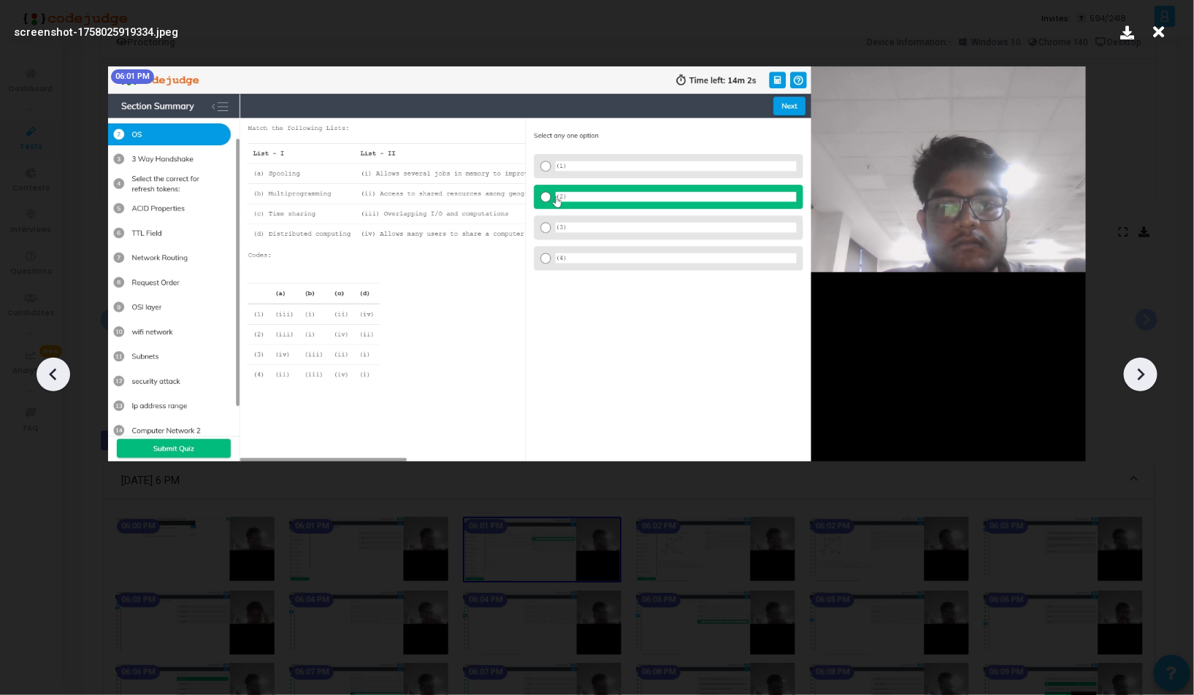
click at [1150, 375] on icon at bounding box center [1141, 375] width 22 height 22
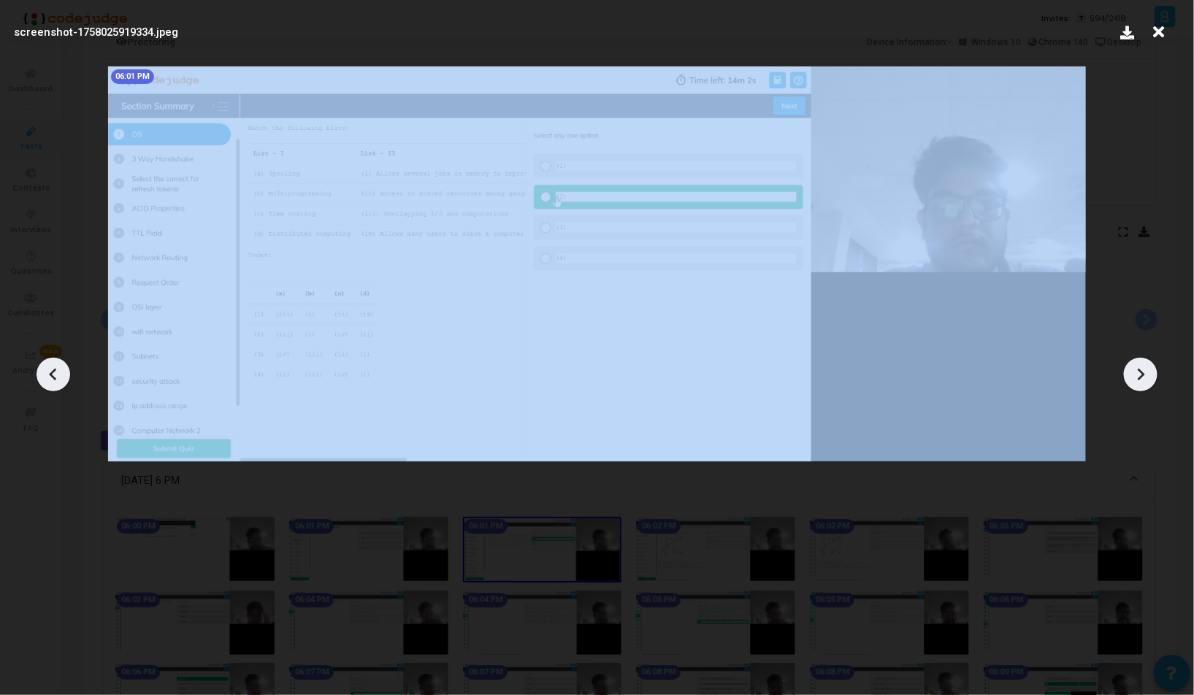
click at [1150, 375] on icon at bounding box center [1141, 375] width 22 height 22
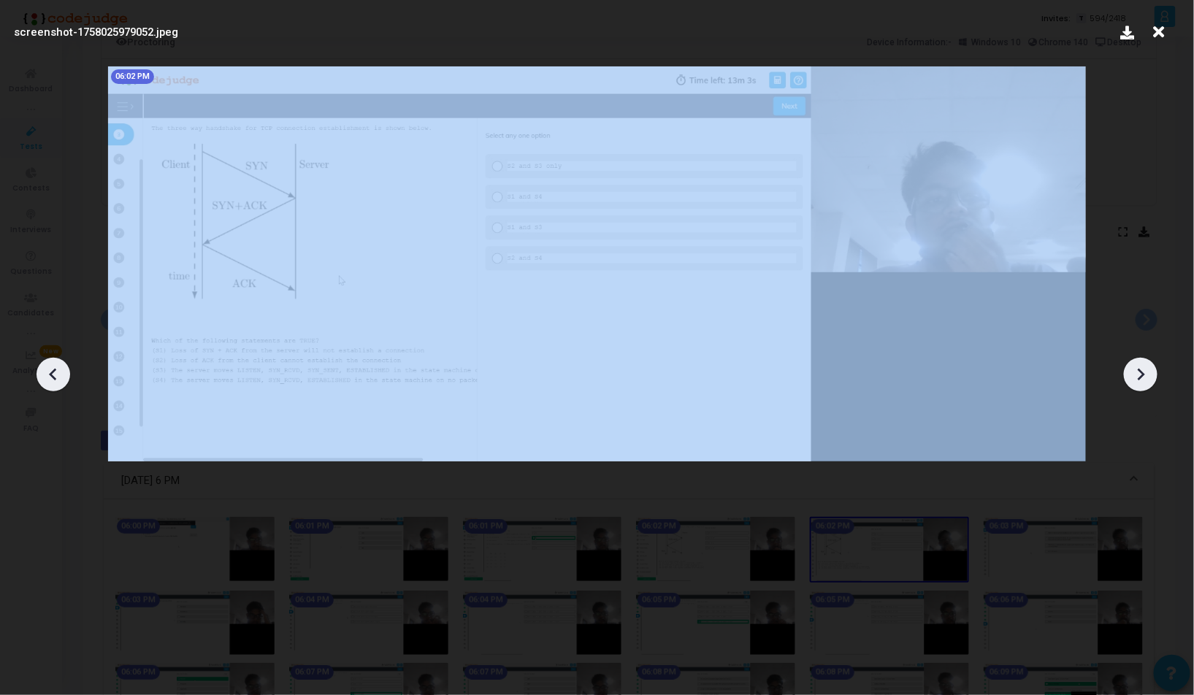
click at [1150, 375] on icon at bounding box center [1141, 375] width 22 height 22
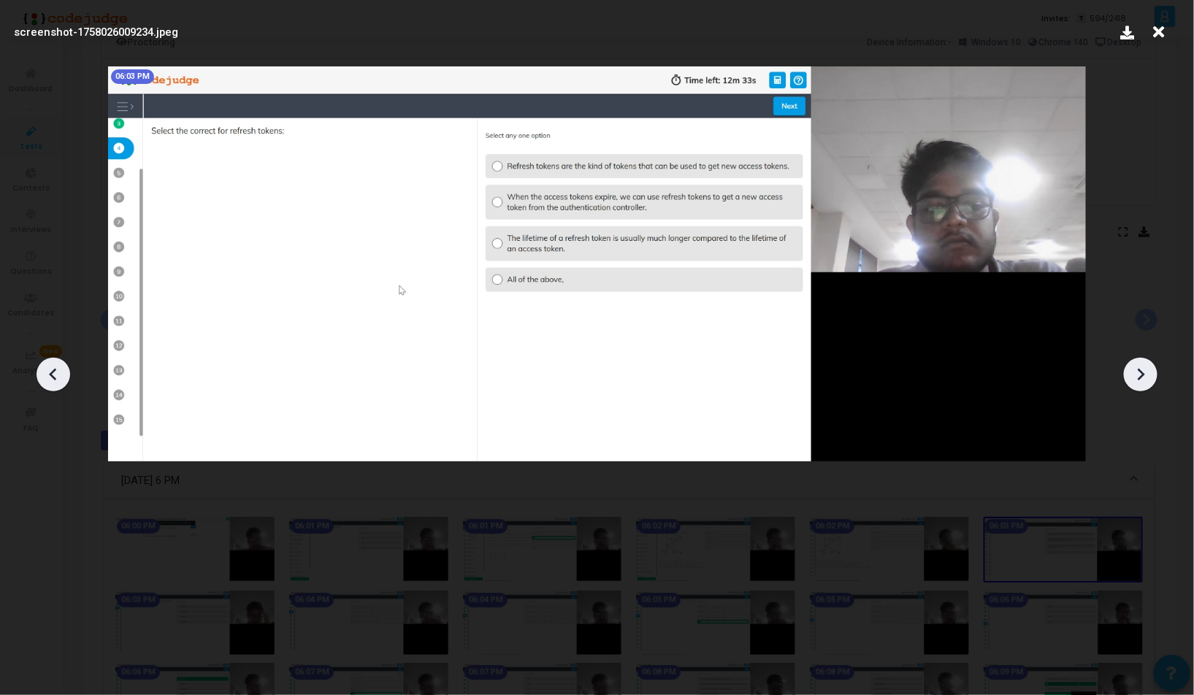
click at [1150, 375] on icon at bounding box center [1141, 375] width 22 height 22
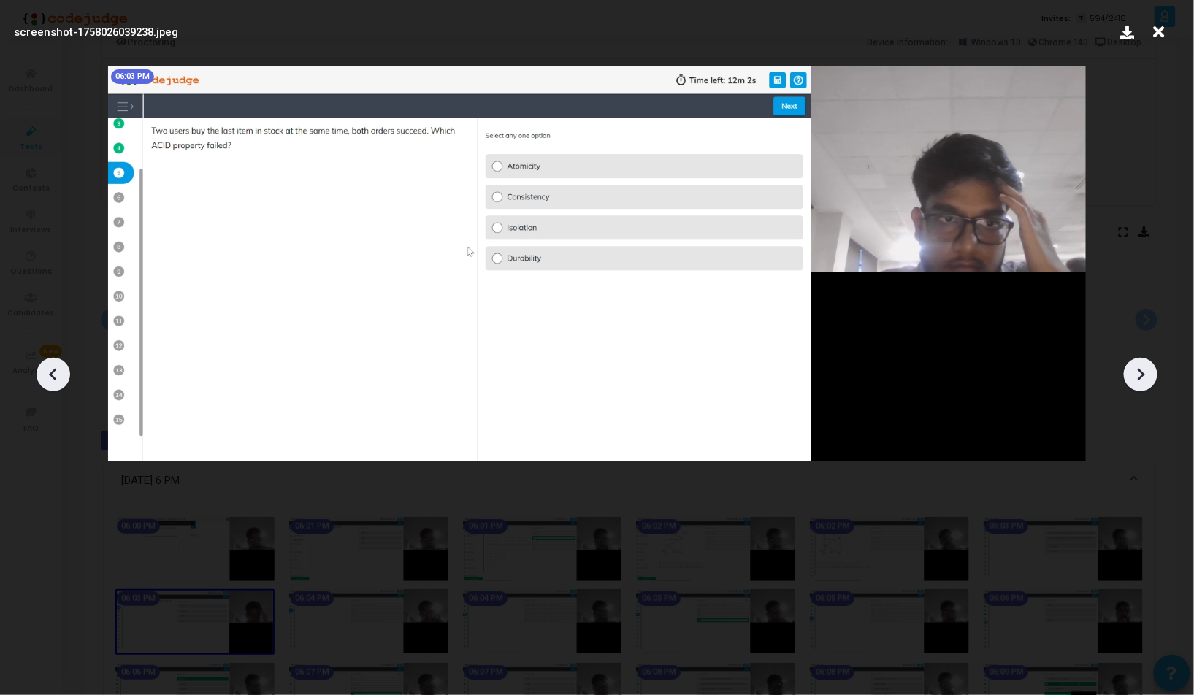
click at [1150, 375] on icon at bounding box center [1141, 375] width 22 height 22
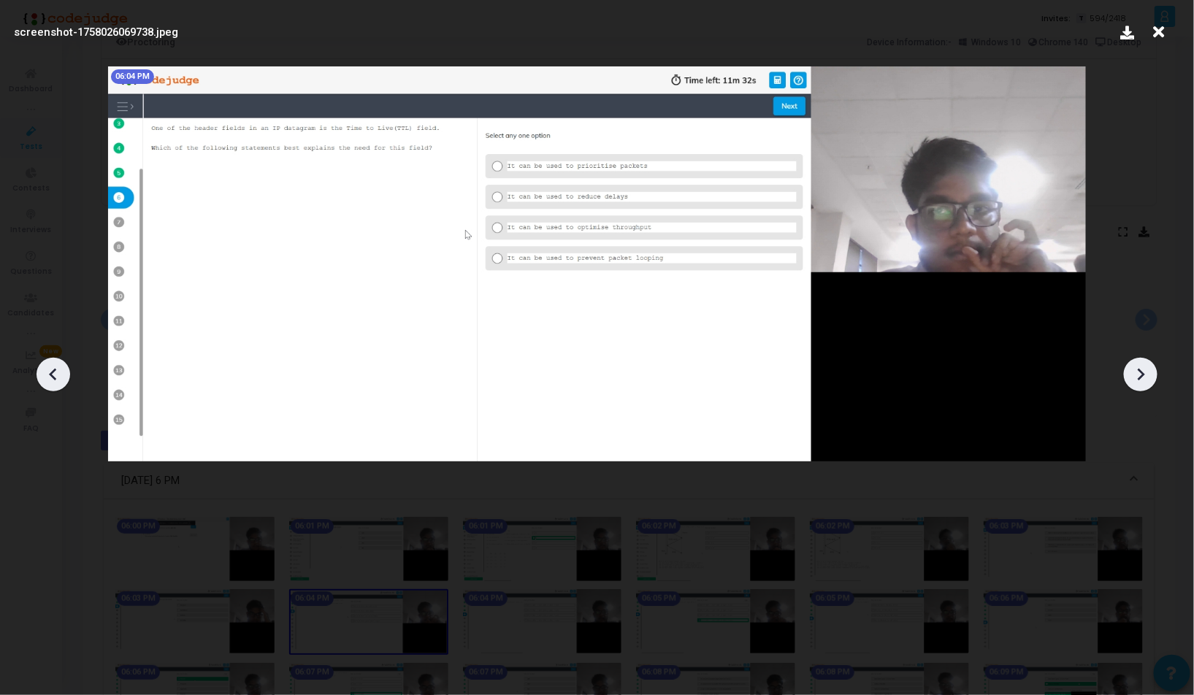
click at [1150, 375] on icon at bounding box center [1141, 375] width 22 height 22
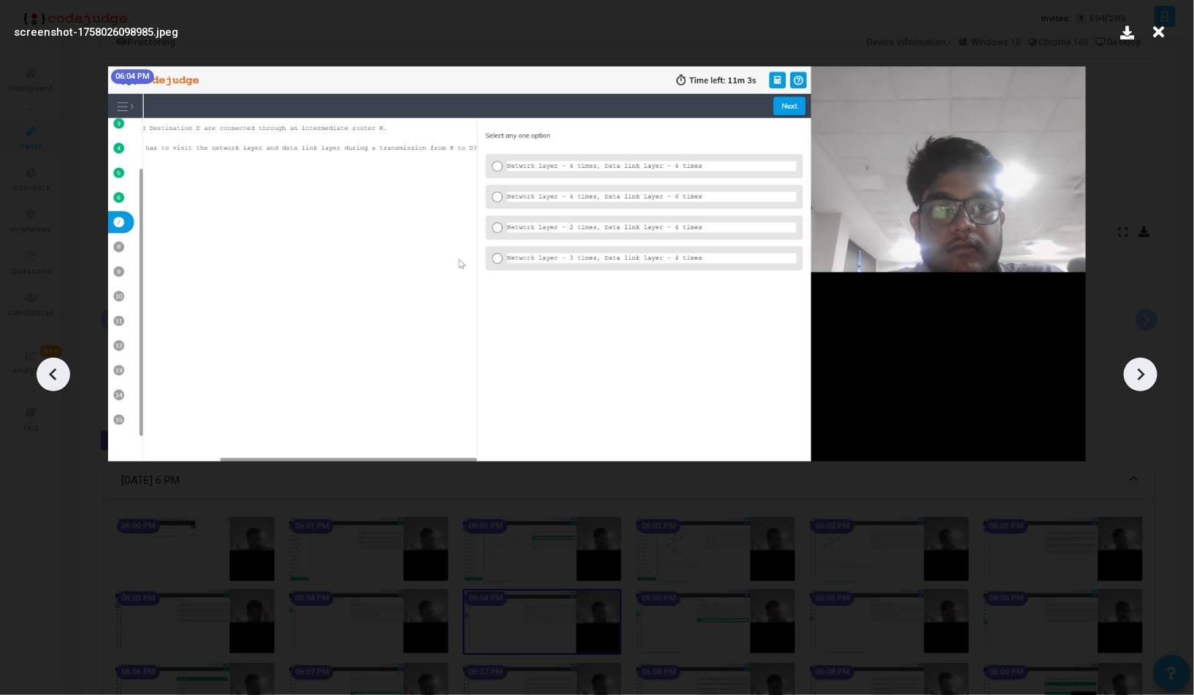
click at [1150, 375] on icon at bounding box center [1141, 375] width 22 height 22
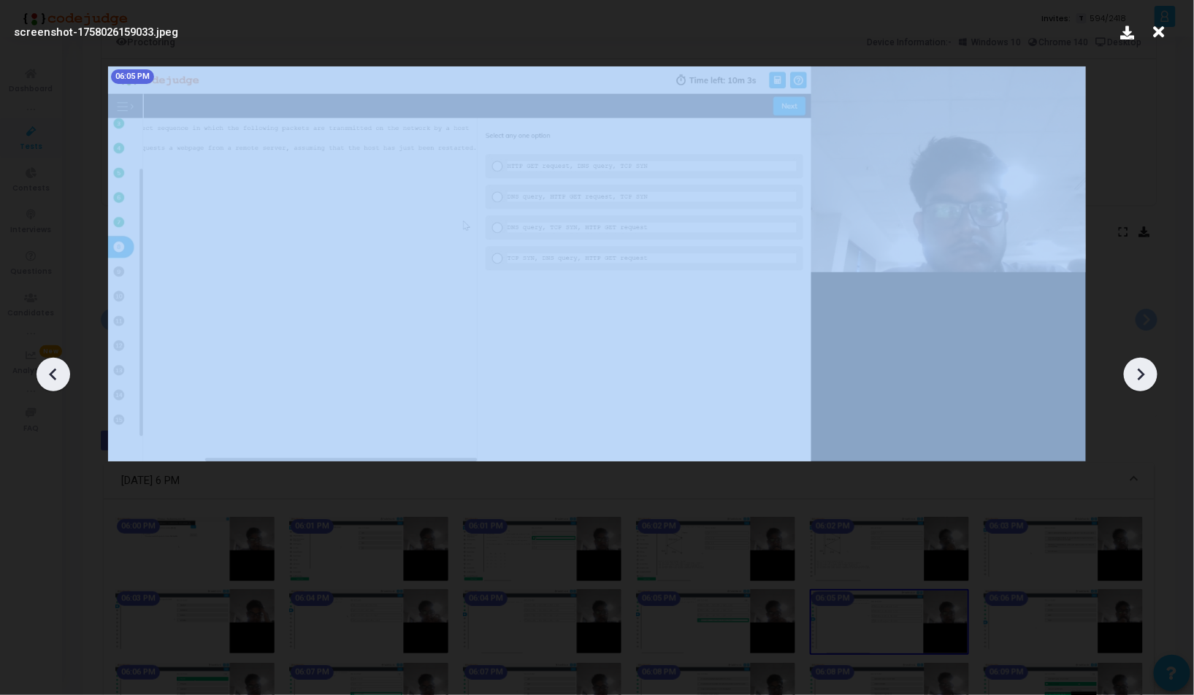
click at [1150, 375] on icon at bounding box center [1141, 375] width 22 height 22
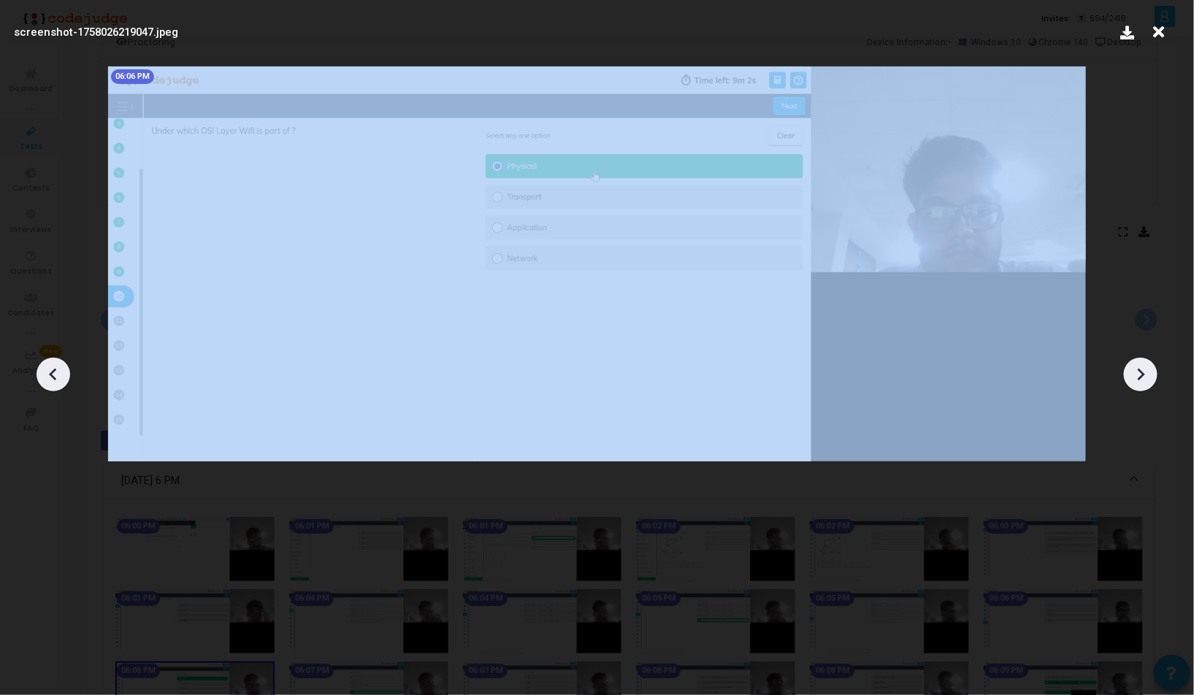
click at [1150, 375] on icon at bounding box center [1141, 375] width 22 height 22
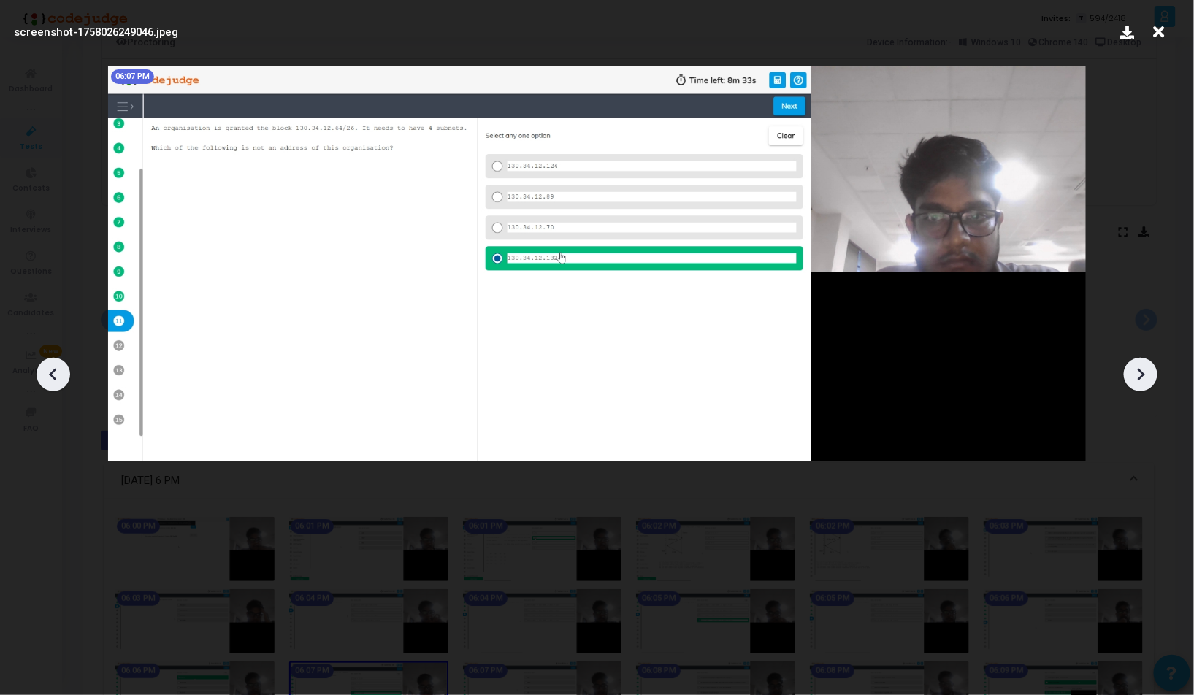
click at [1150, 375] on icon at bounding box center [1141, 375] width 22 height 22
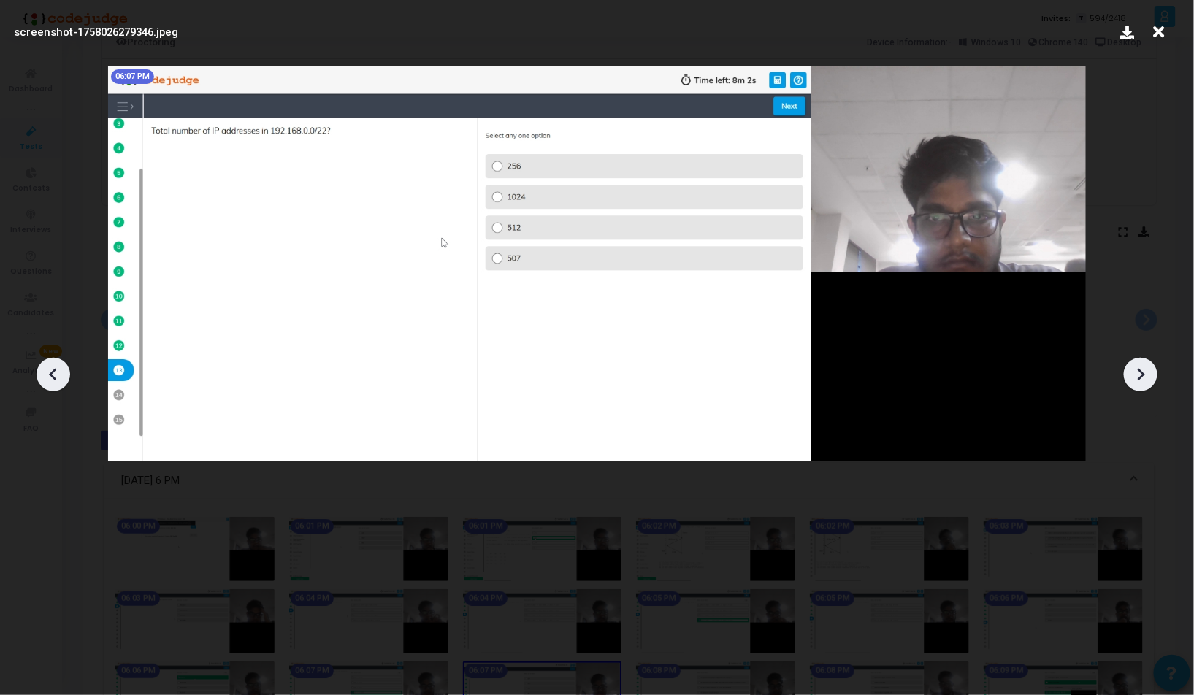
click at [1150, 375] on icon at bounding box center [1141, 375] width 22 height 22
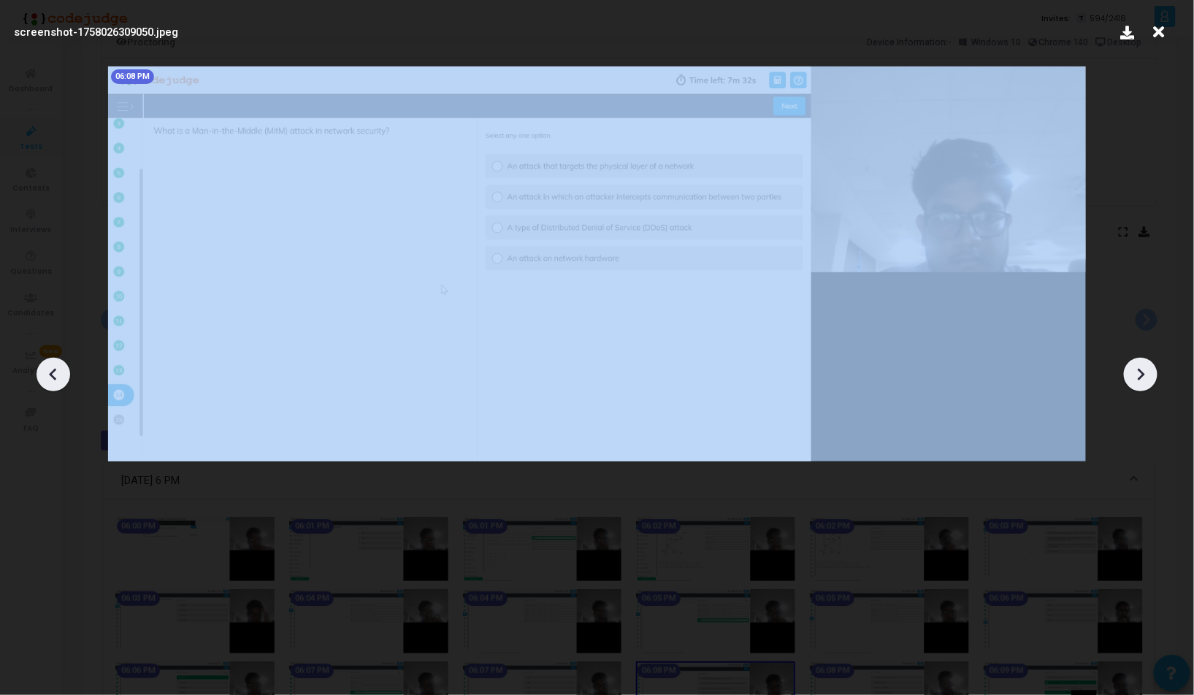
click at [1150, 375] on icon at bounding box center [1141, 375] width 22 height 22
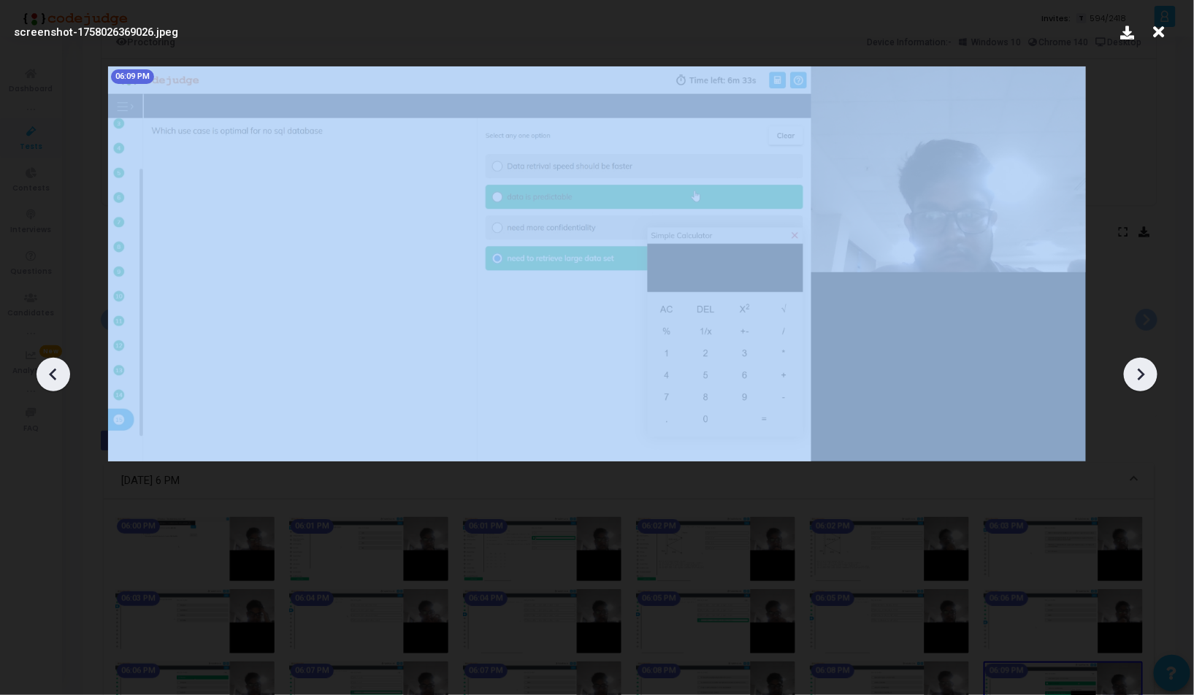
click at [1150, 375] on icon at bounding box center [1141, 375] width 22 height 22
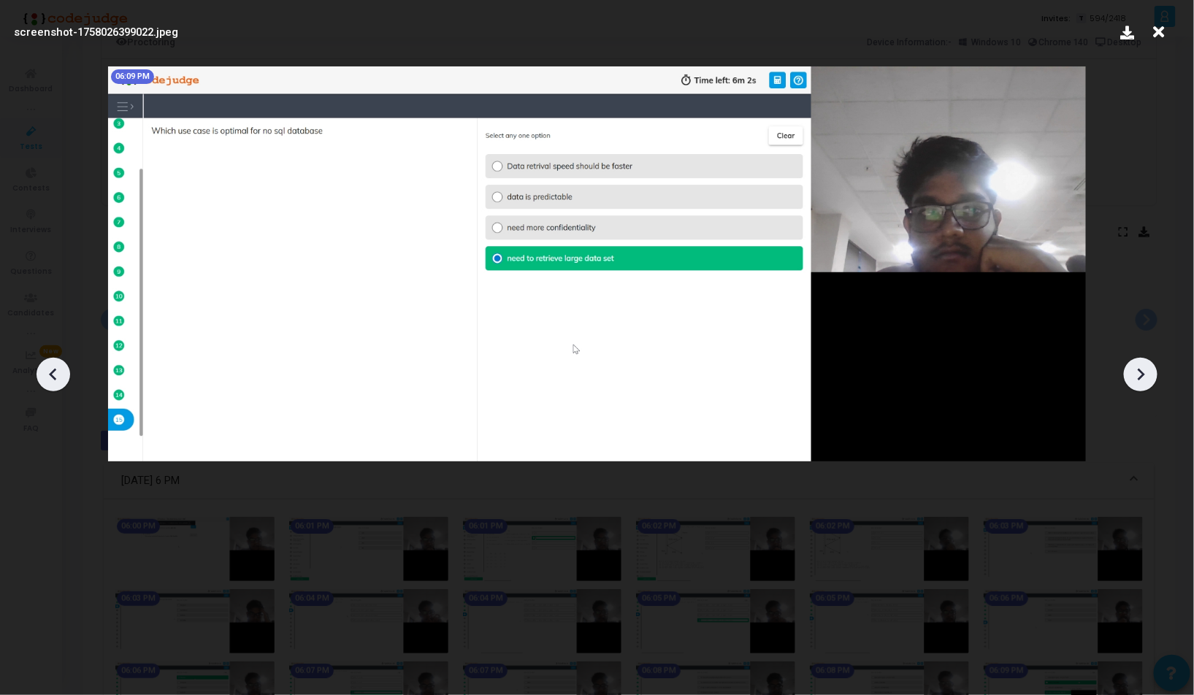
click at [1150, 375] on icon at bounding box center [1141, 375] width 22 height 22
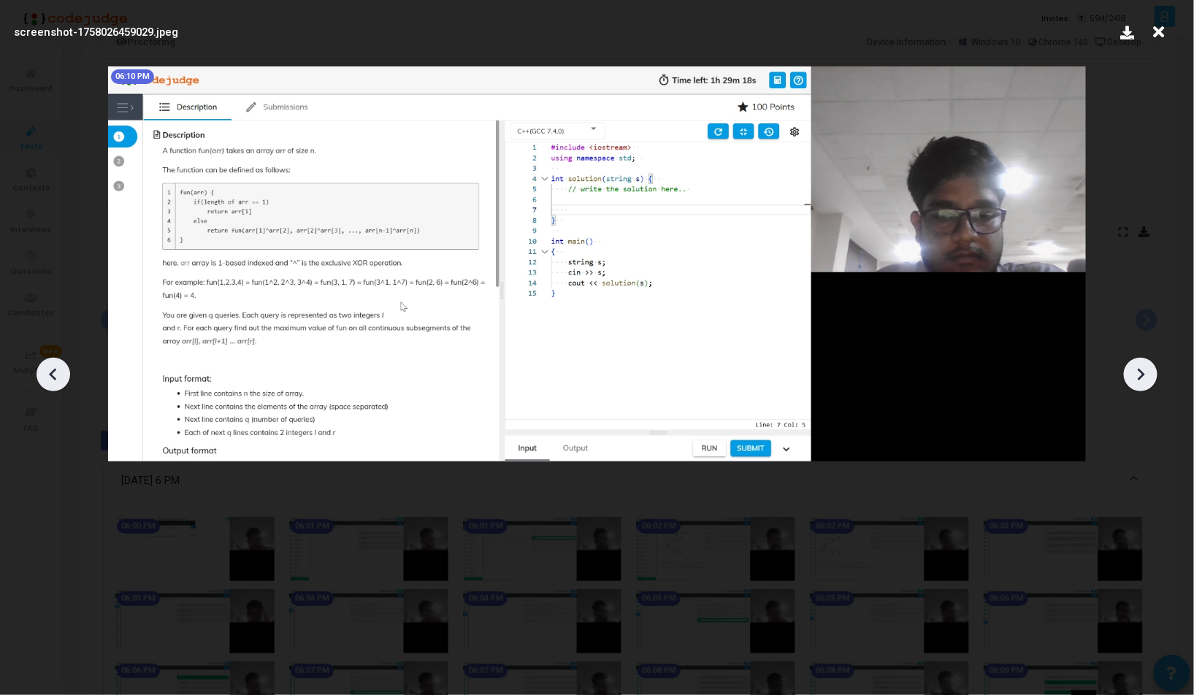
click at [1150, 375] on icon at bounding box center [1141, 375] width 22 height 22
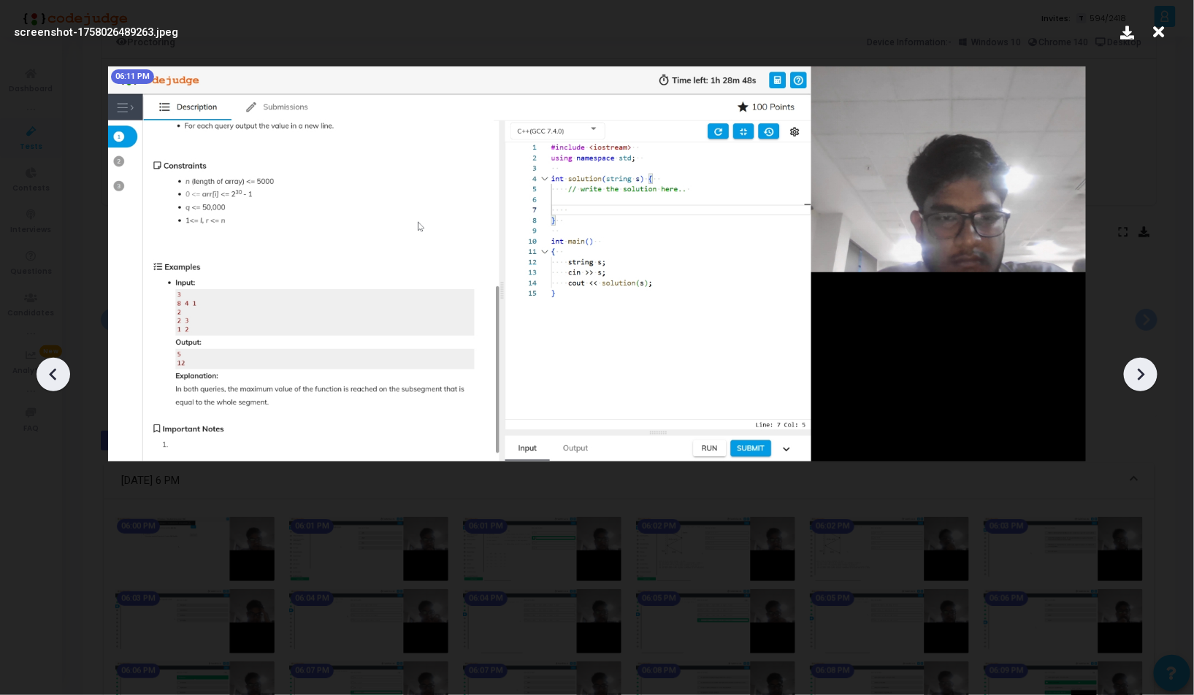
click at [1150, 375] on icon at bounding box center [1141, 375] width 22 height 22
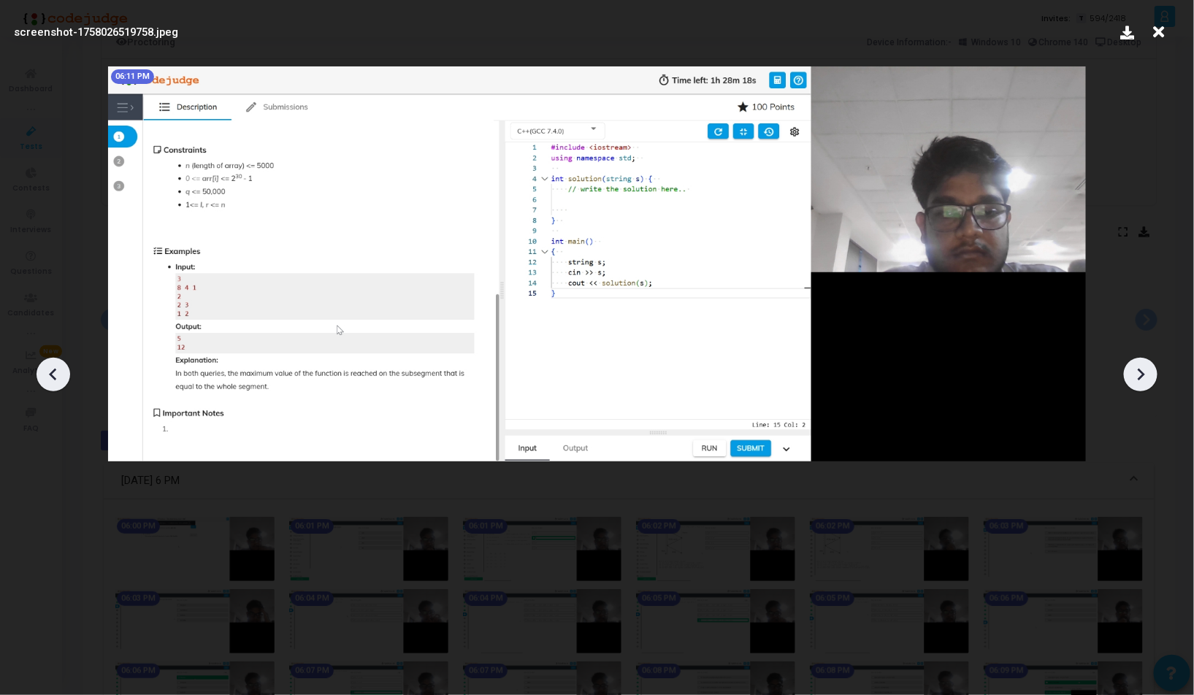
click at [1150, 375] on icon at bounding box center [1141, 375] width 22 height 22
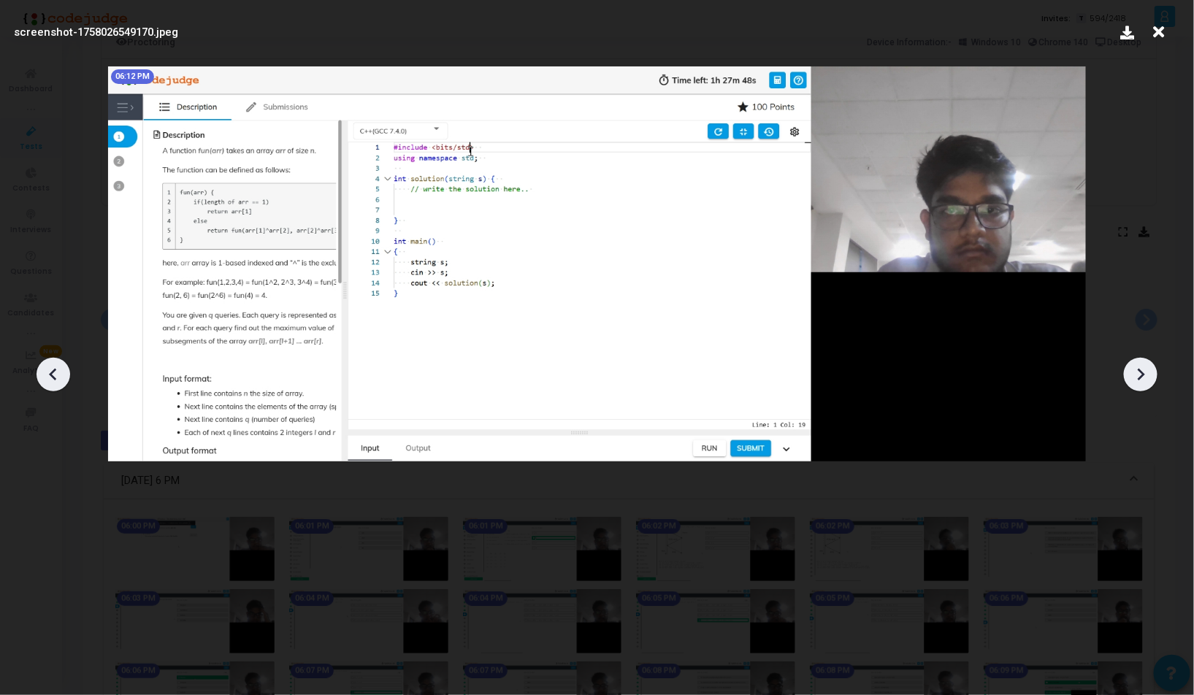
click at [1150, 375] on icon at bounding box center [1141, 375] width 22 height 22
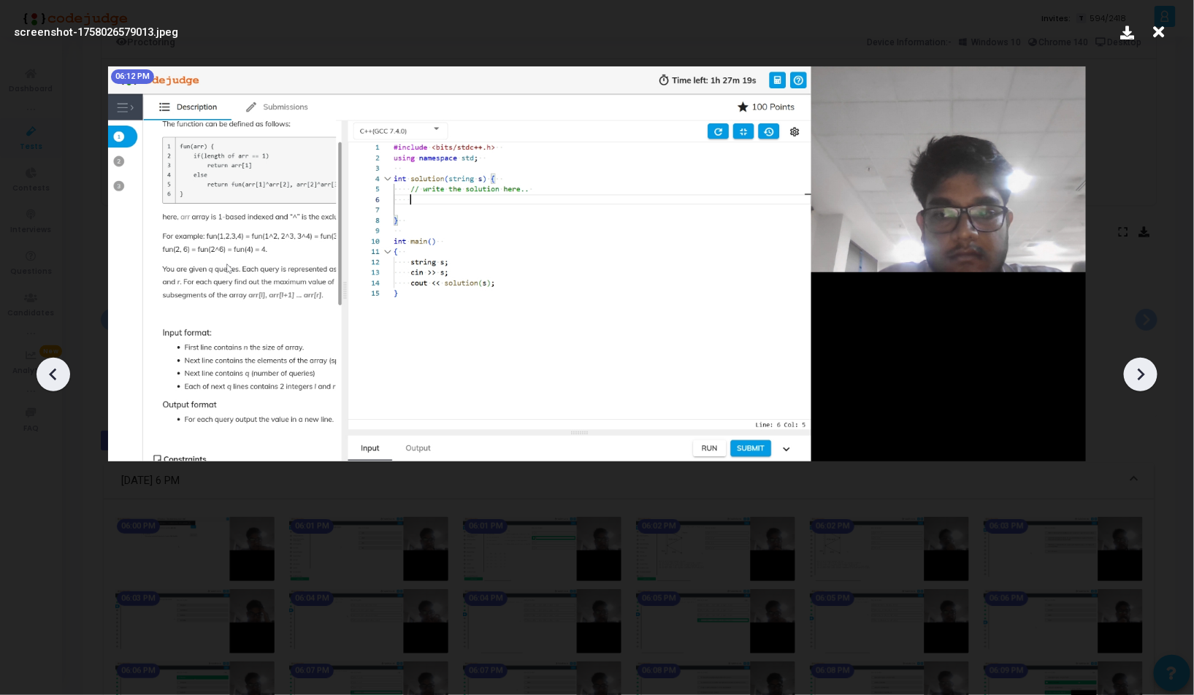
click at [1150, 375] on icon at bounding box center [1141, 375] width 22 height 22
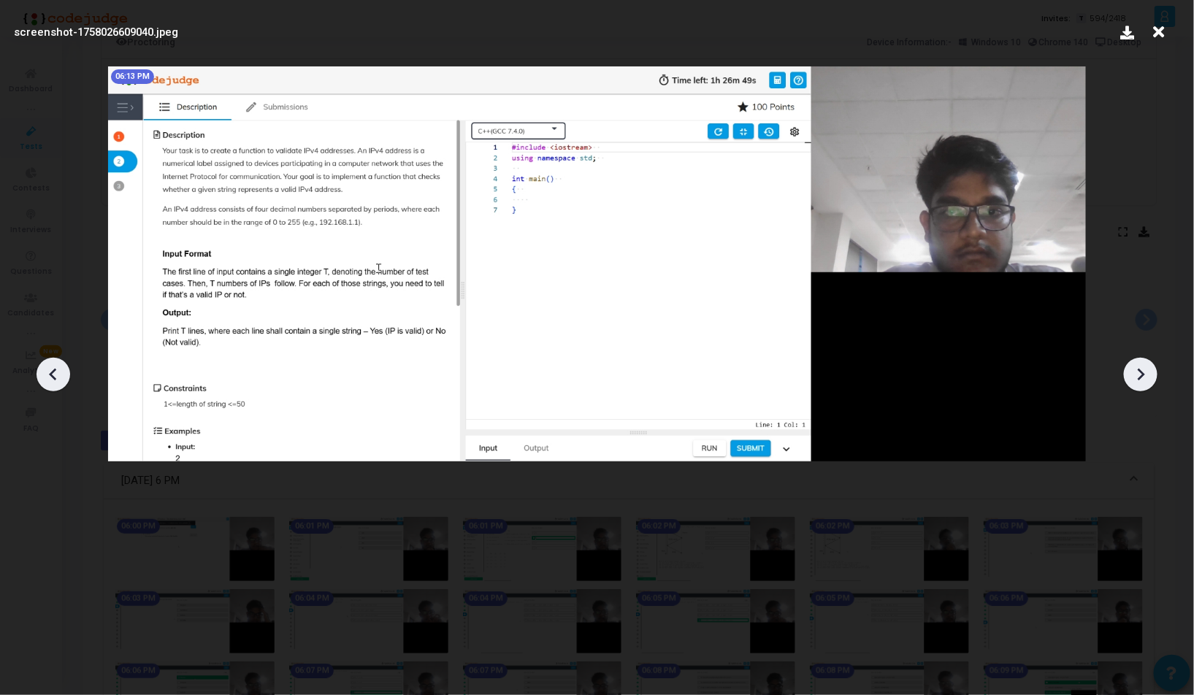
click at [1150, 375] on icon at bounding box center [1141, 375] width 22 height 22
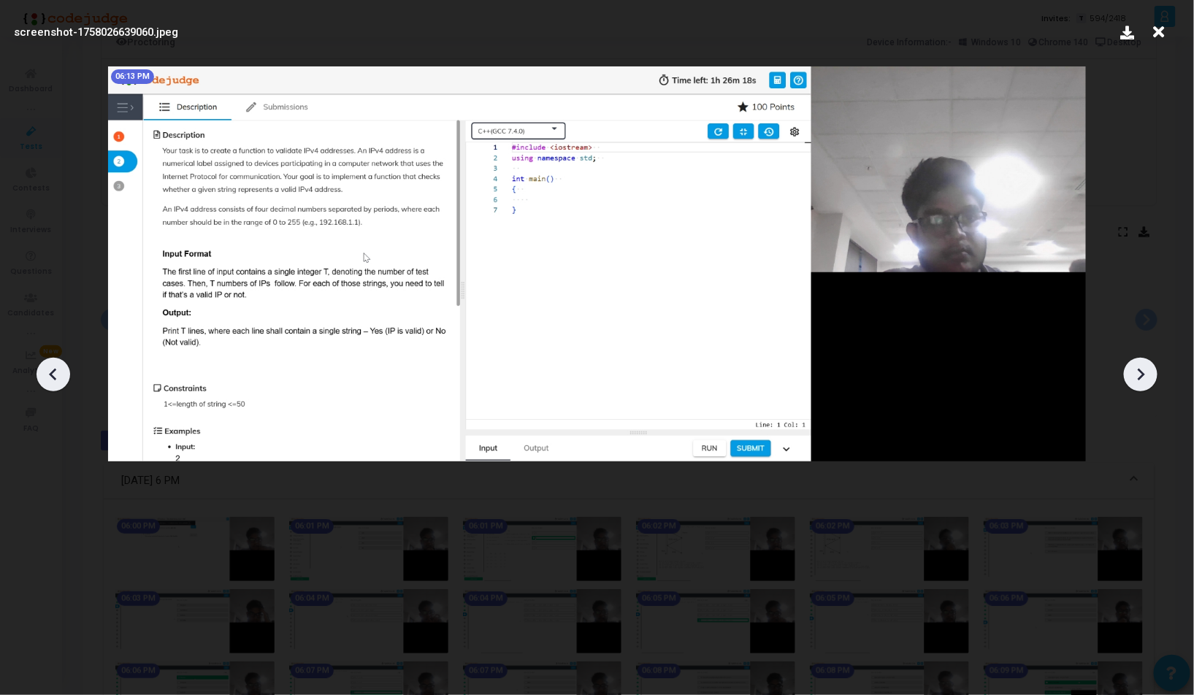
click at [1150, 375] on icon at bounding box center [1141, 375] width 22 height 22
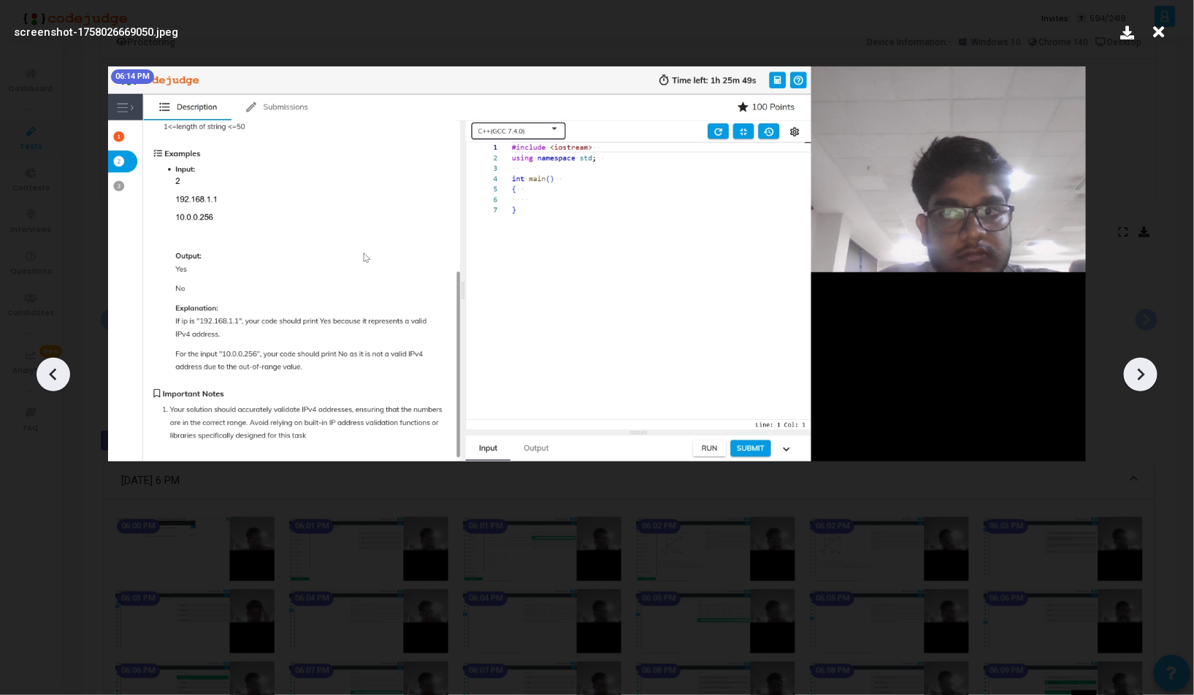
click at [1150, 375] on icon at bounding box center [1141, 375] width 22 height 22
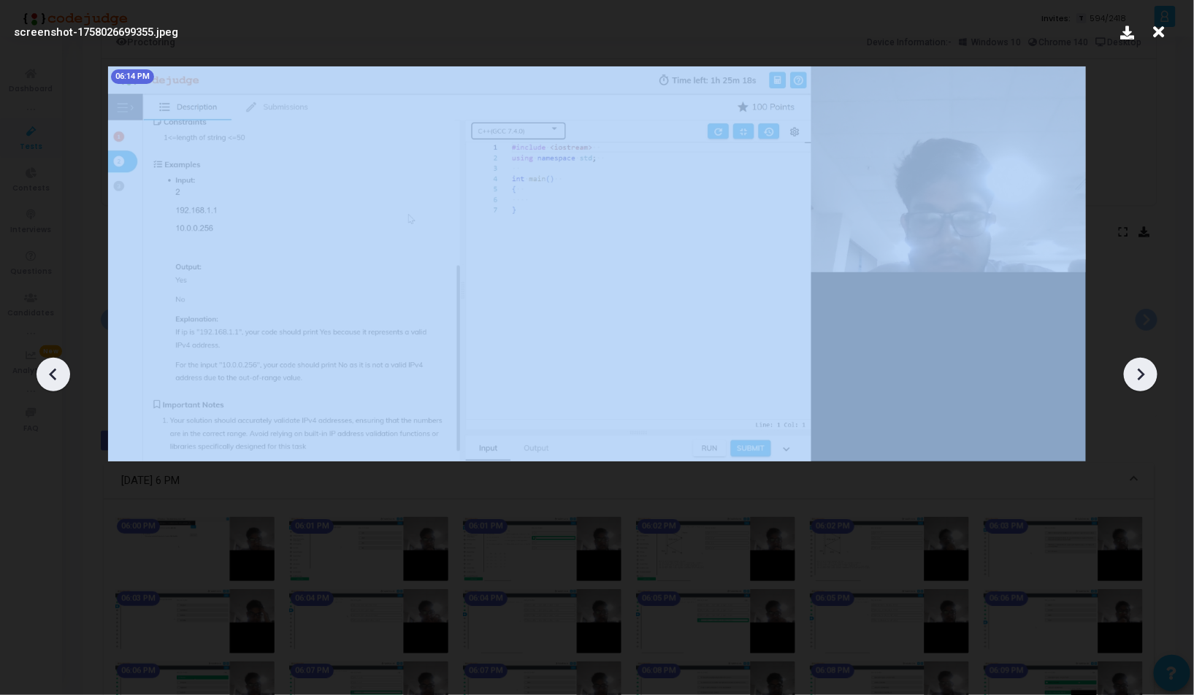
click at [1150, 375] on icon at bounding box center [1141, 375] width 22 height 22
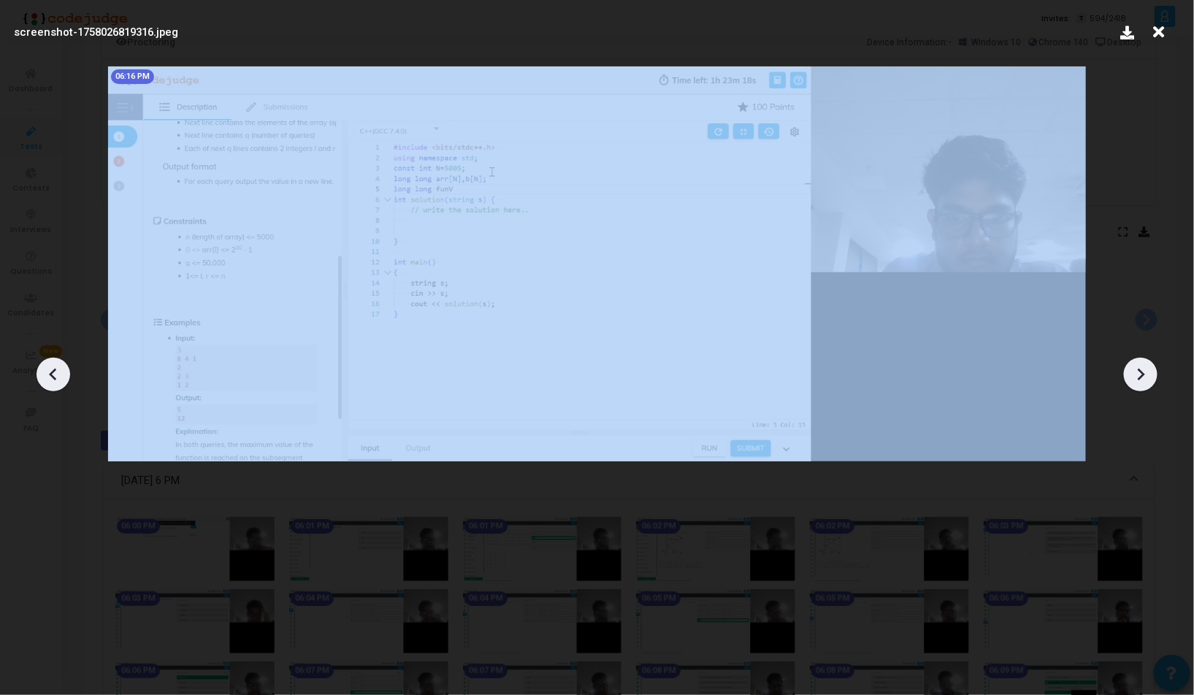
click at [1150, 375] on icon at bounding box center [1141, 375] width 22 height 22
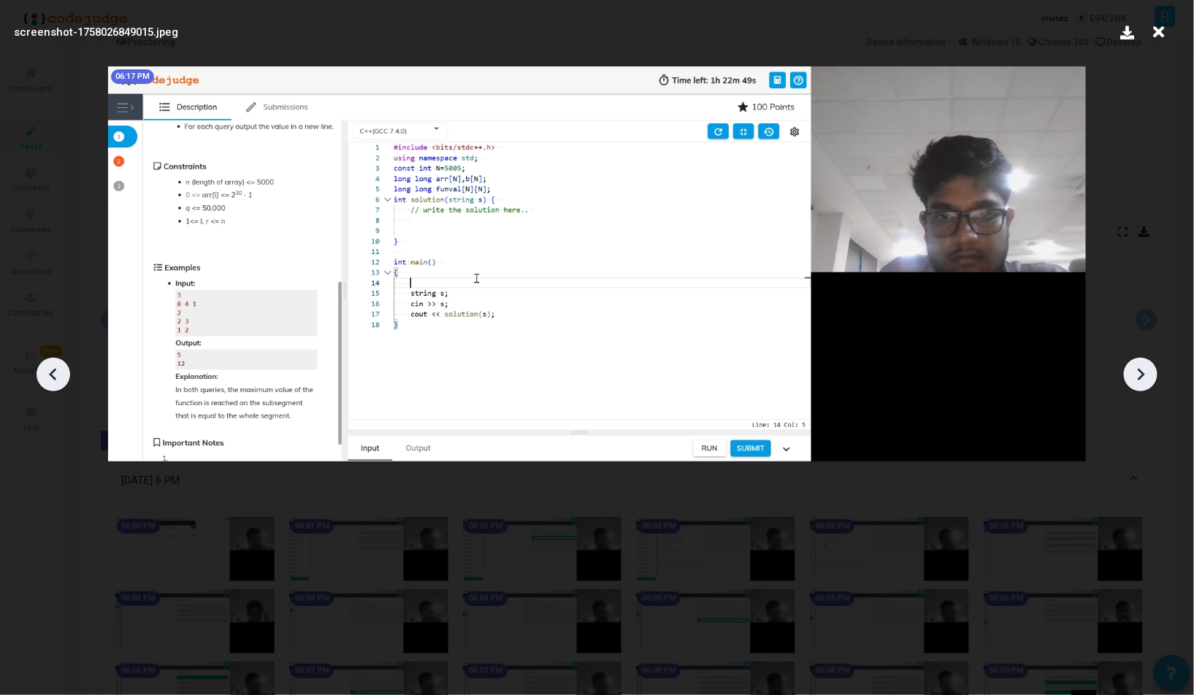
click at [1147, 372] on icon at bounding box center [1141, 375] width 22 height 22
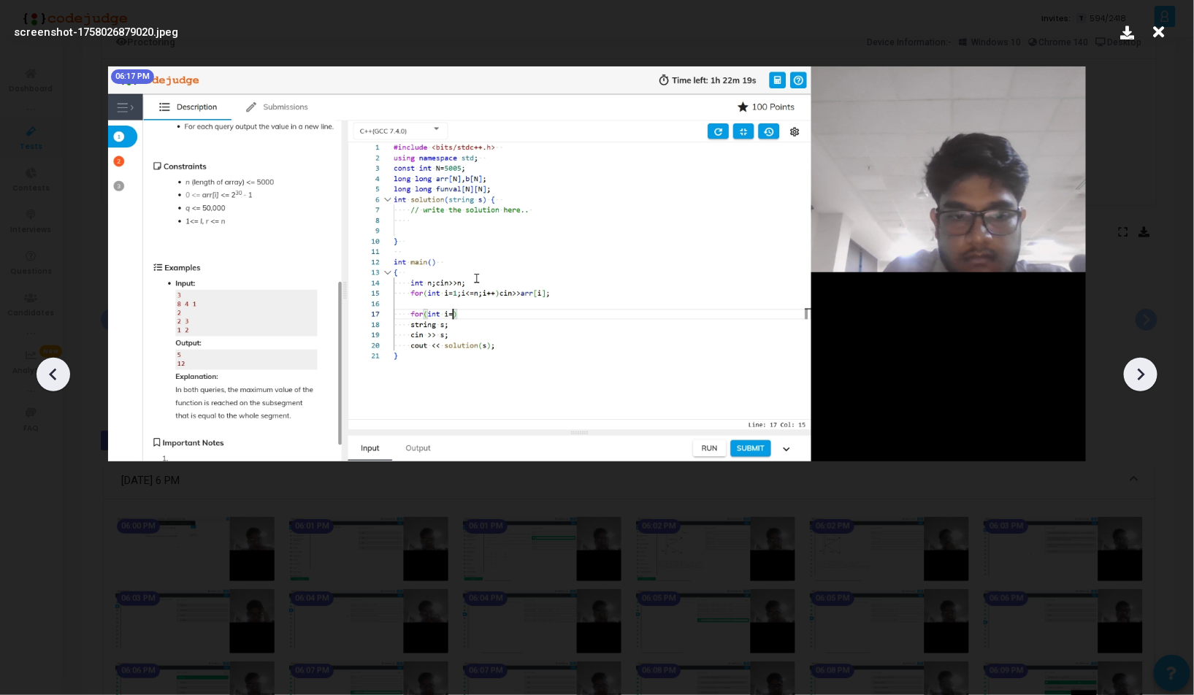
click at [1147, 372] on icon at bounding box center [1141, 375] width 22 height 22
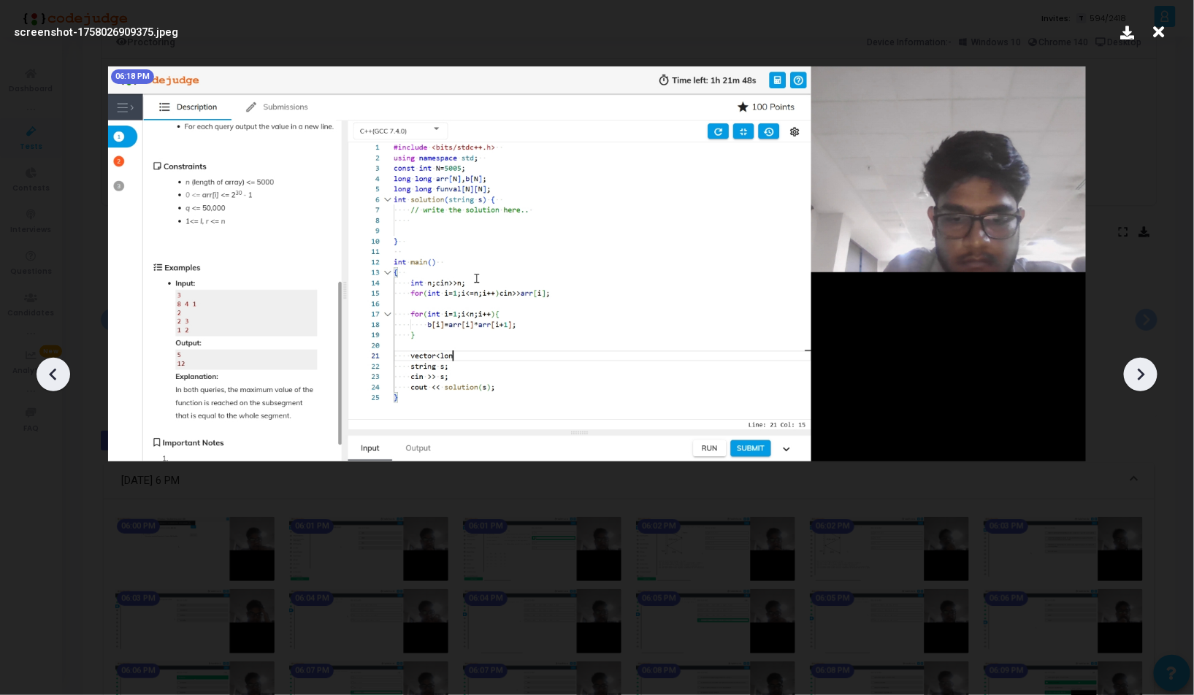
click at [1147, 372] on icon at bounding box center [1141, 375] width 22 height 22
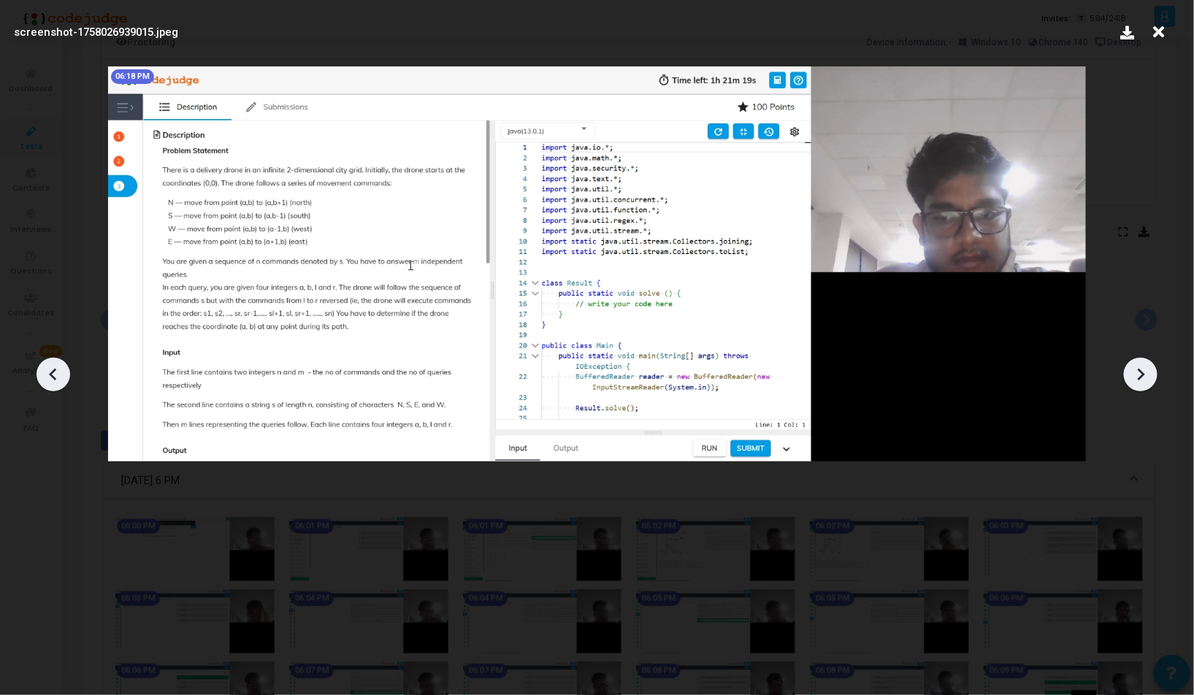
click at [53, 370] on icon at bounding box center [52, 375] width 7 height 12
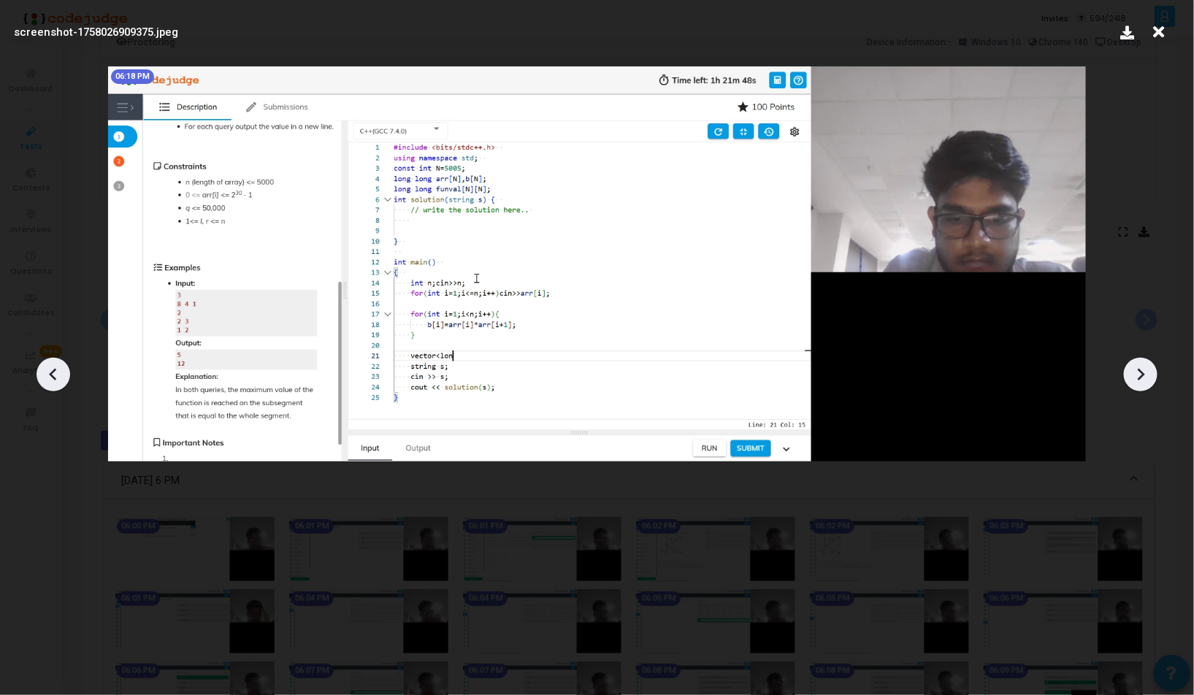
click at [53, 370] on icon at bounding box center [52, 375] width 7 height 12
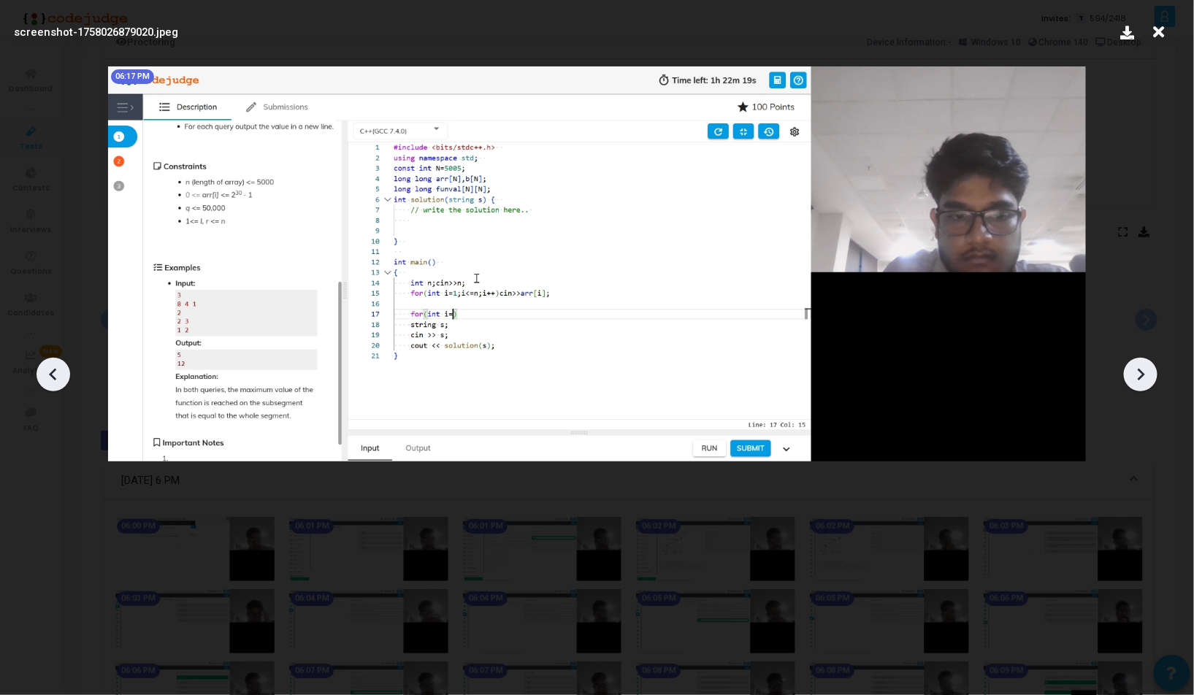
click at [53, 370] on icon at bounding box center [52, 375] width 7 height 12
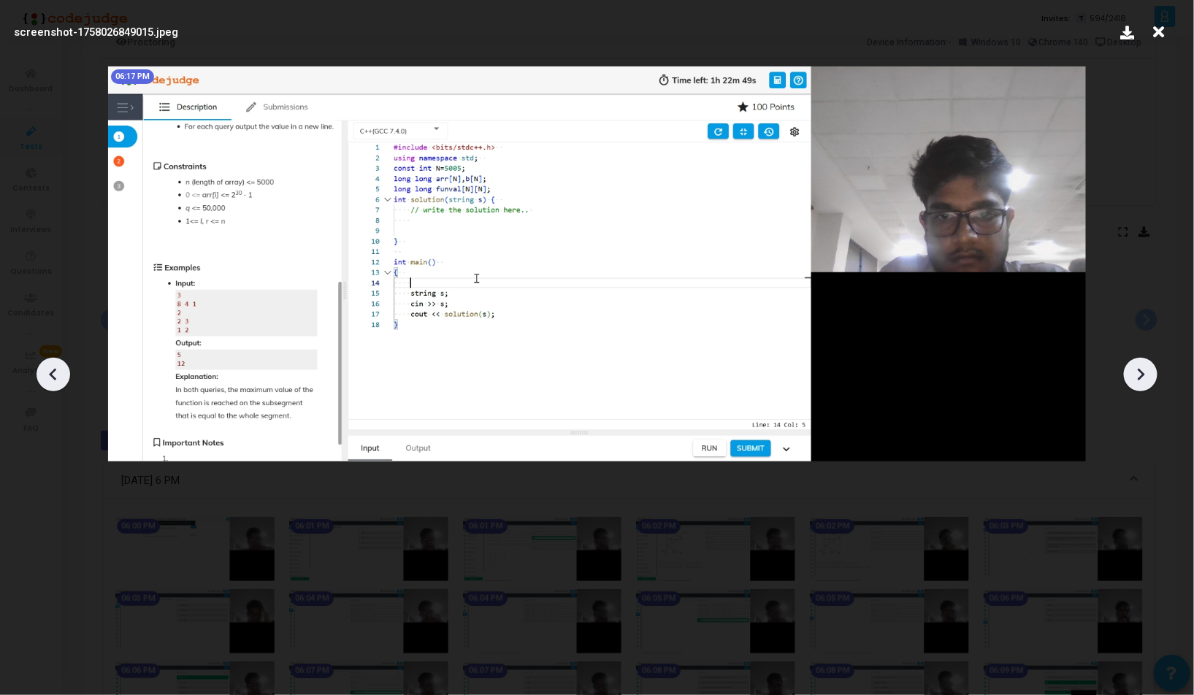
click at [53, 370] on icon at bounding box center [52, 375] width 7 height 12
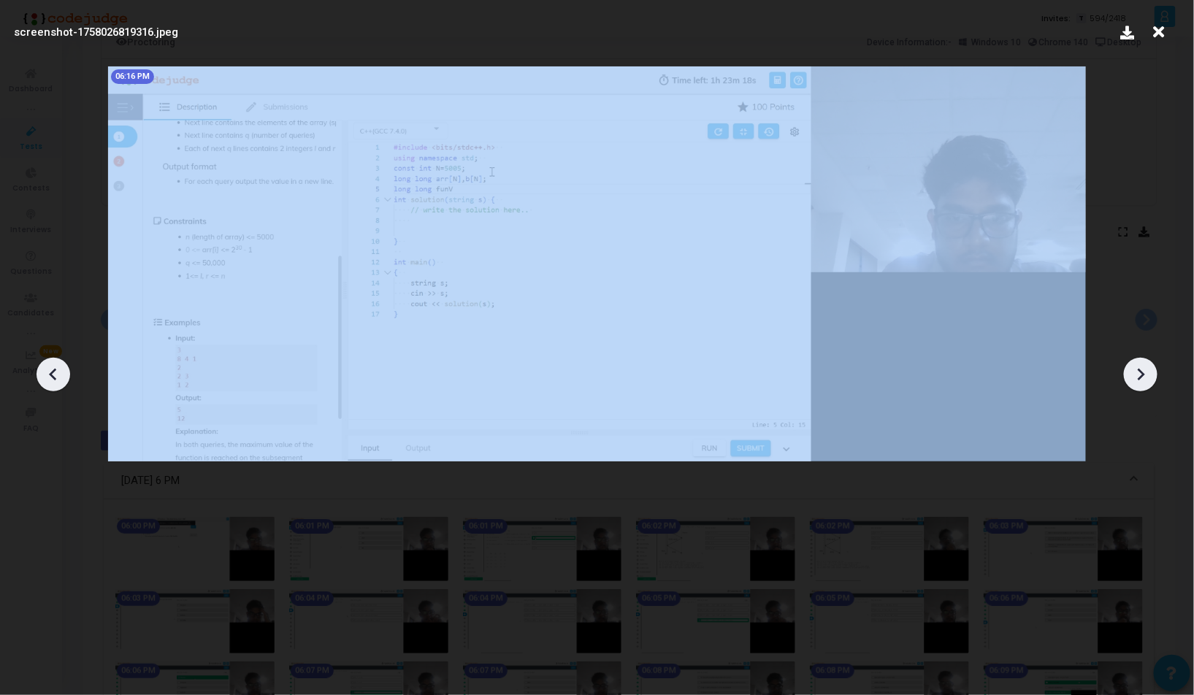
click at [53, 370] on icon at bounding box center [52, 375] width 7 height 12
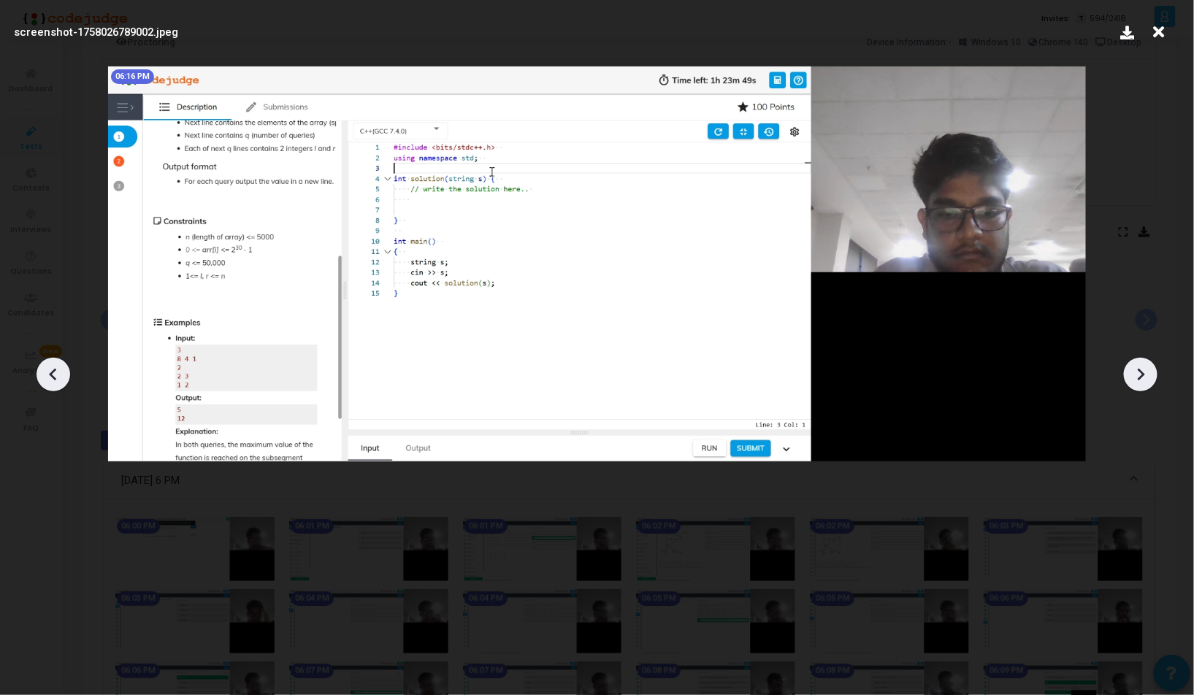
click at [53, 370] on icon at bounding box center [52, 375] width 7 height 12
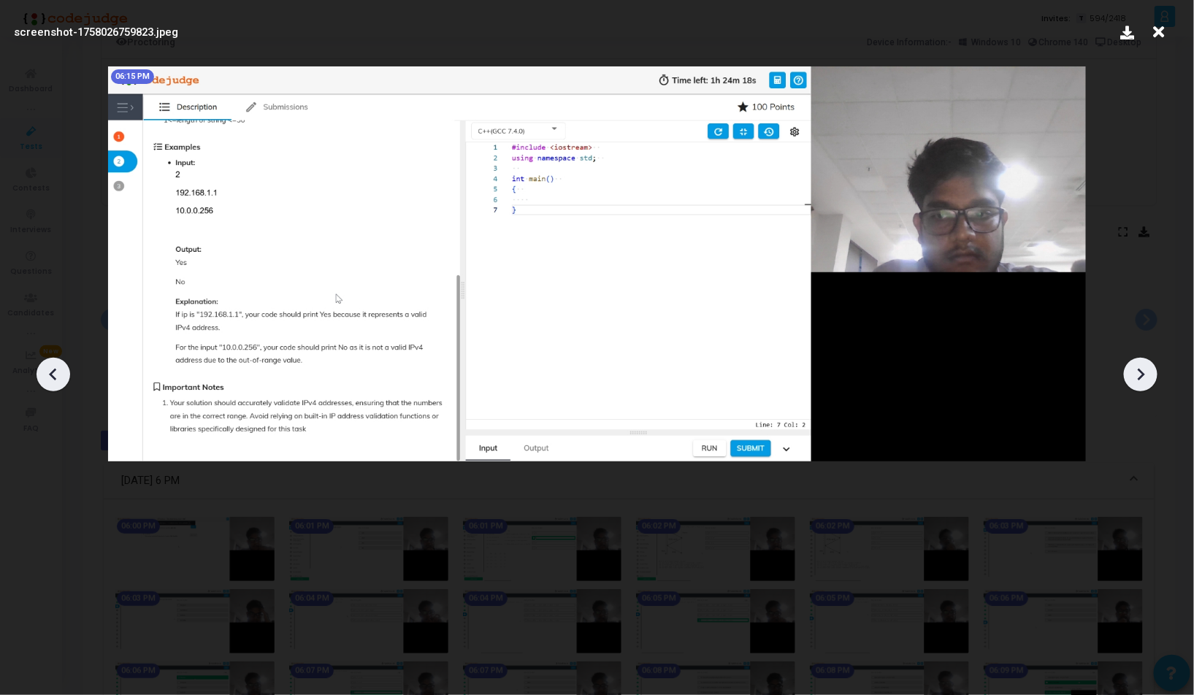
click at [53, 370] on icon at bounding box center [52, 375] width 7 height 12
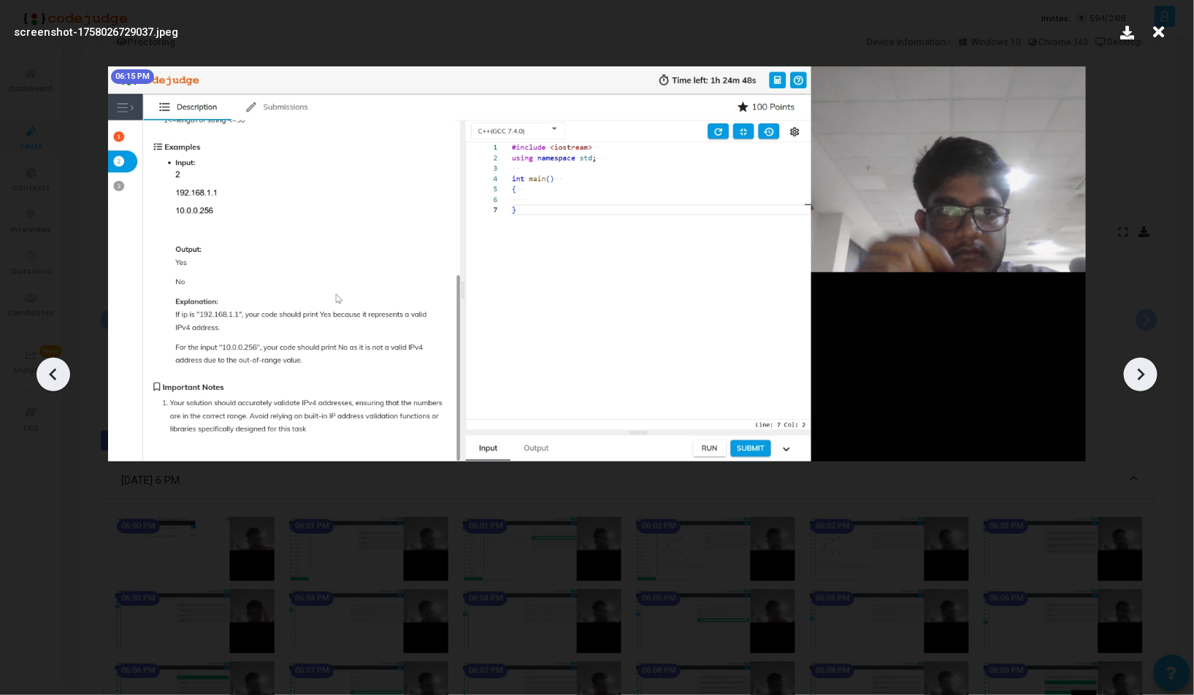
click at [53, 370] on icon at bounding box center [52, 375] width 7 height 12
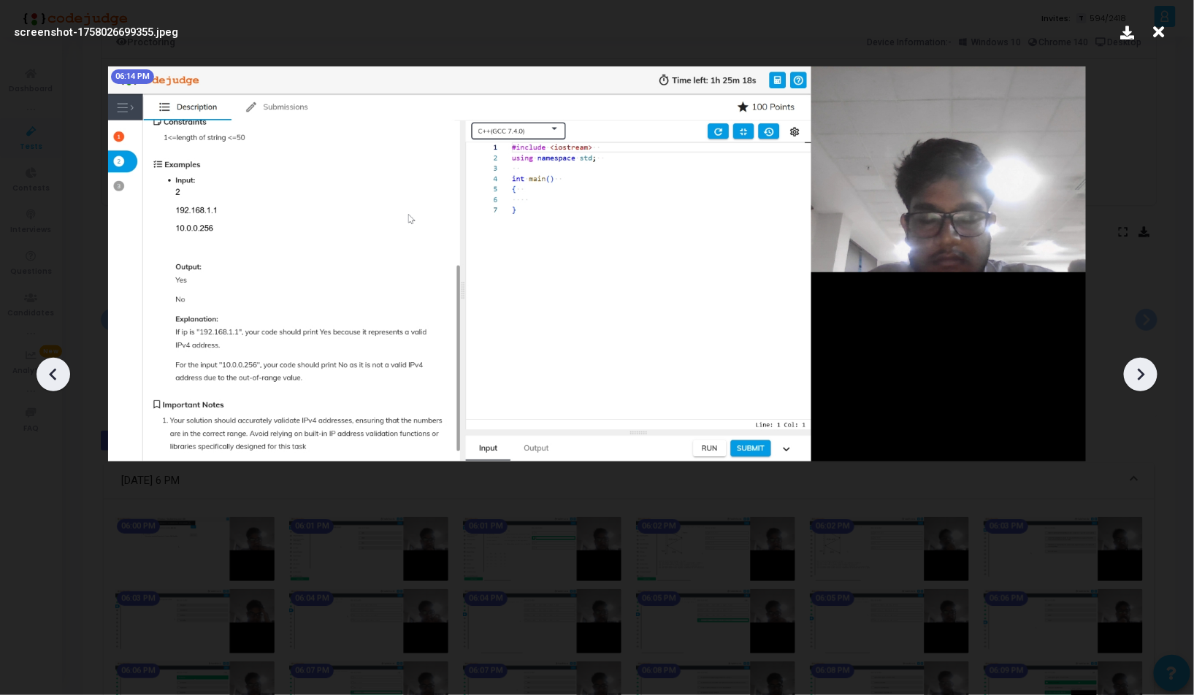
click at [53, 370] on icon at bounding box center [52, 375] width 7 height 12
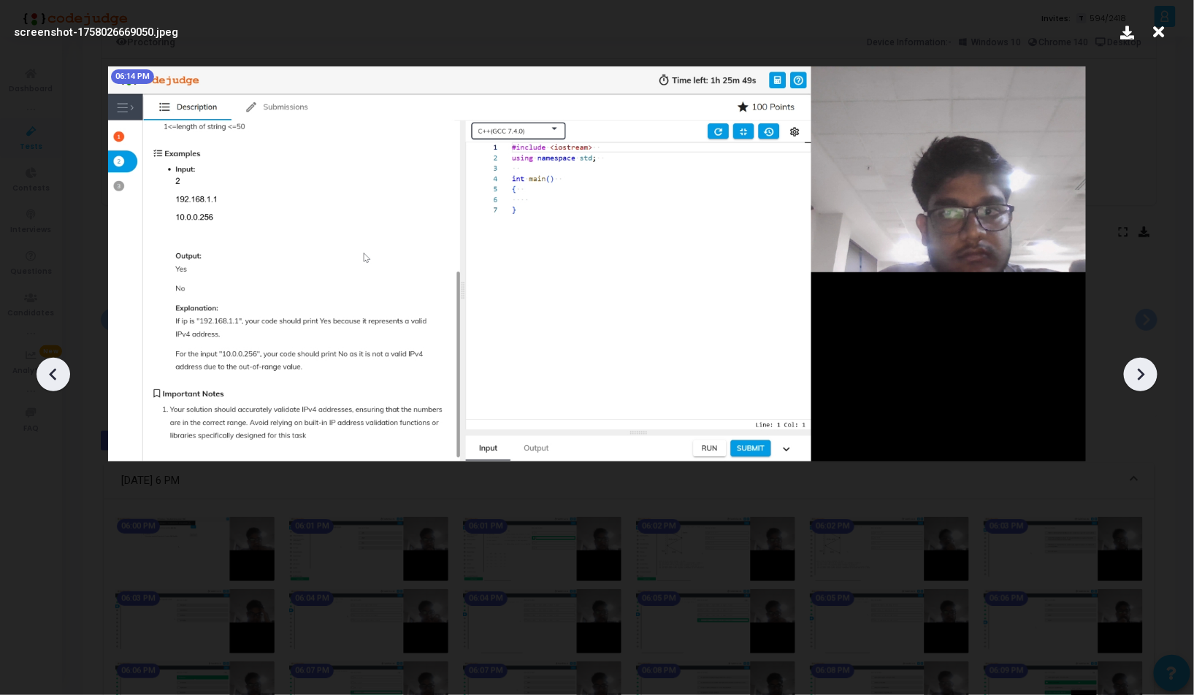
click at [53, 370] on icon at bounding box center [52, 375] width 7 height 12
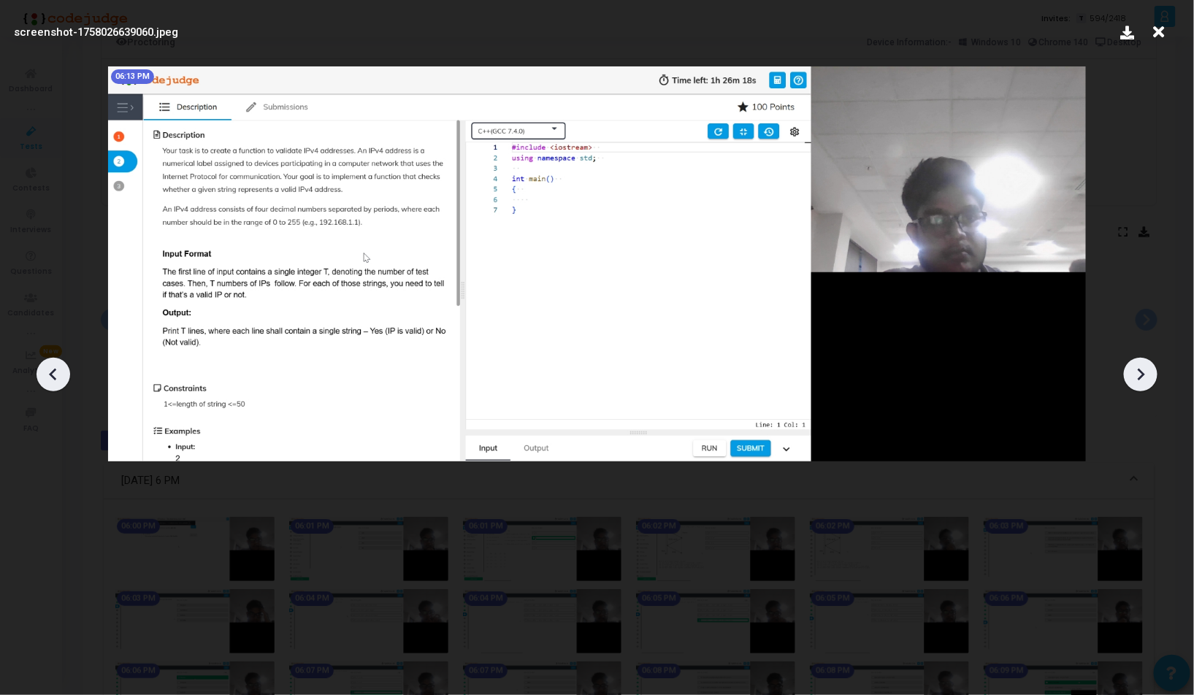
click at [1142, 369] on icon at bounding box center [1141, 375] width 22 height 22
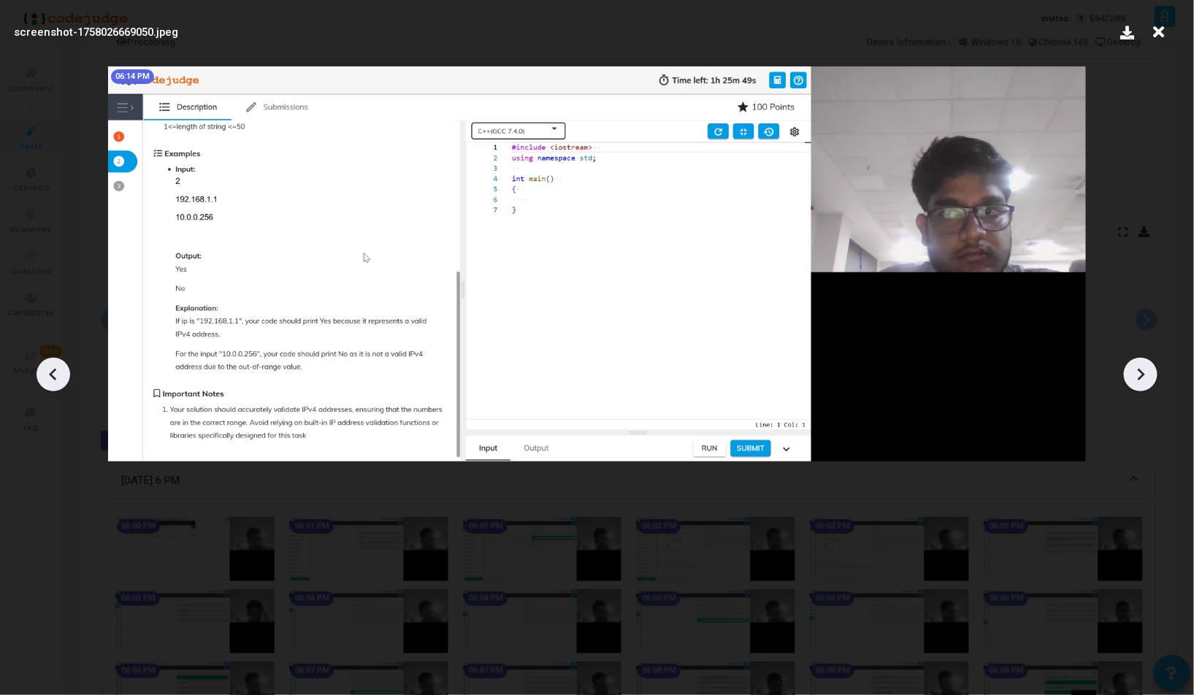
click at [1142, 369] on icon at bounding box center [1141, 375] width 22 height 22
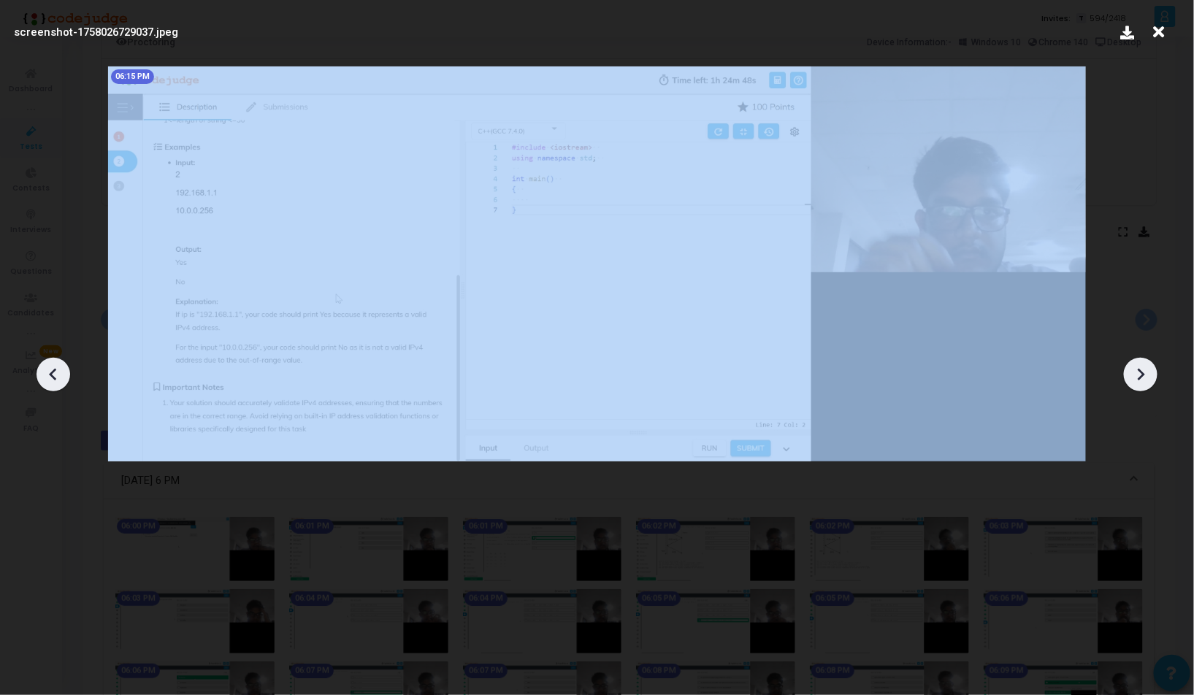
click at [1142, 369] on icon at bounding box center [1141, 375] width 22 height 22
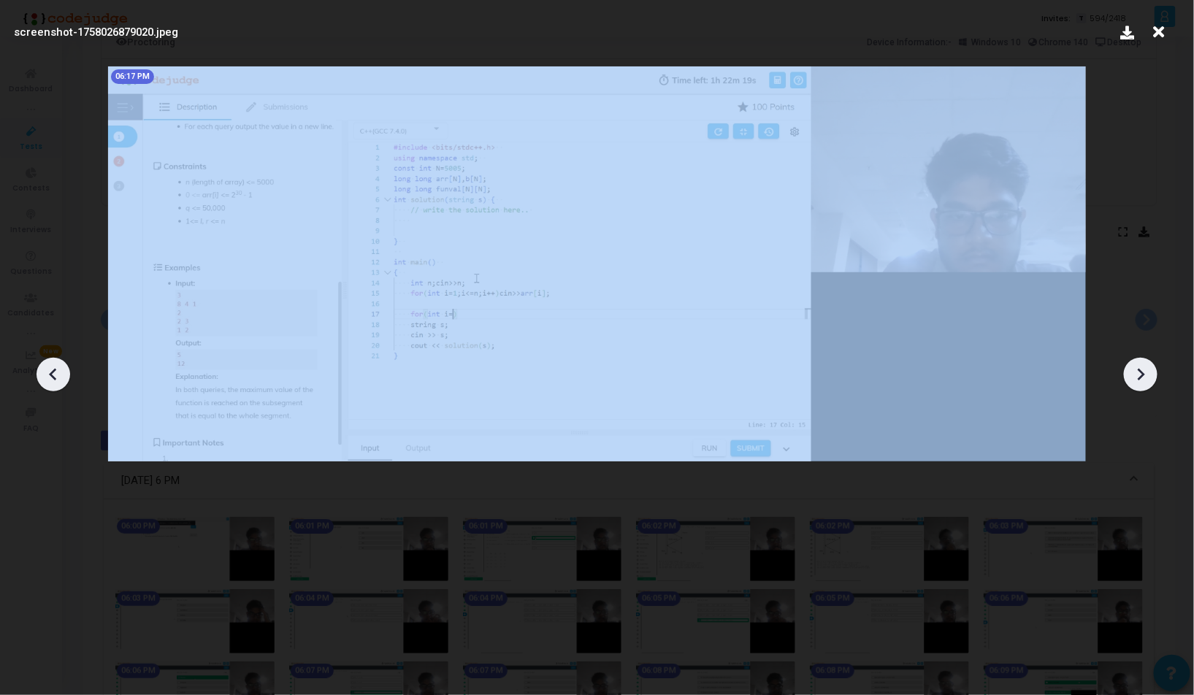
click at [1142, 369] on icon at bounding box center [1141, 375] width 22 height 22
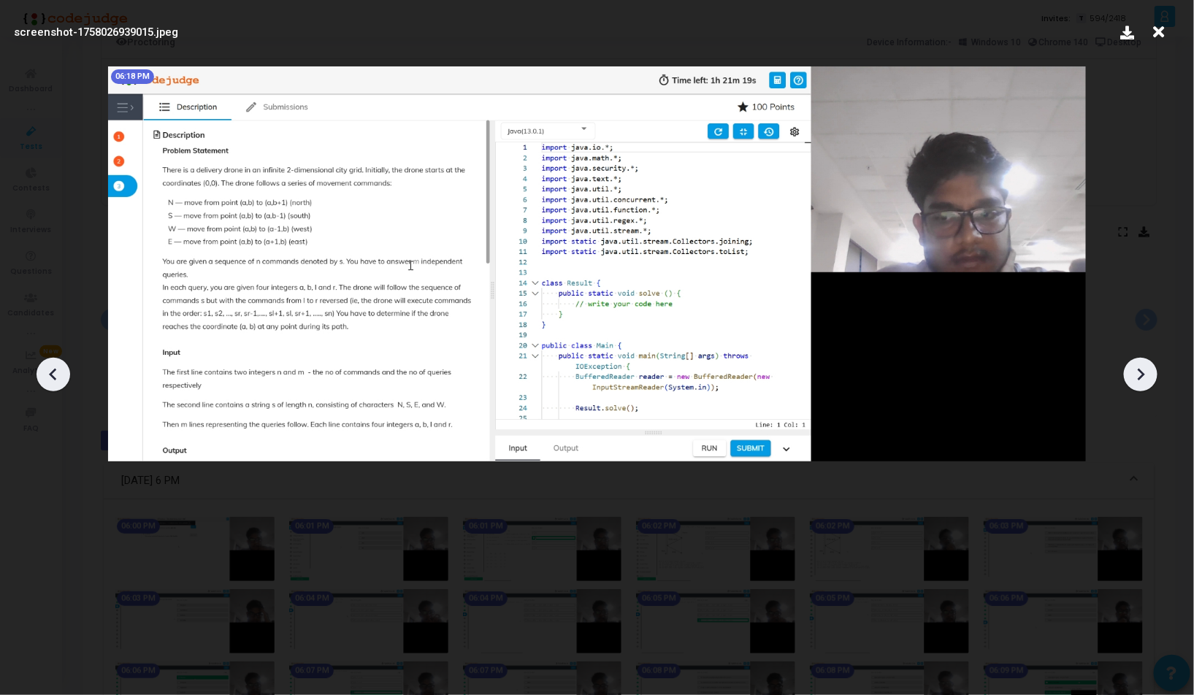
click at [66, 376] on div at bounding box center [54, 375] width 34 height 34
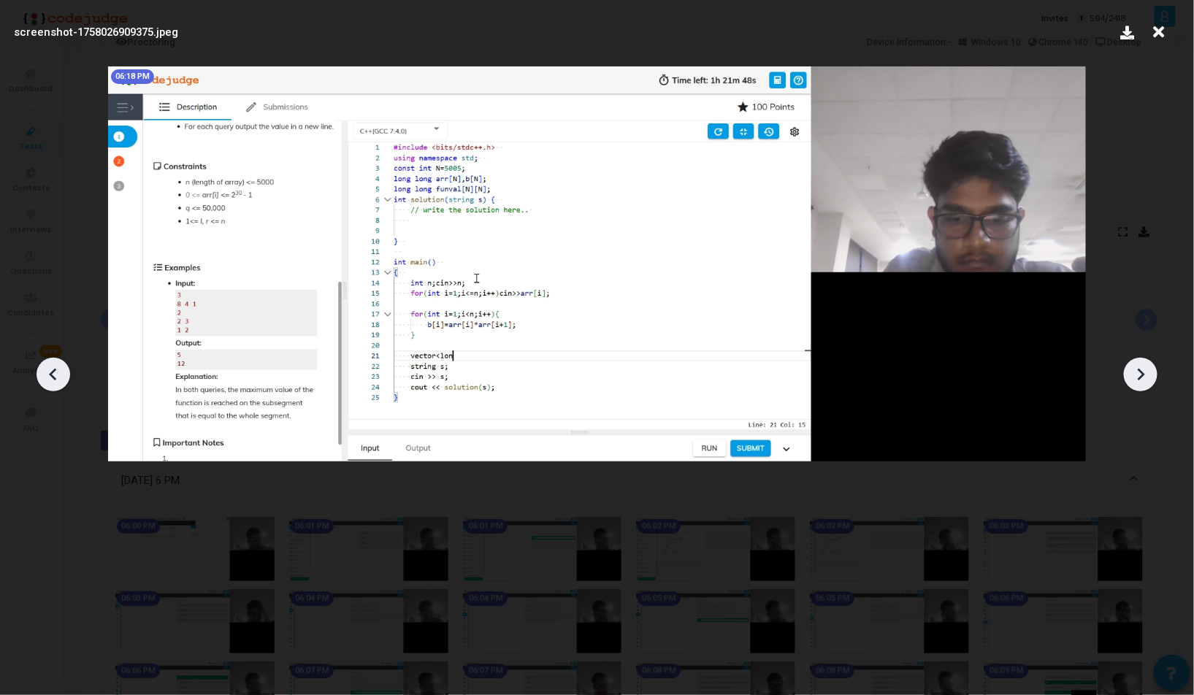
click at [1145, 373] on icon at bounding box center [1141, 375] width 22 height 22
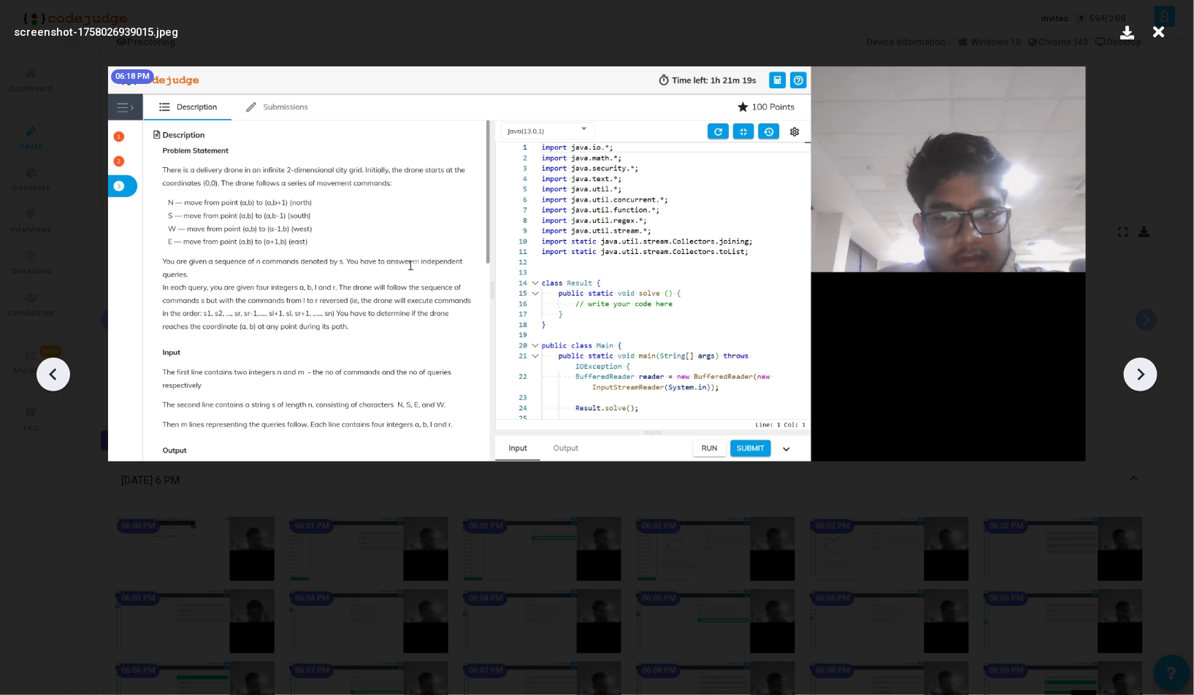
click at [1145, 373] on icon at bounding box center [1141, 375] width 22 height 22
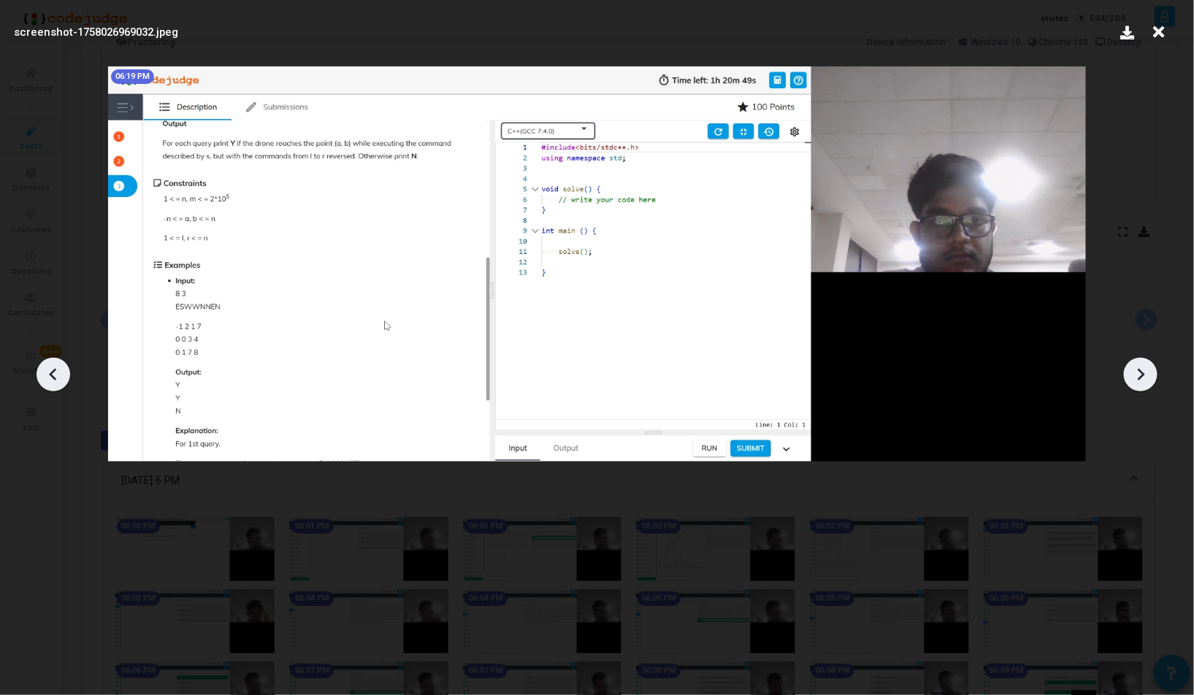
click at [1145, 373] on icon at bounding box center [1141, 375] width 22 height 22
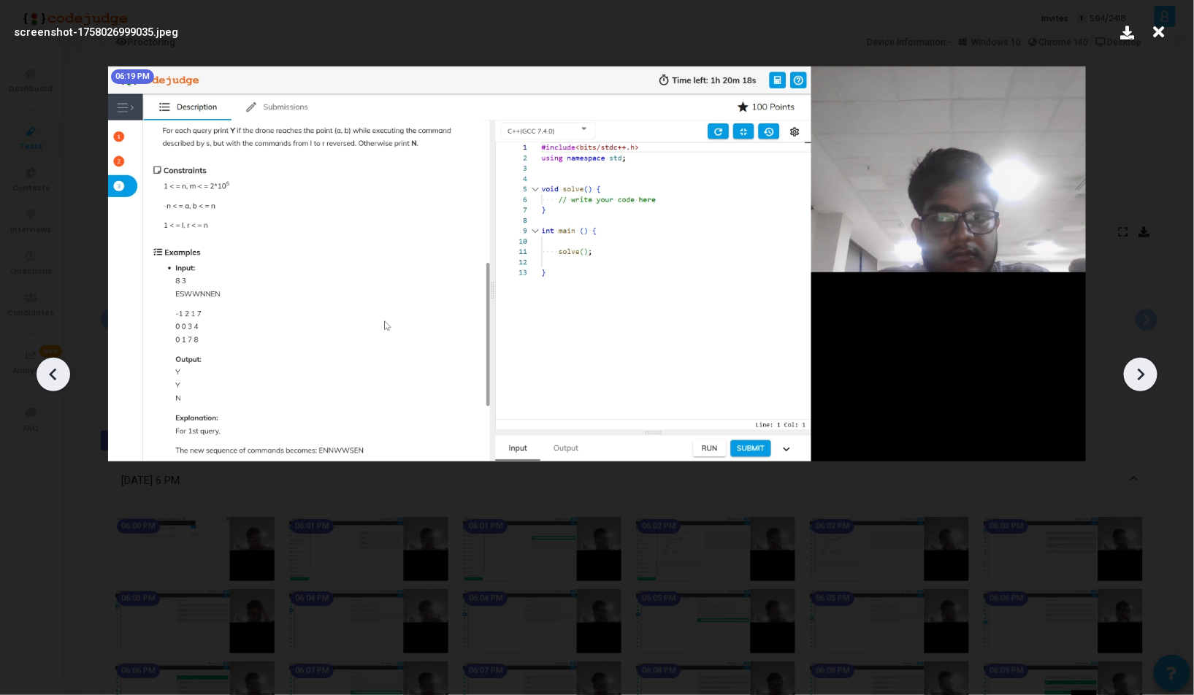
click at [1145, 373] on icon at bounding box center [1141, 375] width 22 height 22
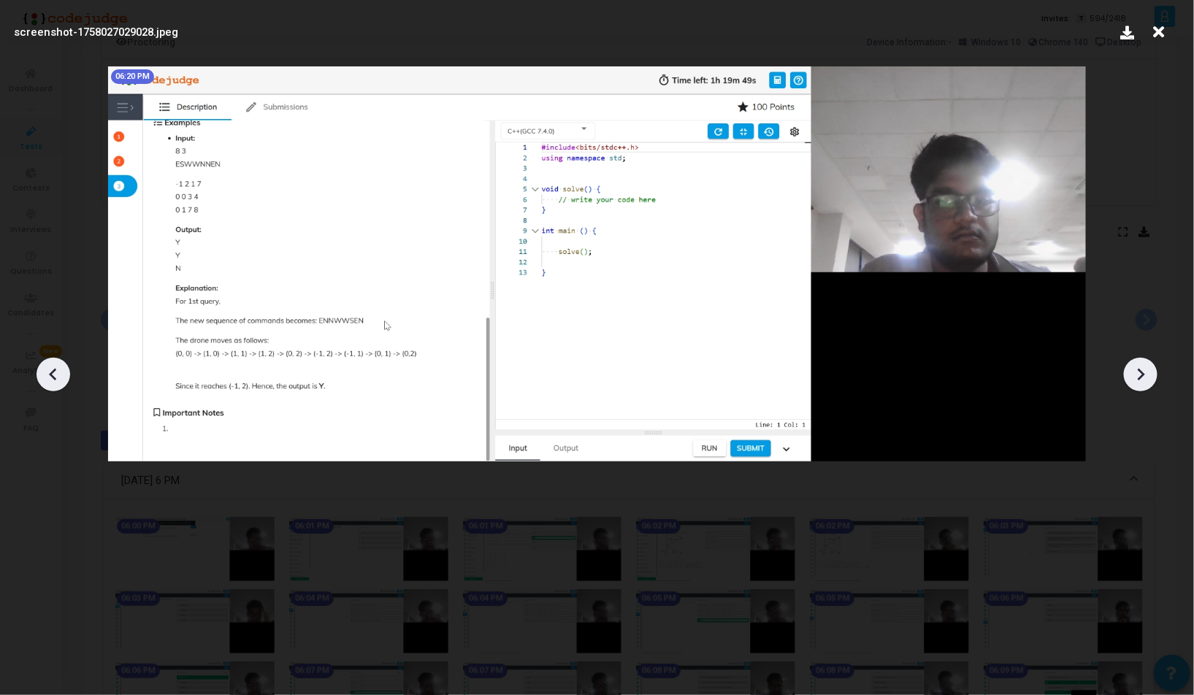
click at [1145, 373] on icon at bounding box center [1141, 375] width 22 height 22
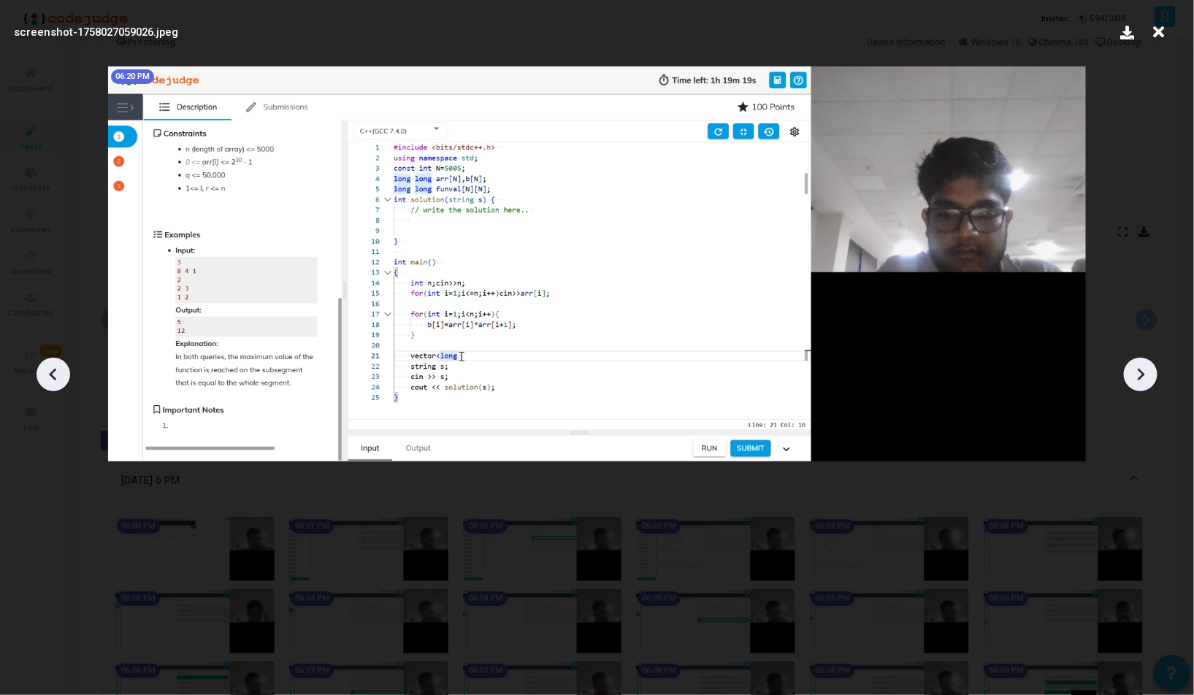
click at [1145, 373] on icon at bounding box center [1141, 375] width 22 height 22
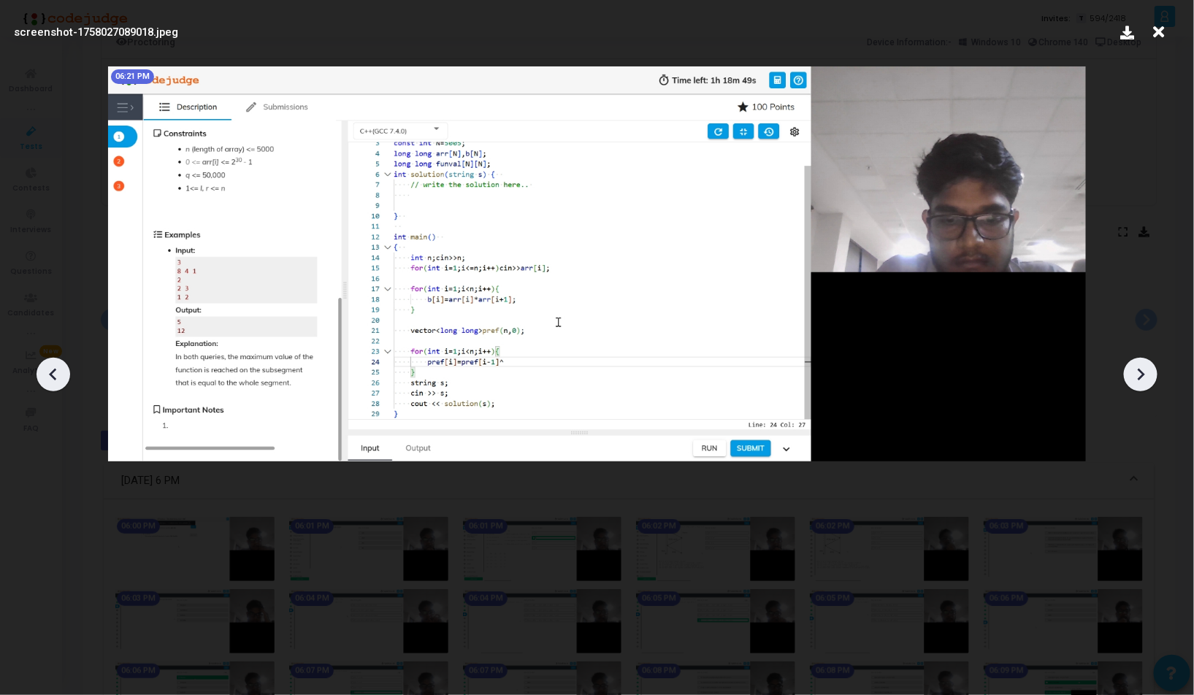
click at [1145, 373] on icon at bounding box center [1141, 375] width 22 height 22
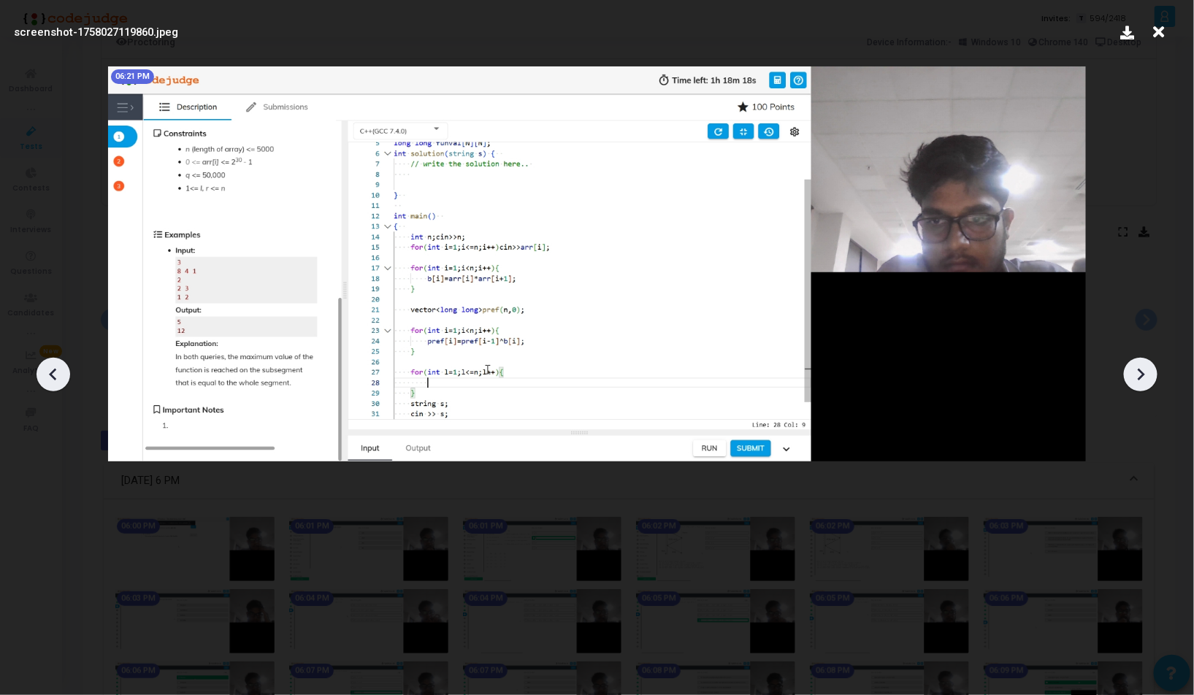
click at [1145, 373] on icon at bounding box center [1141, 375] width 22 height 22
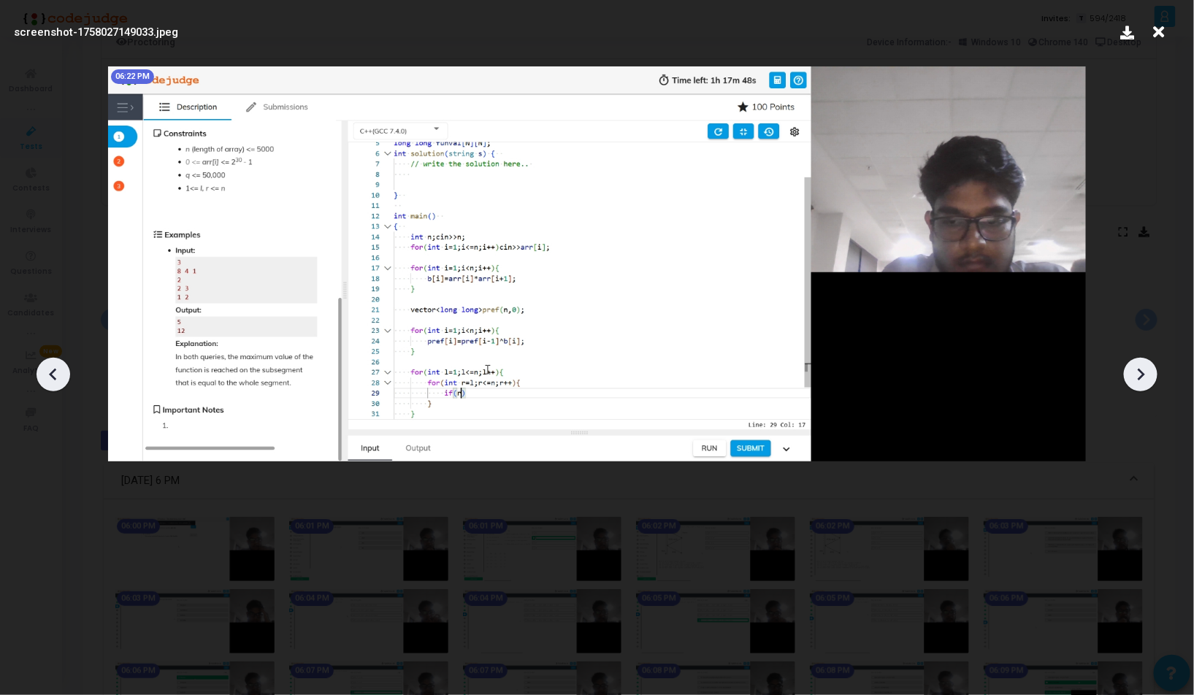
click at [1145, 373] on icon at bounding box center [1141, 375] width 22 height 22
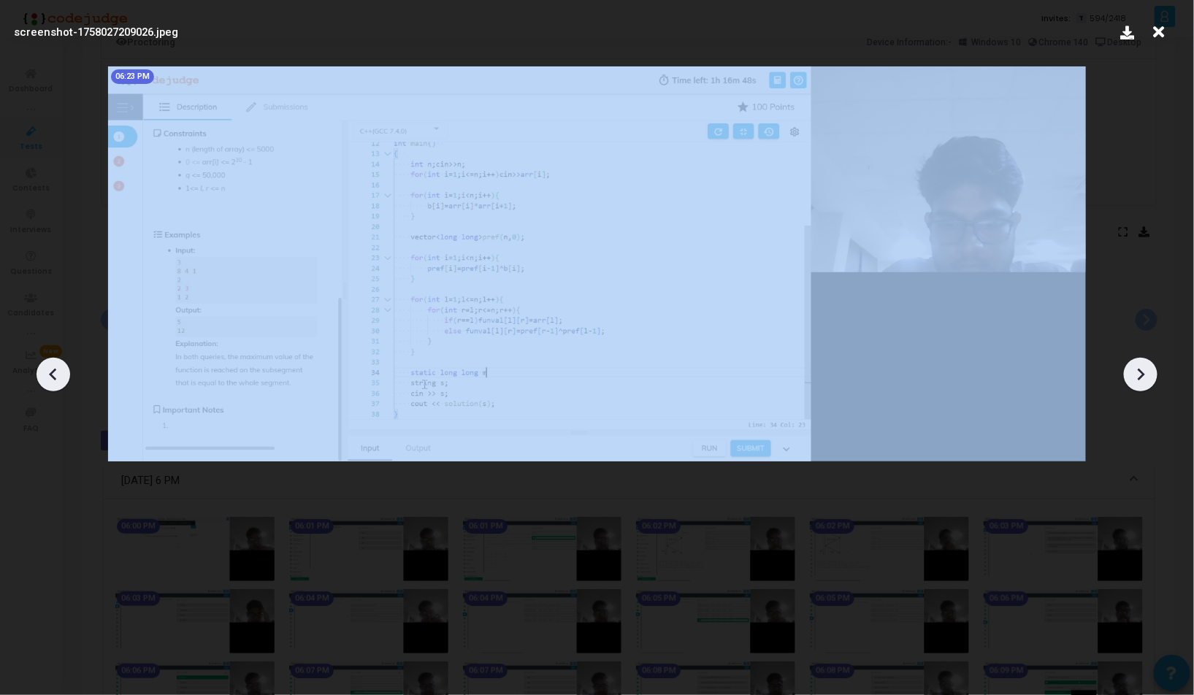
click at [1145, 373] on icon at bounding box center [1141, 375] width 22 height 22
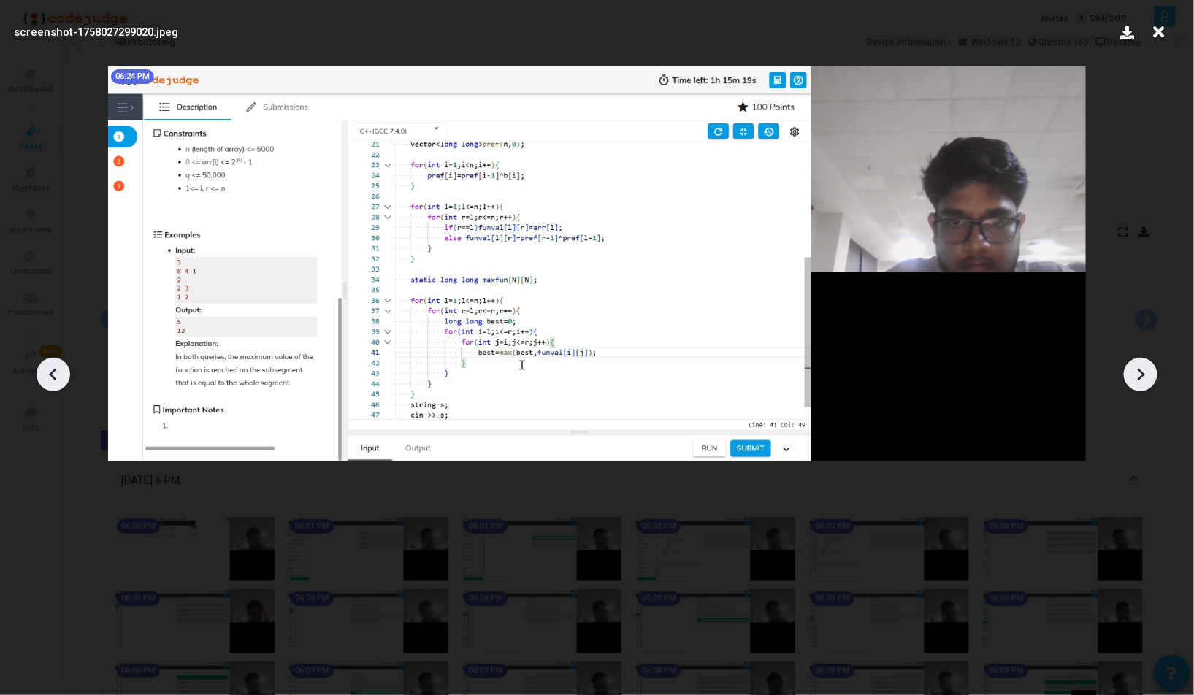
click at [1145, 373] on icon at bounding box center [1141, 375] width 22 height 22
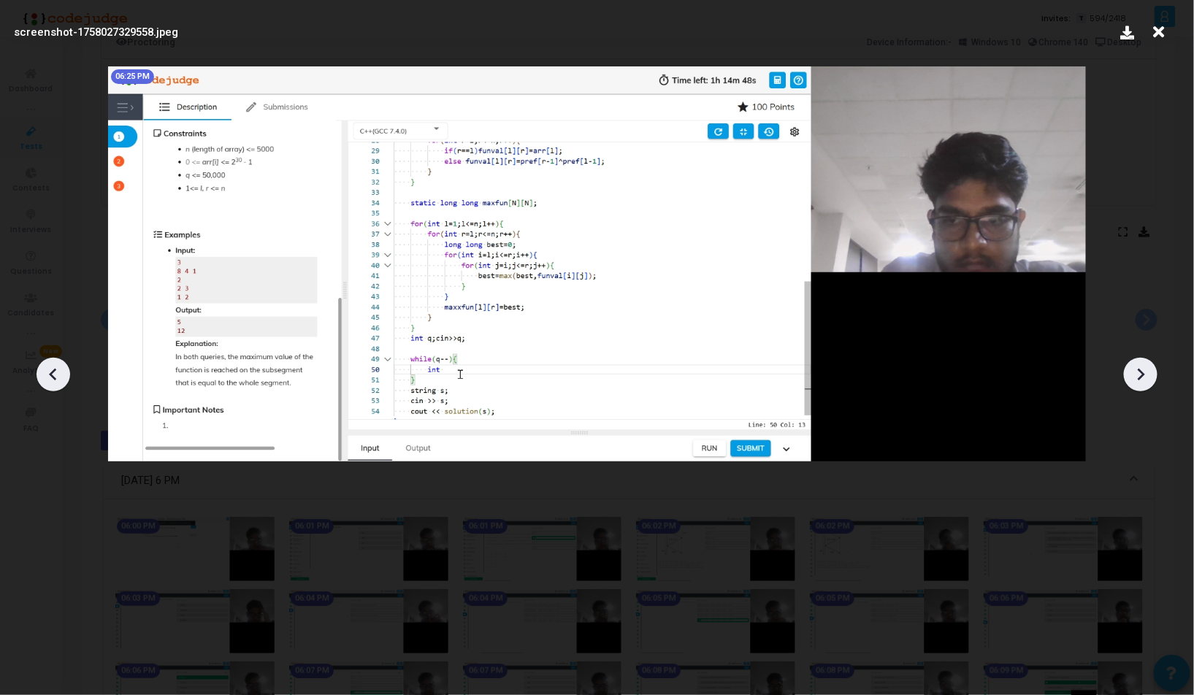
click at [1145, 373] on icon at bounding box center [1141, 375] width 22 height 22
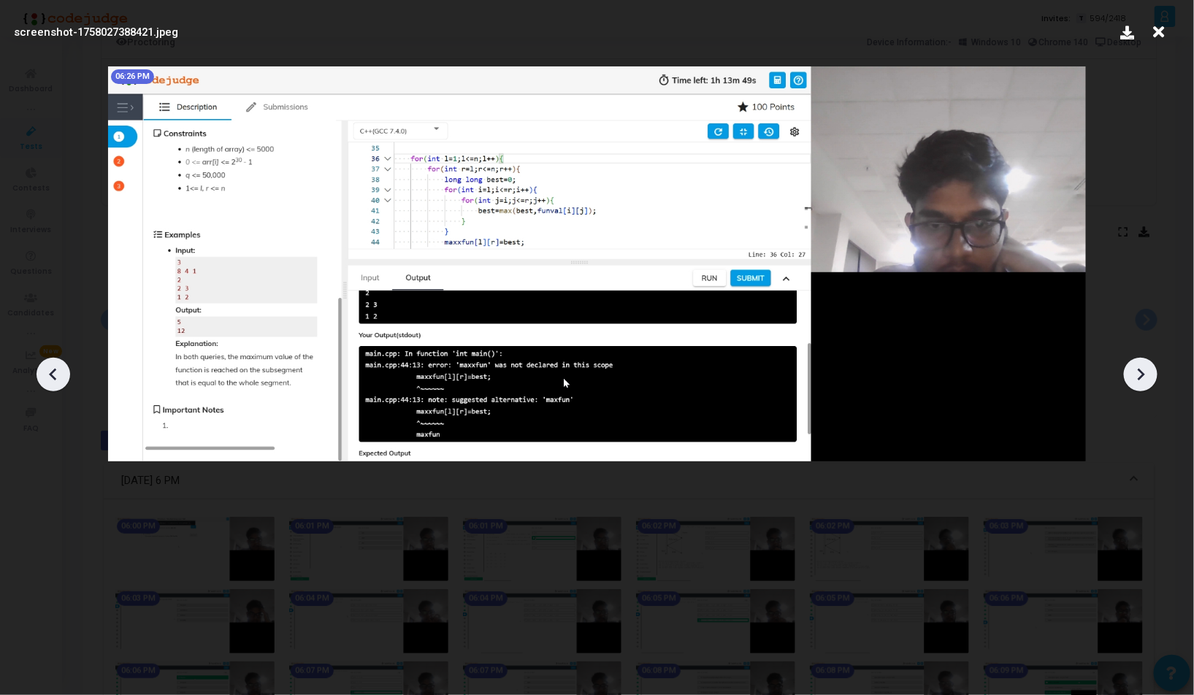
click at [1145, 373] on icon at bounding box center [1141, 375] width 22 height 22
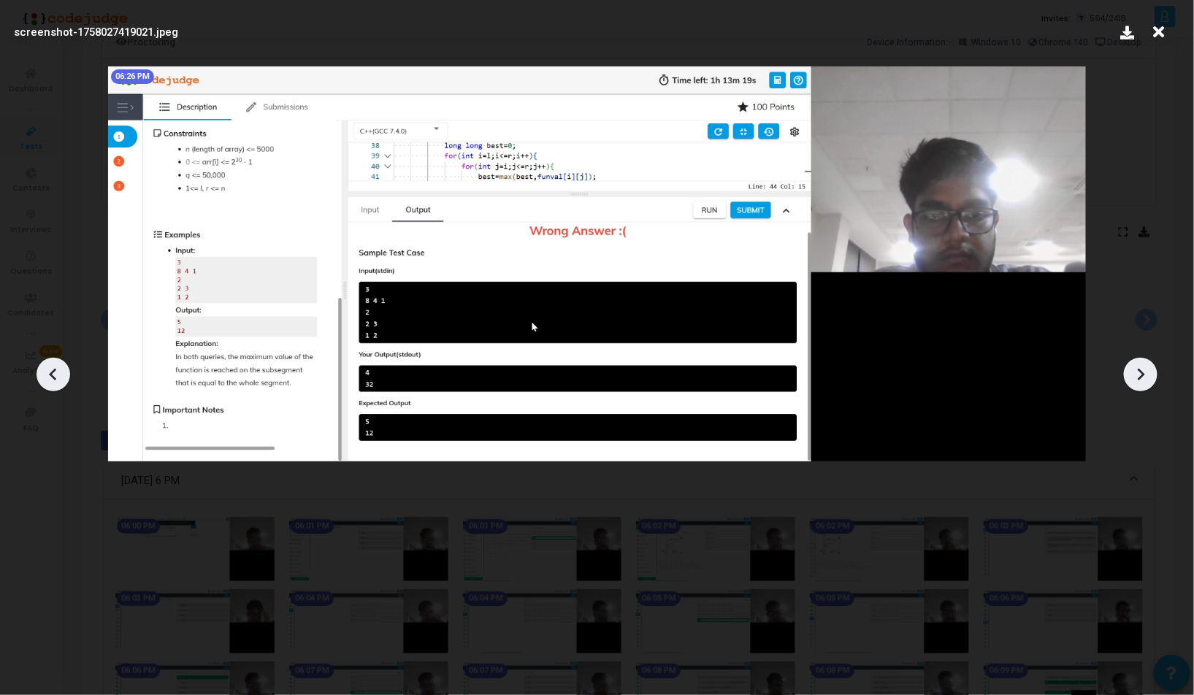
click at [1145, 373] on icon at bounding box center [1141, 375] width 22 height 22
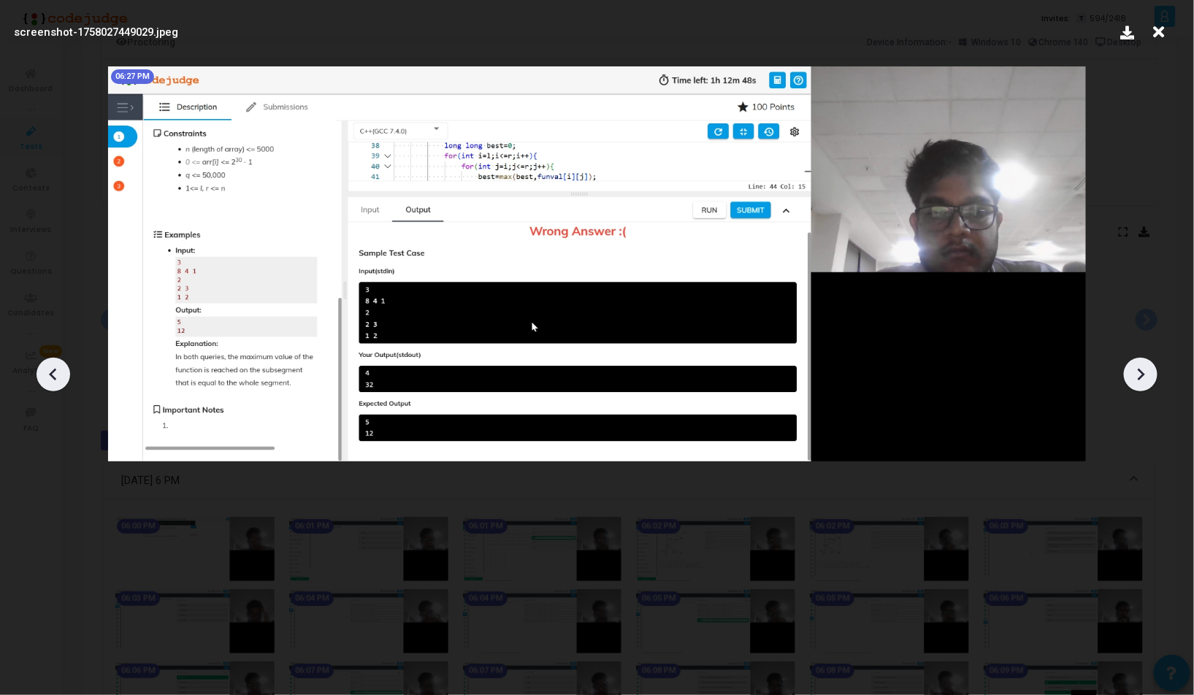
click at [1145, 373] on icon at bounding box center [1141, 375] width 22 height 22
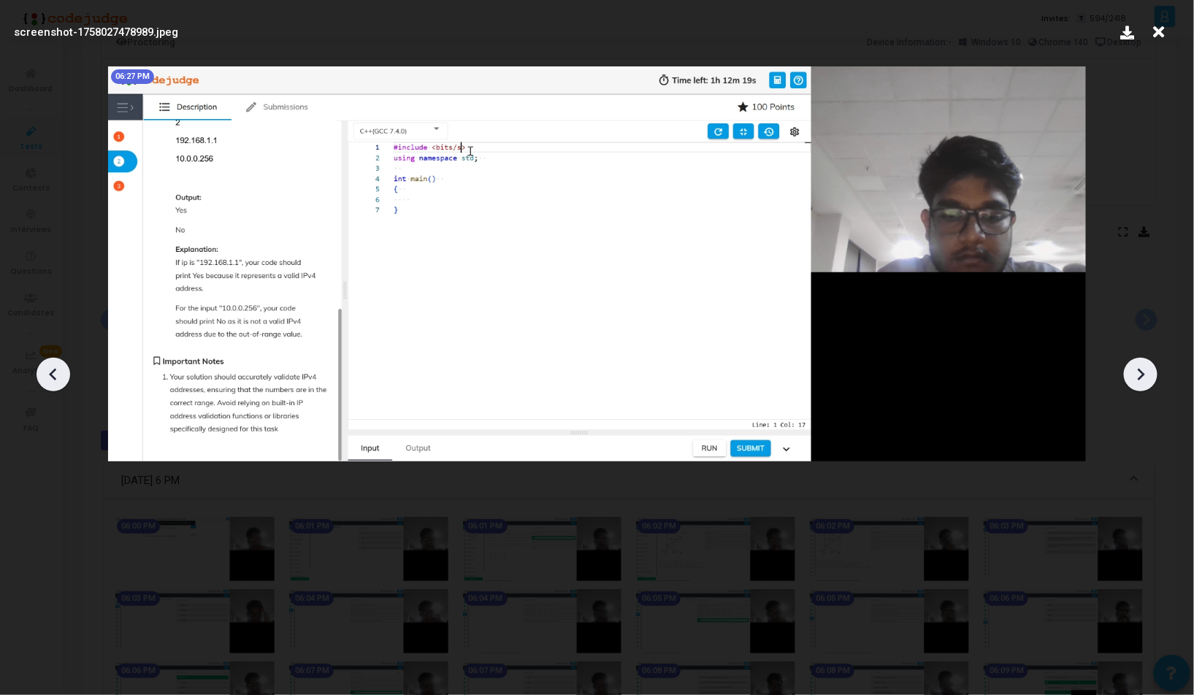
click at [1145, 373] on icon at bounding box center [1141, 375] width 22 height 22
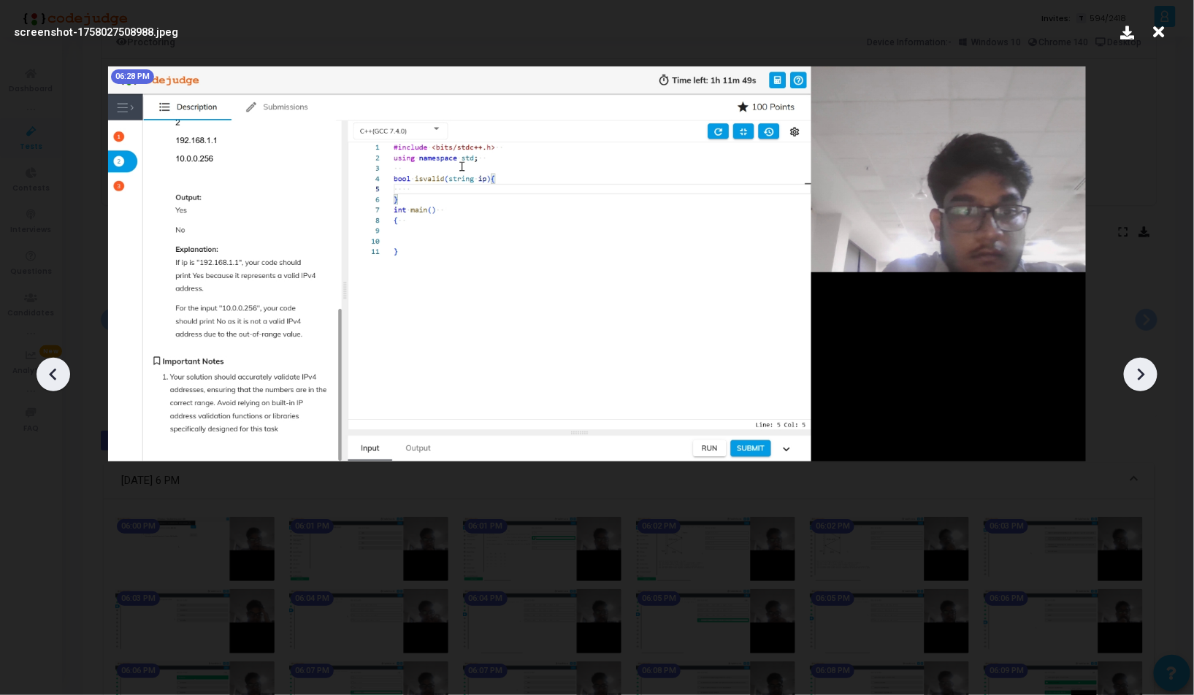
click at [1145, 373] on icon at bounding box center [1141, 375] width 22 height 22
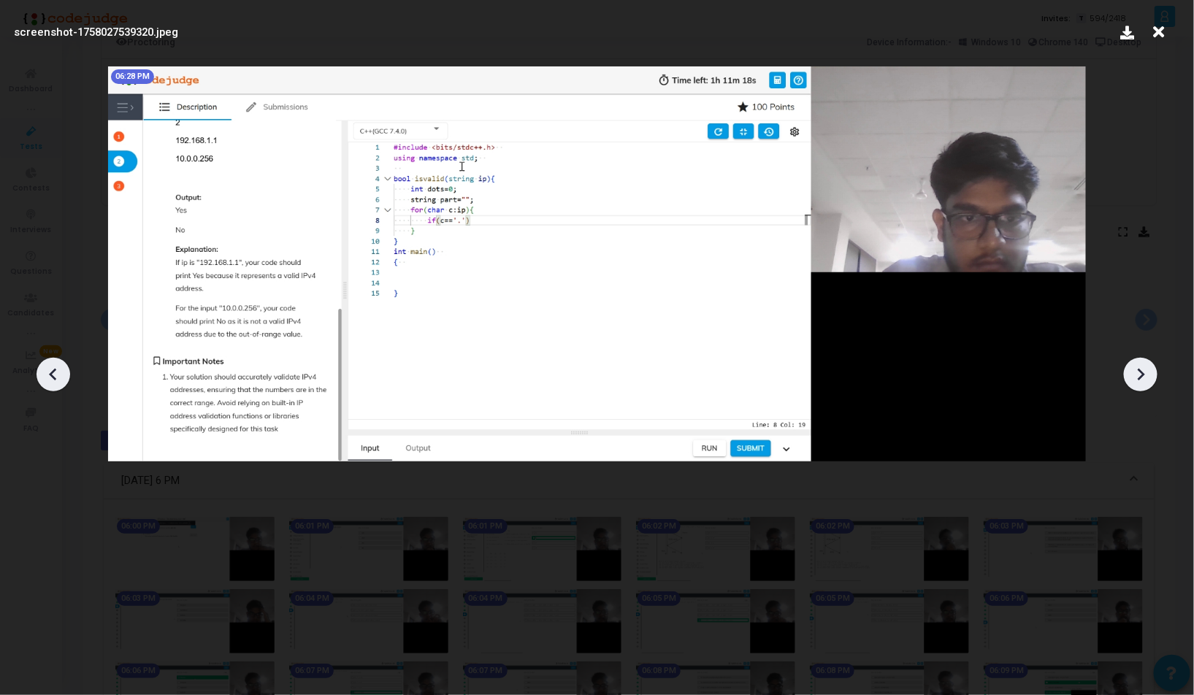
click at [1145, 373] on icon at bounding box center [1141, 375] width 22 height 22
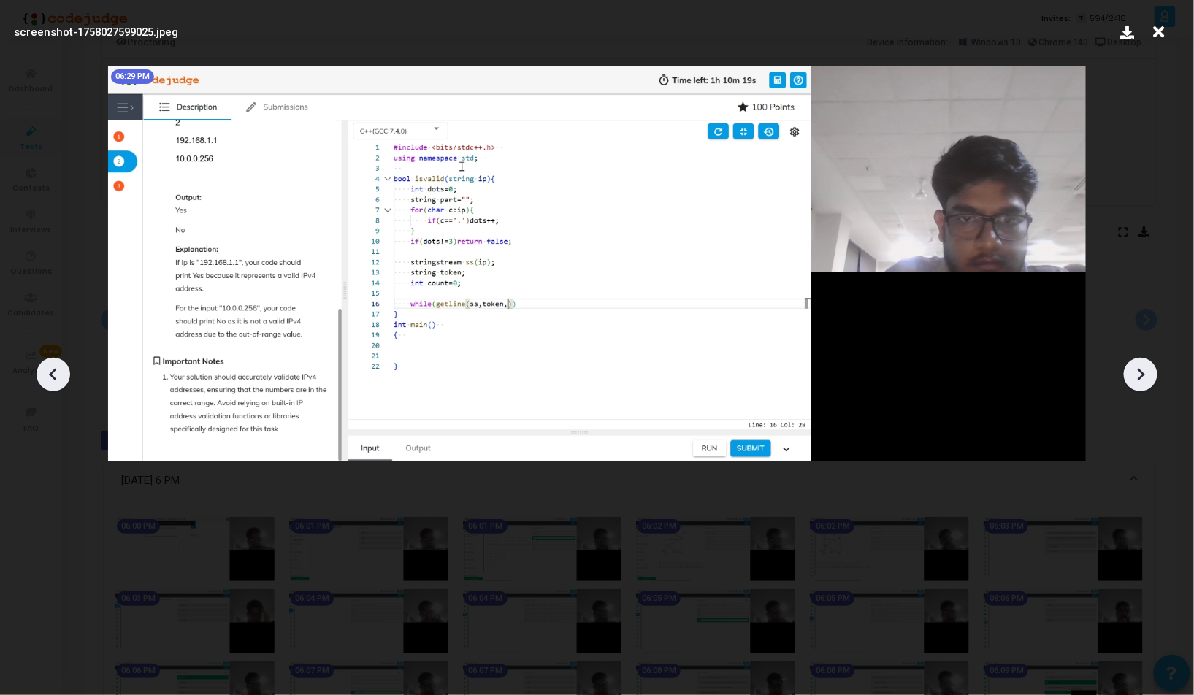
click at [1145, 373] on icon at bounding box center [1141, 375] width 22 height 22
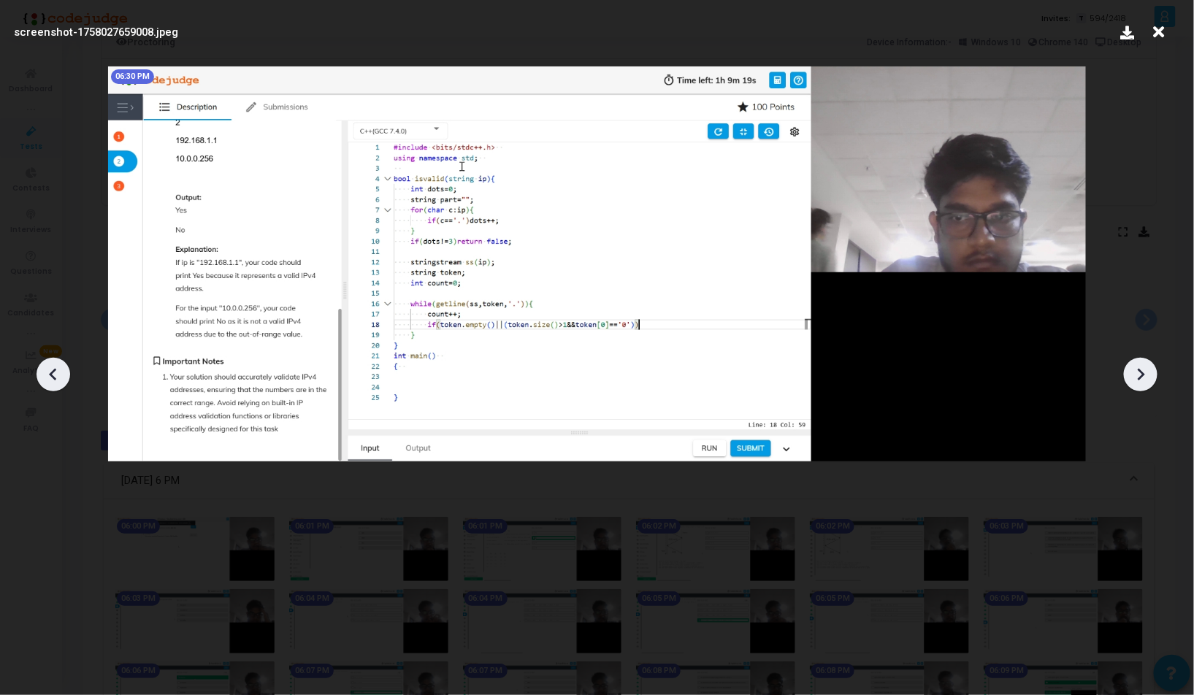
click at [1150, 378] on icon at bounding box center [1141, 375] width 22 height 22
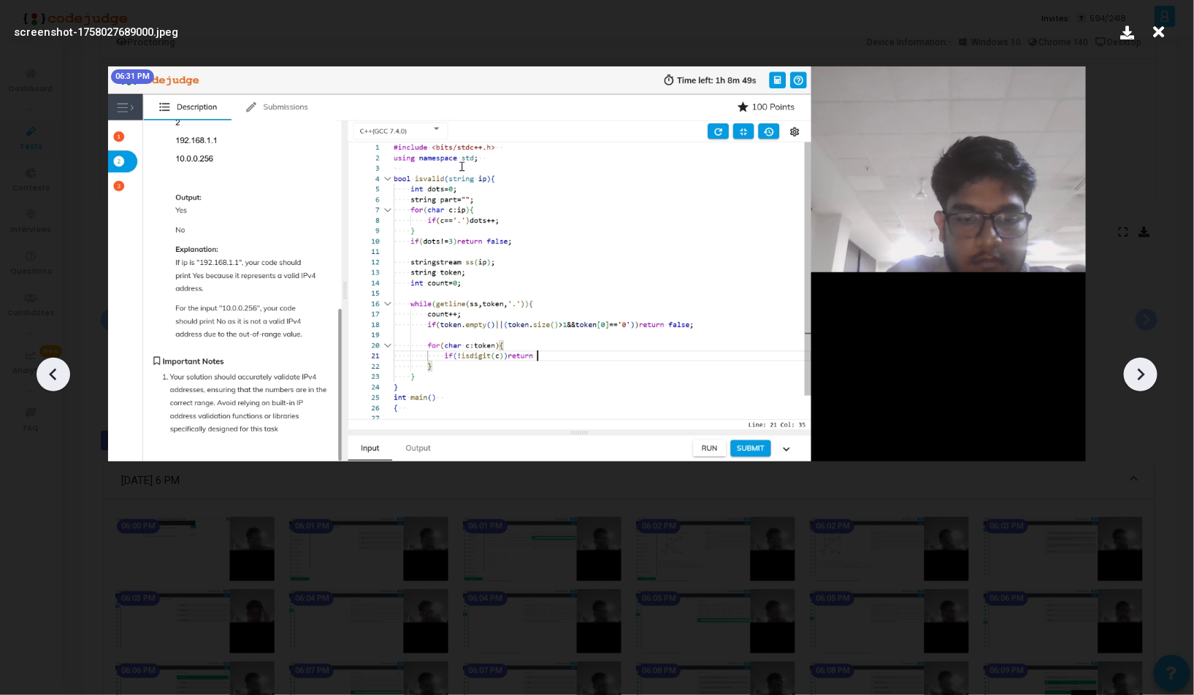
click at [1143, 378] on icon at bounding box center [1141, 375] width 22 height 22
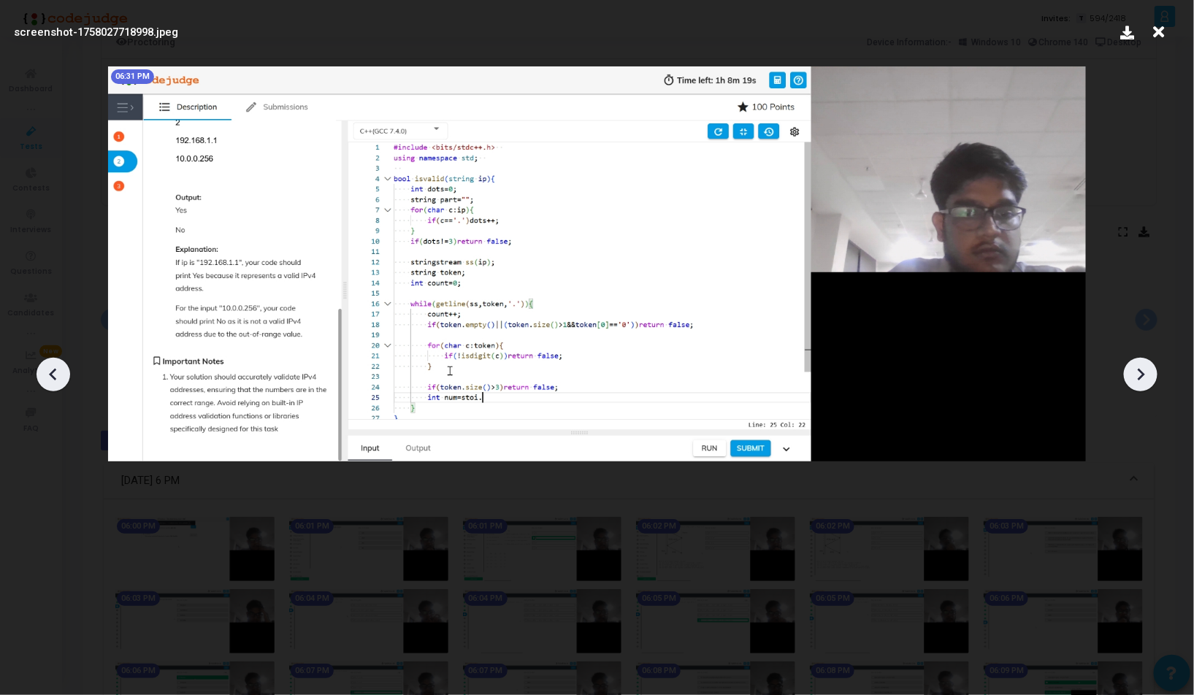
click at [1143, 378] on icon at bounding box center [1141, 375] width 22 height 22
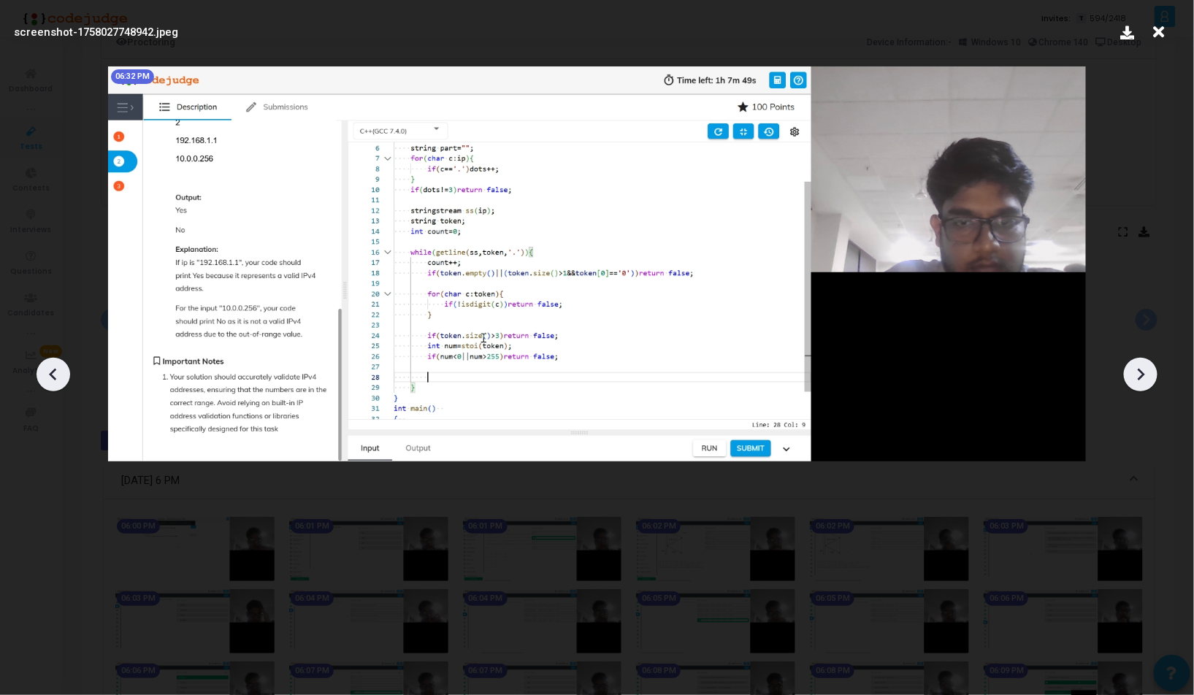
click at [1143, 378] on icon at bounding box center [1141, 375] width 22 height 22
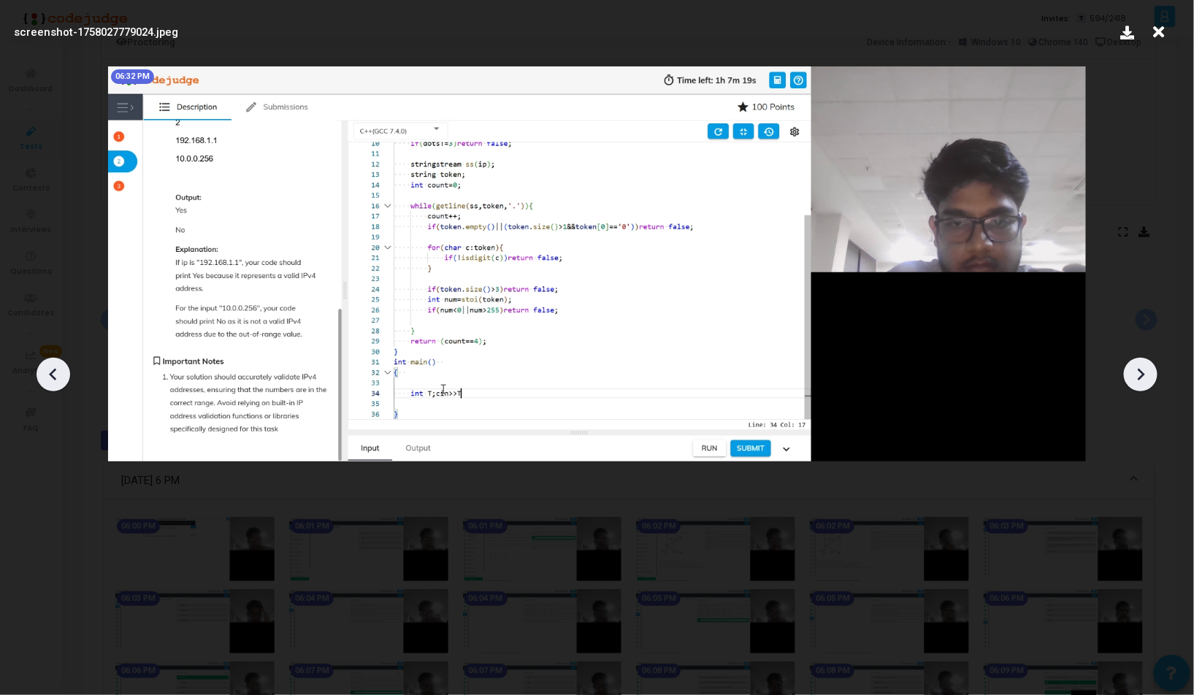
click at [1143, 378] on icon at bounding box center [1141, 375] width 22 height 22
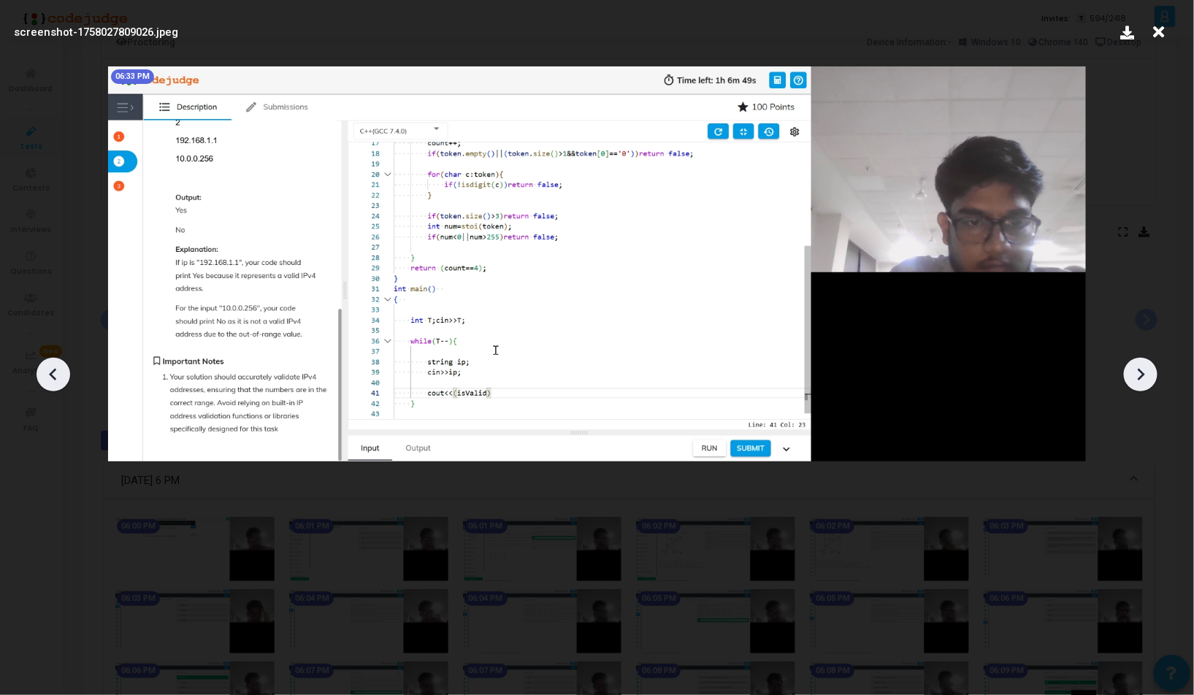
click at [1143, 378] on icon at bounding box center [1141, 375] width 22 height 22
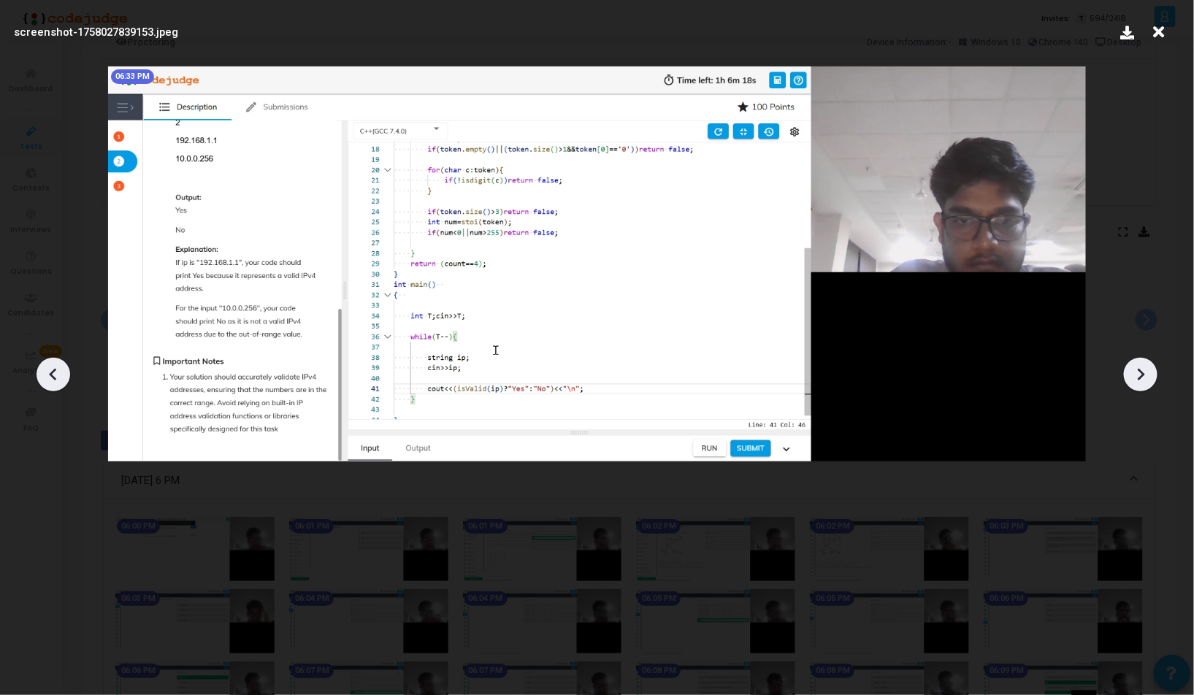
click at [1143, 378] on icon at bounding box center [1141, 375] width 22 height 22
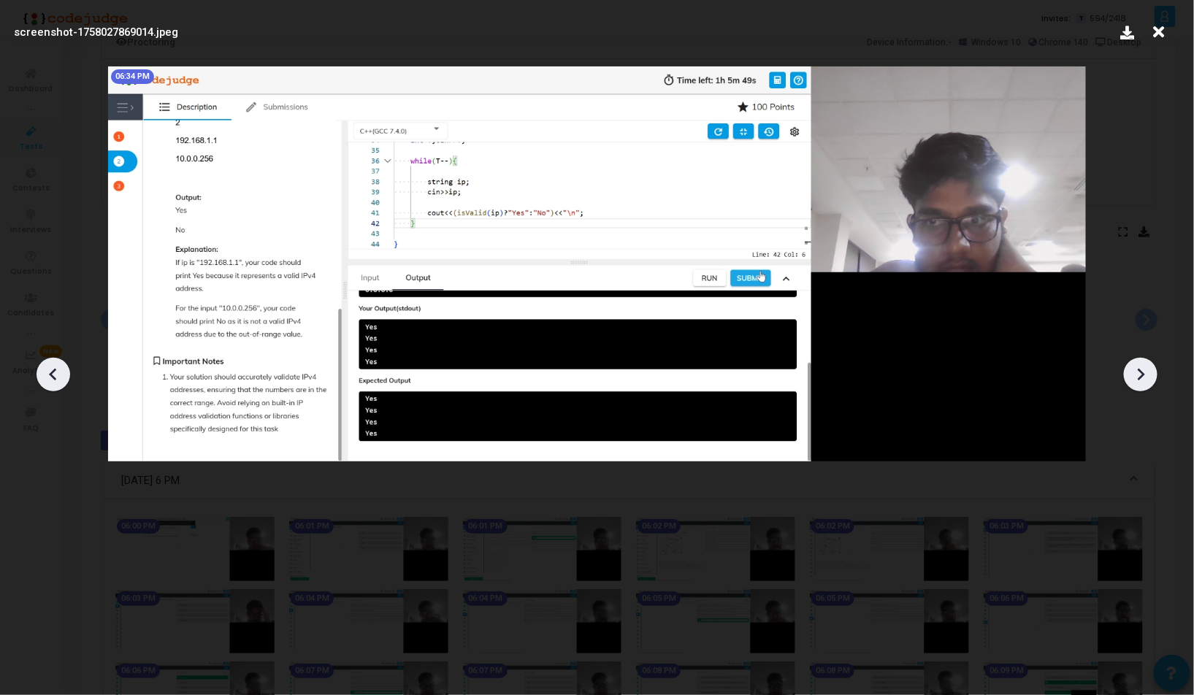
click at [1143, 378] on icon at bounding box center [1141, 375] width 22 height 22
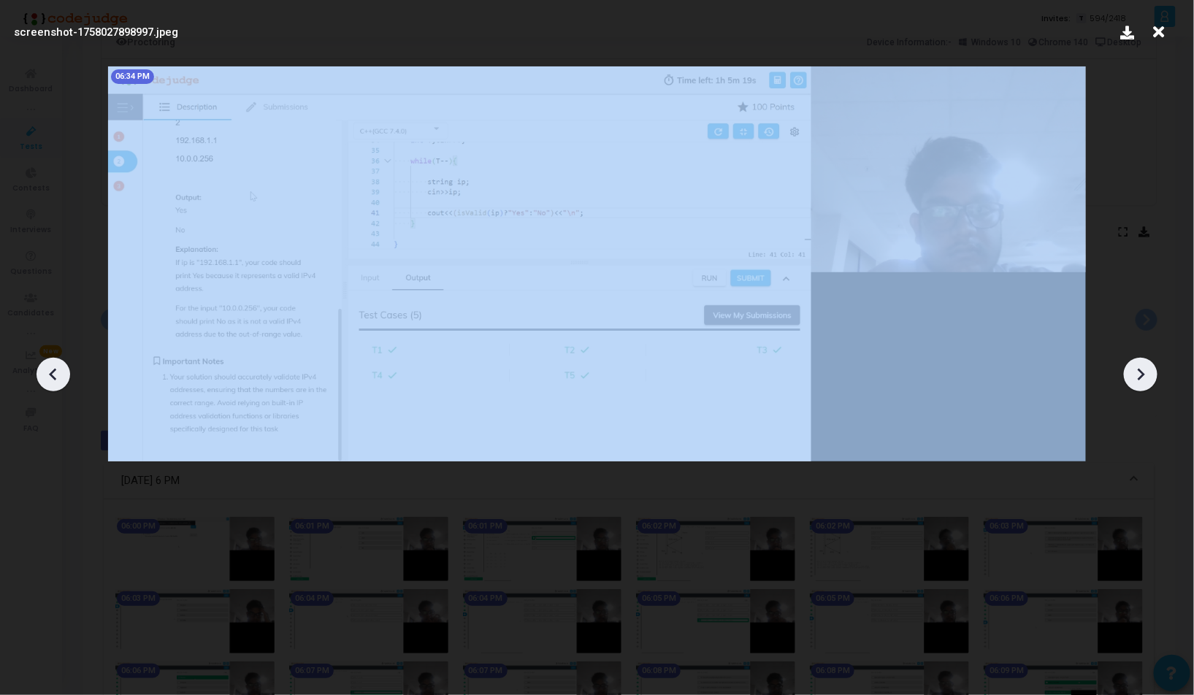
click at [1143, 378] on icon at bounding box center [1141, 375] width 22 height 22
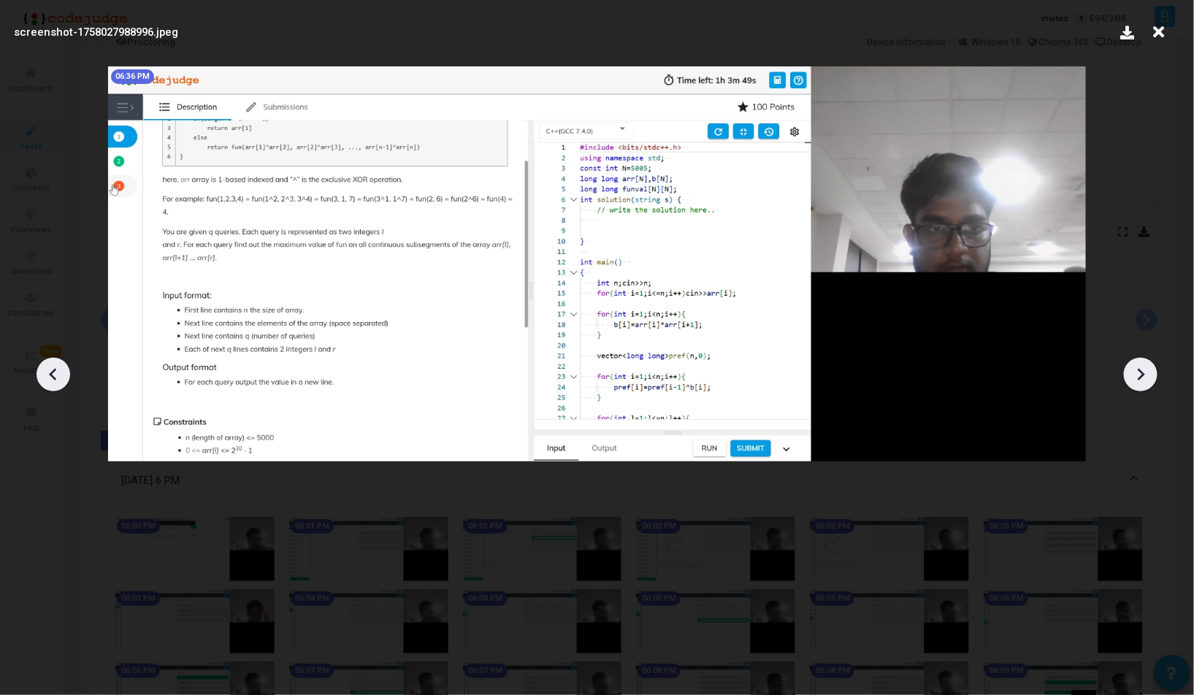
click at [1143, 378] on icon at bounding box center [1141, 375] width 22 height 22
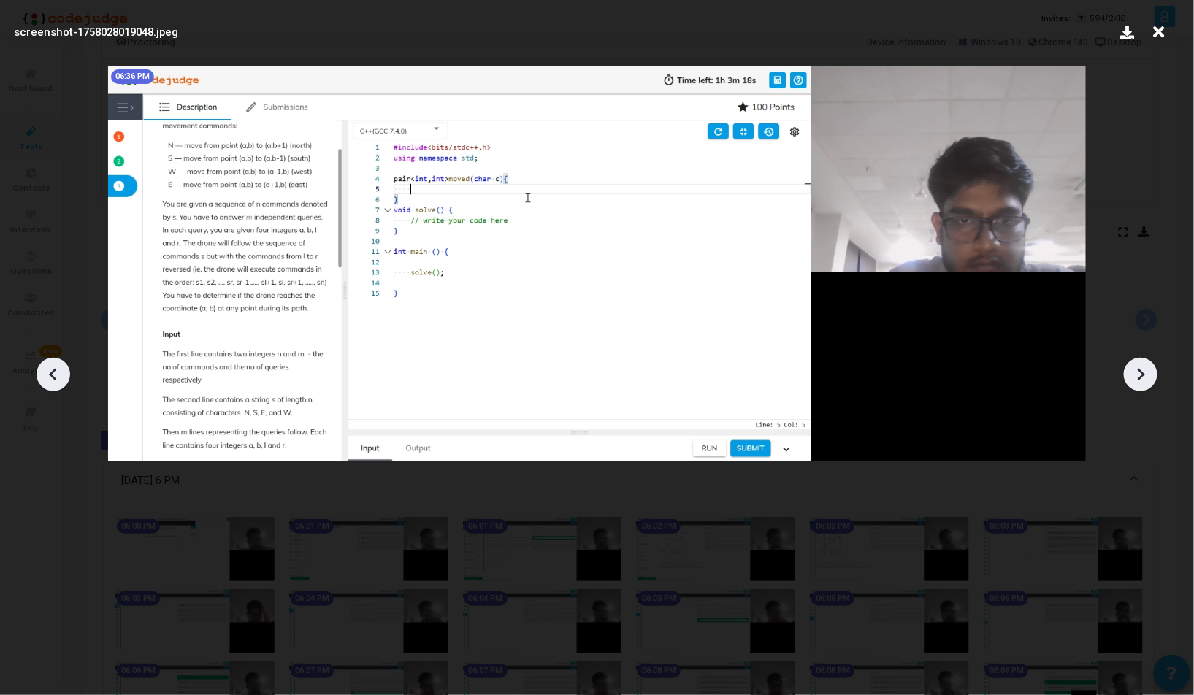
click at [1143, 378] on icon at bounding box center [1141, 375] width 22 height 22
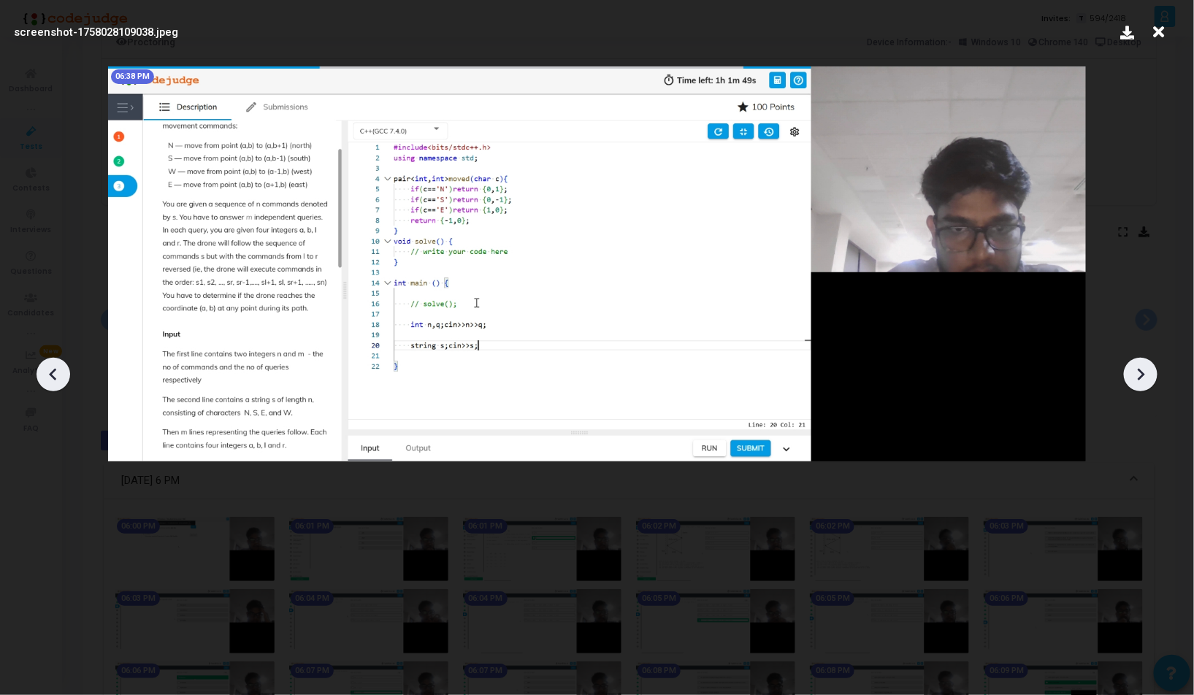
click at [1143, 378] on icon at bounding box center [1141, 375] width 22 height 22
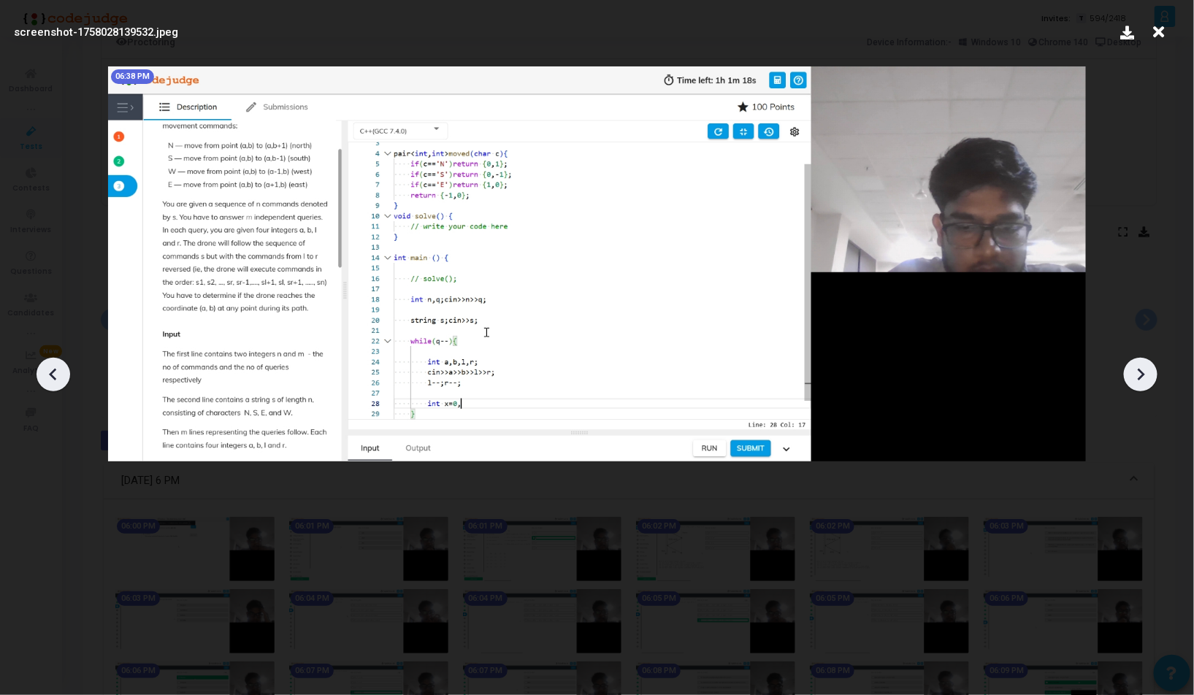
click at [1143, 378] on icon at bounding box center [1141, 375] width 22 height 22
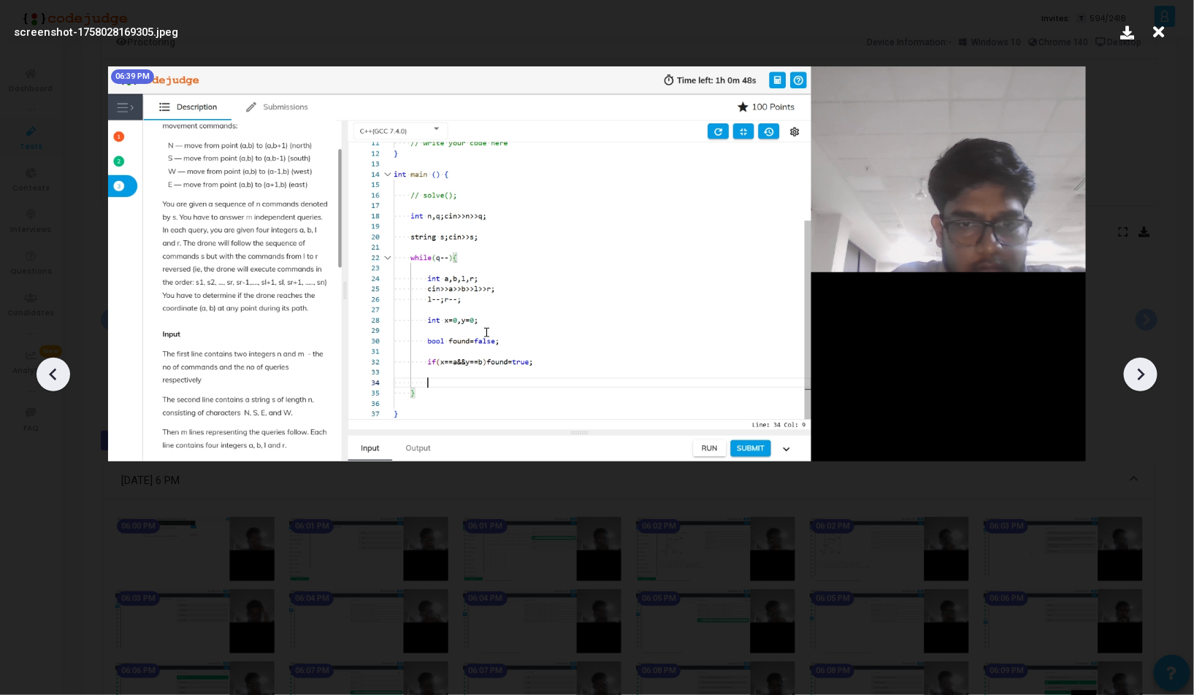
click at [1143, 378] on icon at bounding box center [1141, 375] width 22 height 22
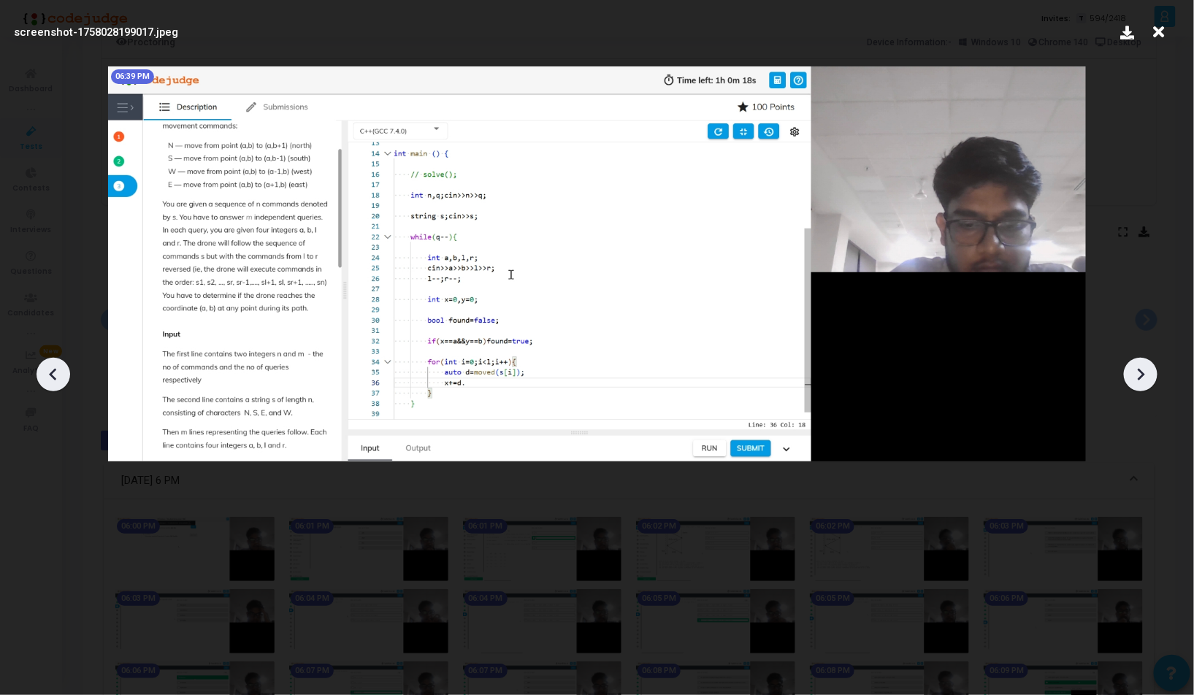
click at [1143, 378] on icon at bounding box center [1141, 375] width 22 height 22
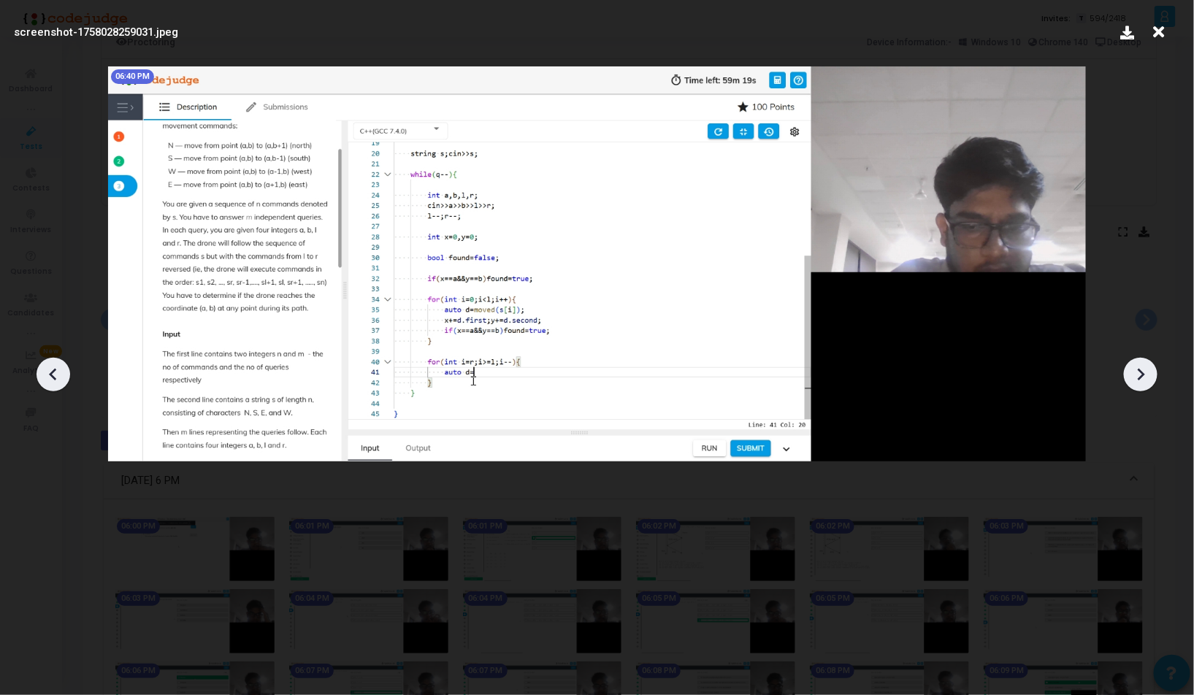
click at [1143, 378] on icon at bounding box center [1141, 375] width 22 height 22
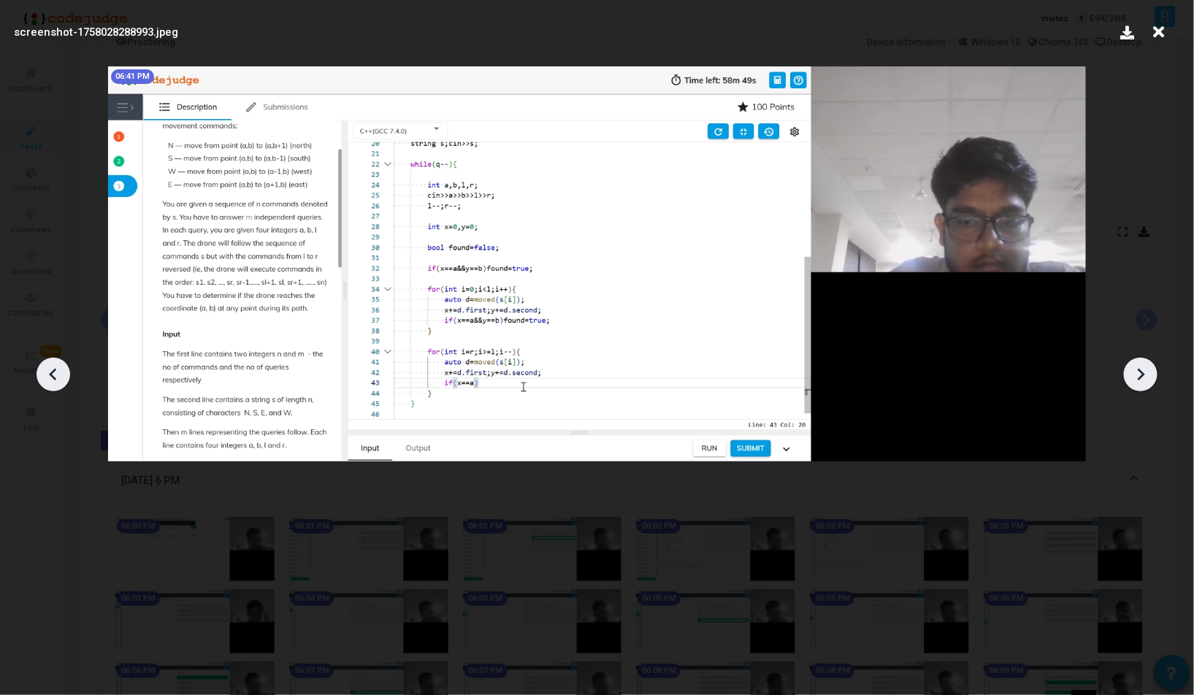
click at [1143, 378] on icon at bounding box center [1141, 375] width 22 height 22
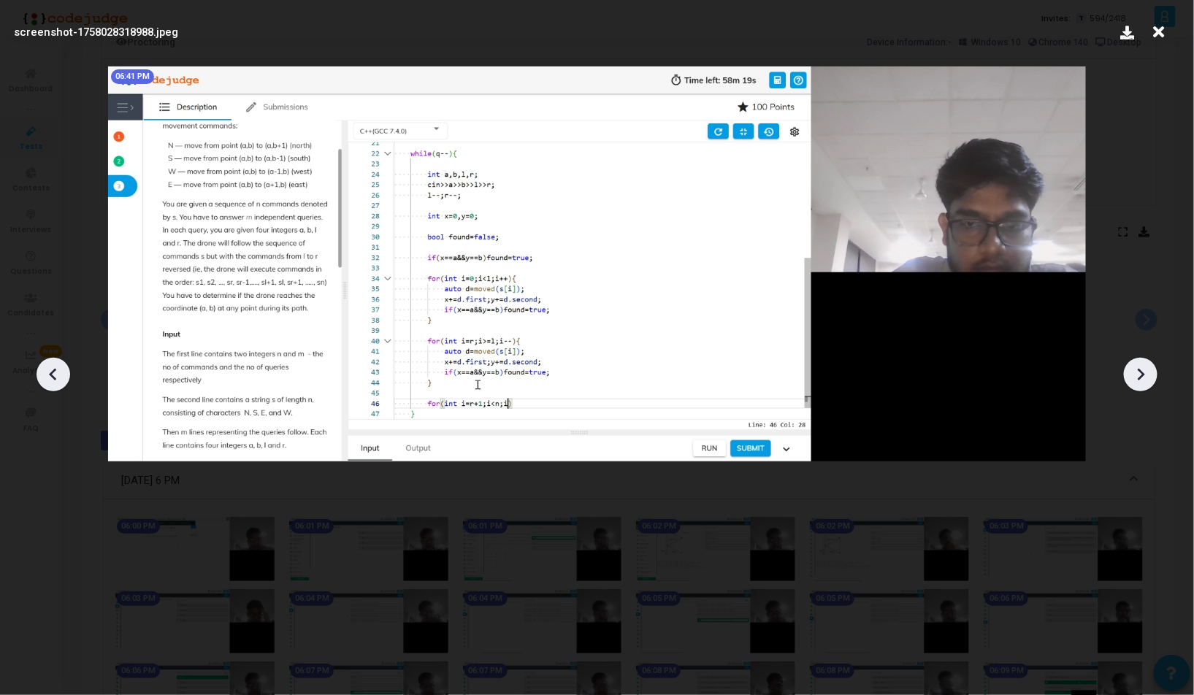
click at [1143, 378] on icon at bounding box center [1141, 375] width 22 height 22
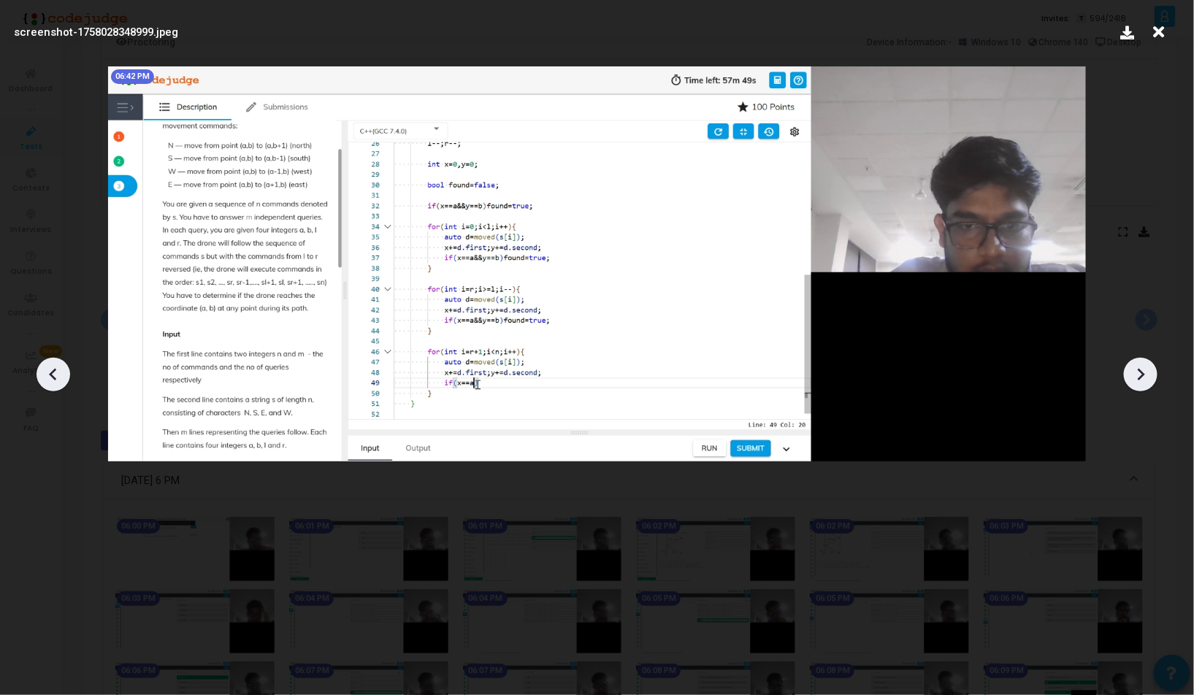
click at [1143, 378] on icon at bounding box center [1141, 375] width 22 height 22
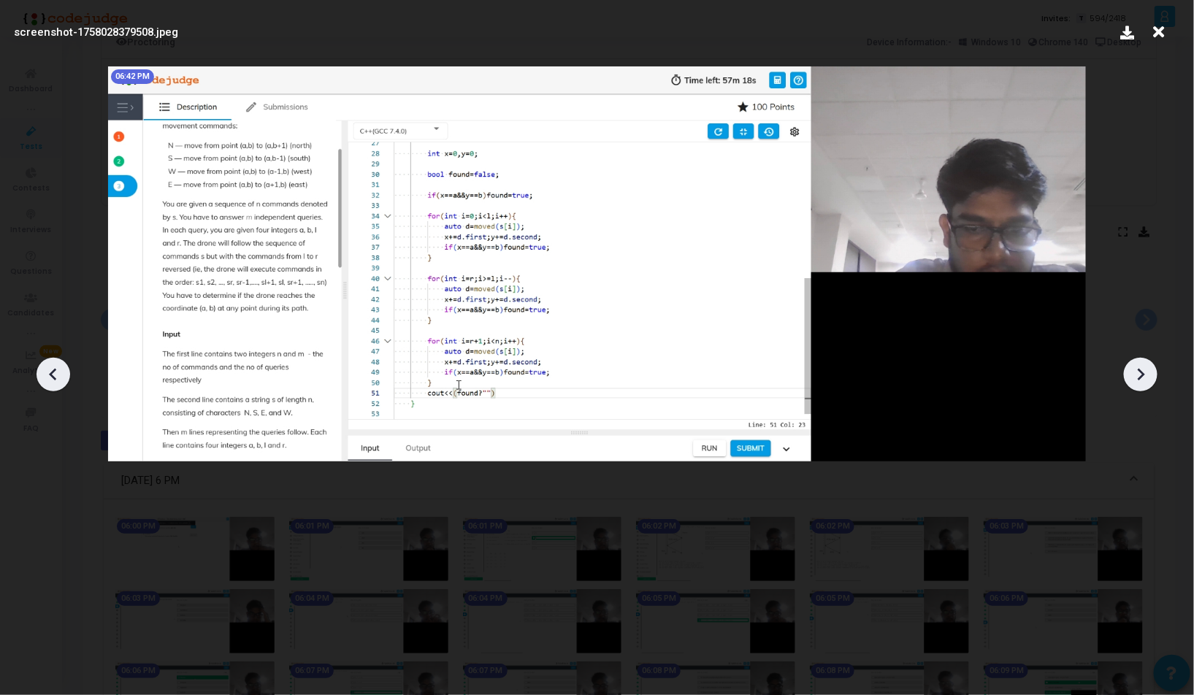
click at [1143, 378] on icon at bounding box center [1141, 375] width 22 height 22
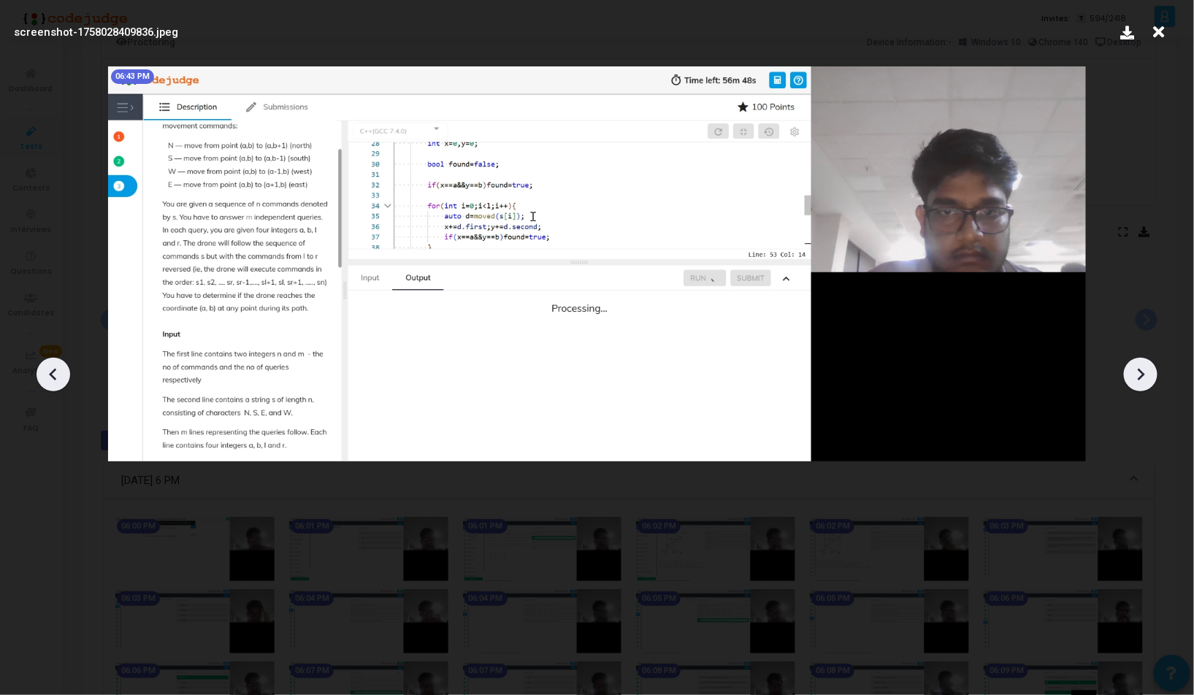
click at [1143, 378] on icon at bounding box center [1141, 375] width 22 height 22
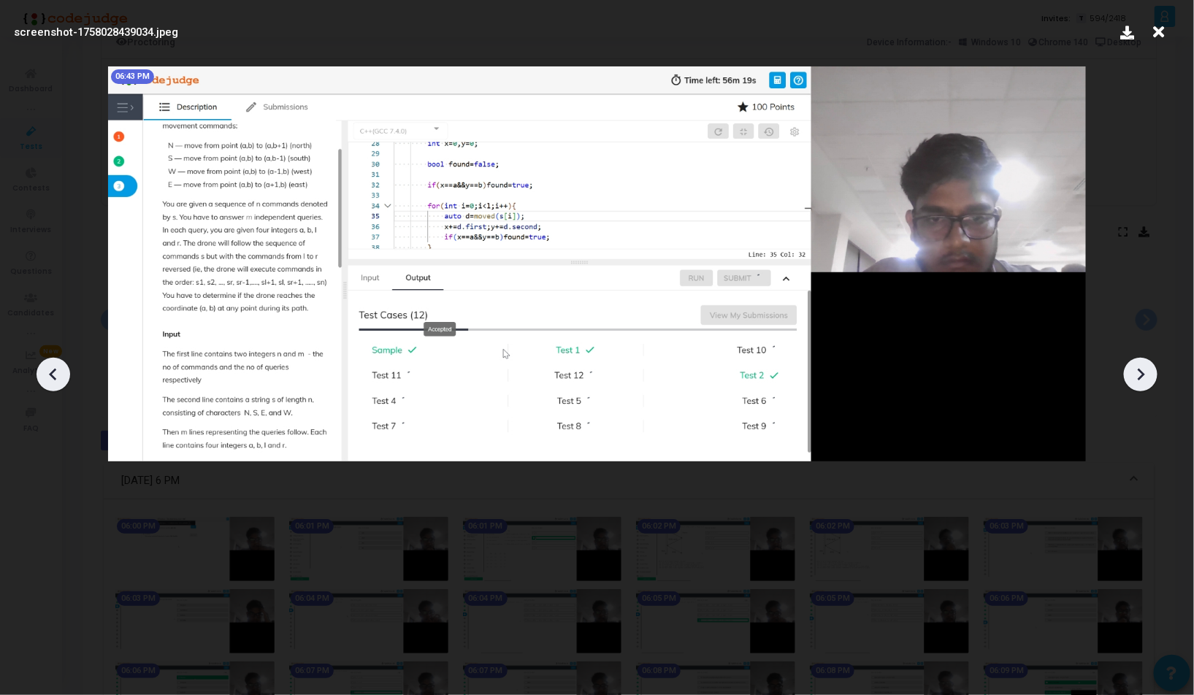
click at [1143, 378] on icon at bounding box center [1141, 375] width 22 height 22
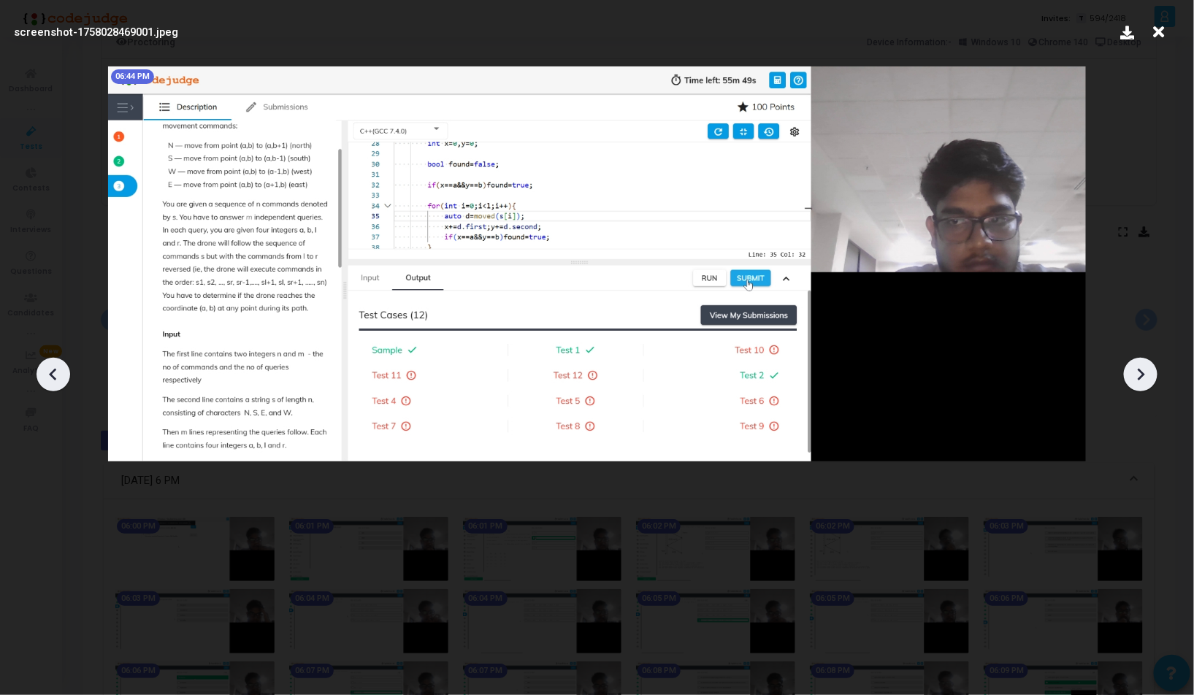
click at [1143, 378] on icon at bounding box center [1141, 375] width 22 height 22
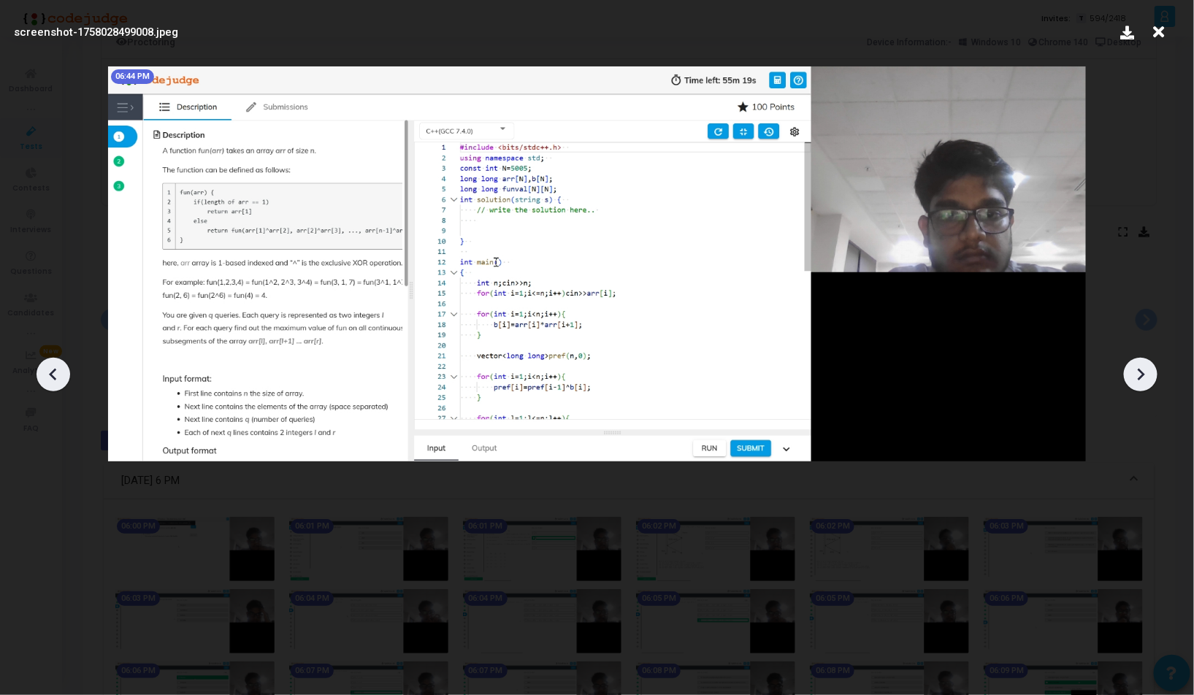
click at [1143, 378] on icon at bounding box center [1141, 375] width 22 height 22
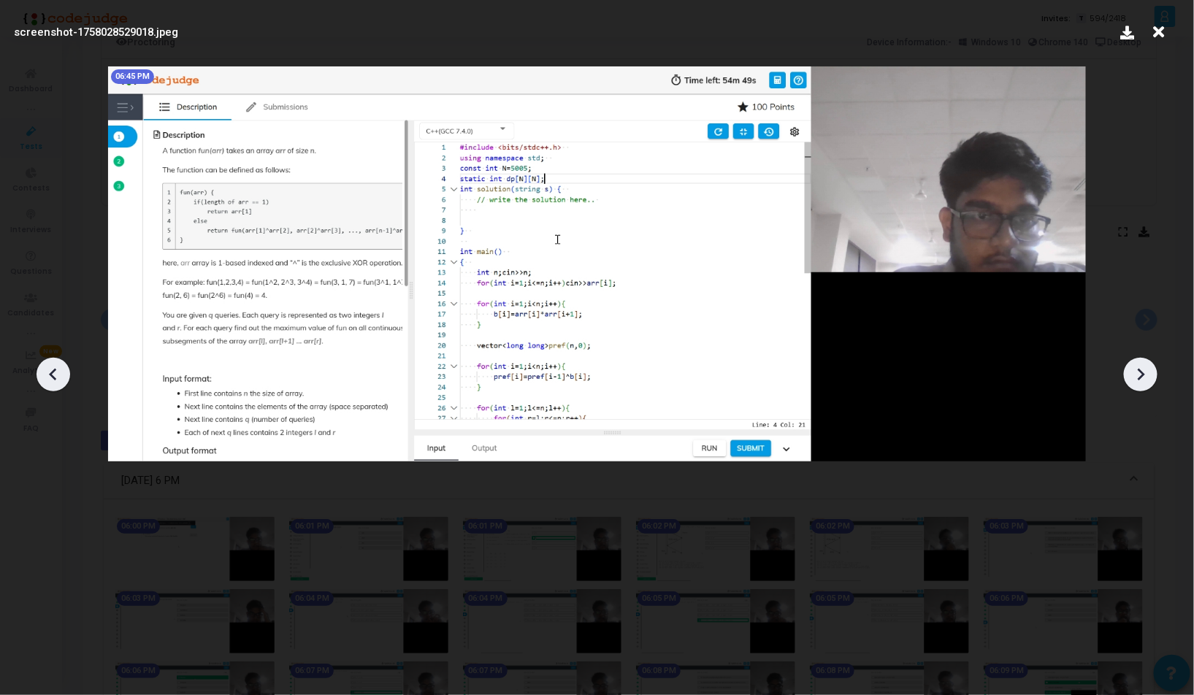
click at [1143, 378] on icon at bounding box center [1141, 375] width 22 height 22
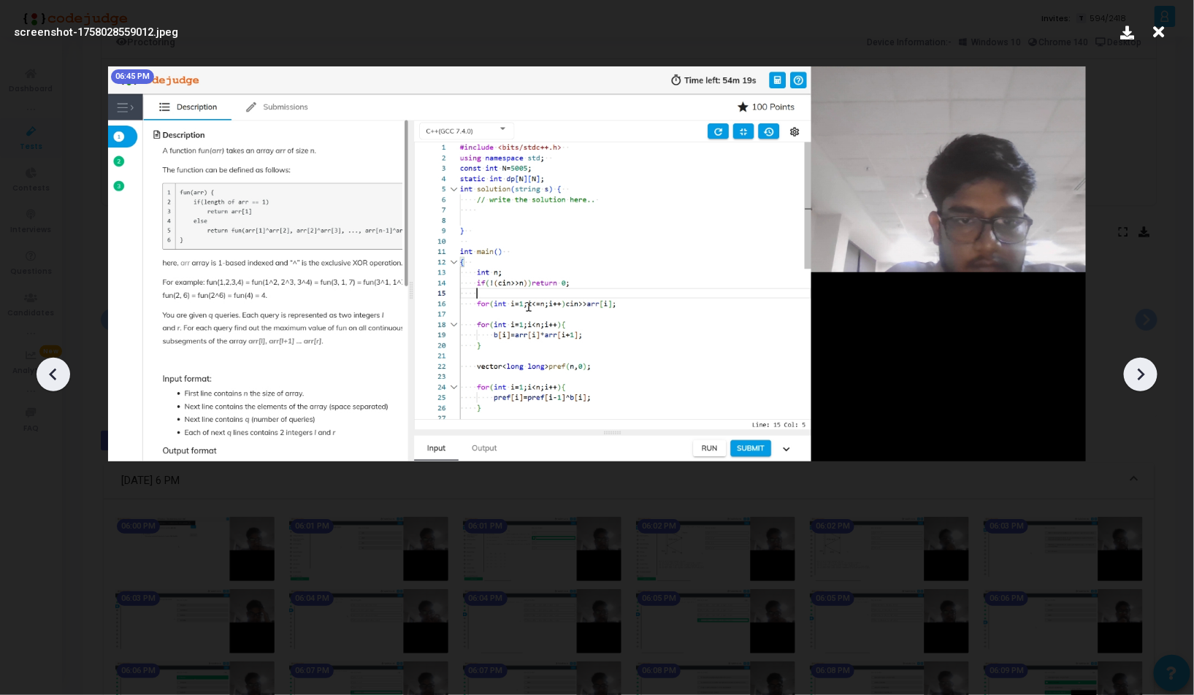
click at [1143, 378] on icon at bounding box center [1141, 375] width 22 height 22
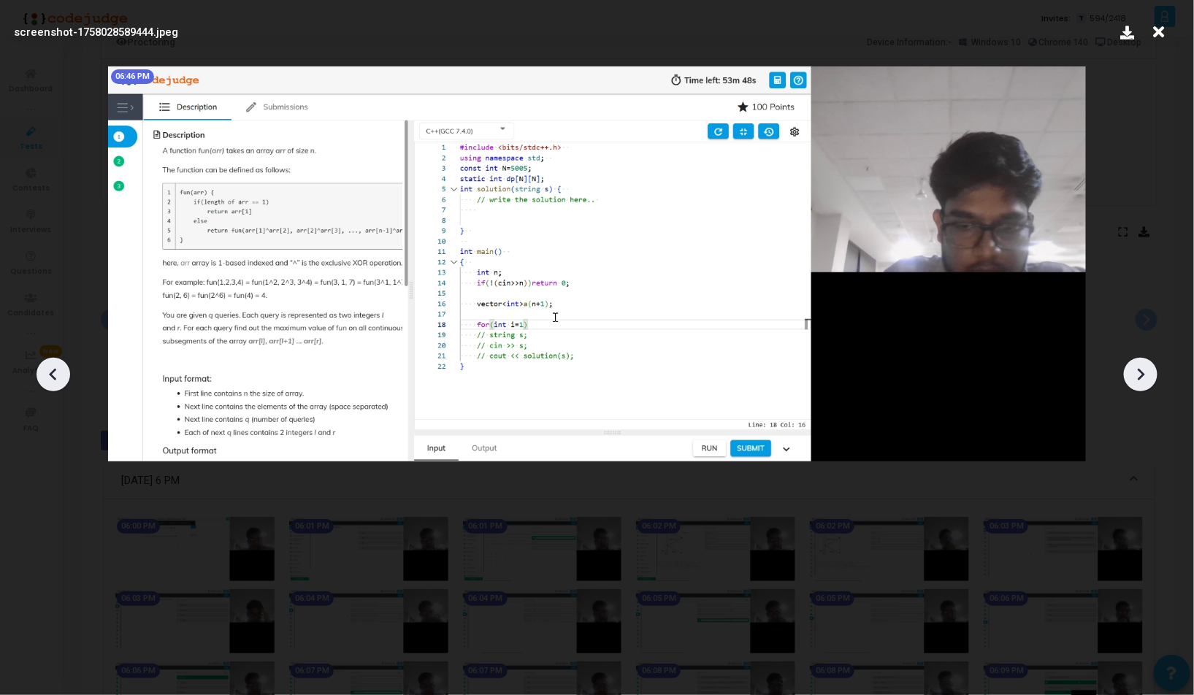
click at [1143, 378] on icon at bounding box center [1141, 375] width 22 height 22
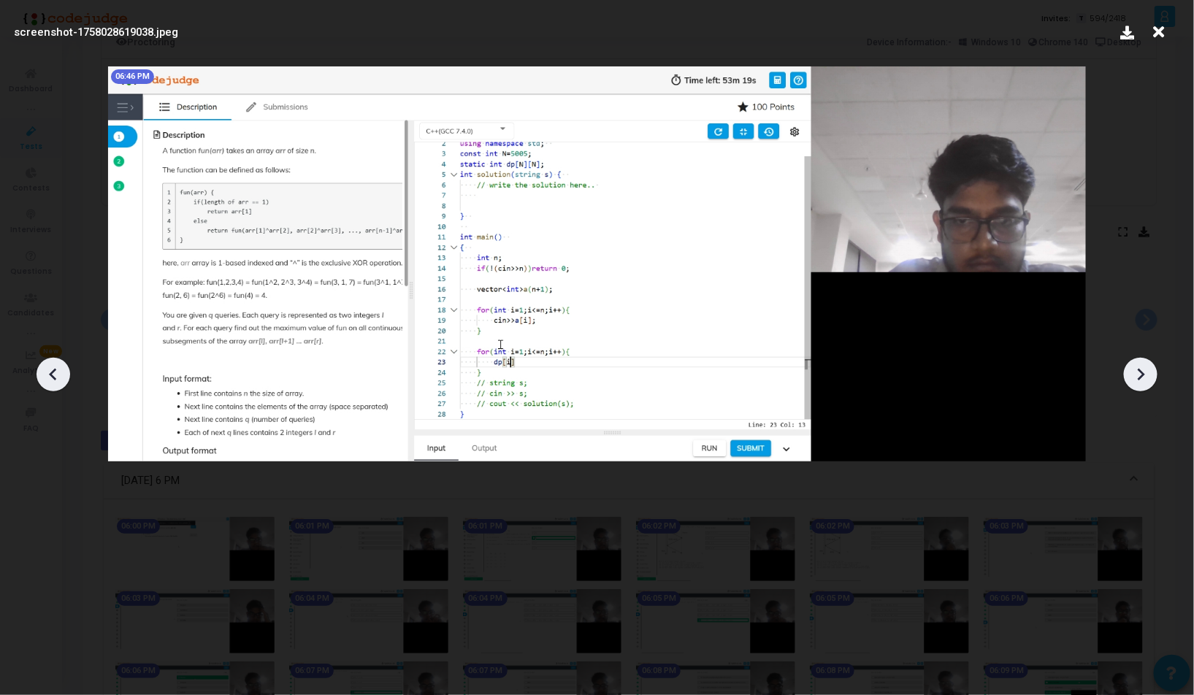
click at [1143, 378] on icon at bounding box center [1141, 375] width 22 height 22
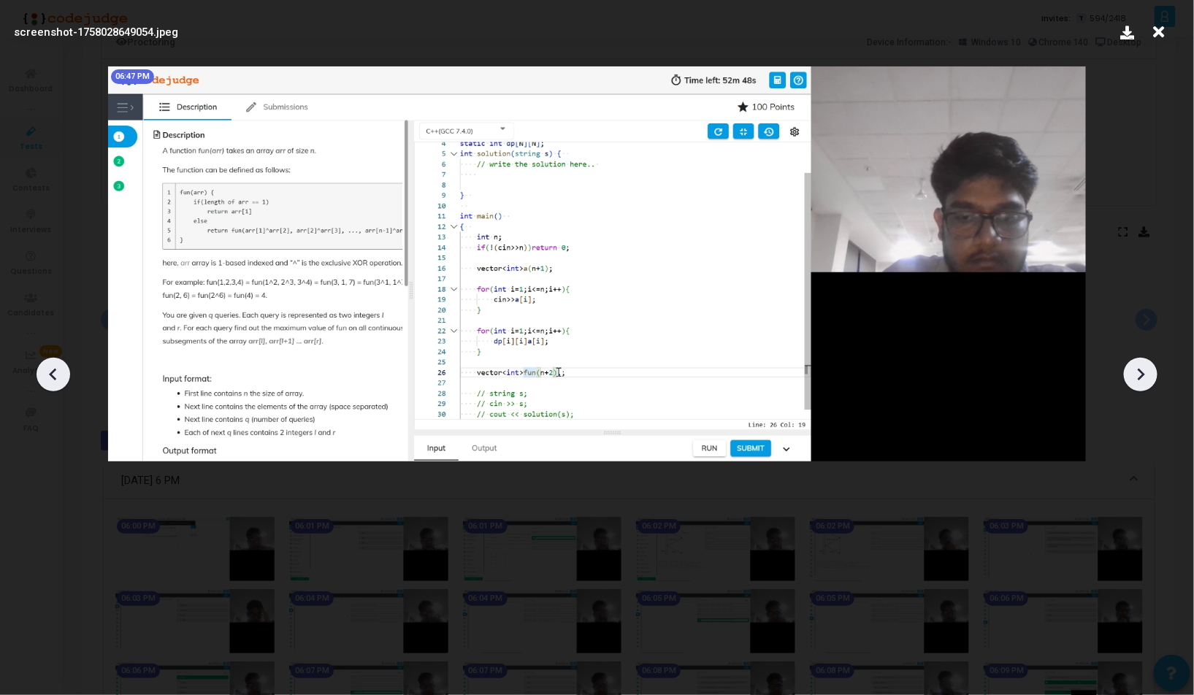
click at [1143, 378] on icon at bounding box center [1141, 375] width 22 height 22
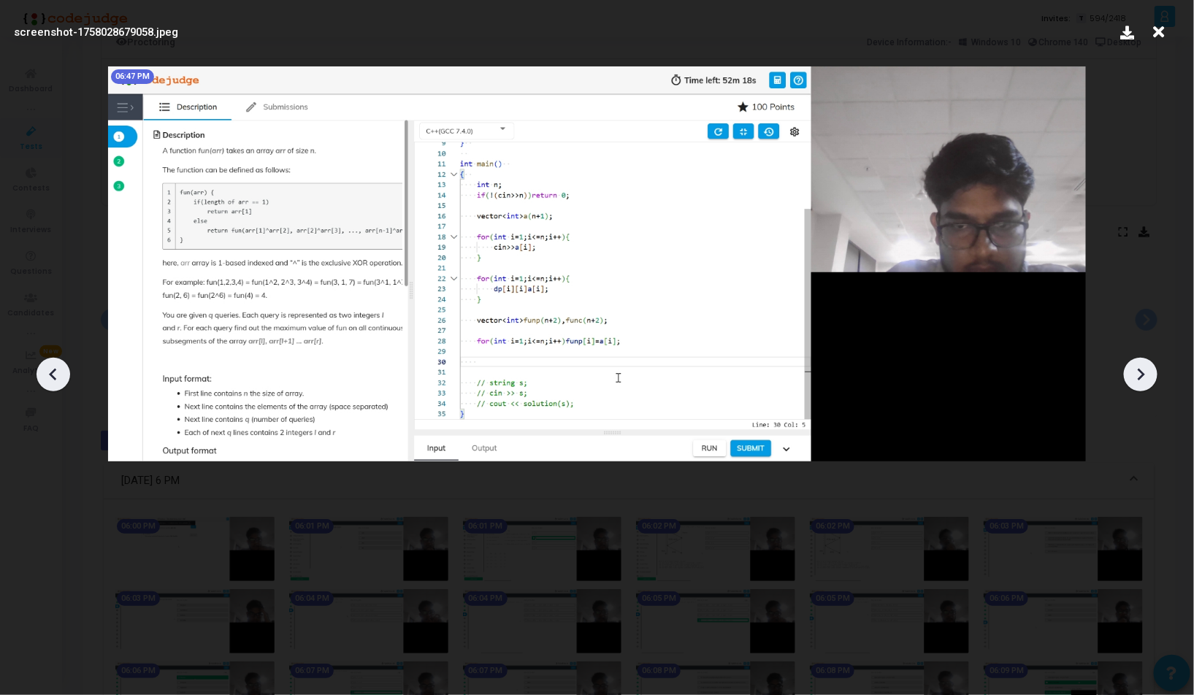
click at [1143, 378] on icon at bounding box center [1141, 375] width 22 height 22
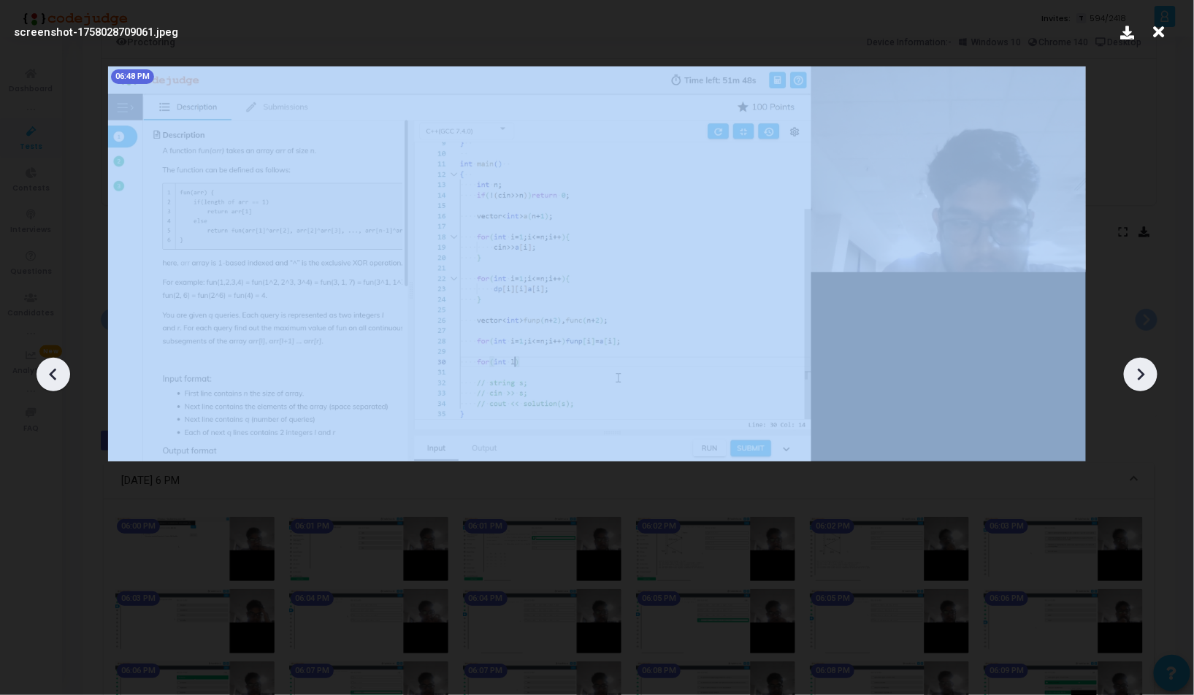
click at [1143, 378] on icon at bounding box center [1141, 375] width 22 height 22
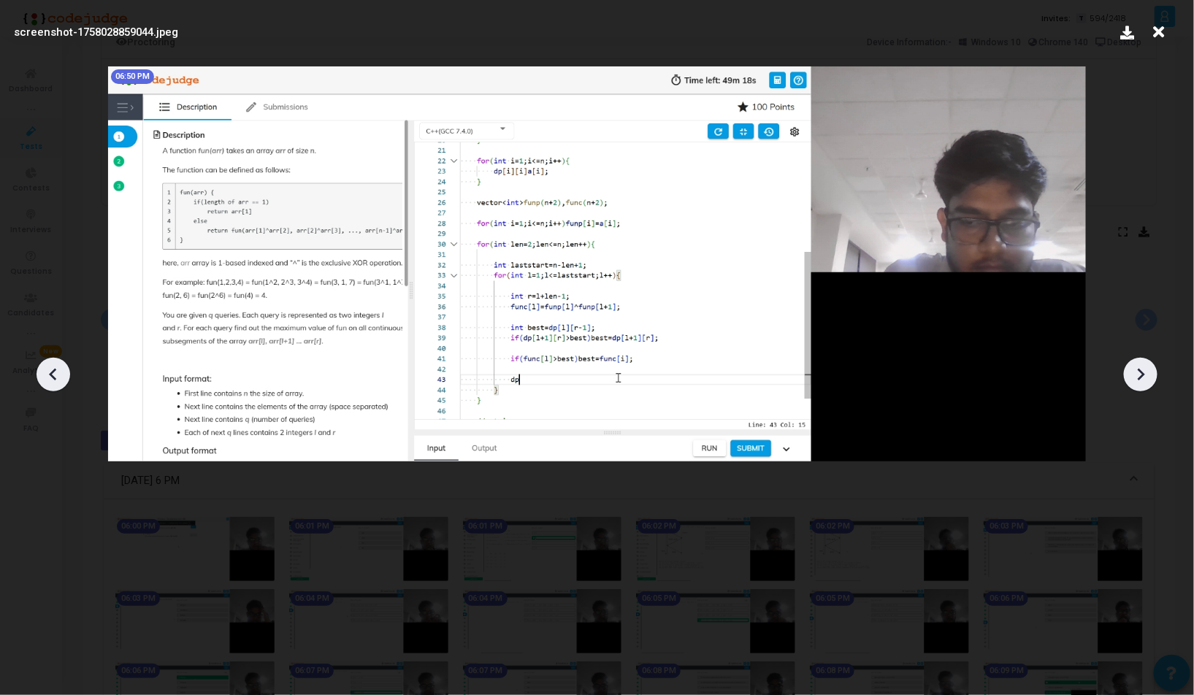
click at [1143, 378] on icon at bounding box center [1141, 375] width 22 height 22
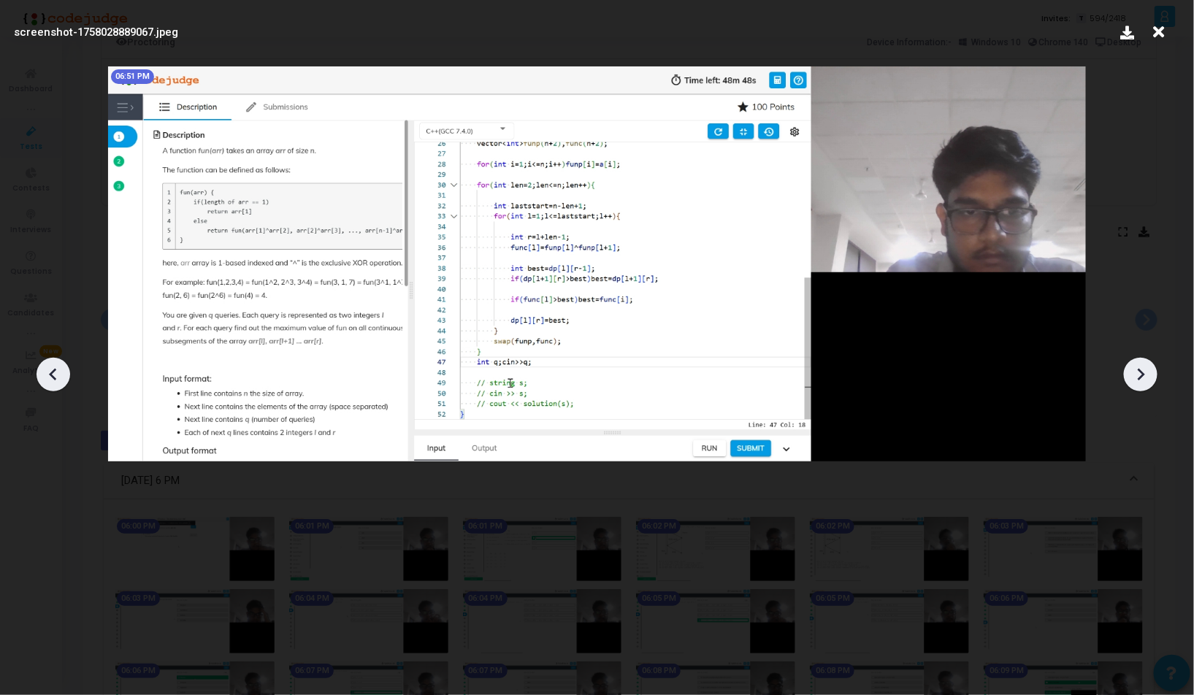
click at [1143, 378] on icon at bounding box center [1141, 375] width 22 height 22
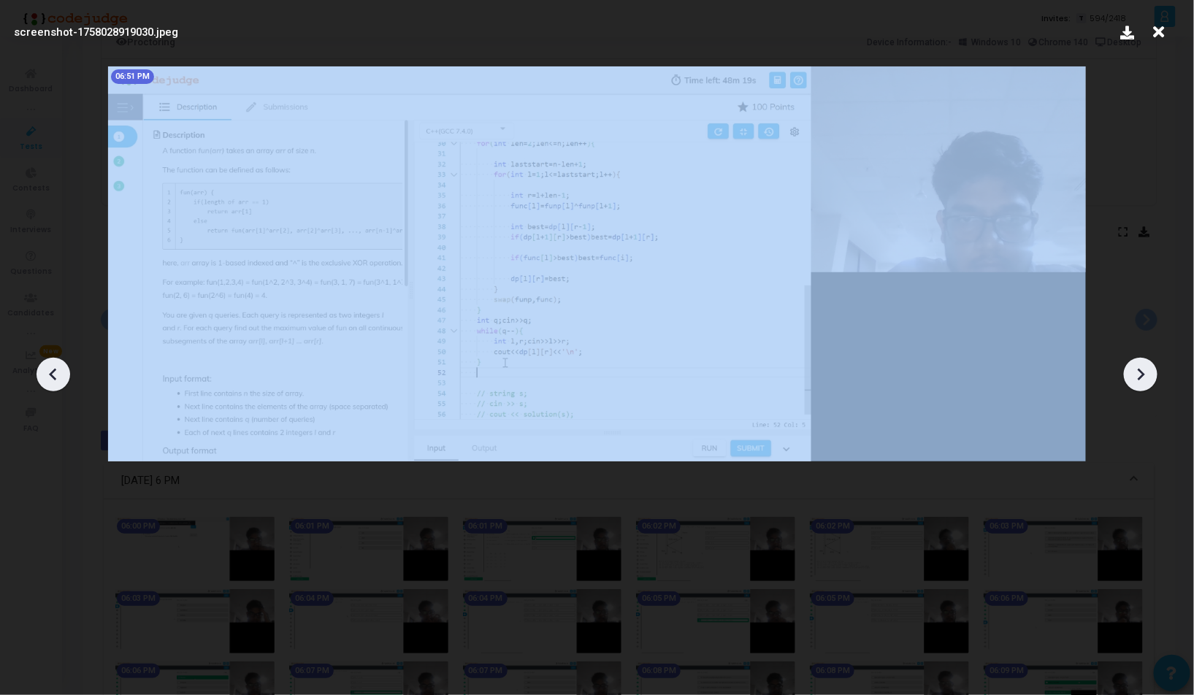
click at [1143, 378] on icon at bounding box center [1141, 375] width 22 height 22
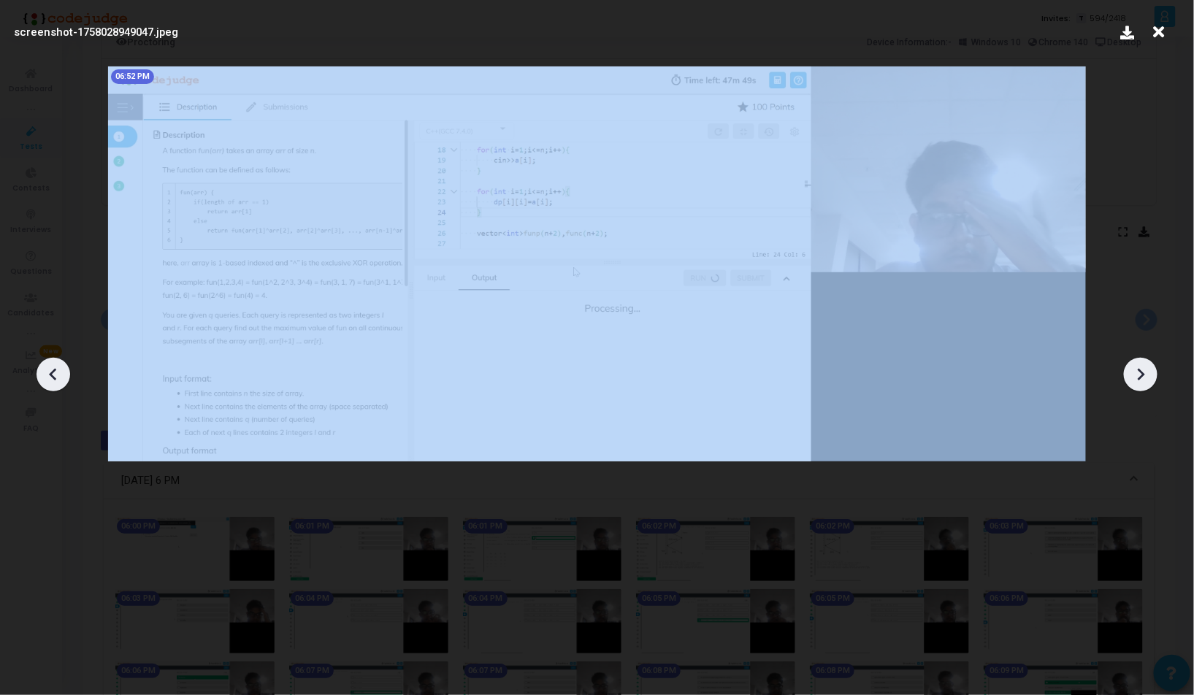
click at [1143, 378] on icon at bounding box center [1141, 375] width 22 height 22
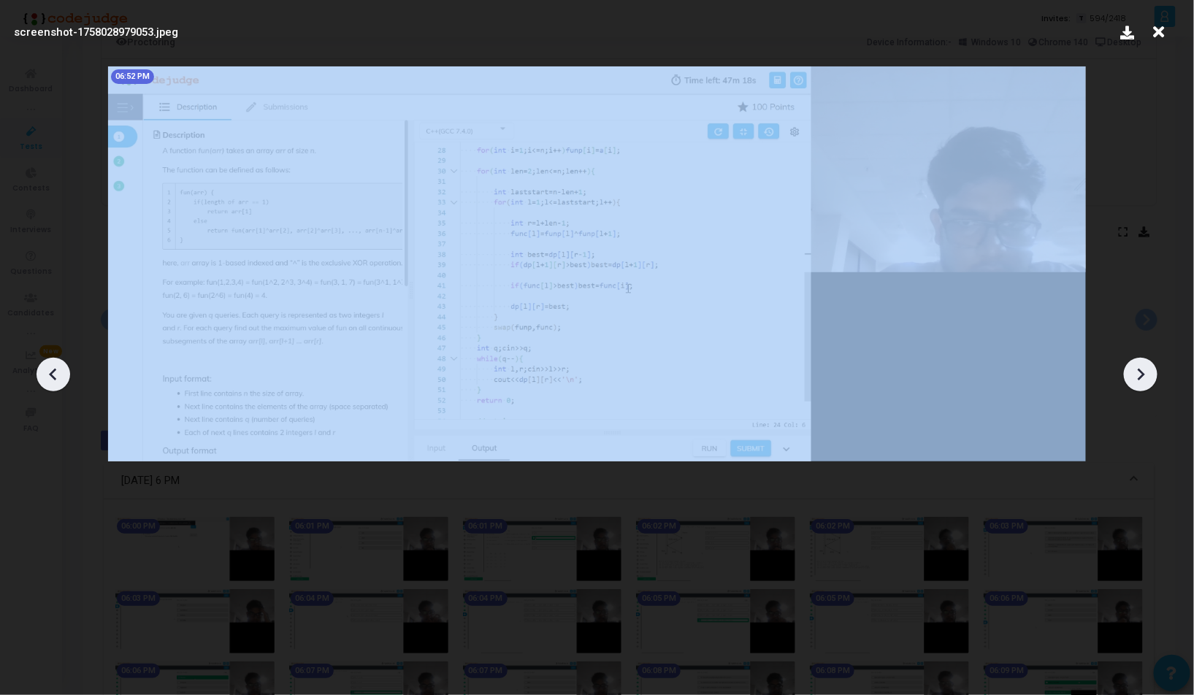
click at [1143, 378] on icon at bounding box center [1141, 375] width 22 height 22
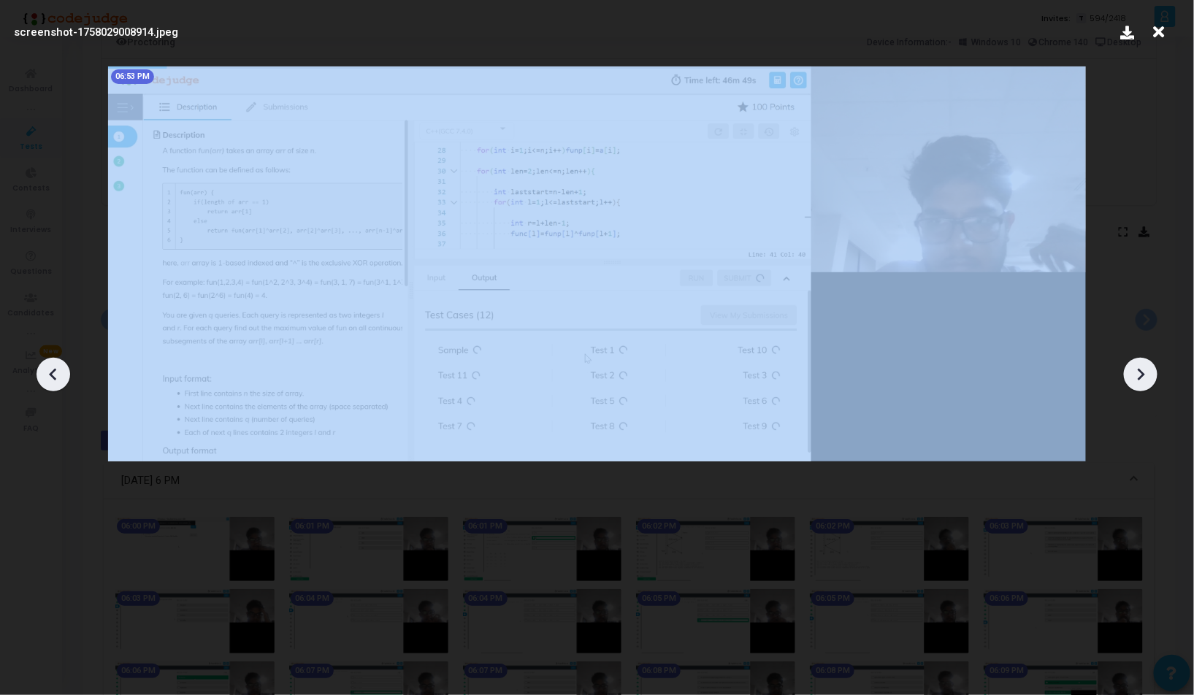
click at [1143, 378] on icon at bounding box center [1141, 375] width 22 height 22
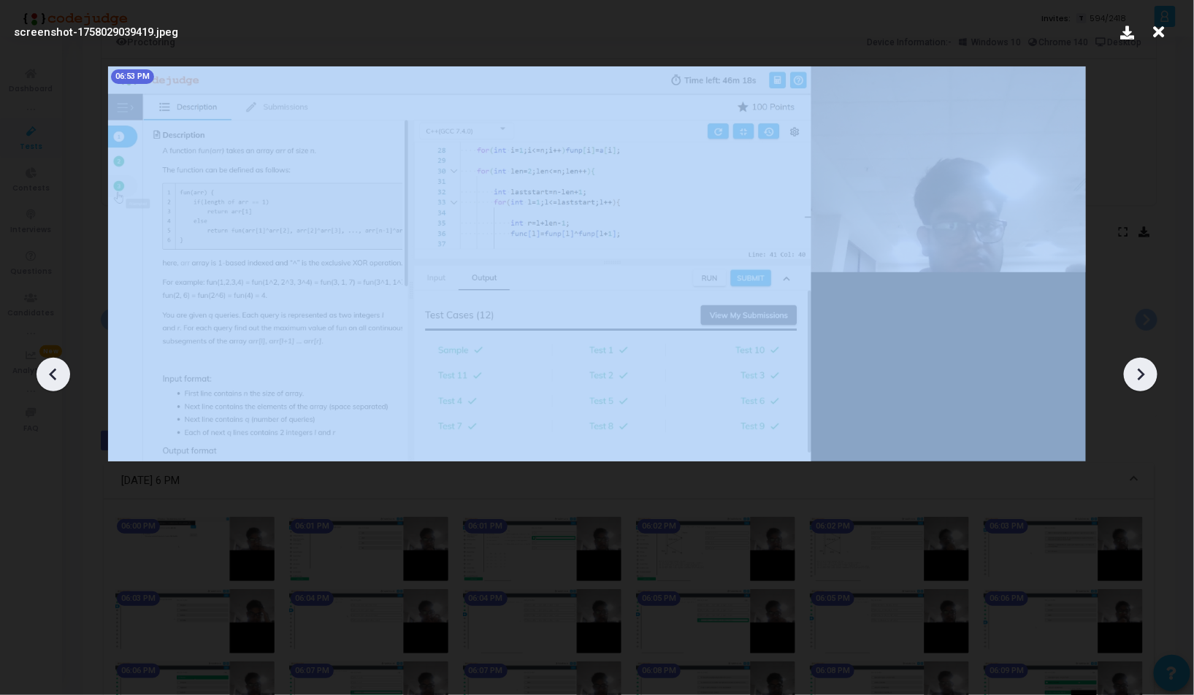
click at [1143, 378] on icon at bounding box center [1141, 375] width 22 height 22
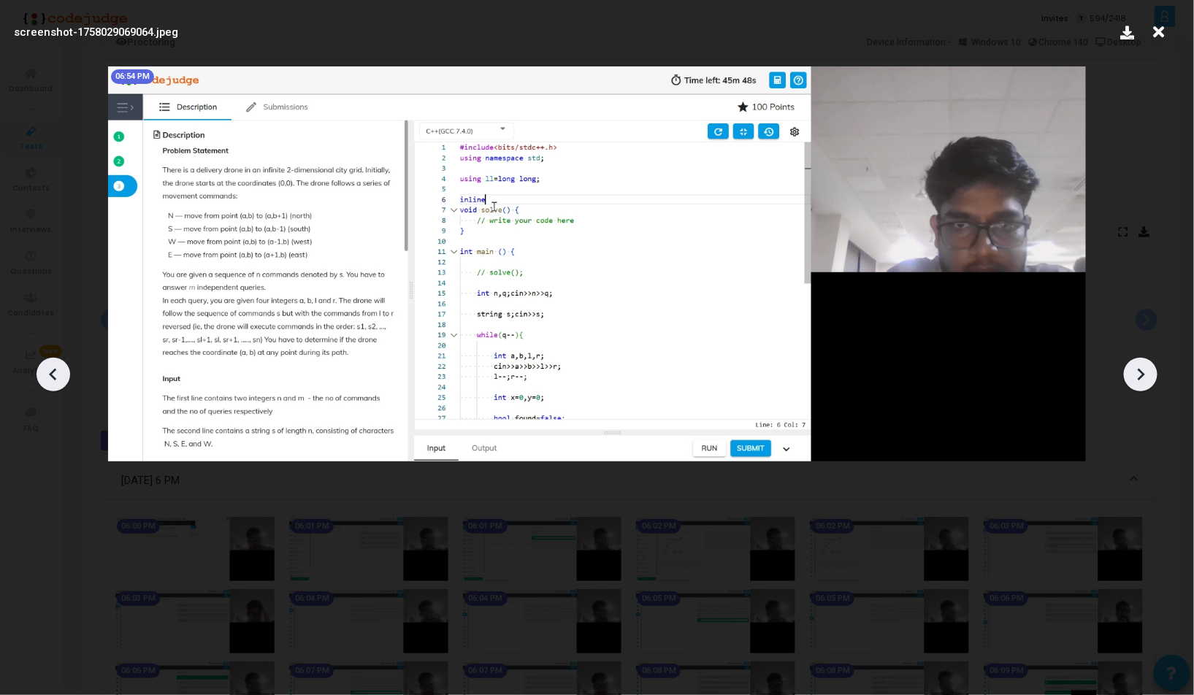
click at [1143, 378] on icon at bounding box center [1141, 375] width 22 height 22
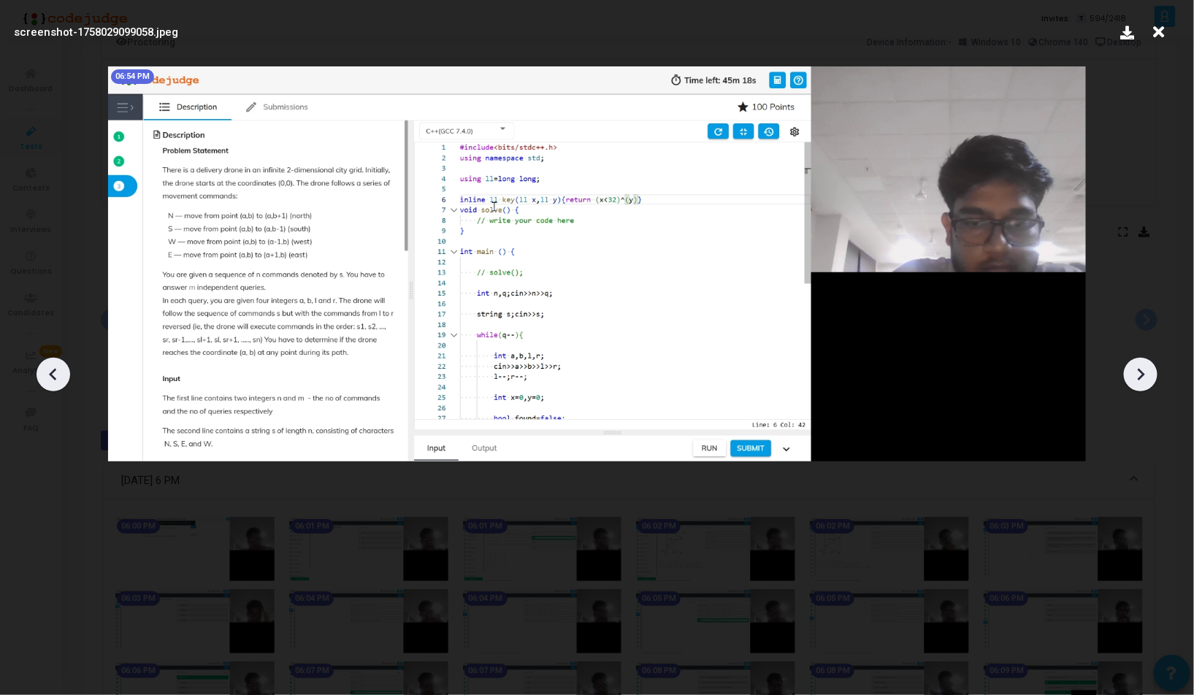
click at [1143, 378] on icon at bounding box center [1141, 375] width 22 height 22
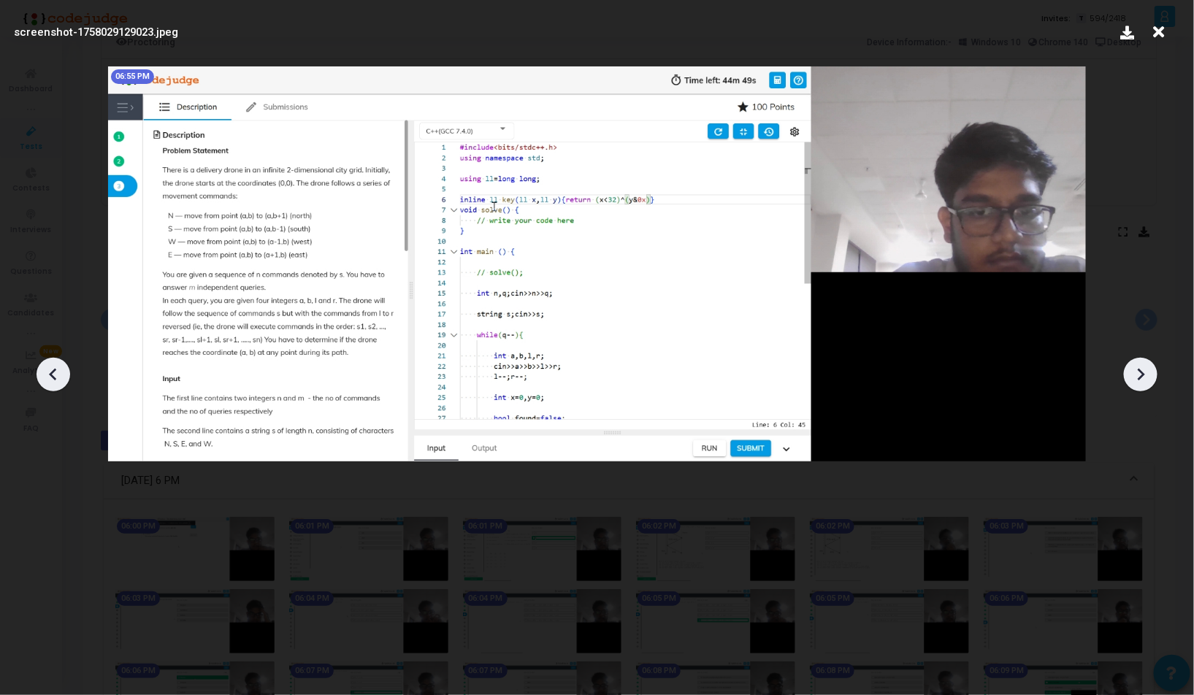
click at [1143, 378] on icon at bounding box center [1141, 375] width 22 height 22
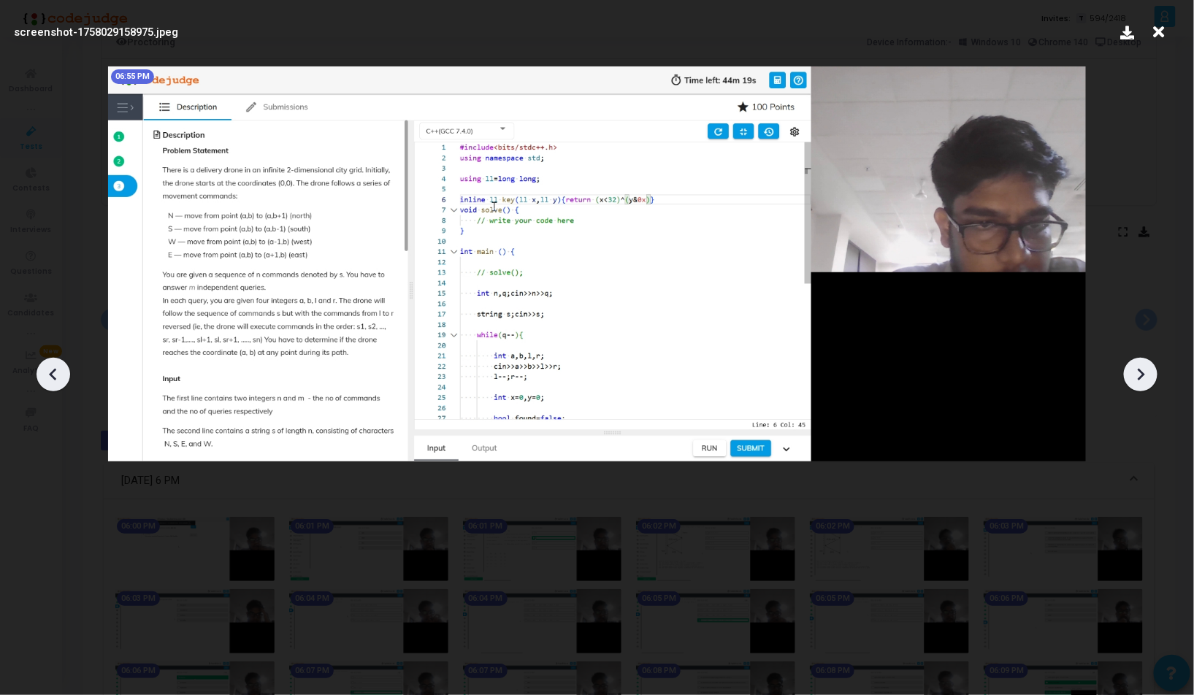
click at [1143, 378] on icon at bounding box center [1141, 375] width 22 height 22
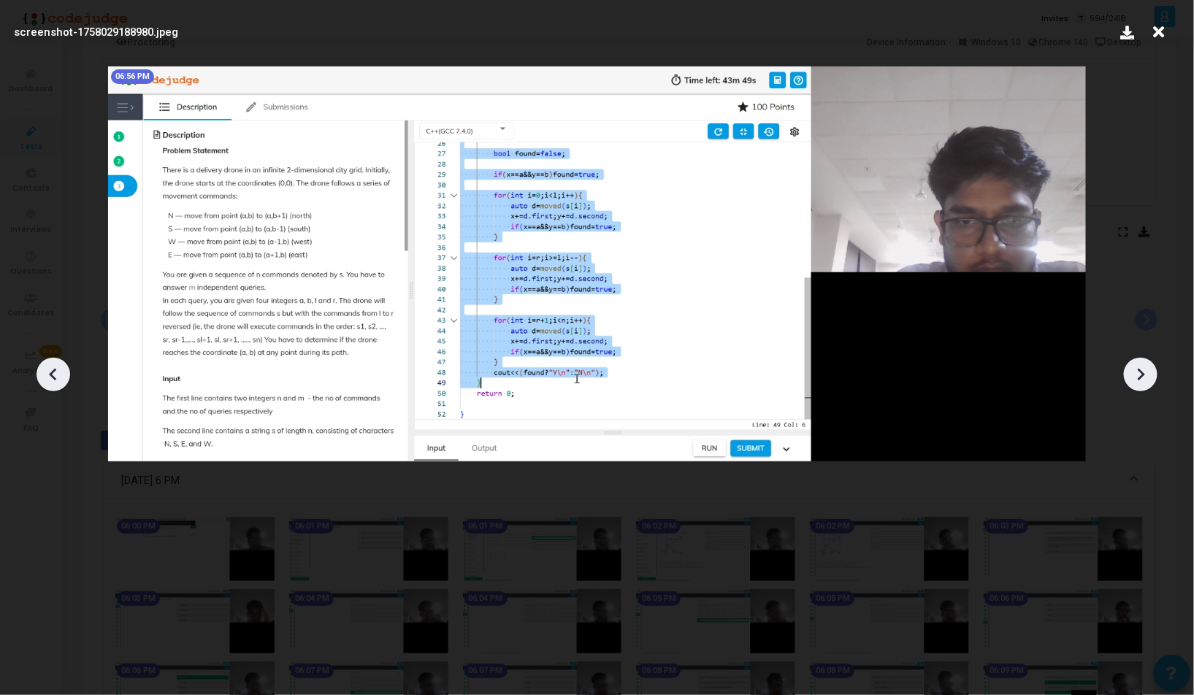
click at [1143, 378] on icon at bounding box center [1141, 375] width 22 height 22
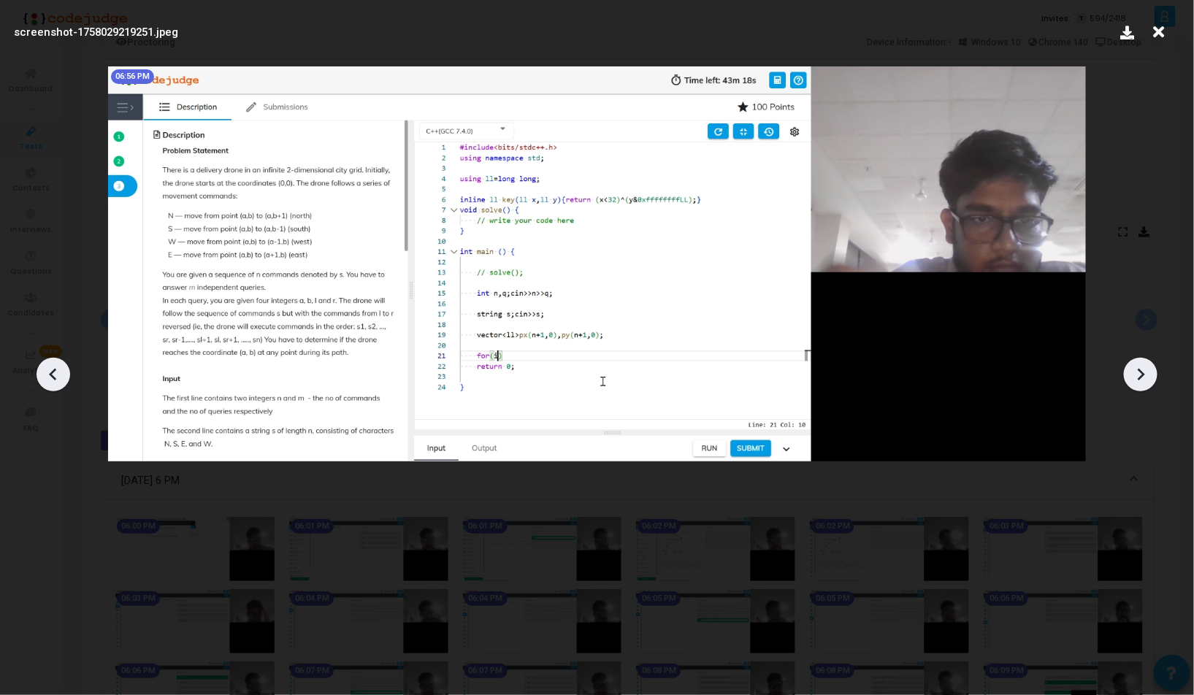
click at [1143, 378] on icon at bounding box center [1141, 375] width 22 height 22
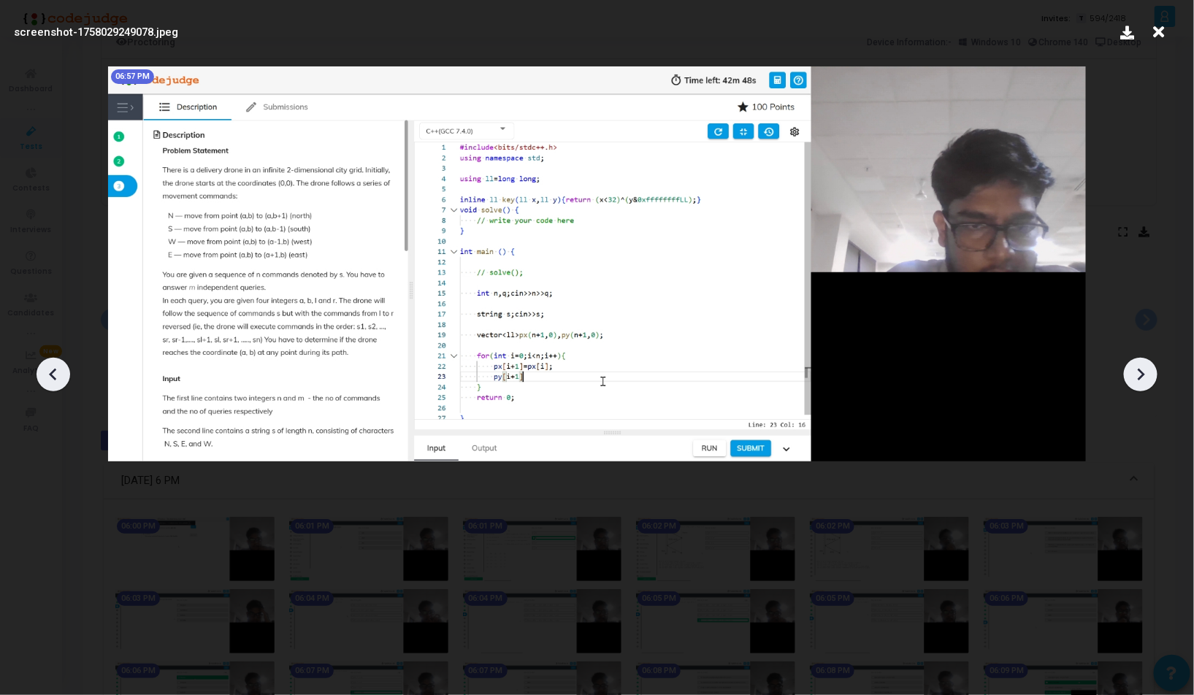
click at [1143, 378] on icon at bounding box center [1141, 375] width 22 height 22
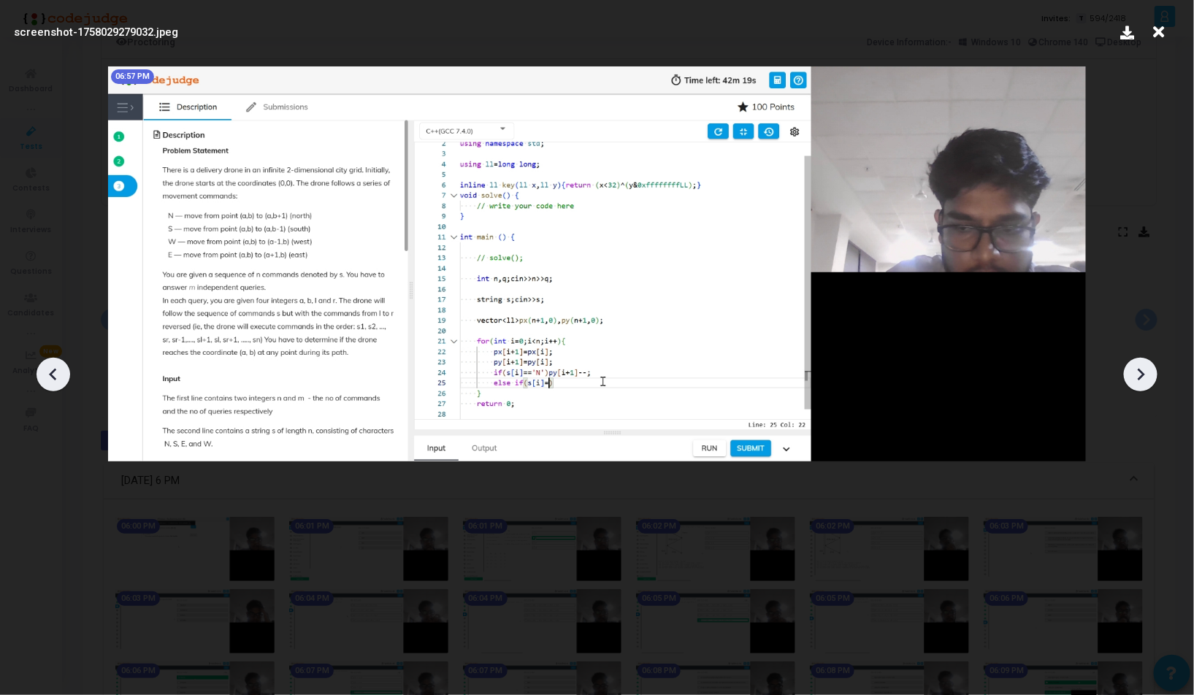
click at [64, 368] on icon at bounding box center [53, 375] width 22 height 22
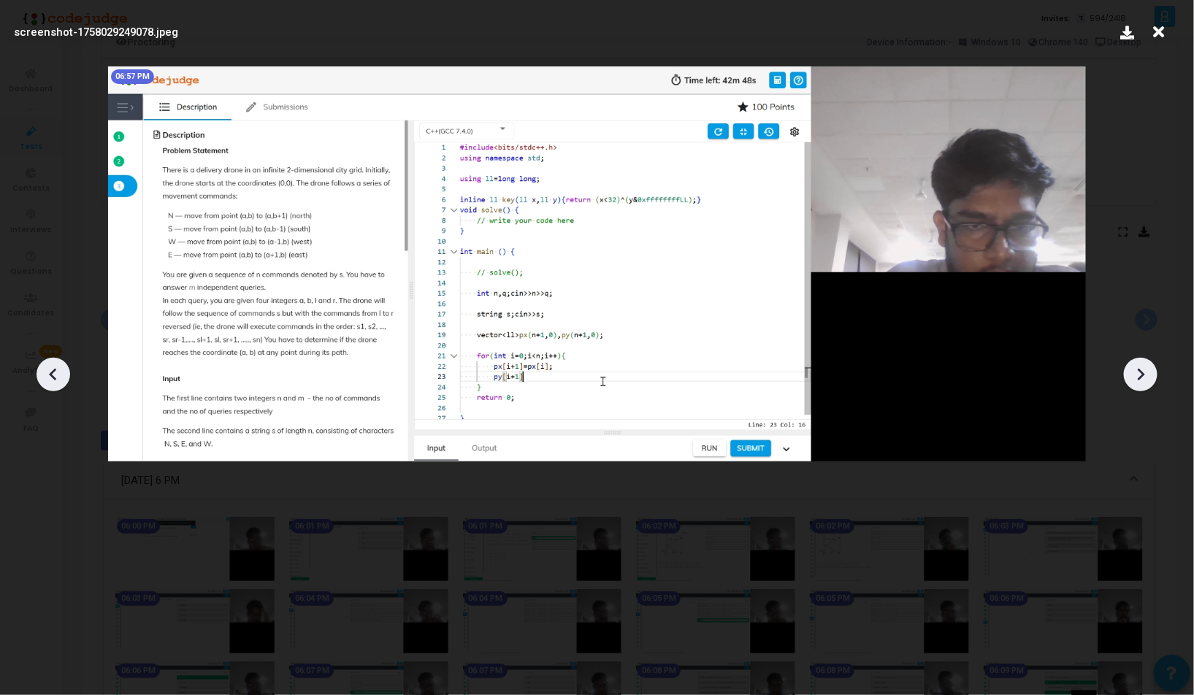
click at [64, 368] on icon at bounding box center [53, 375] width 22 height 22
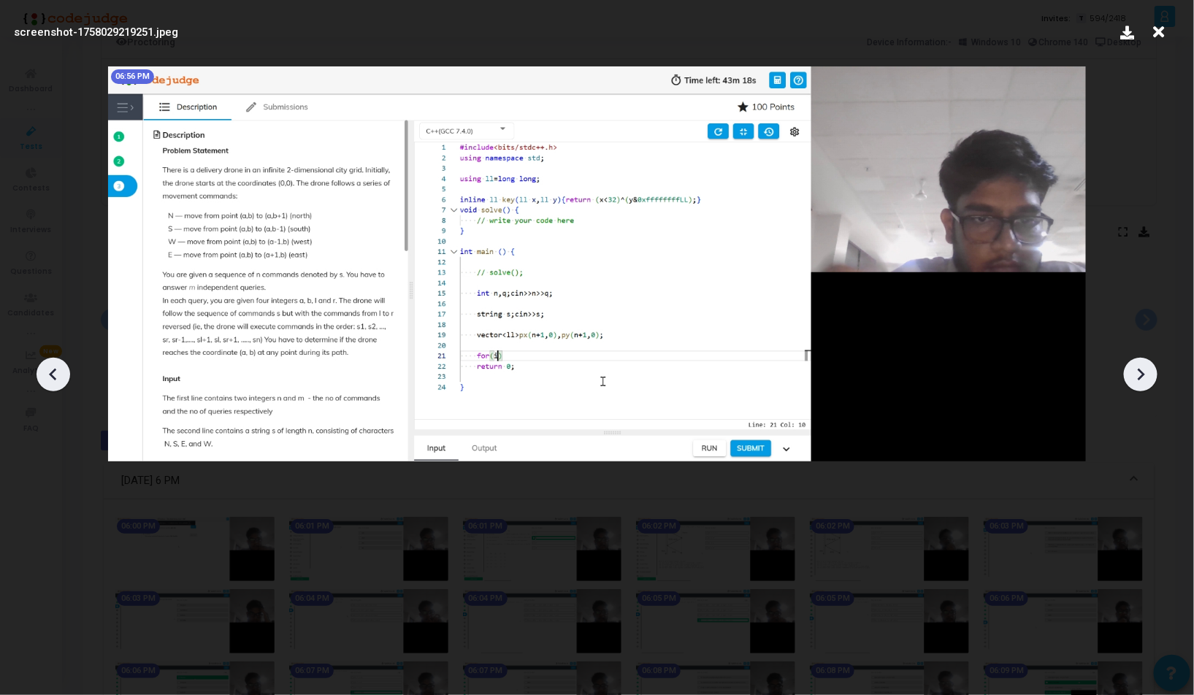
click at [64, 368] on icon at bounding box center [53, 375] width 22 height 22
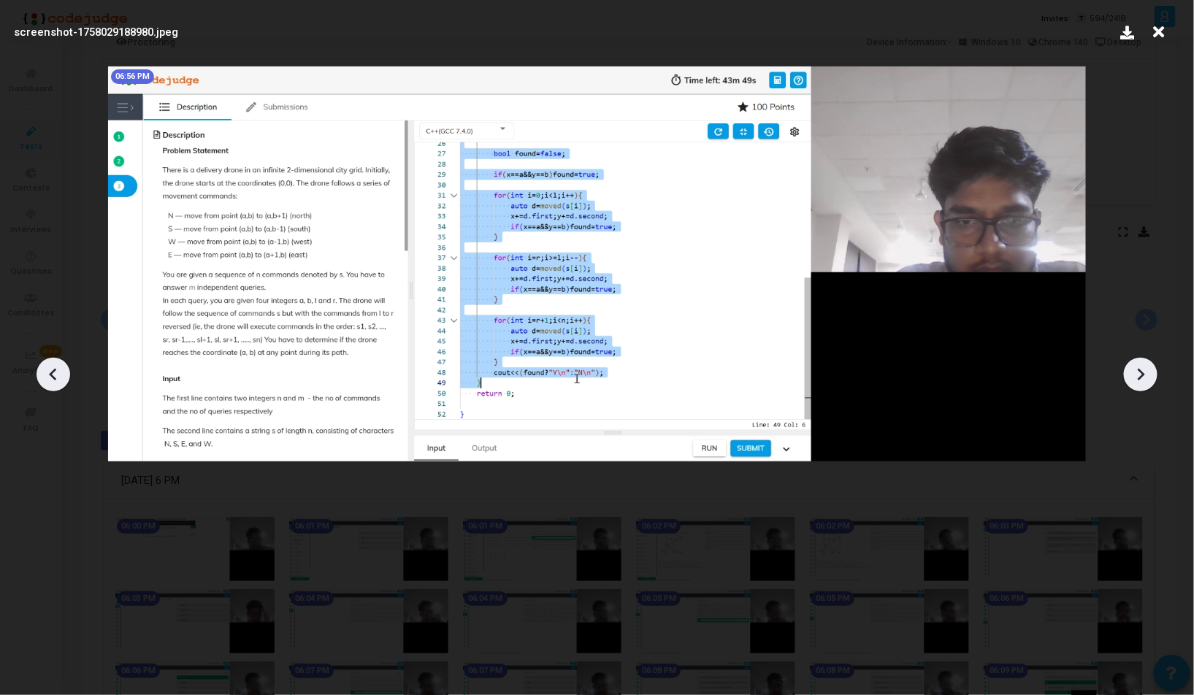
click at [64, 368] on icon at bounding box center [53, 375] width 22 height 22
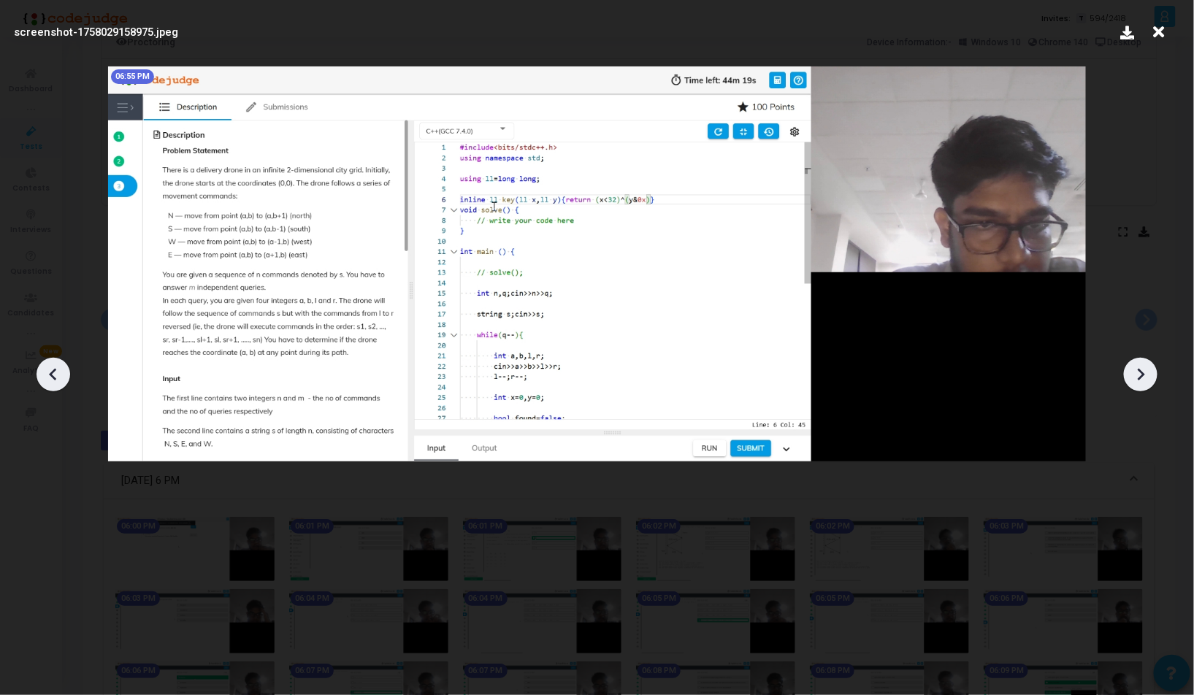
click at [1131, 375] on icon at bounding box center [1141, 375] width 22 height 22
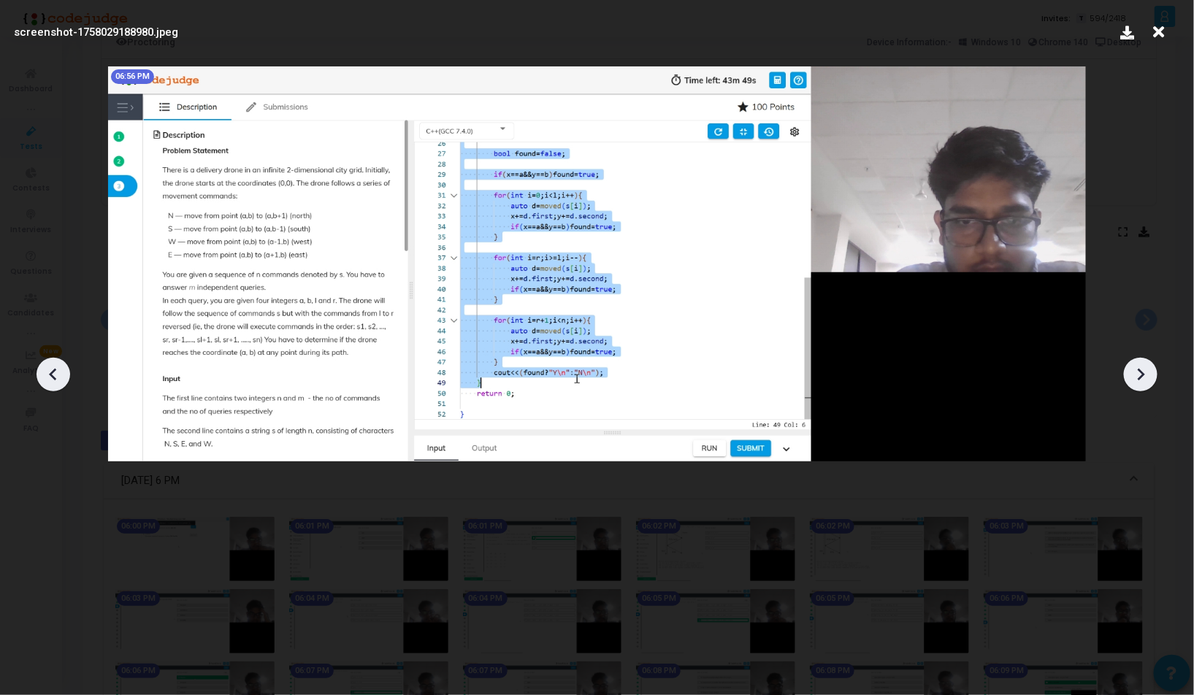
click at [1131, 375] on icon at bounding box center [1141, 375] width 22 height 22
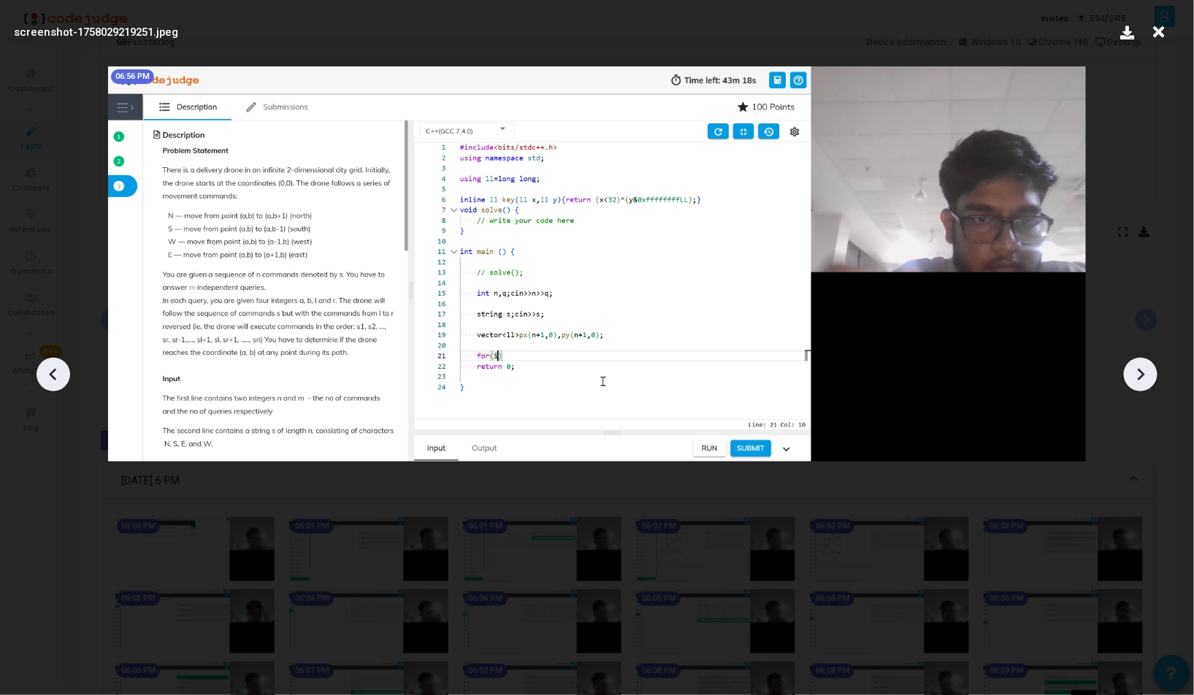
click at [1131, 375] on icon at bounding box center [1141, 375] width 22 height 22
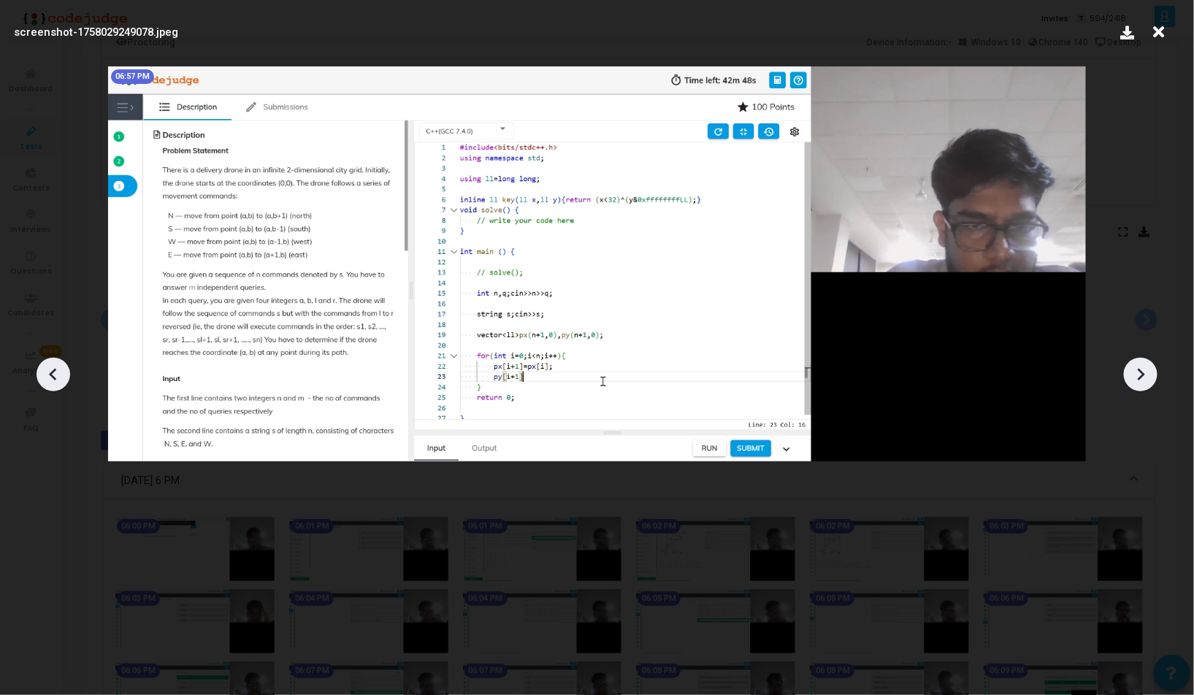
click at [1131, 375] on icon at bounding box center [1141, 375] width 22 height 22
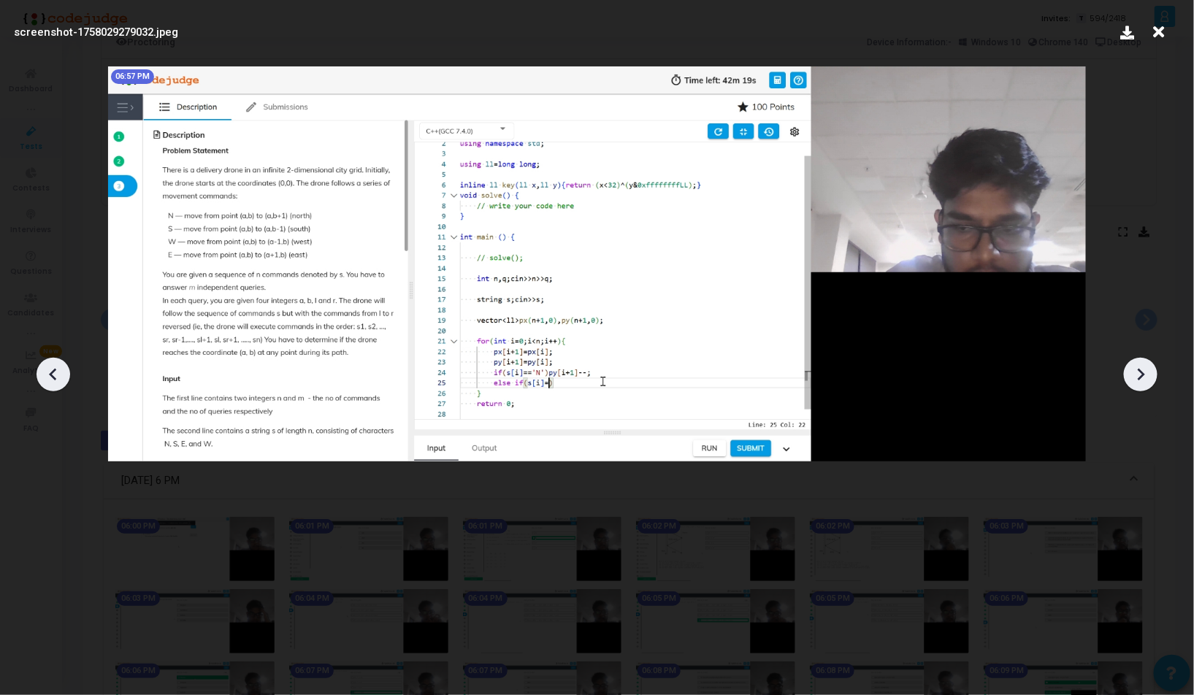
click at [1131, 375] on icon at bounding box center [1141, 375] width 22 height 22
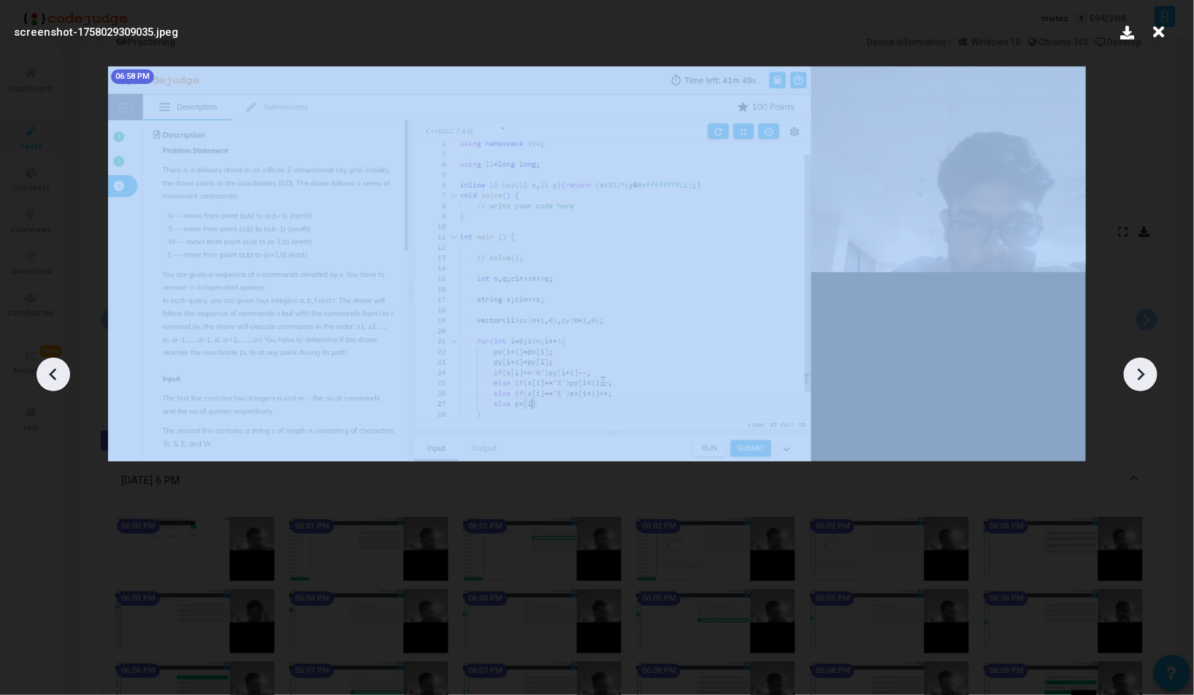
click at [1131, 375] on icon at bounding box center [1141, 375] width 22 height 22
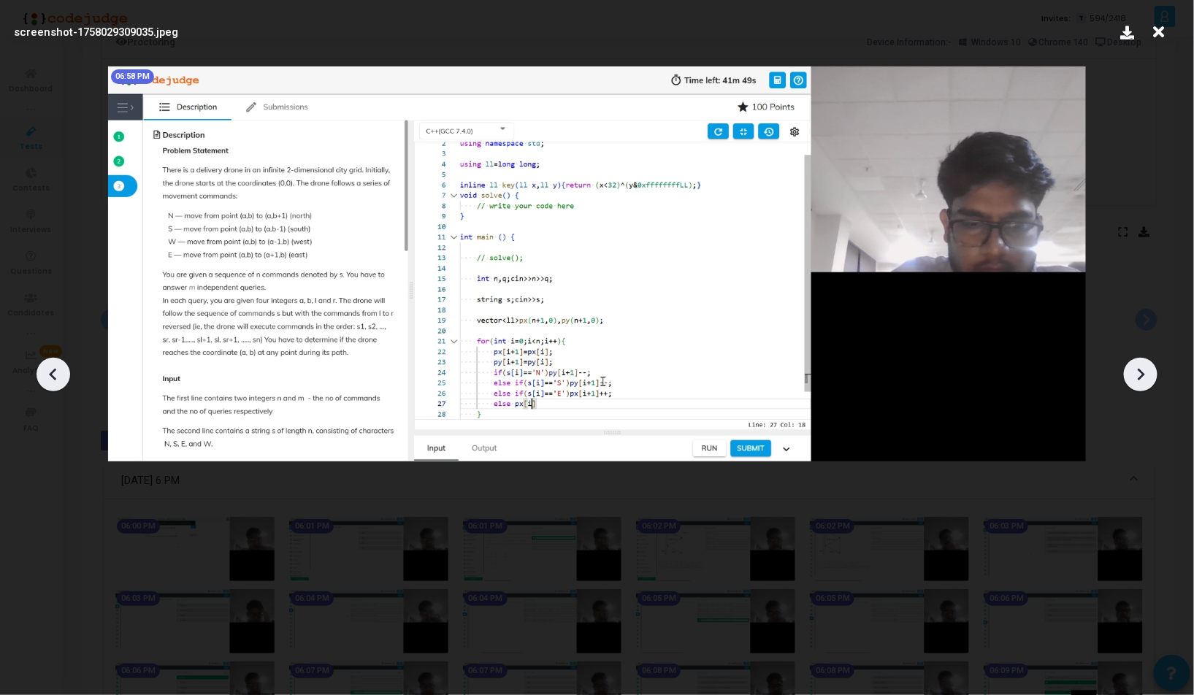
click at [1131, 375] on icon at bounding box center [1141, 375] width 22 height 22
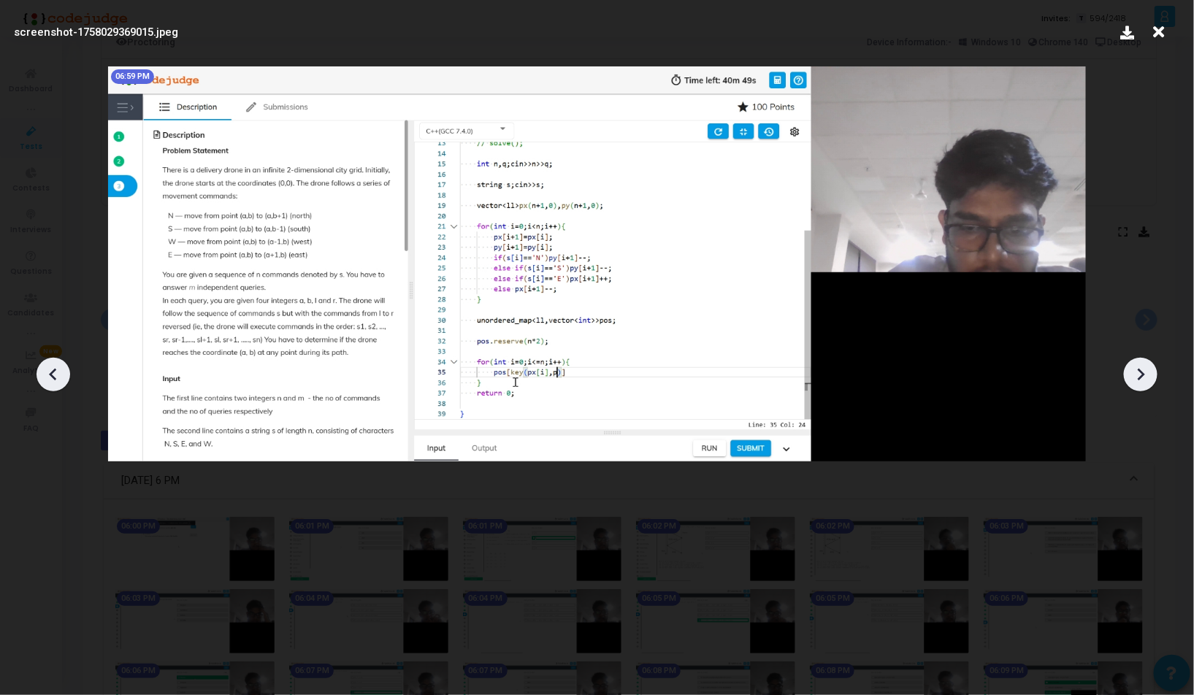
click at [1131, 375] on icon at bounding box center [1141, 375] width 22 height 22
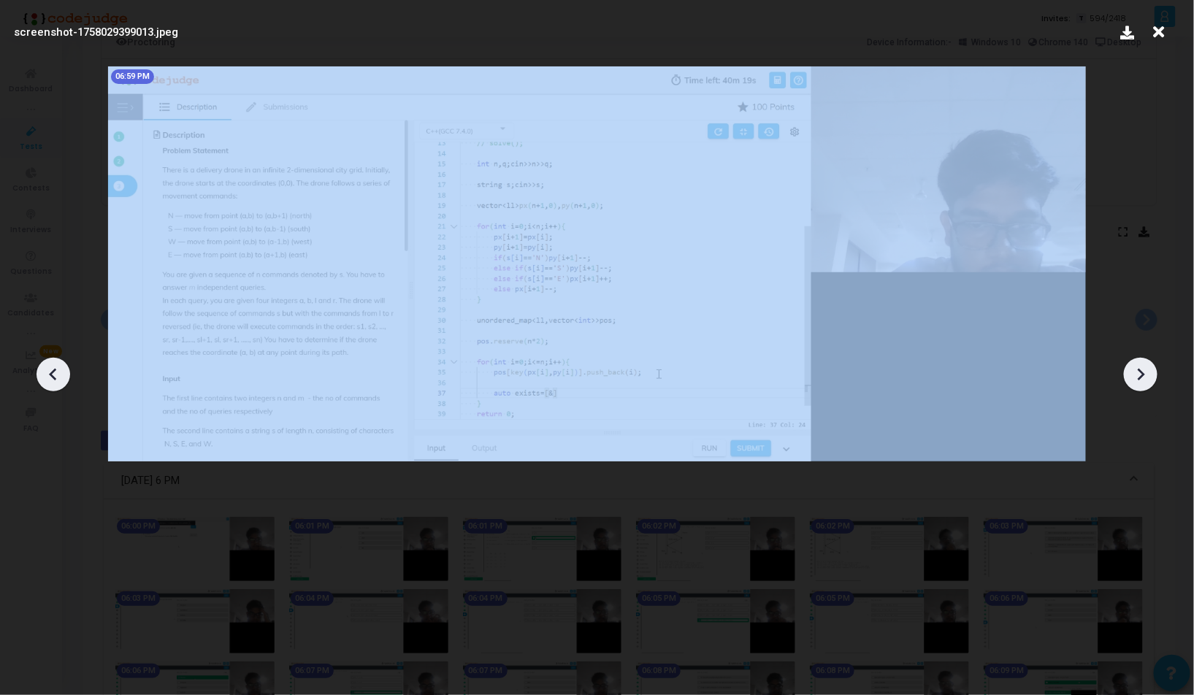
click at [1131, 375] on icon at bounding box center [1141, 375] width 22 height 22
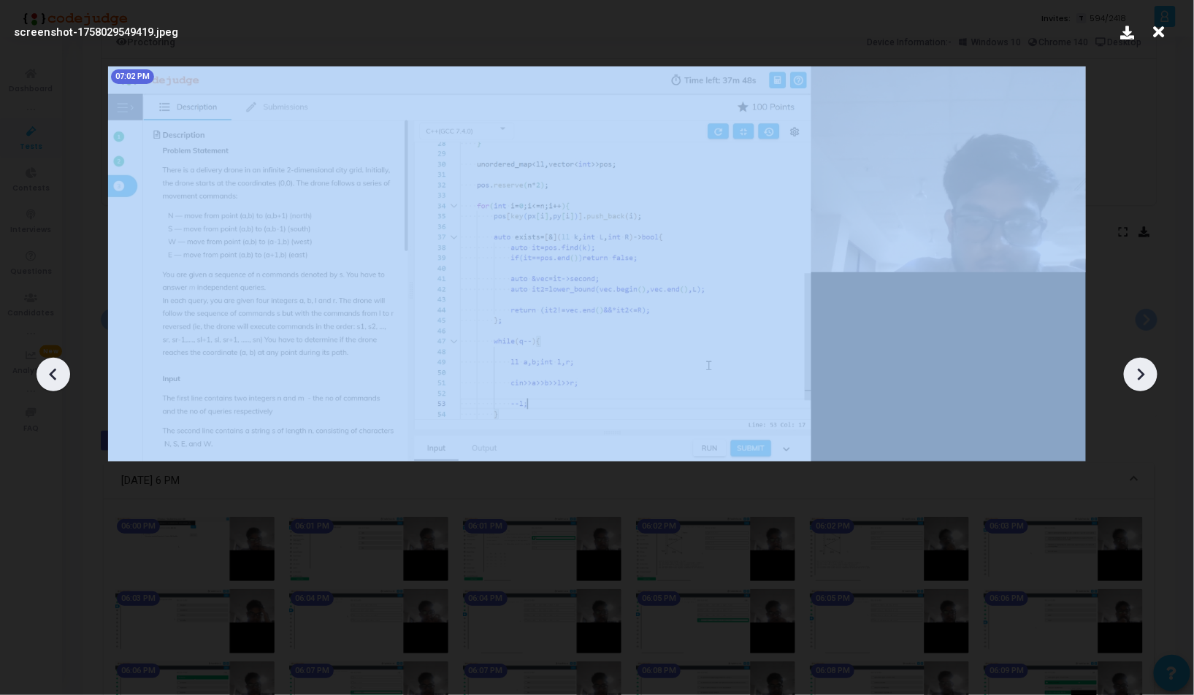
click at [1131, 375] on icon at bounding box center [1141, 375] width 22 height 22
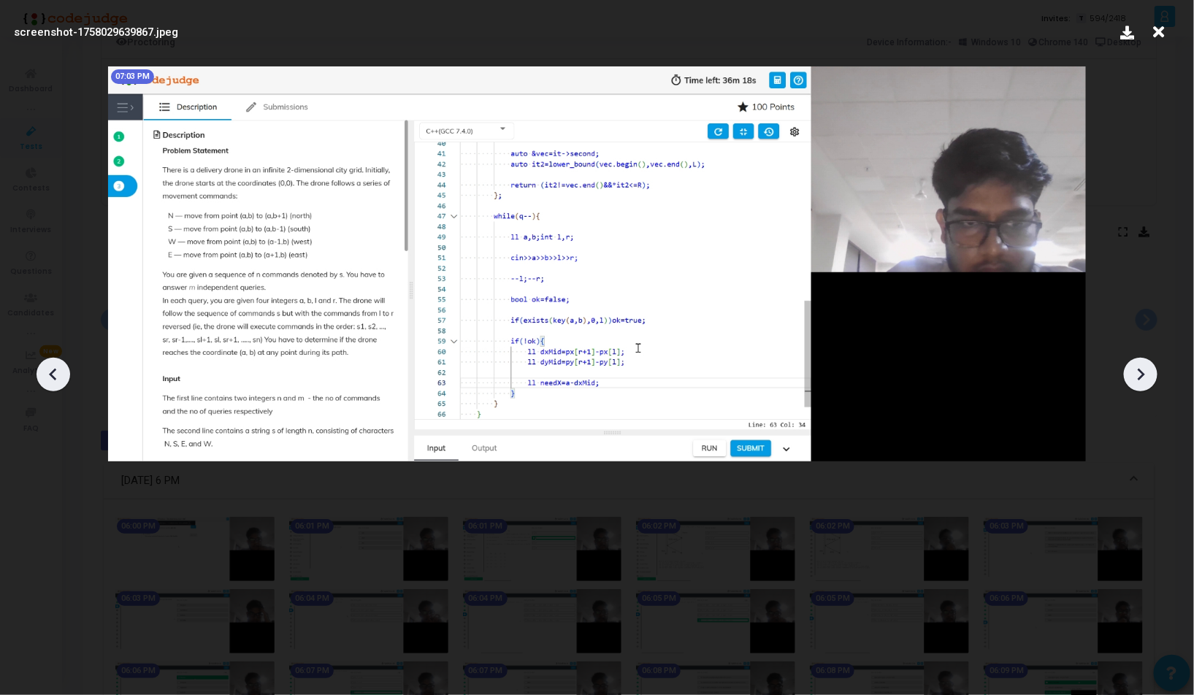
click at [1131, 375] on icon at bounding box center [1141, 375] width 22 height 22
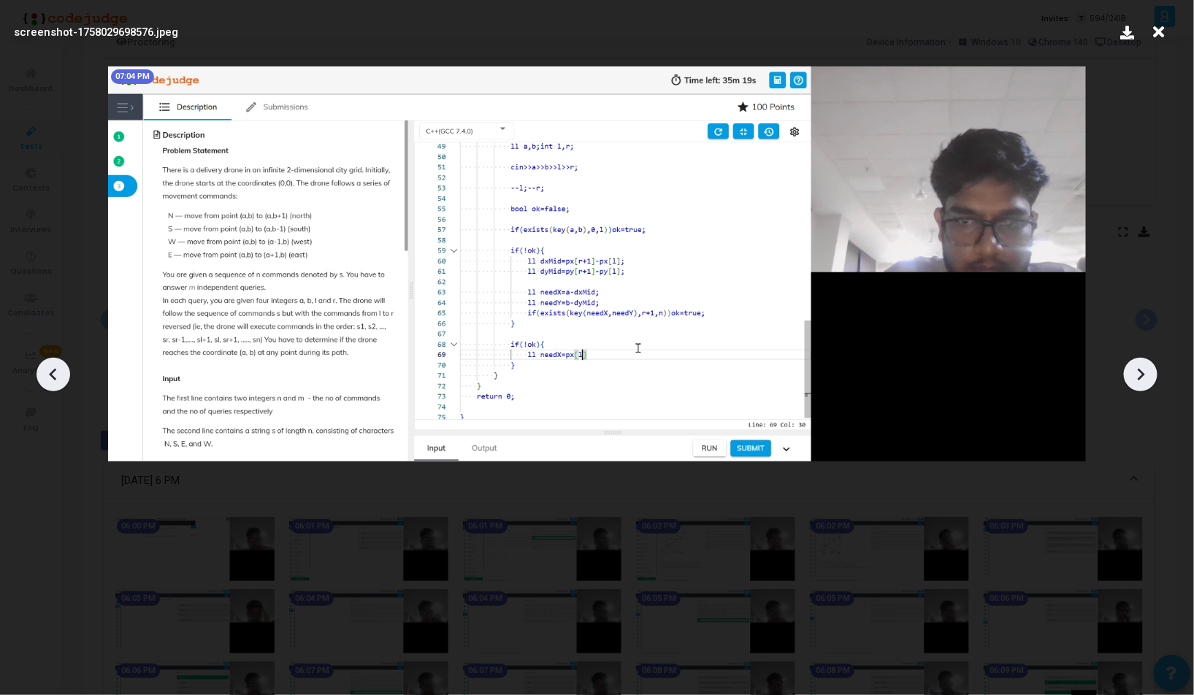
click at [1131, 375] on icon at bounding box center [1141, 375] width 22 height 22
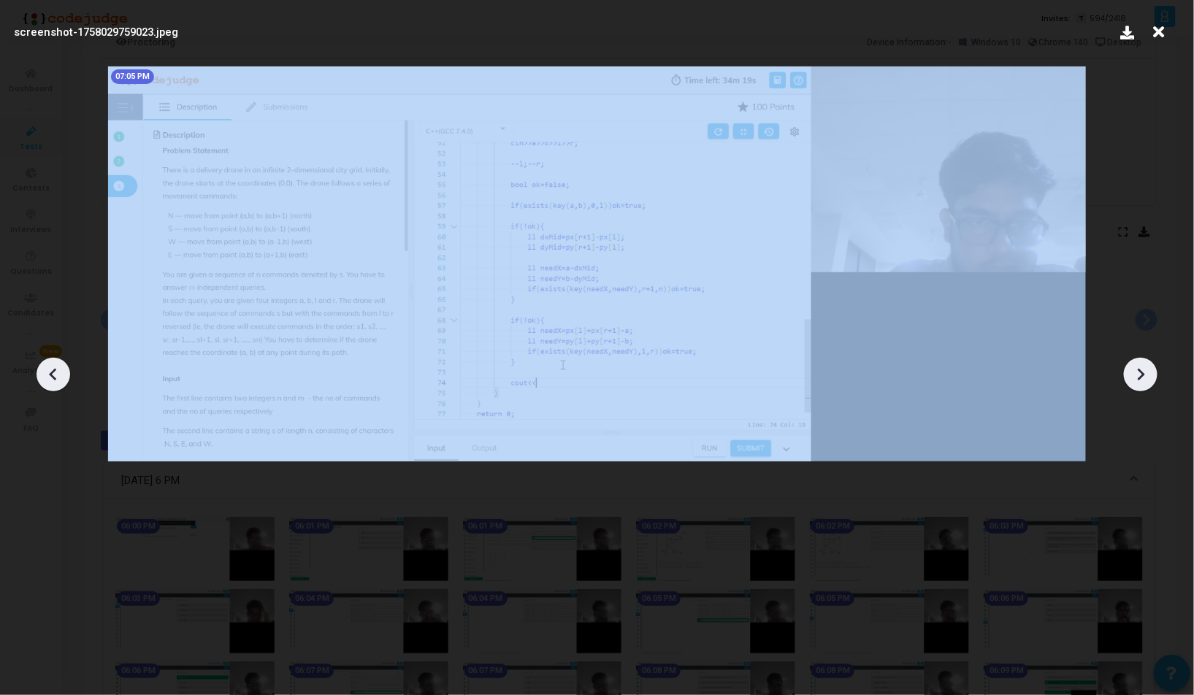
click at [1131, 375] on icon at bounding box center [1141, 375] width 22 height 22
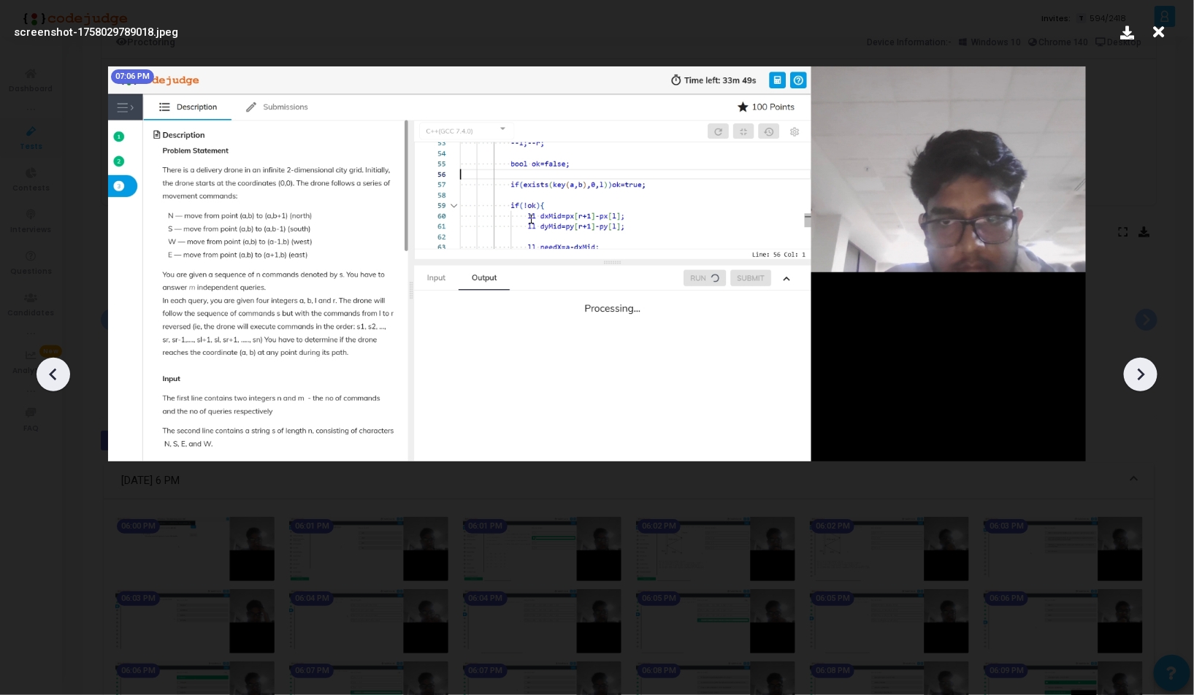
click at [1131, 375] on icon at bounding box center [1141, 375] width 22 height 22
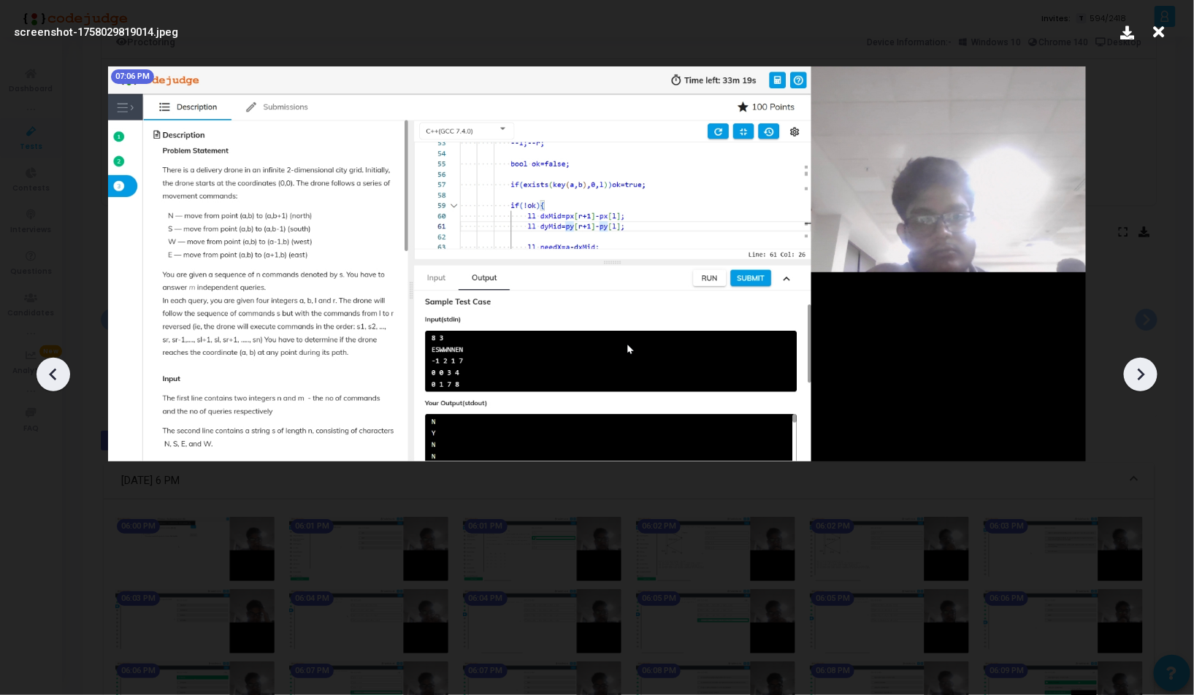
click at [1131, 375] on icon at bounding box center [1141, 375] width 22 height 22
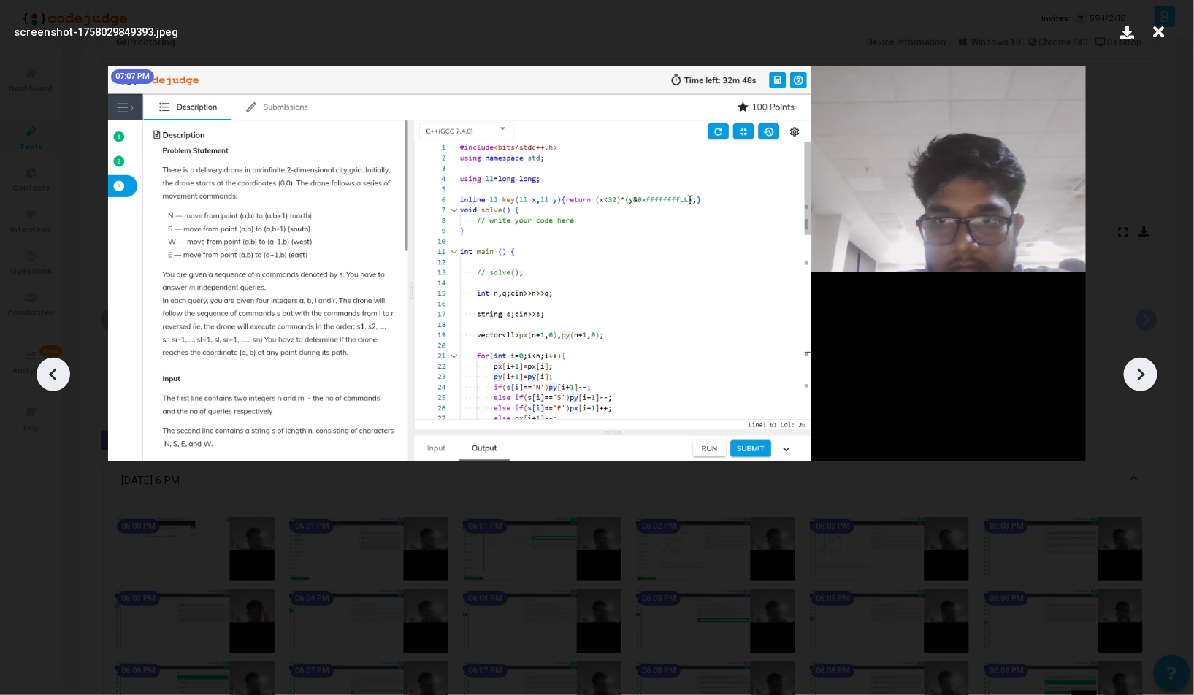
click at [1131, 375] on icon at bounding box center [1141, 375] width 22 height 22
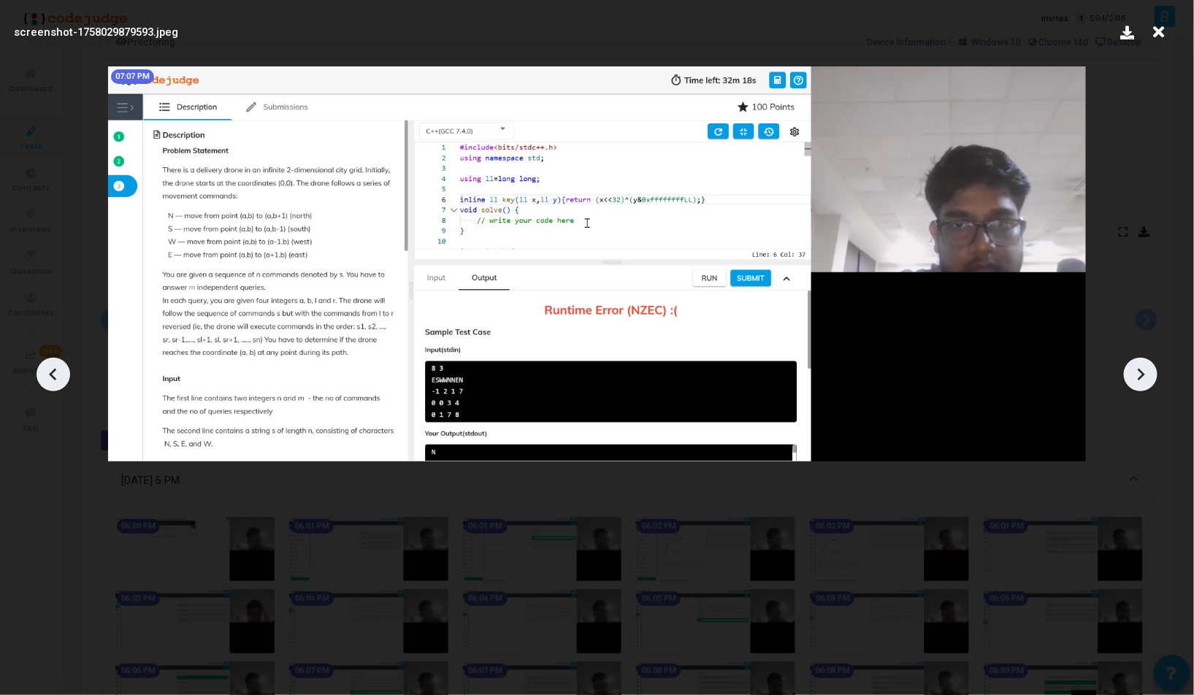
click at [1131, 375] on icon at bounding box center [1141, 375] width 22 height 22
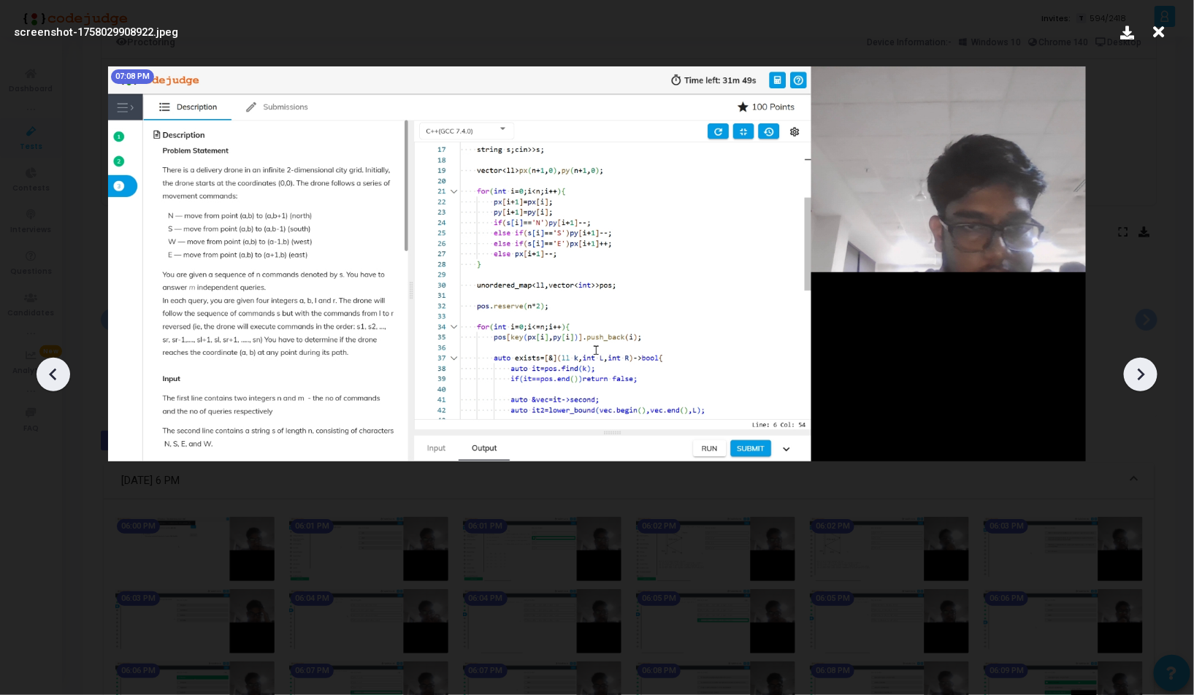
click at [1131, 375] on icon at bounding box center [1141, 375] width 22 height 22
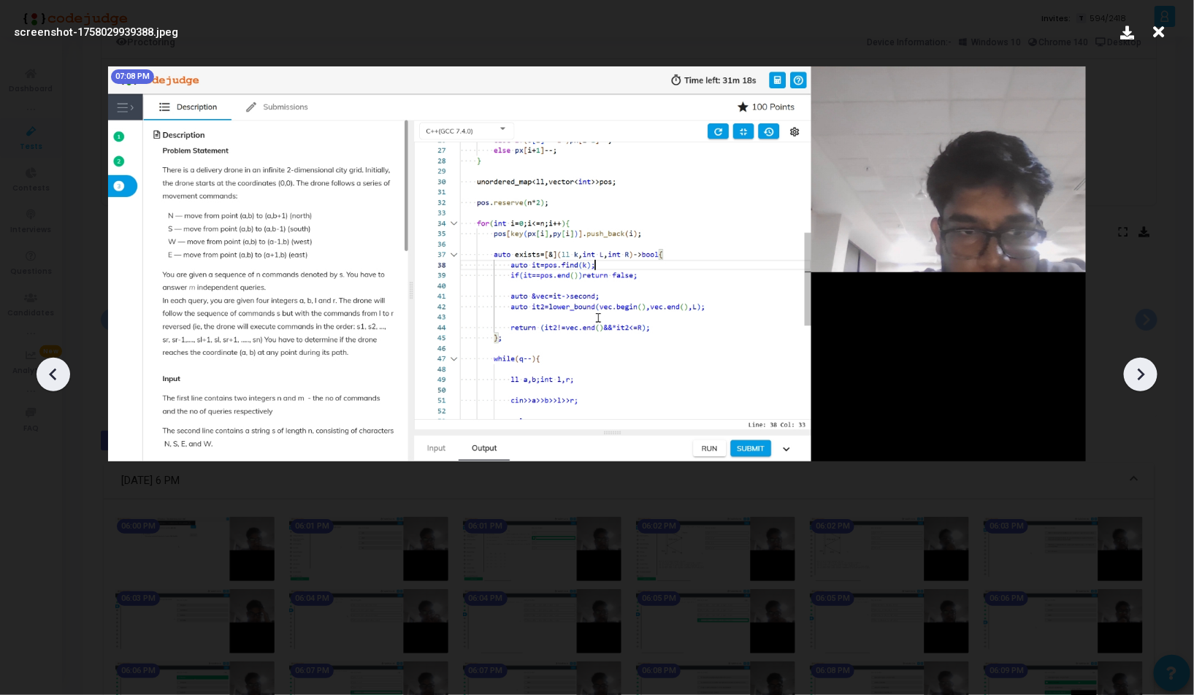
click at [1131, 375] on icon at bounding box center [1141, 375] width 22 height 22
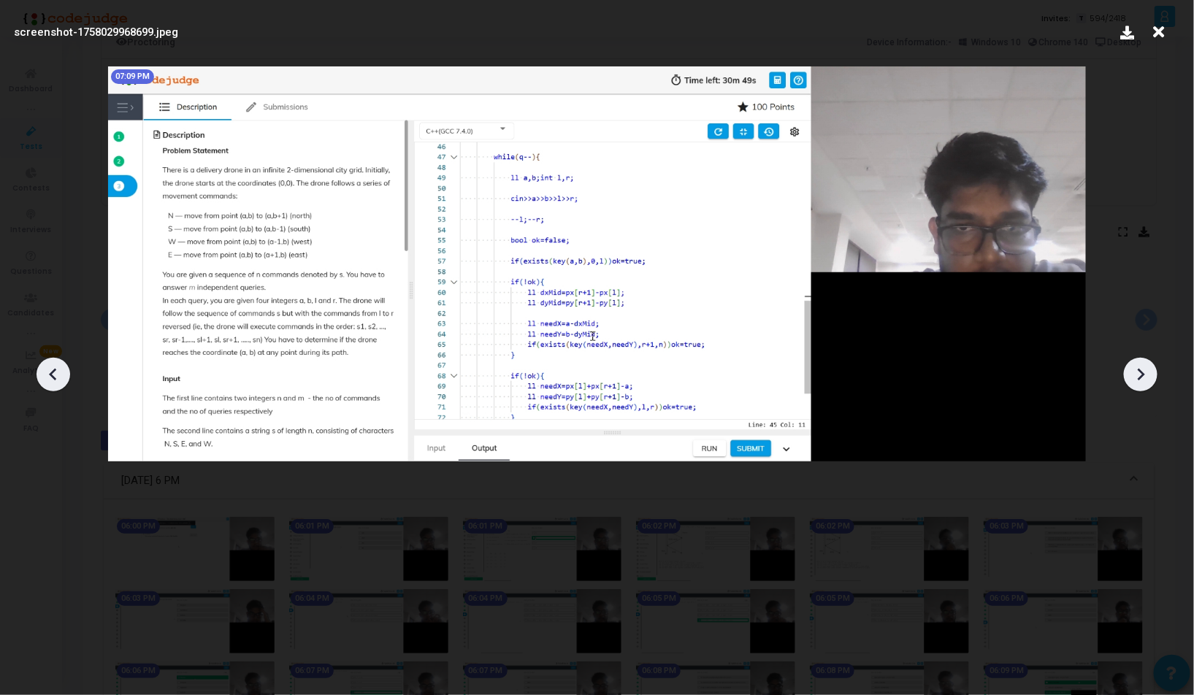
click at [1131, 375] on icon at bounding box center [1141, 375] width 22 height 22
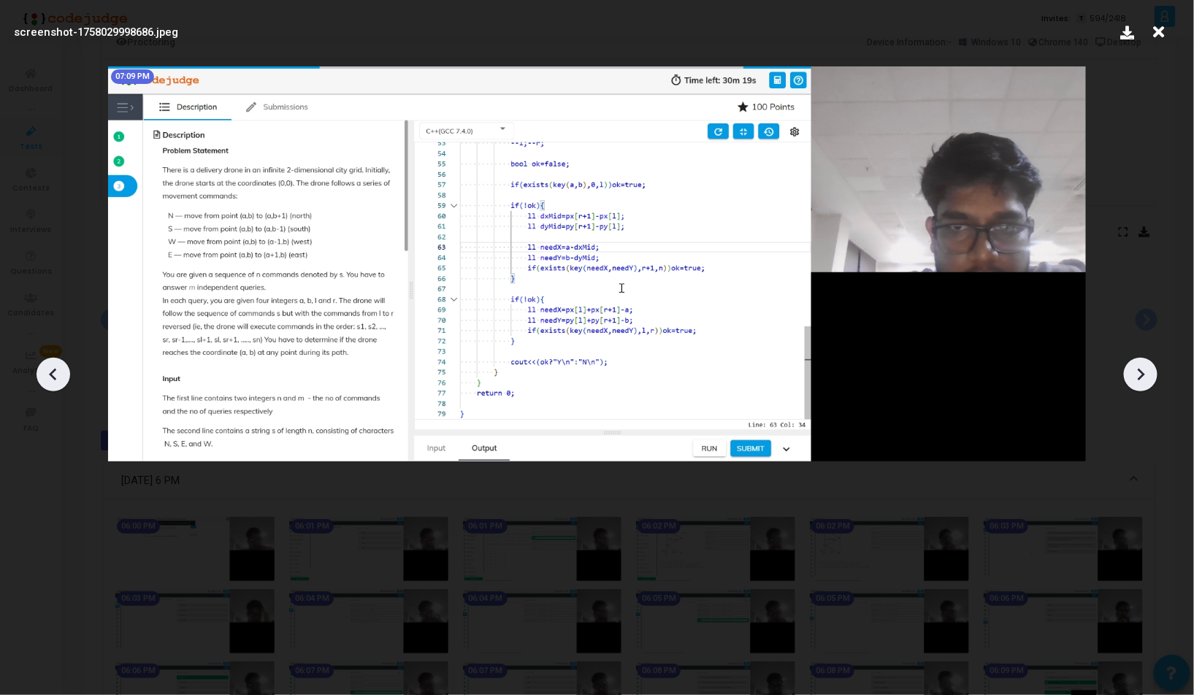
click at [1131, 375] on icon at bounding box center [1141, 375] width 22 height 22
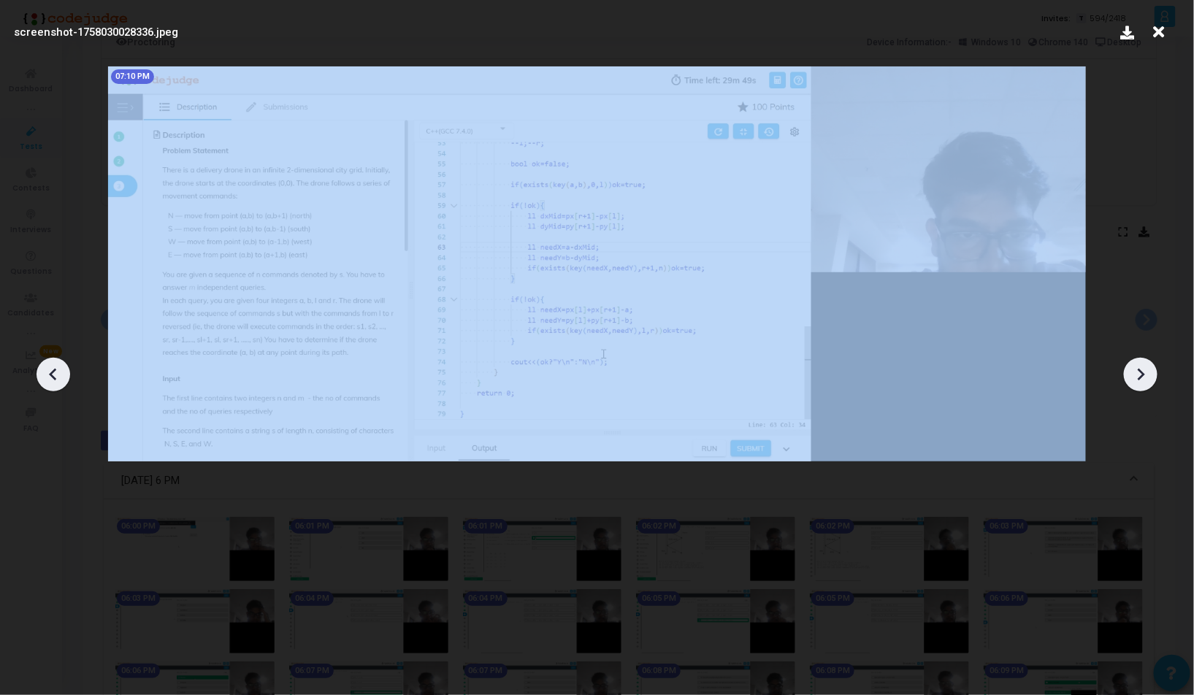
click at [1131, 375] on icon at bounding box center [1141, 375] width 22 height 22
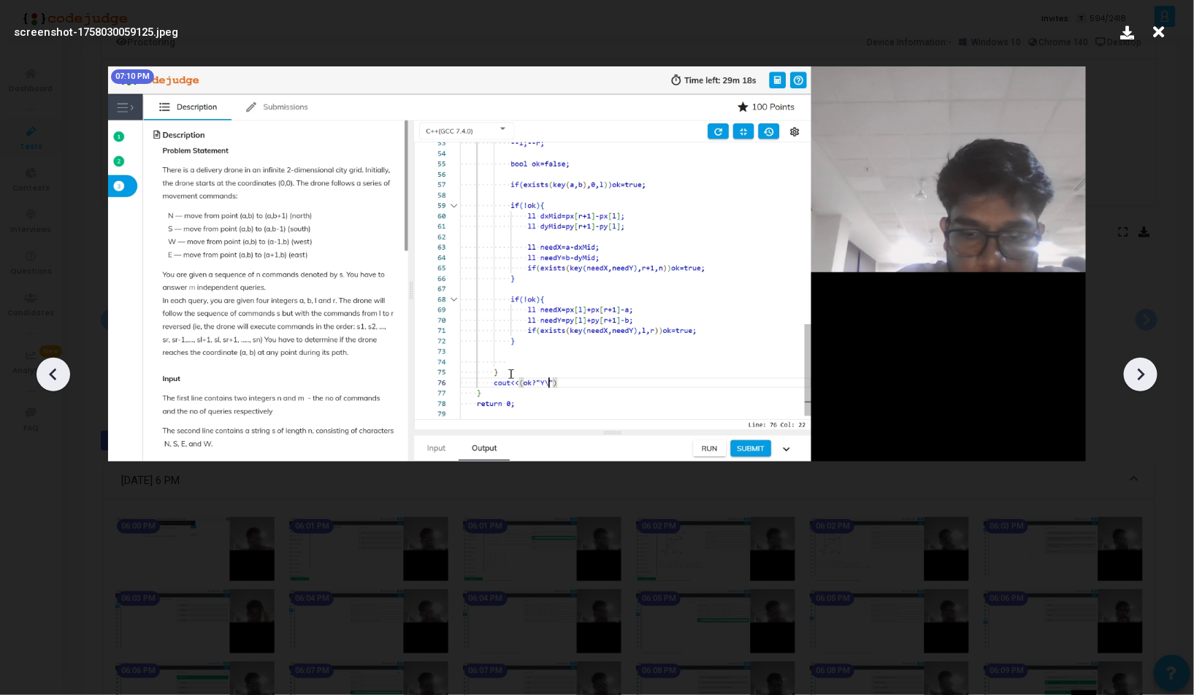
click at [983, 562] on div at bounding box center [597, 370] width 1194 height 652
click at [1159, 24] on icon at bounding box center [1159, 32] width 23 height 28
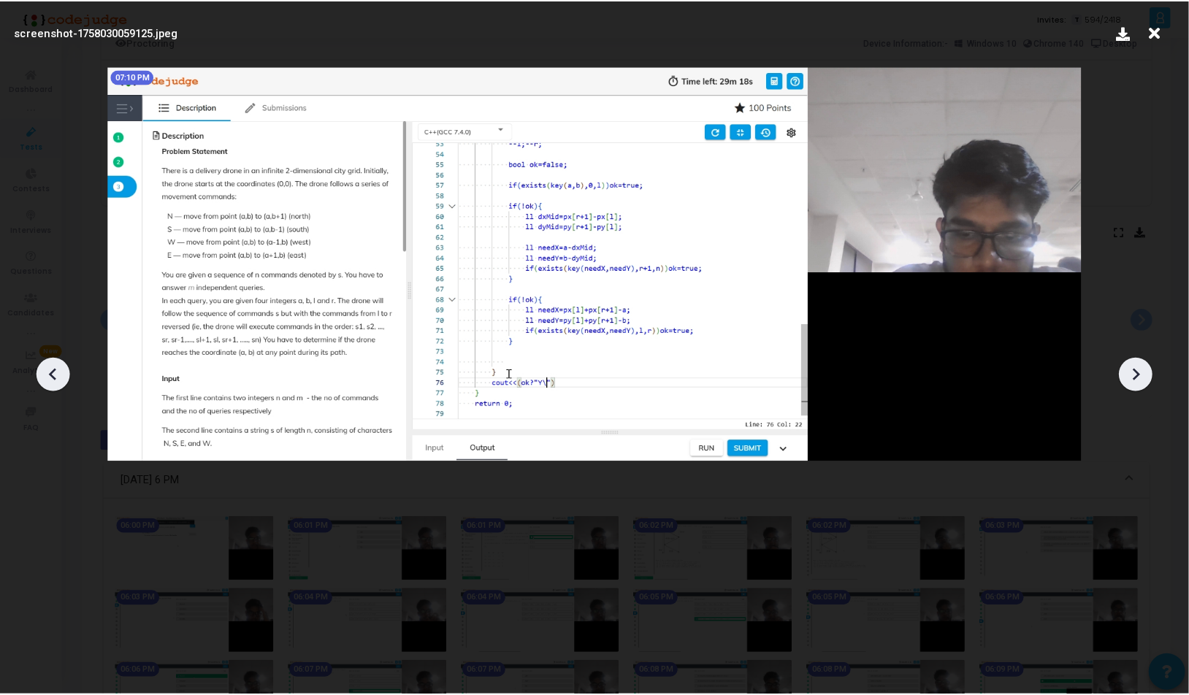
scroll to position [113, 0]
